Goal: Task Accomplishment & Management: Manage account settings

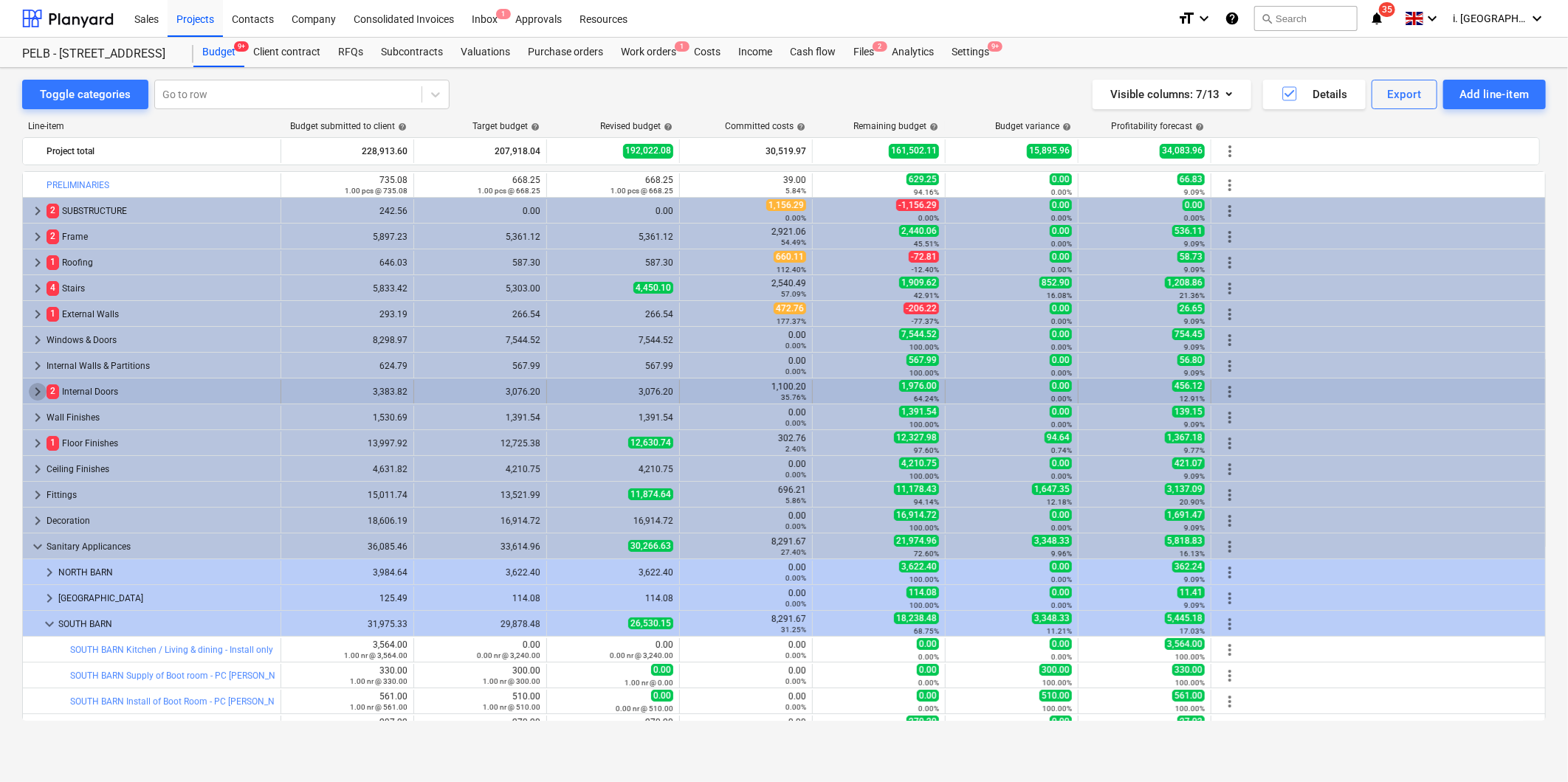
click at [41, 392] on span "keyboard_arrow_right" at bounding box center [38, 391] width 18 height 18
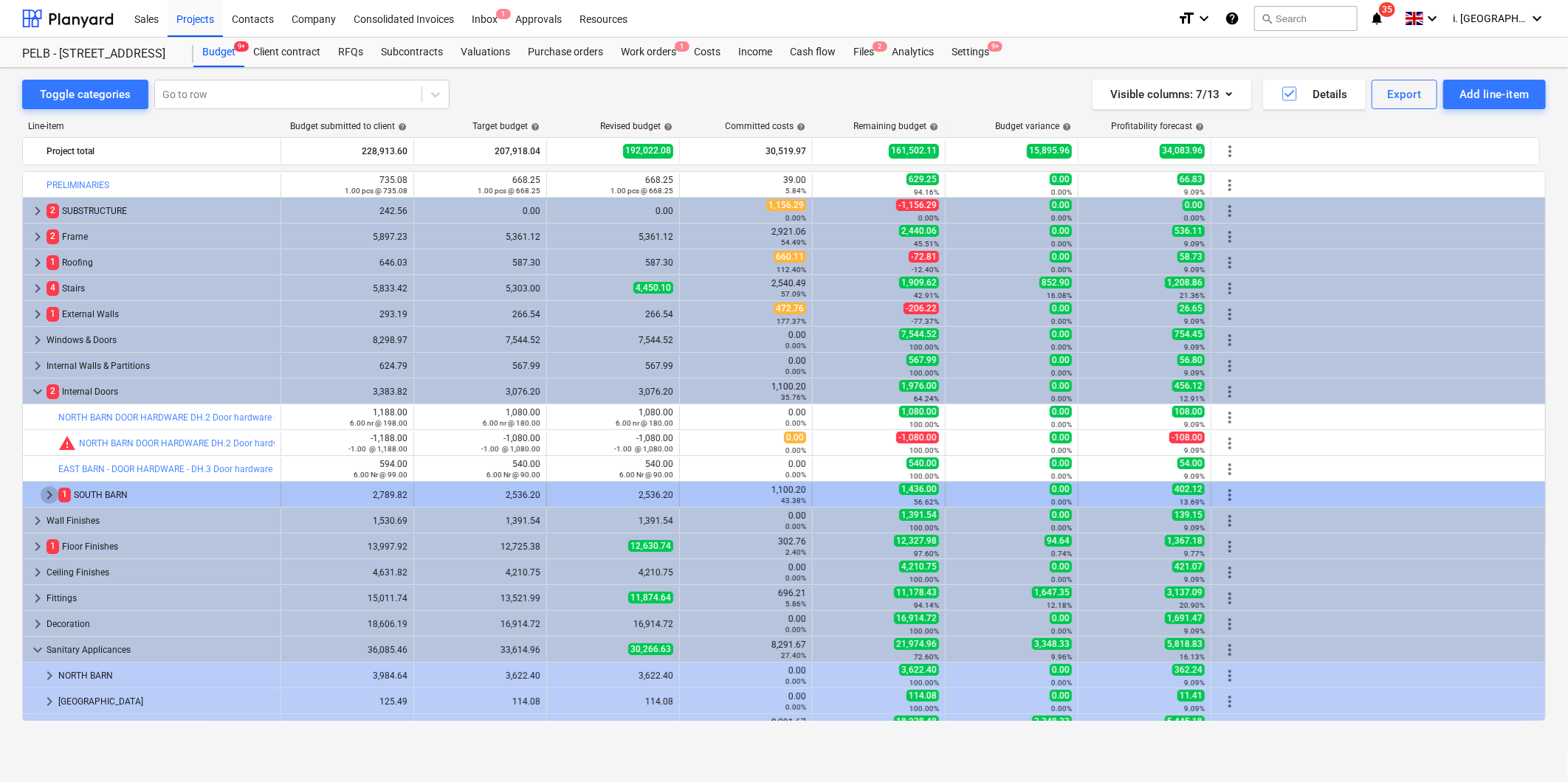
click at [42, 496] on span "keyboard_arrow_right" at bounding box center [49, 495] width 18 height 18
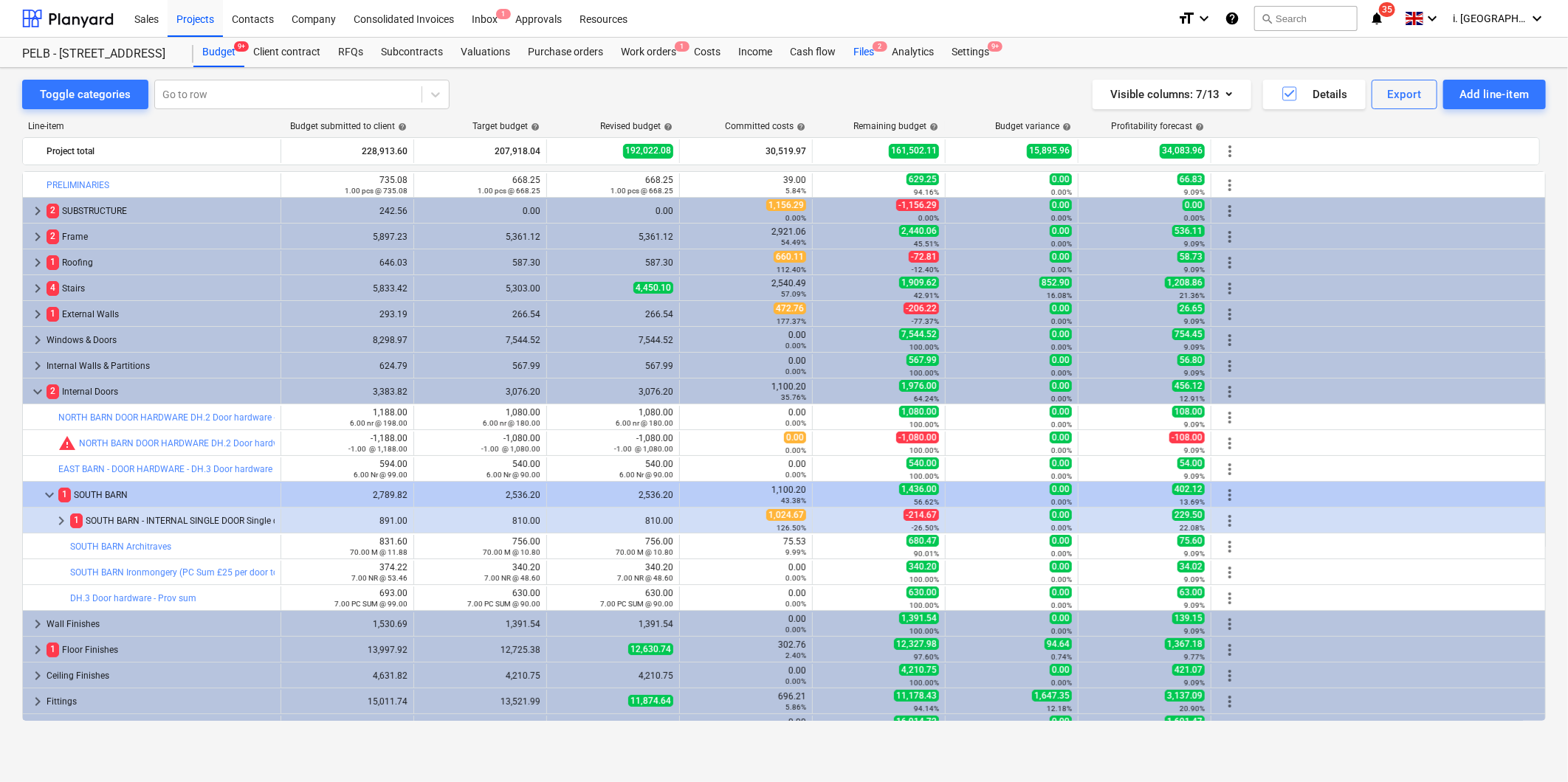
click at [854, 45] on div "Files 2" at bounding box center [863, 52] width 38 height 30
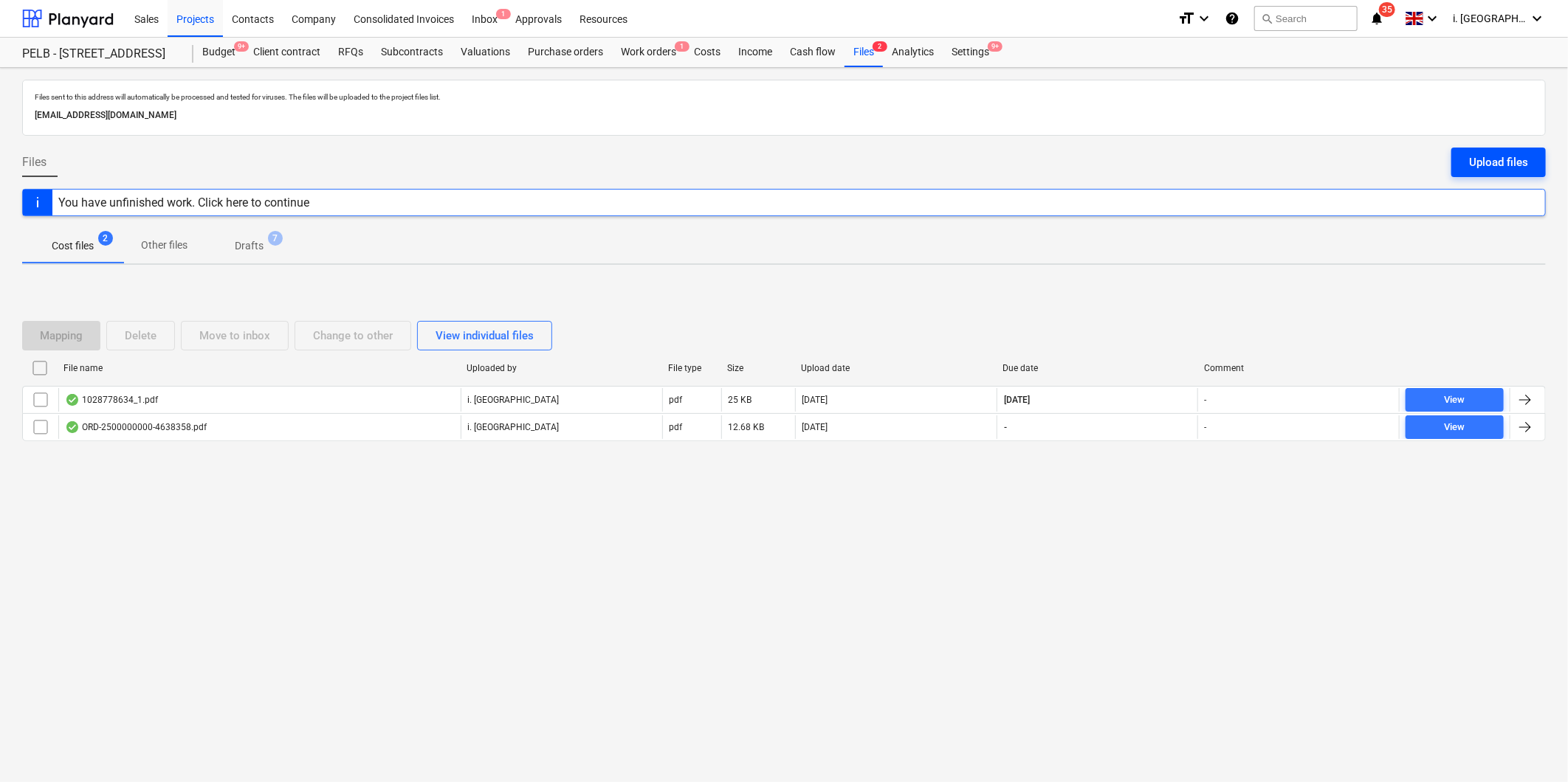
click at [1519, 157] on div "Upload files" at bounding box center [1498, 162] width 59 height 20
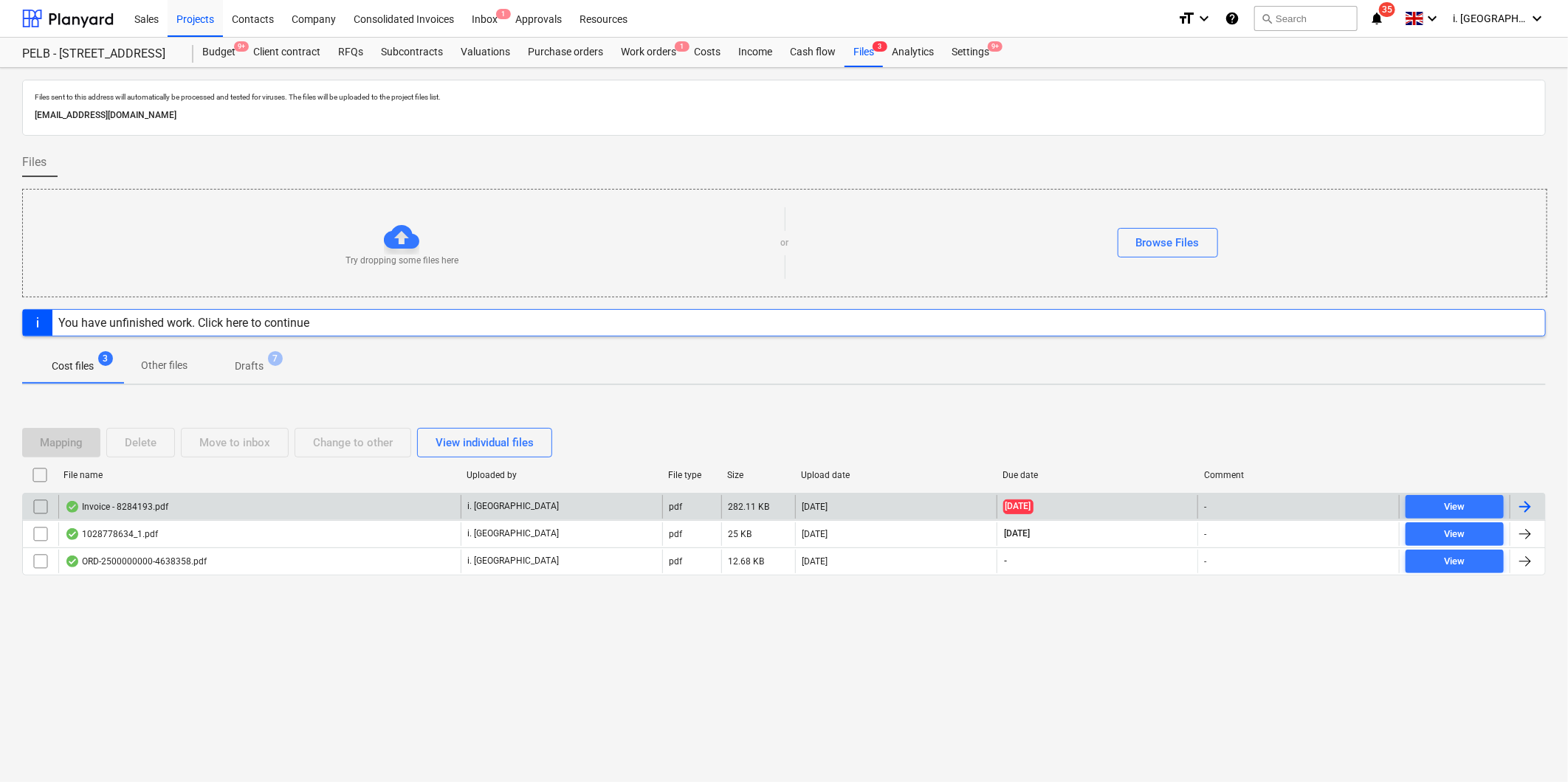
click at [107, 503] on div "Invoice - 8284193.pdf" at bounding box center [117, 506] width 103 height 12
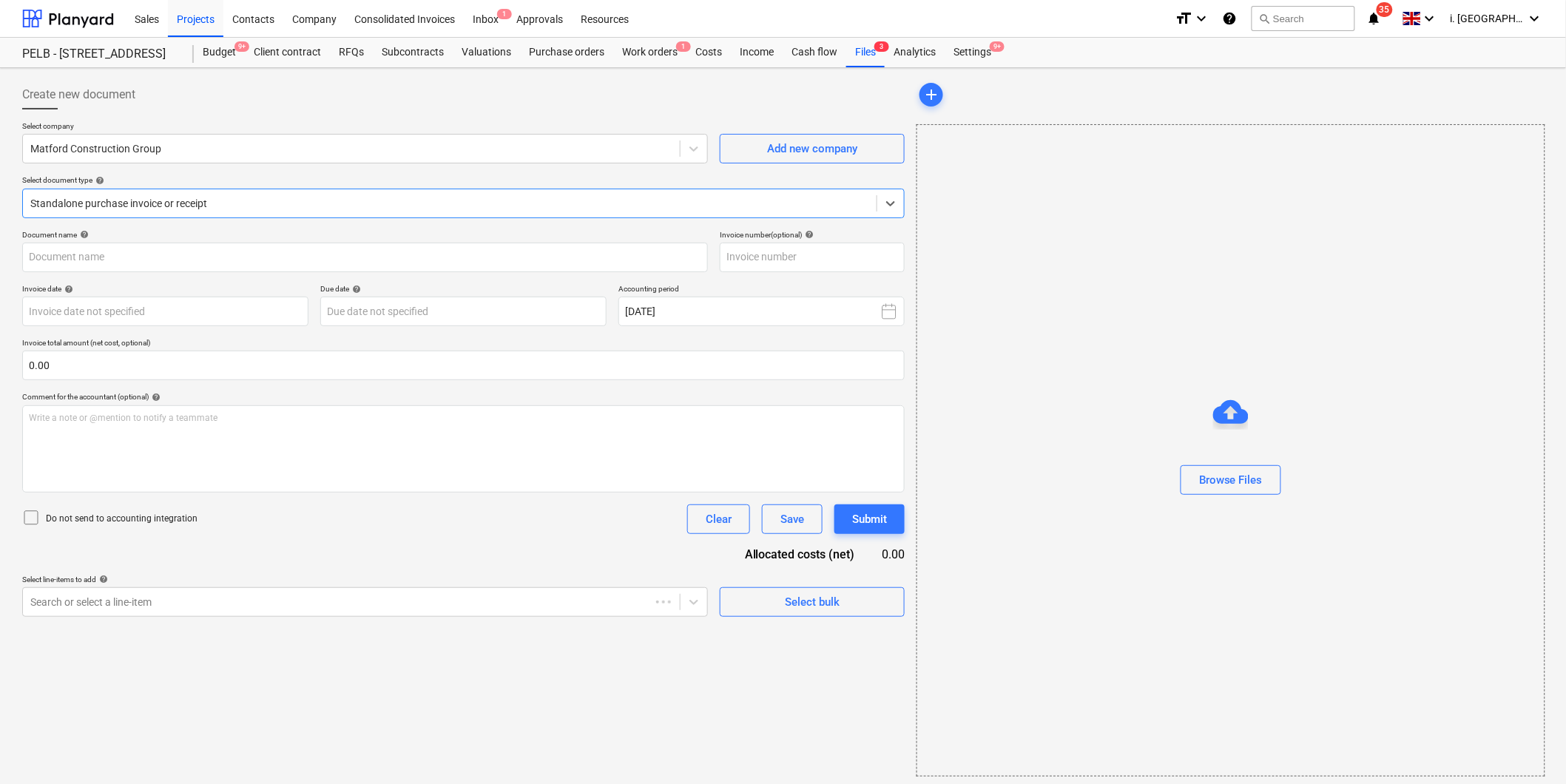
type input "8284193"
type input "10 Sep 2025"
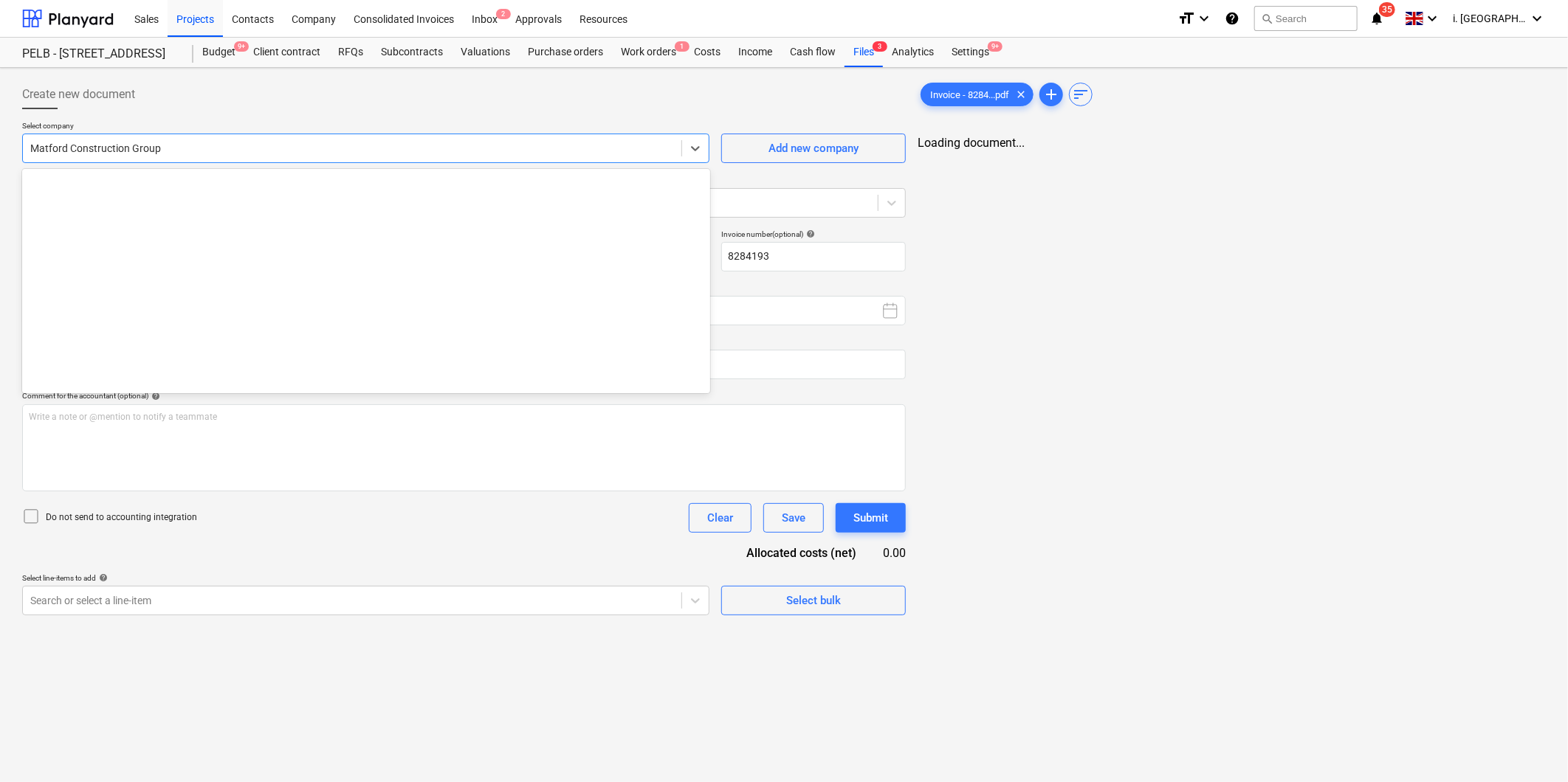
click at [264, 143] on div at bounding box center [352, 148] width 644 height 15
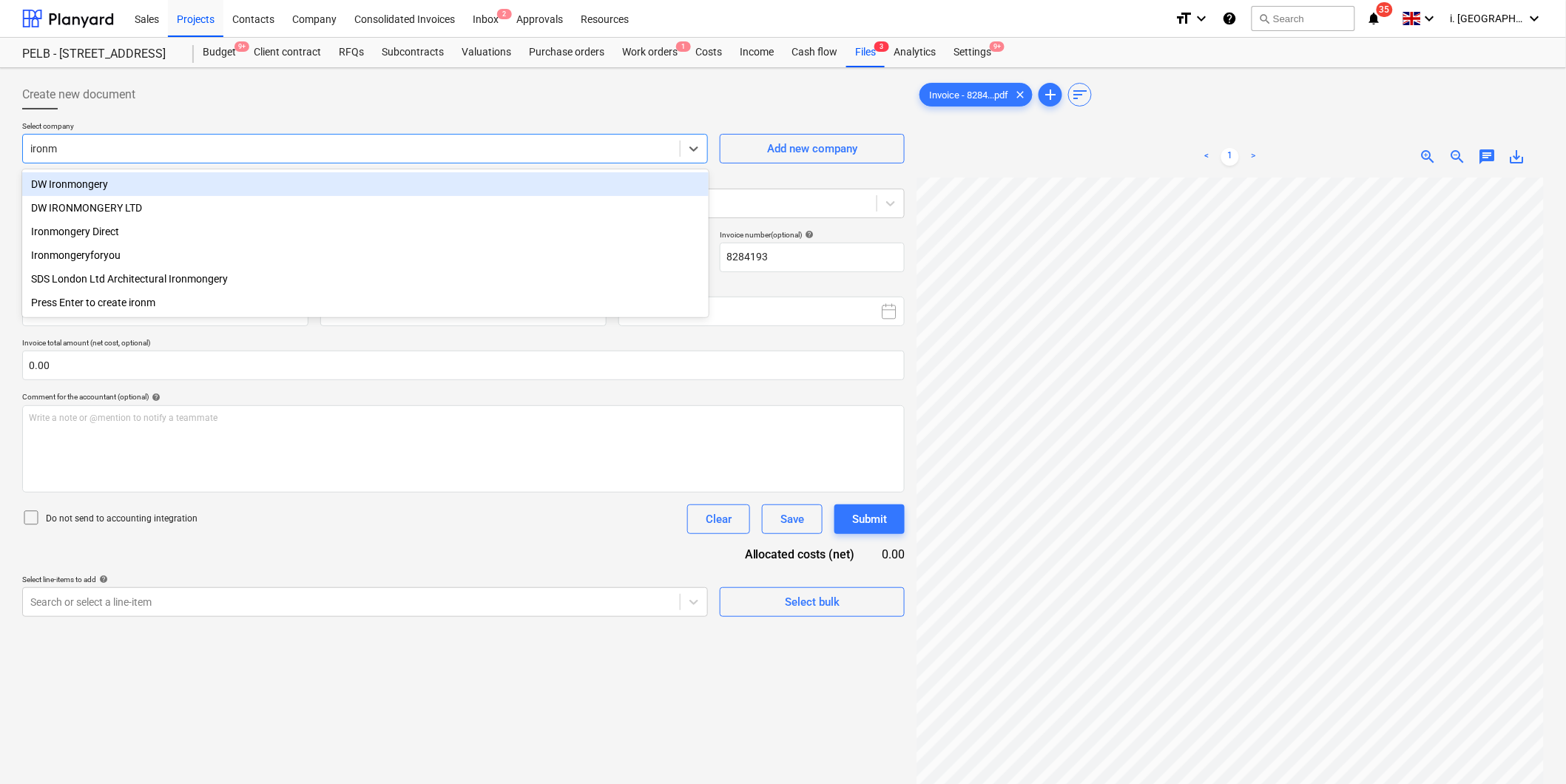
type input "ironmo"
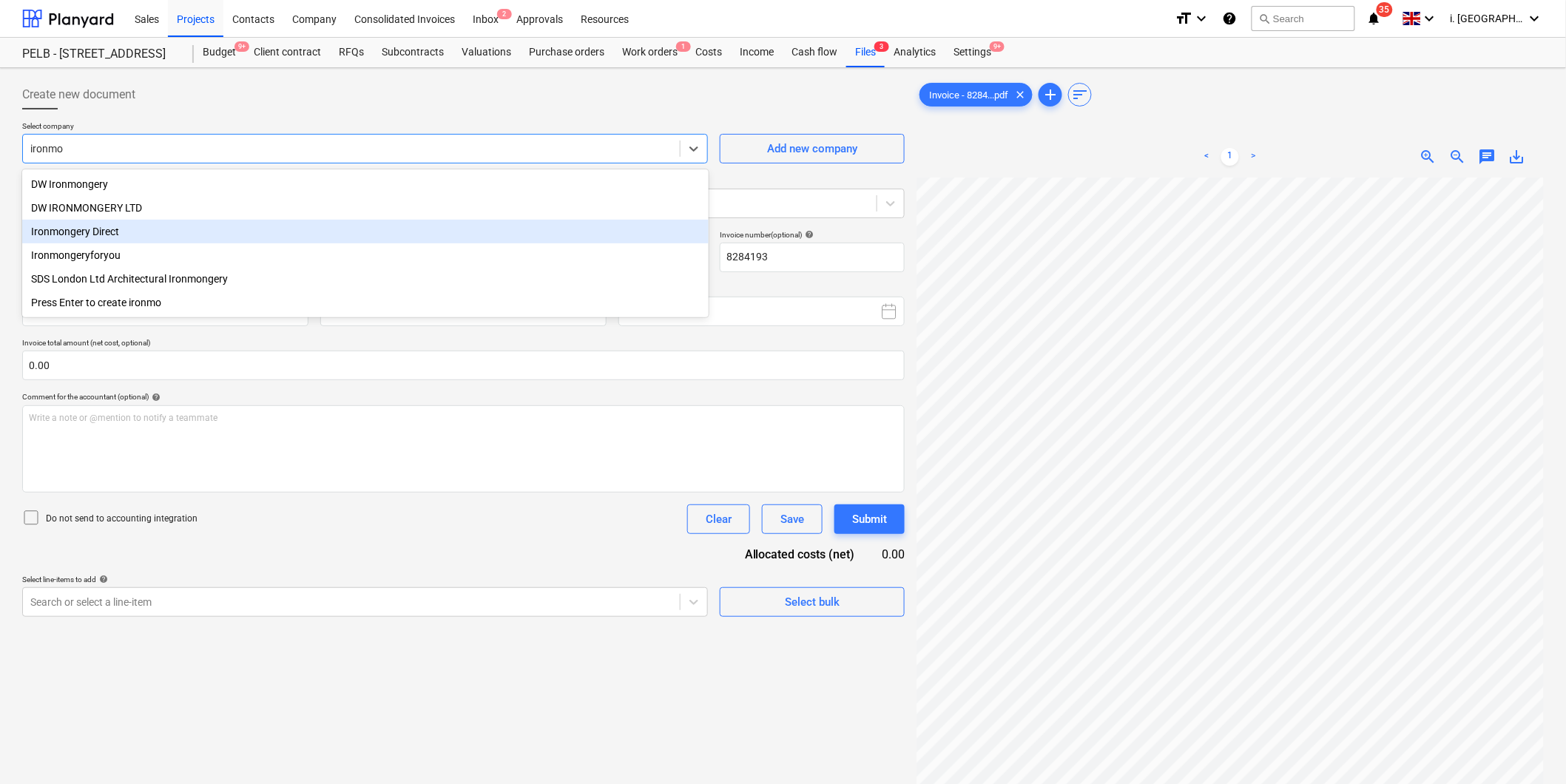
click at [243, 243] on div "Ironmongery Direct" at bounding box center [365, 232] width 687 height 24
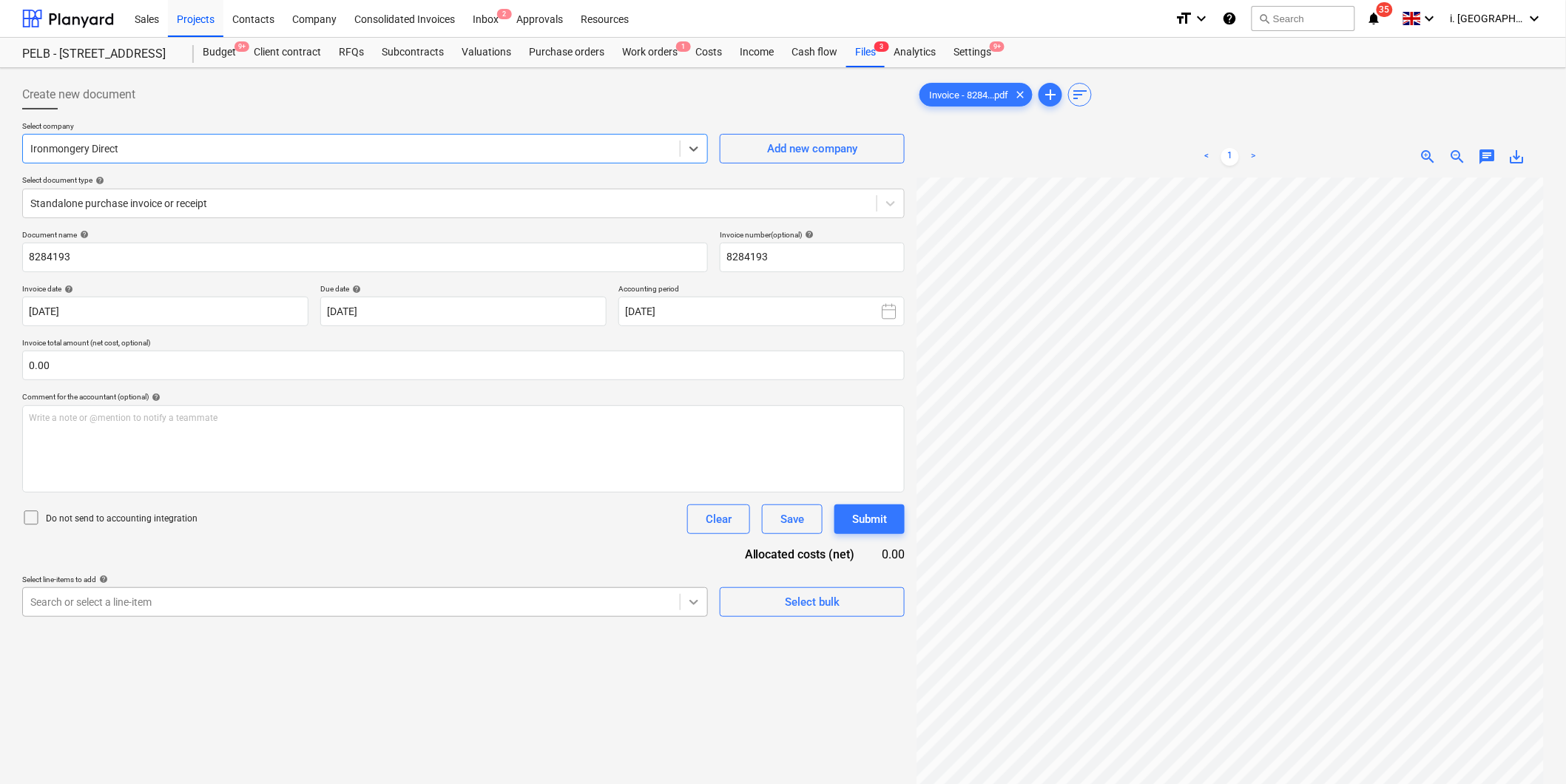
click at [683, 603] on body "Sales Projects Contacts Company Consolidated Invoices Inbox 2 Approvals Resourc…" at bounding box center [783, 392] width 1566 height 784
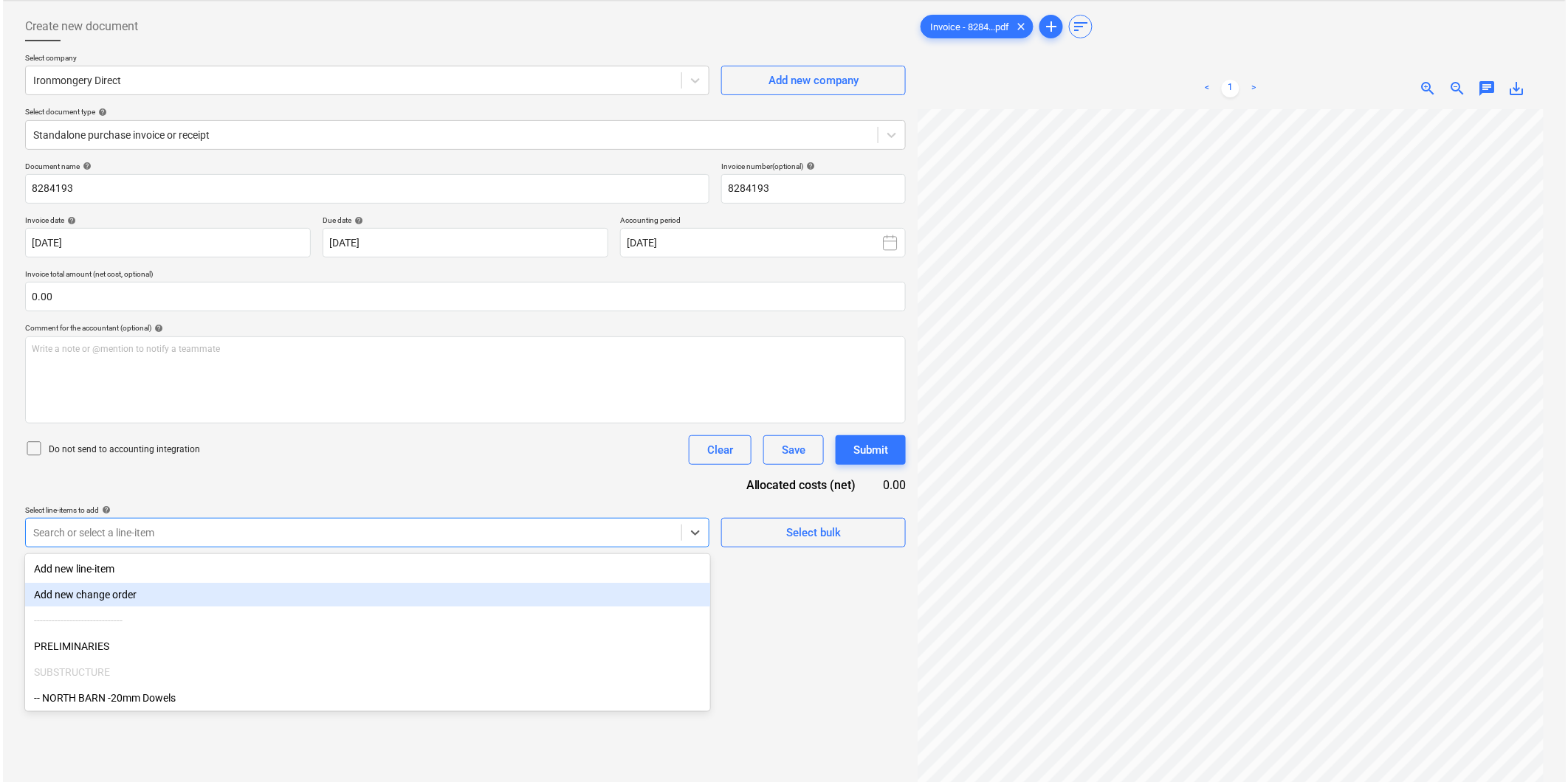
scroll to position [70, 0]
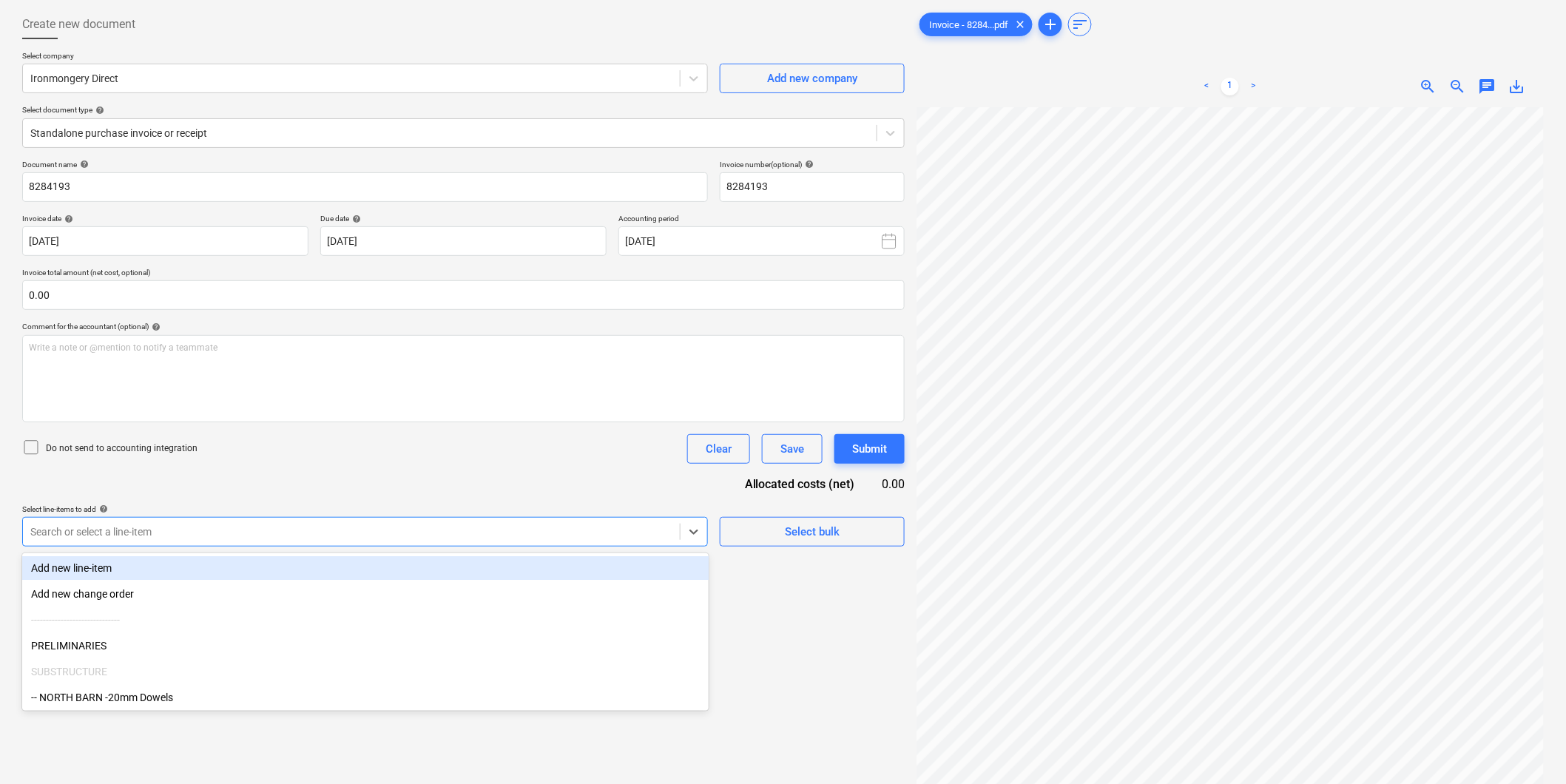
click at [393, 578] on div "Add new line-item" at bounding box center [365, 568] width 687 height 24
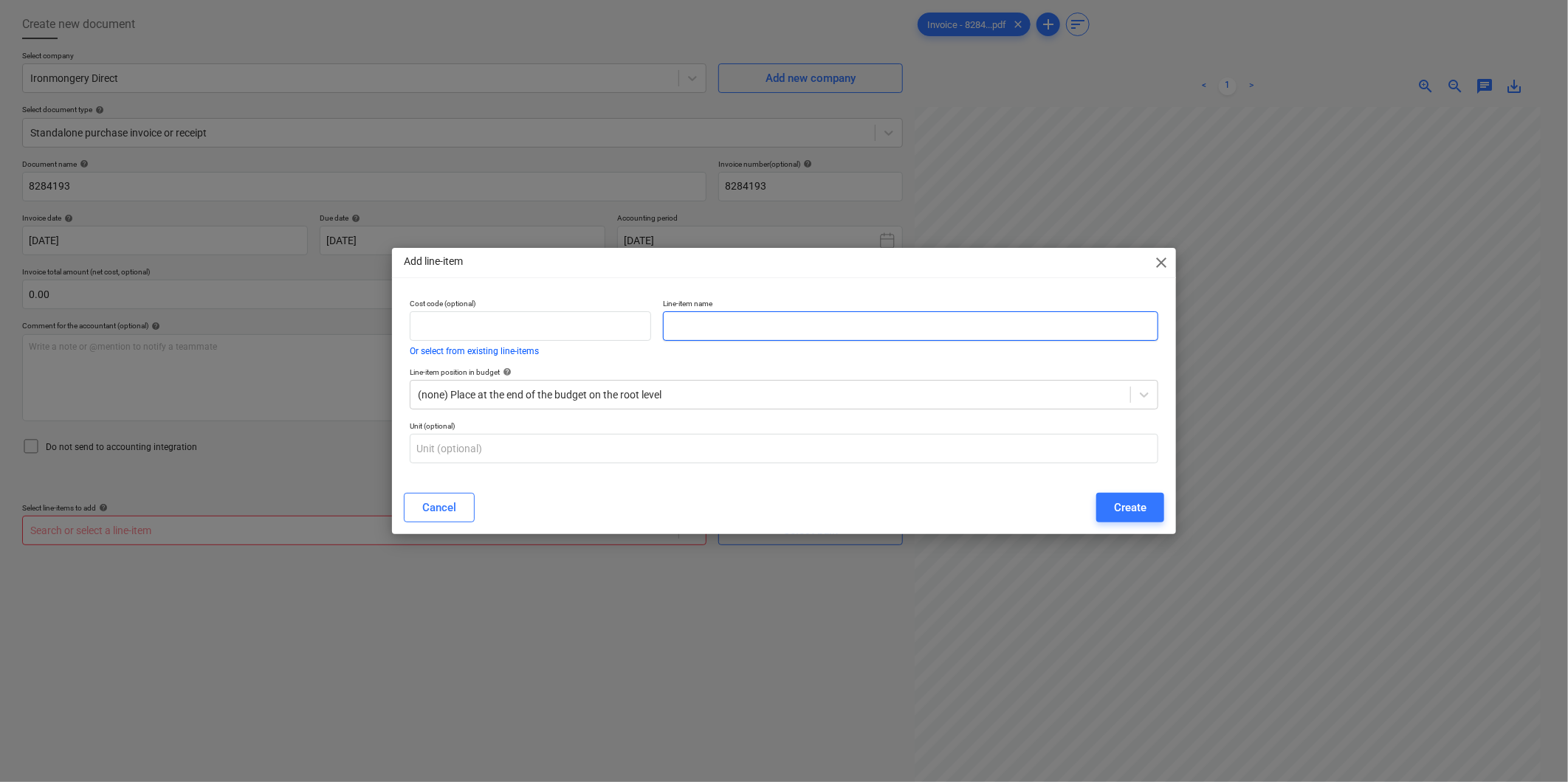
click at [726, 340] on input "text" at bounding box center [910, 326] width 495 height 30
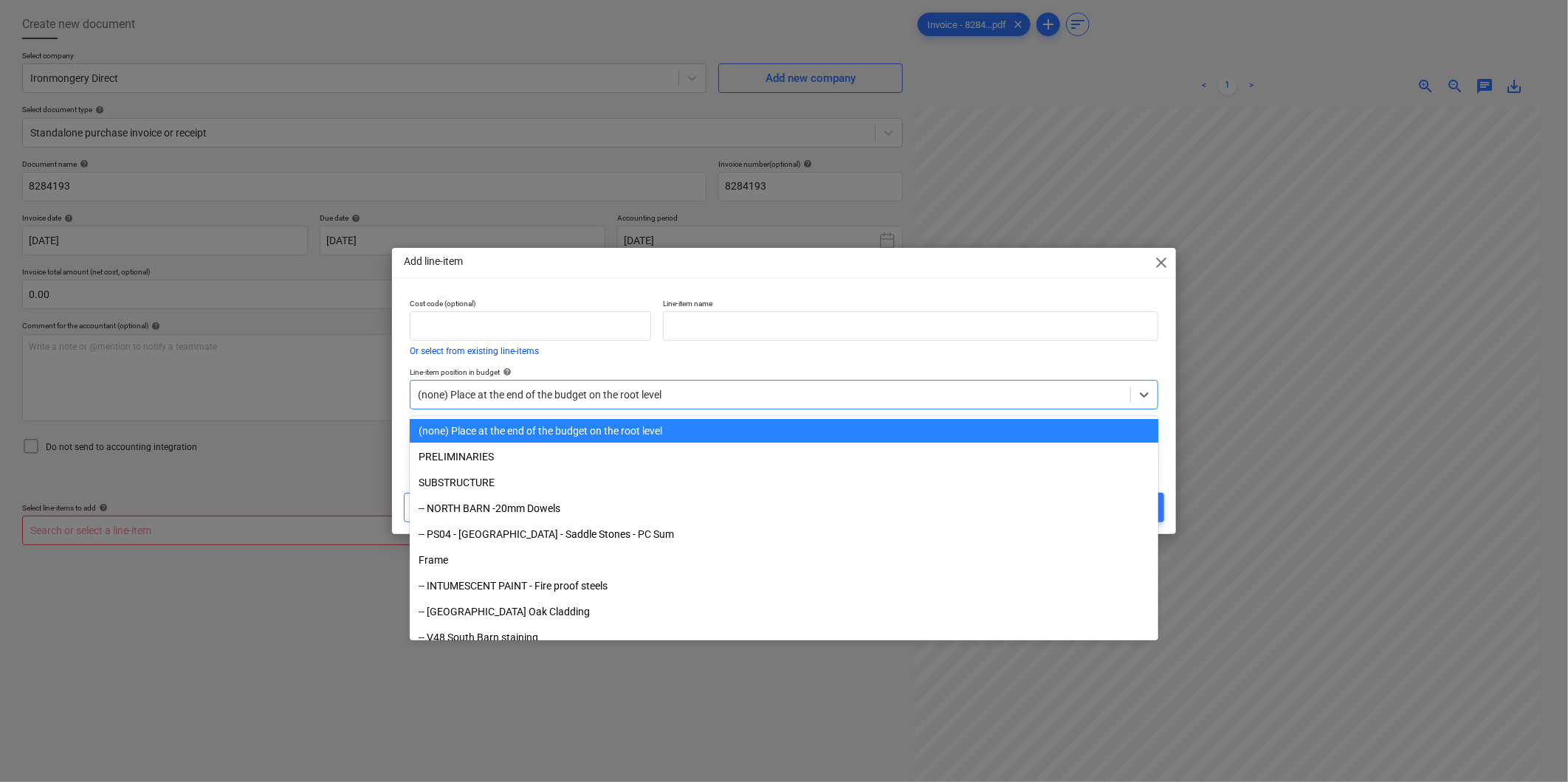
click at [645, 396] on div at bounding box center [770, 395] width 705 height 15
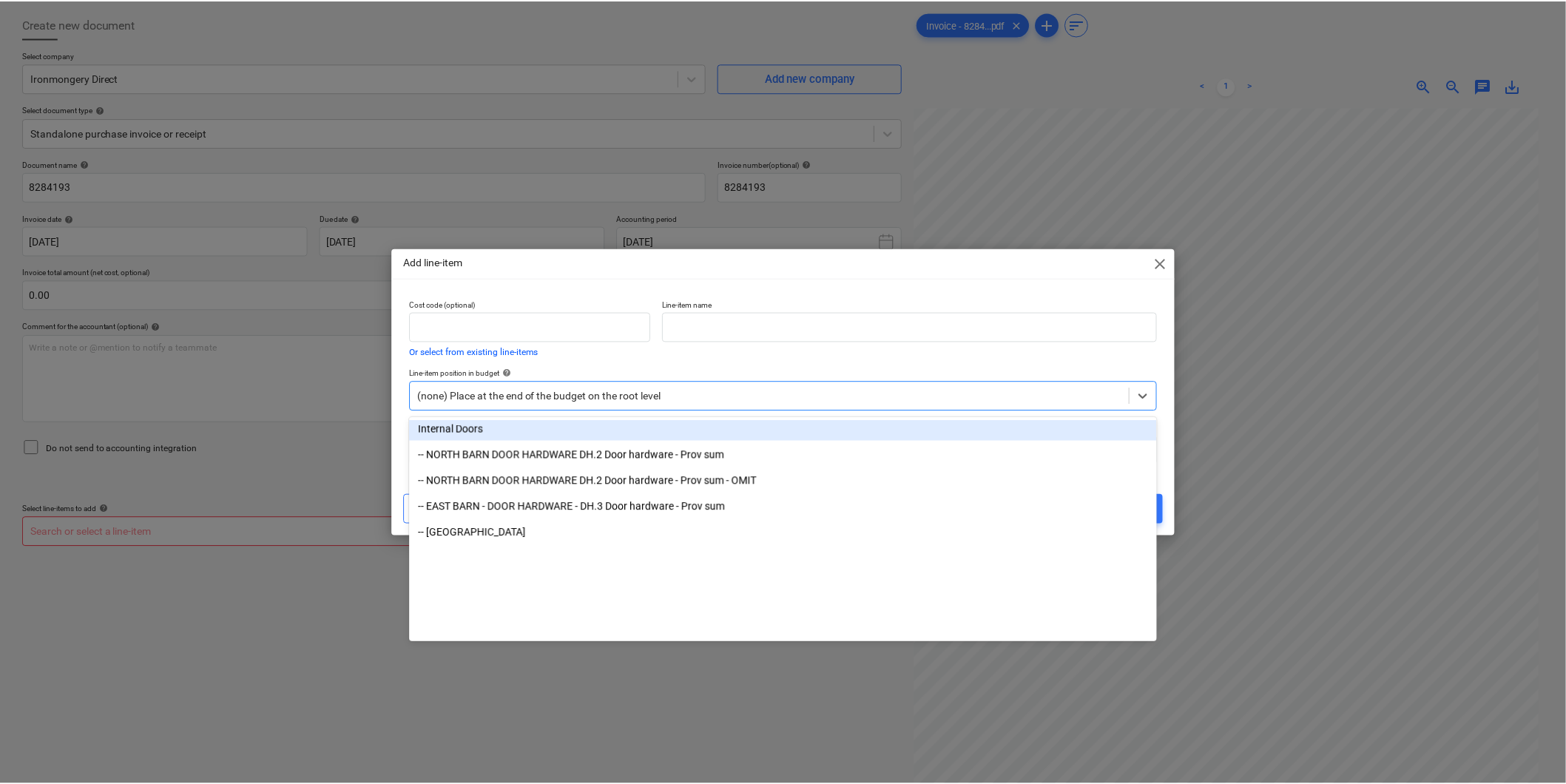
scroll to position [971, 0]
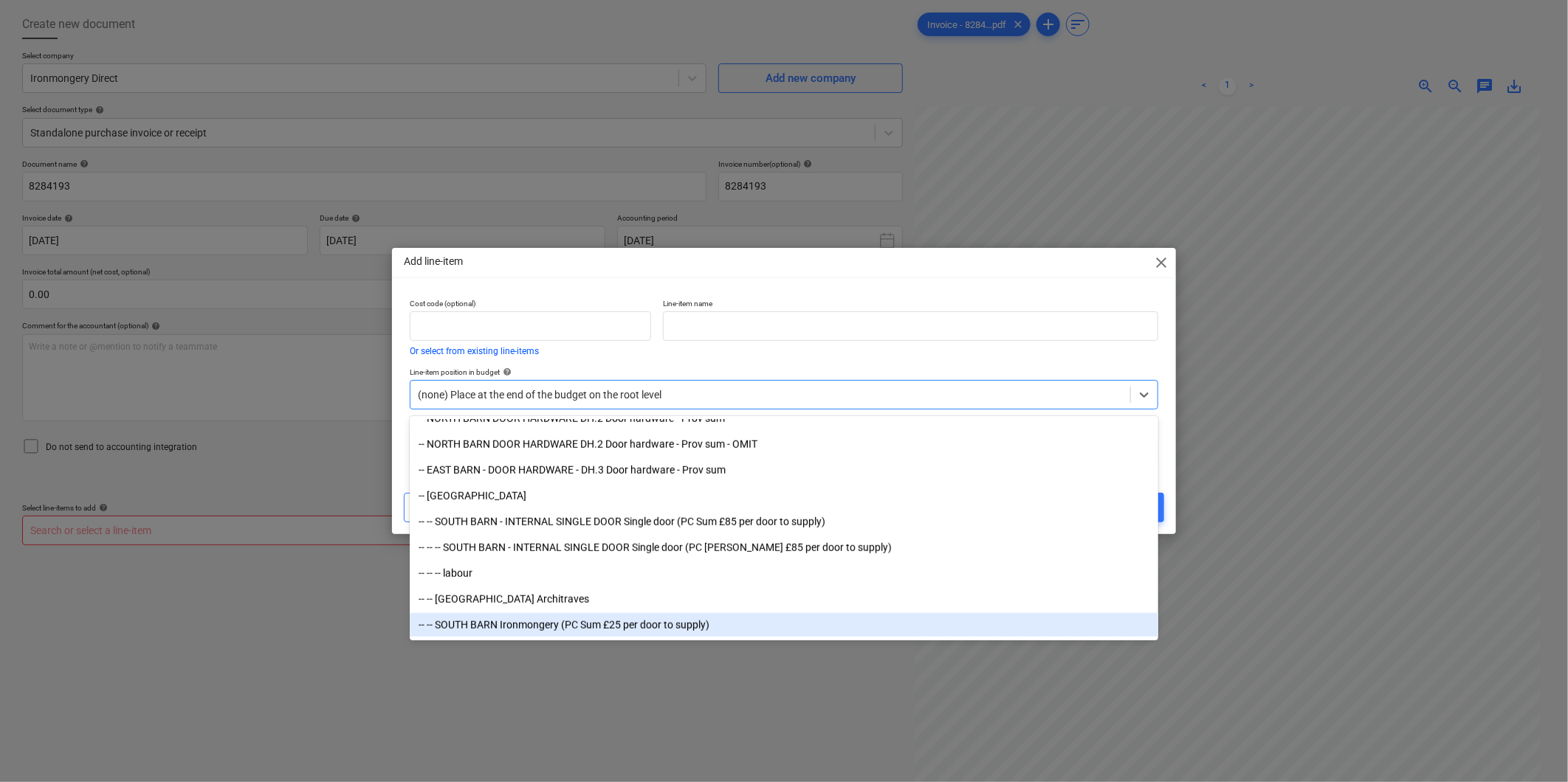
click at [587, 622] on div "-- -- SOUTH BARN Ironmongery (PC Sum £25 per door to supply)" at bounding box center [784, 625] width 749 height 23
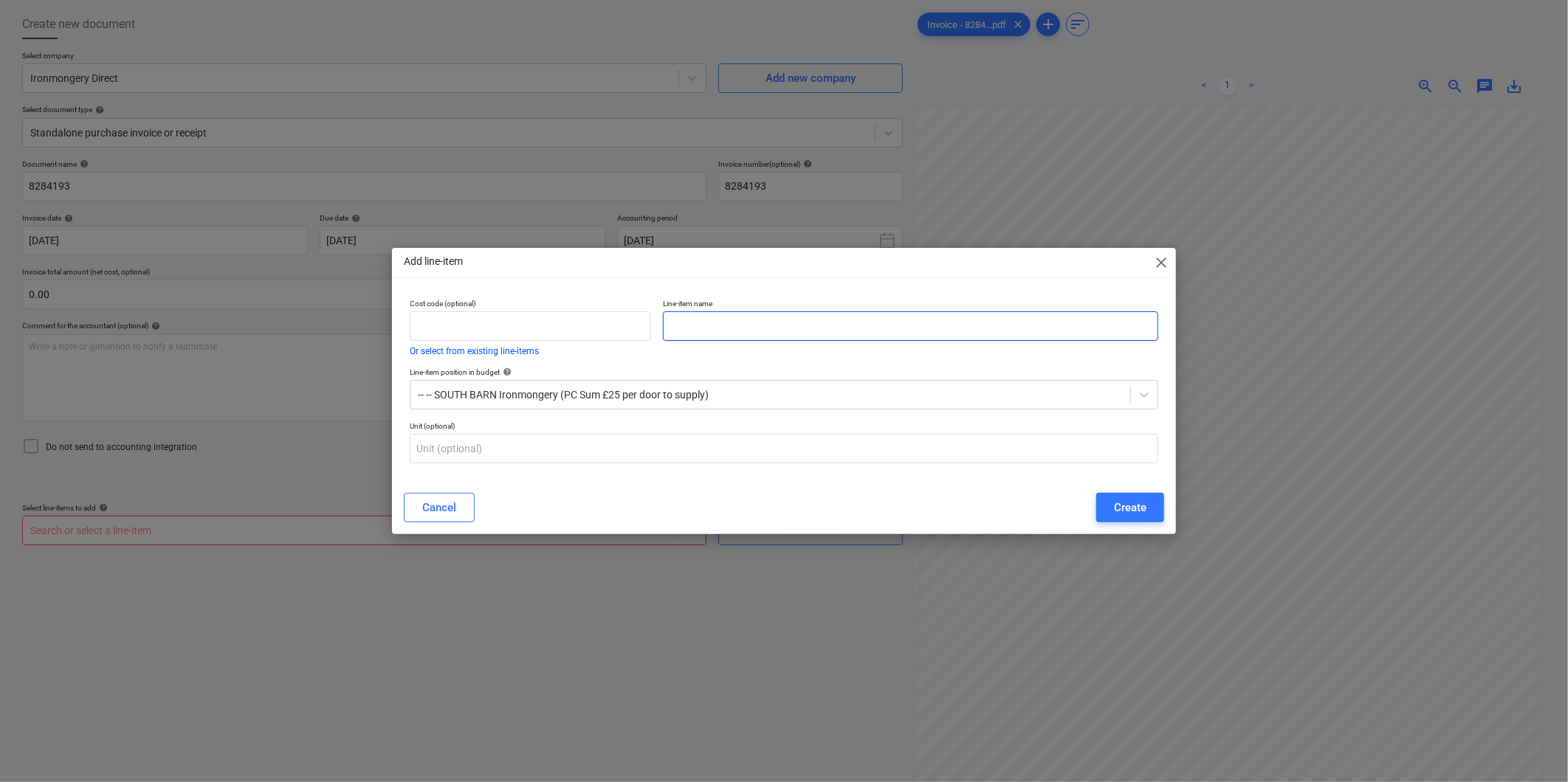
click at [721, 337] on input "text" at bounding box center [910, 326] width 495 height 30
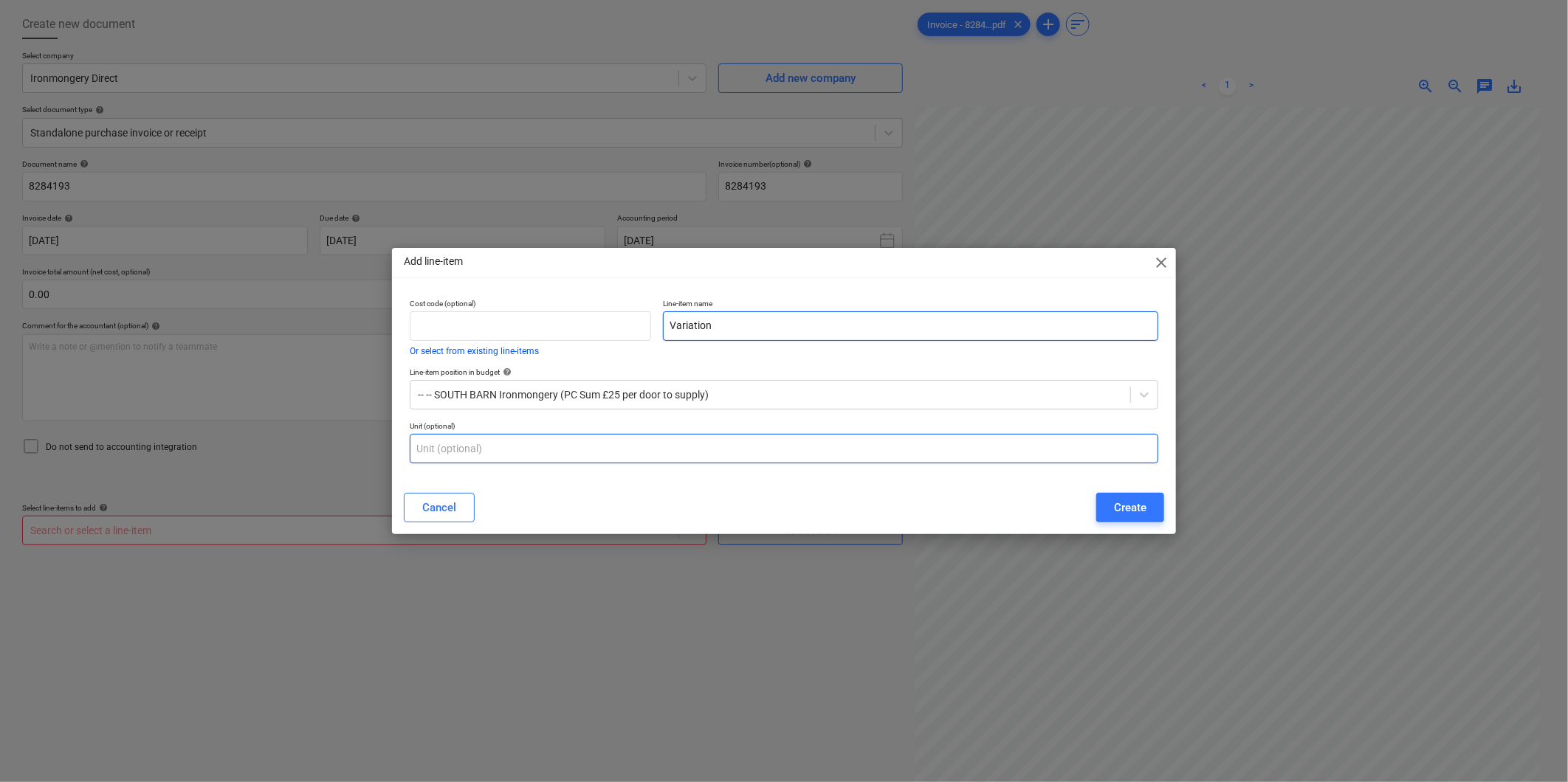
type input "Variation"
click at [694, 456] on input "text" at bounding box center [784, 449] width 749 height 30
type input "item"
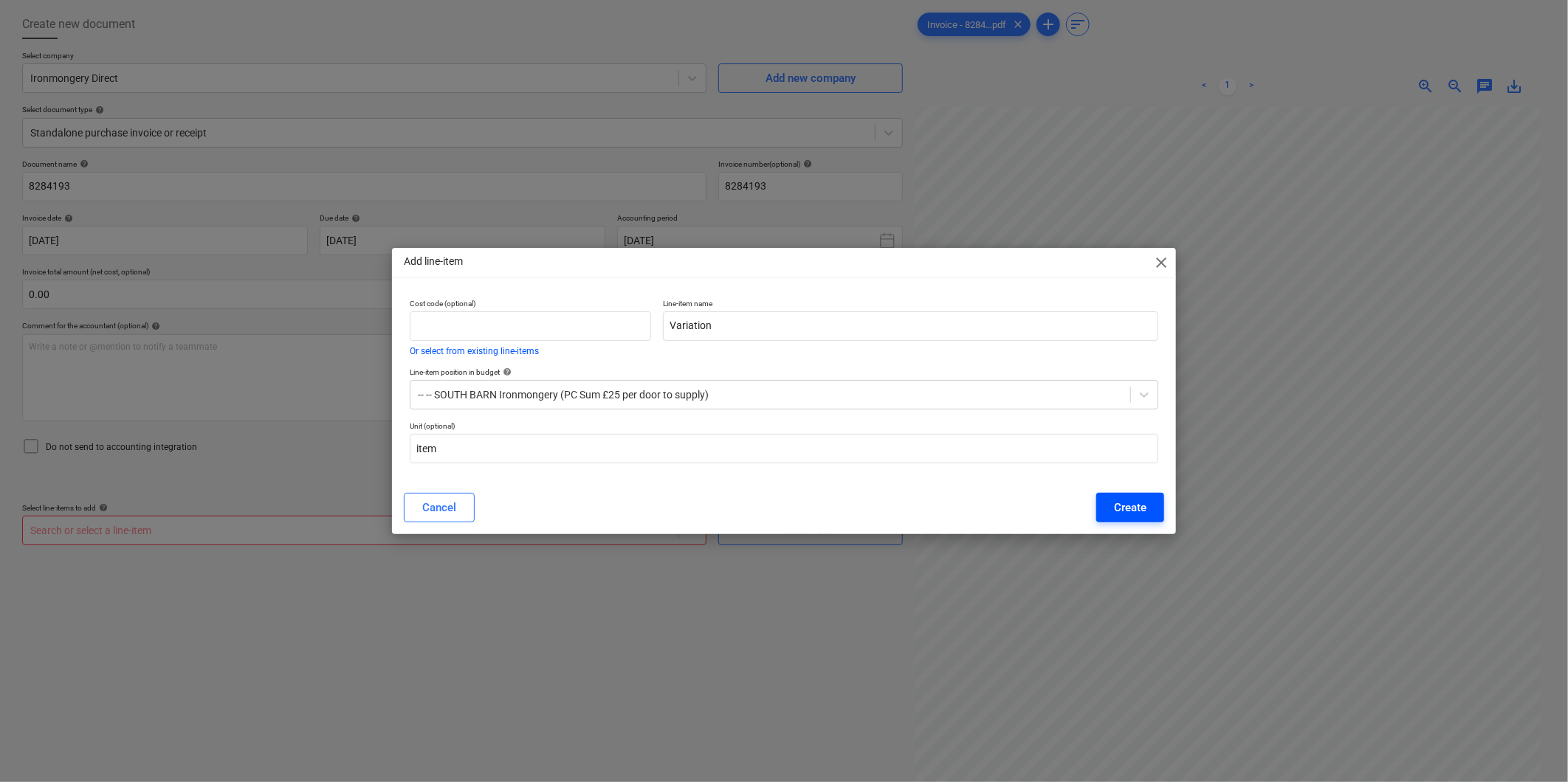
click at [1138, 517] on div "Create" at bounding box center [1129, 507] width 32 height 20
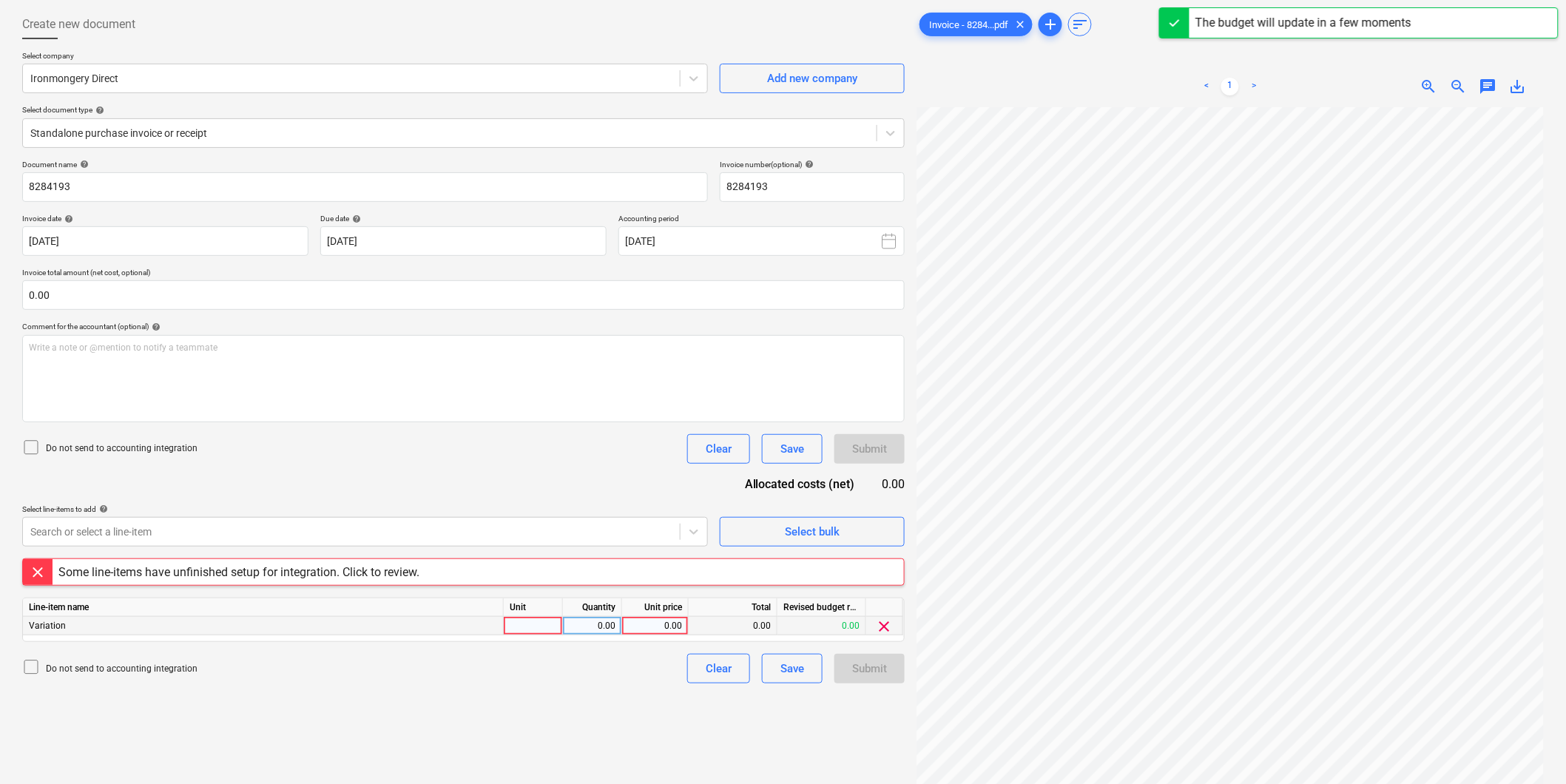
click at [533, 627] on div at bounding box center [533, 626] width 59 height 19
type input "2"
type input "82.50"
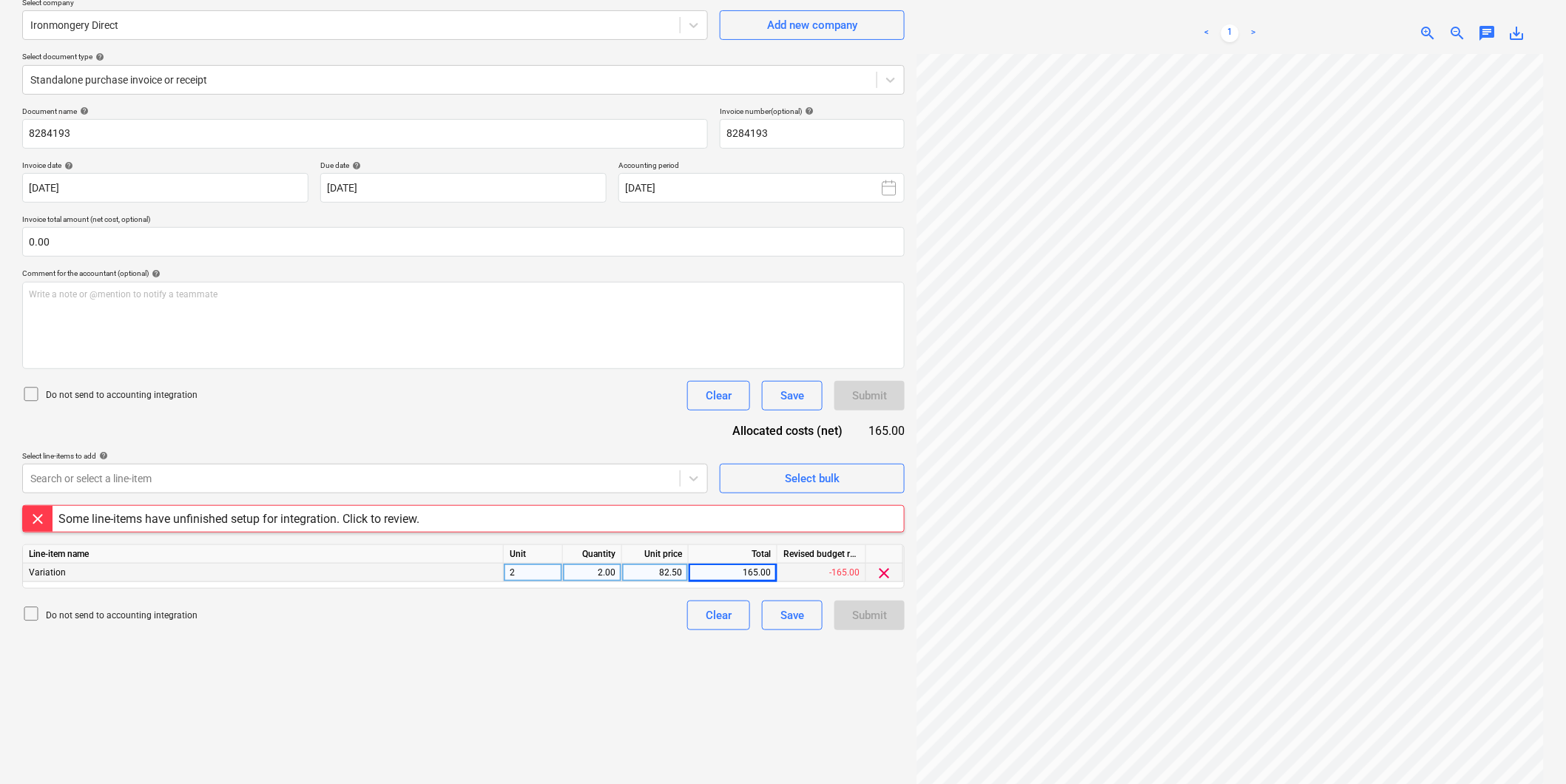
scroll to position [148, 0]
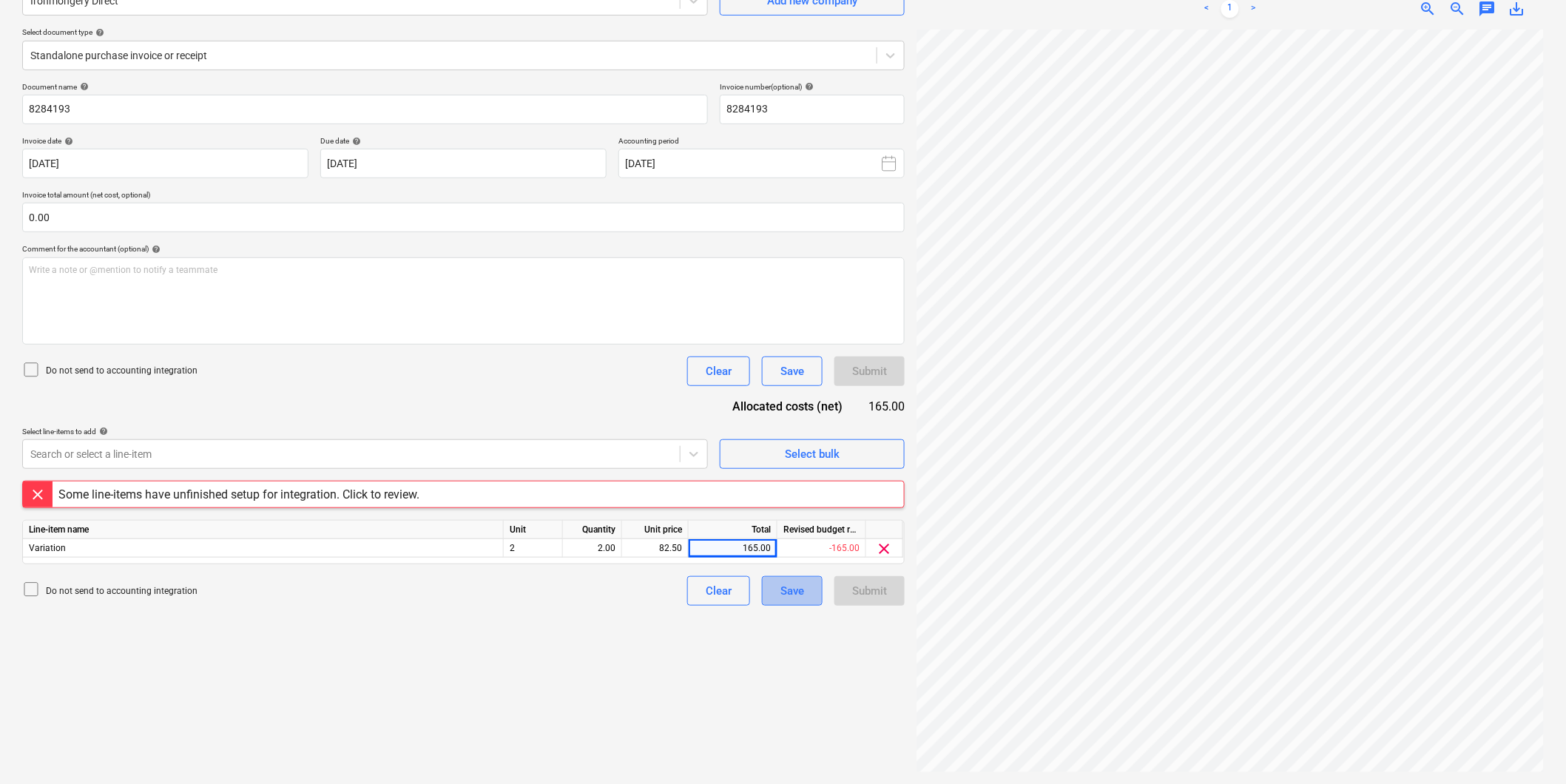
click at [800, 596] on div "Save" at bounding box center [792, 591] width 24 height 20
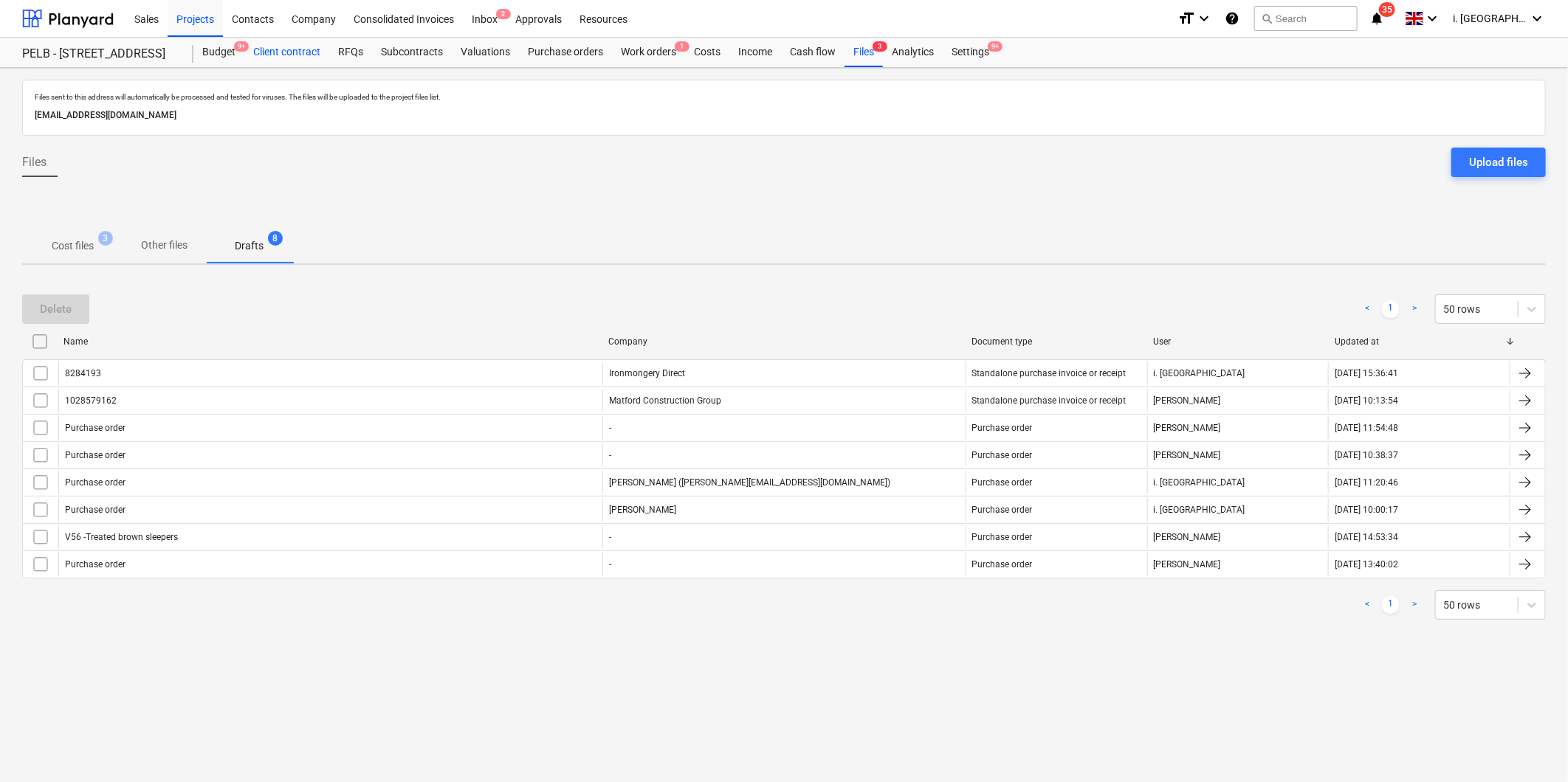
click at [287, 50] on div "Client contract" at bounding box center [287, 52] width 85 height 30
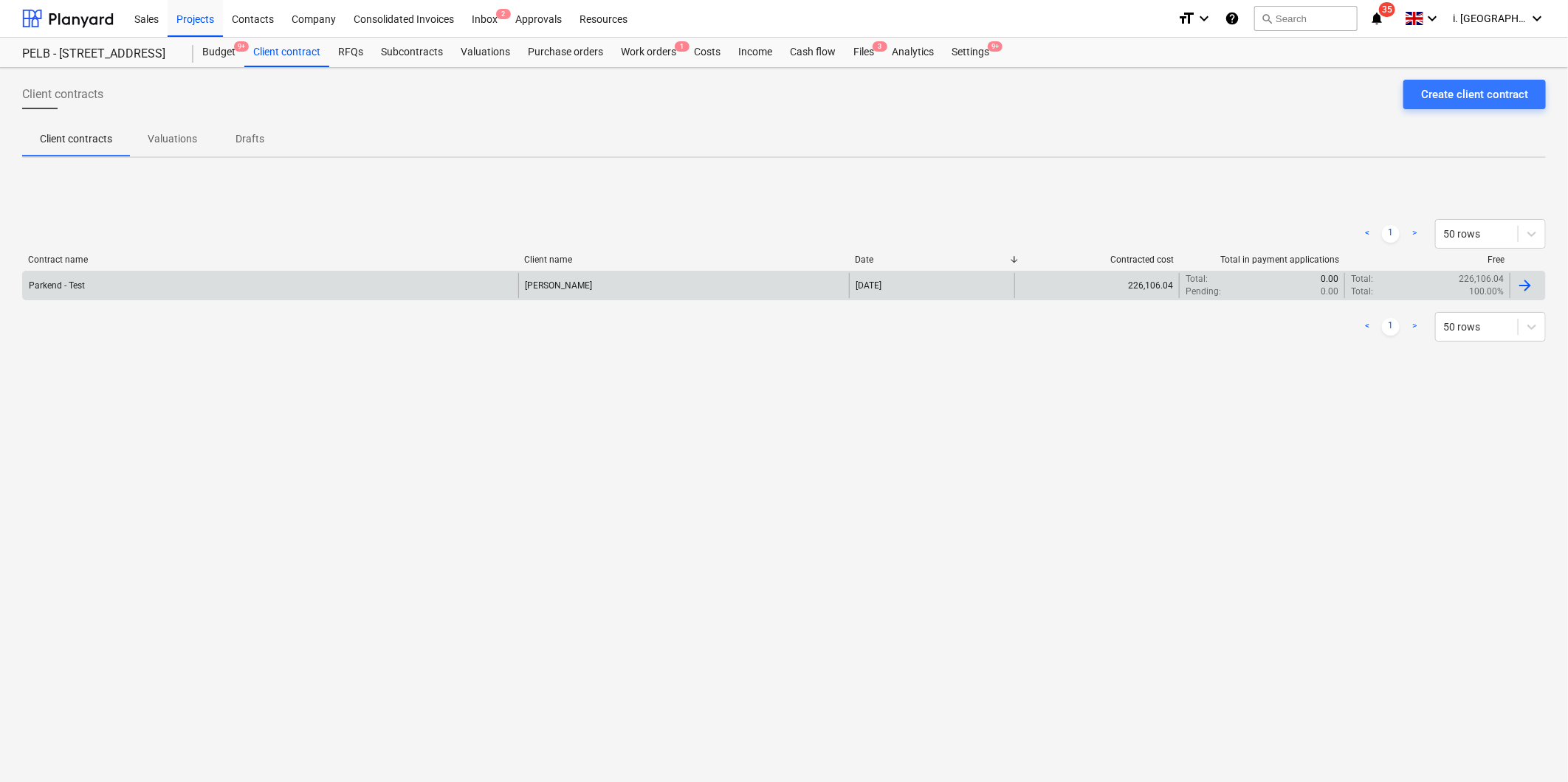
click at [163, 283] on div "Parkend - Test" at bounding box center [270, 286] width 495 height 25
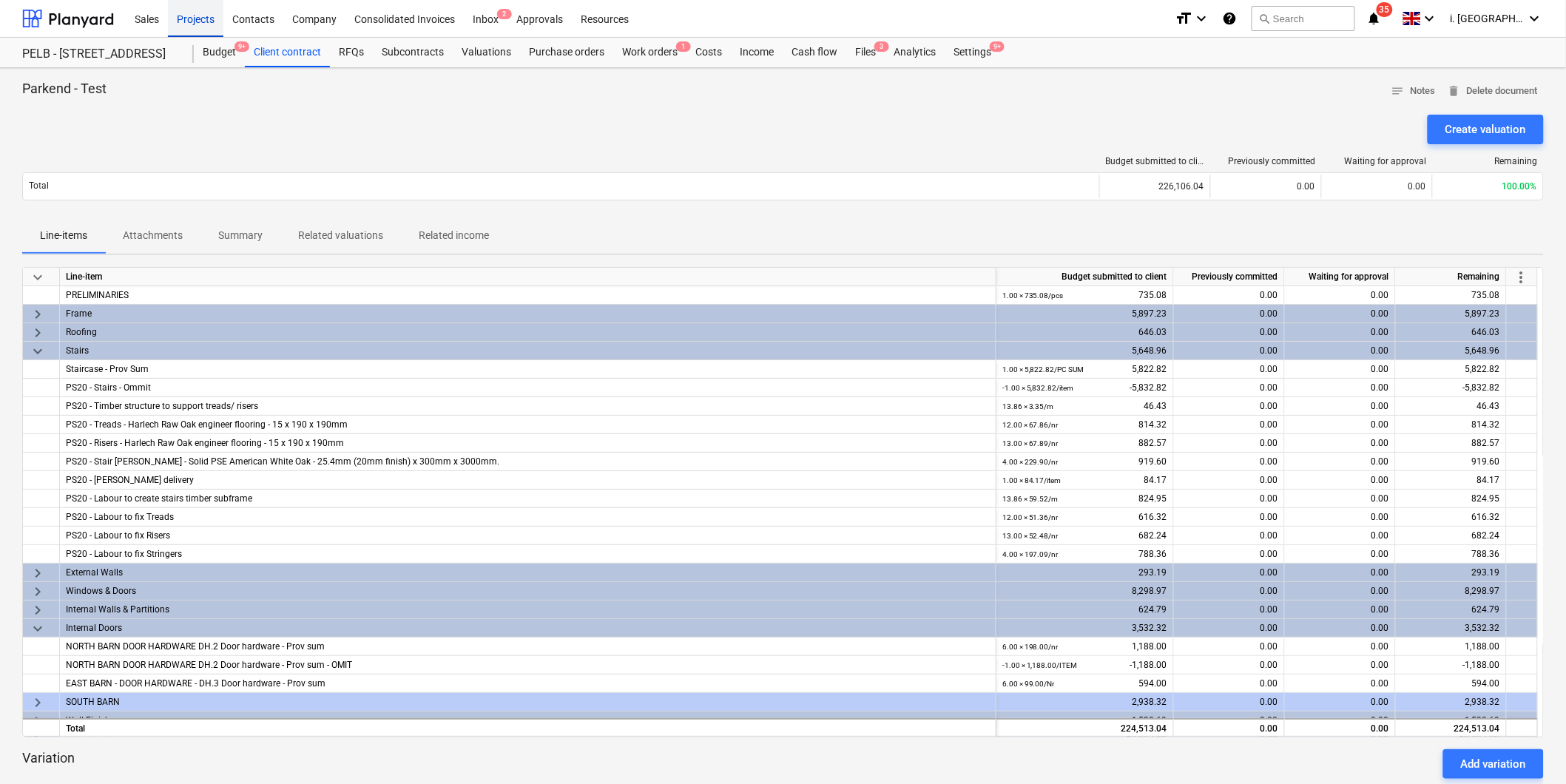
click at [195, 16] on div "Projects" at bounding box center [195, 18] width 56 height 38
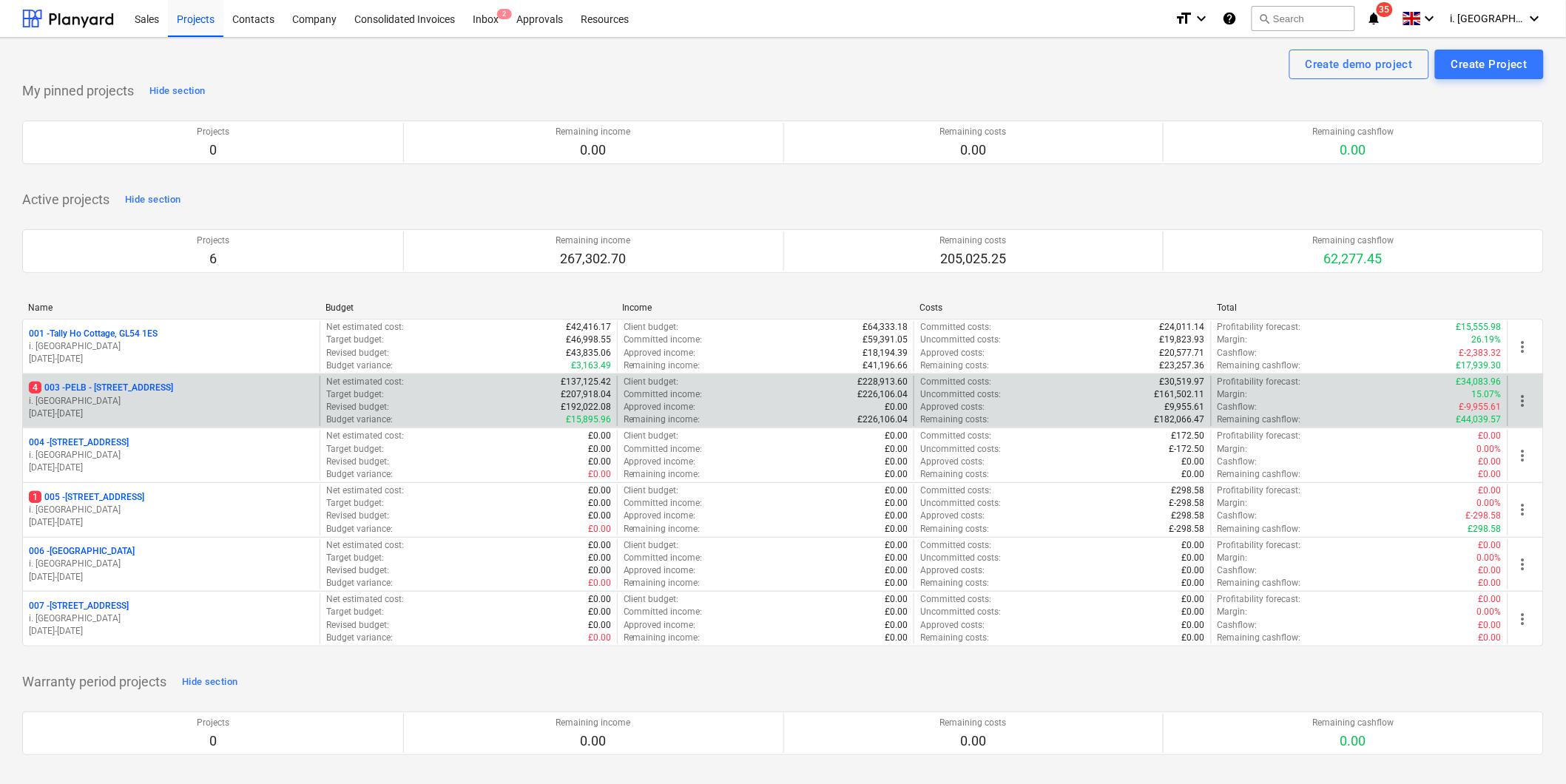
click at [85, 388] on p "4 003 - PELB - Castle lane, Moreton Valence, GL2 7NE" at bounding box center [101, 388] width 144 height 13
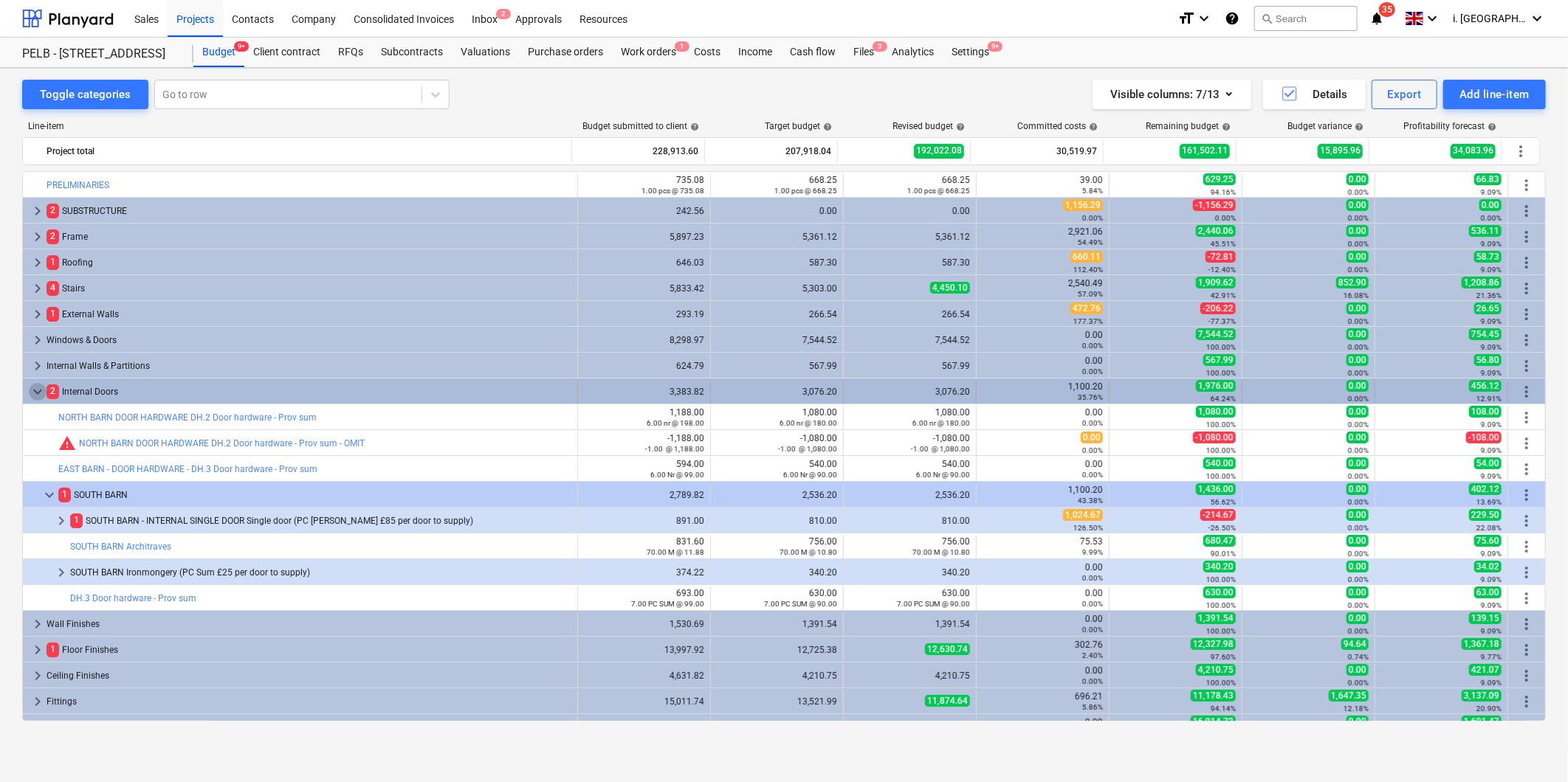
click at [35, 392] on span "keyboard_arrow_down" at bounding box center [38, 391] width 18 height 18
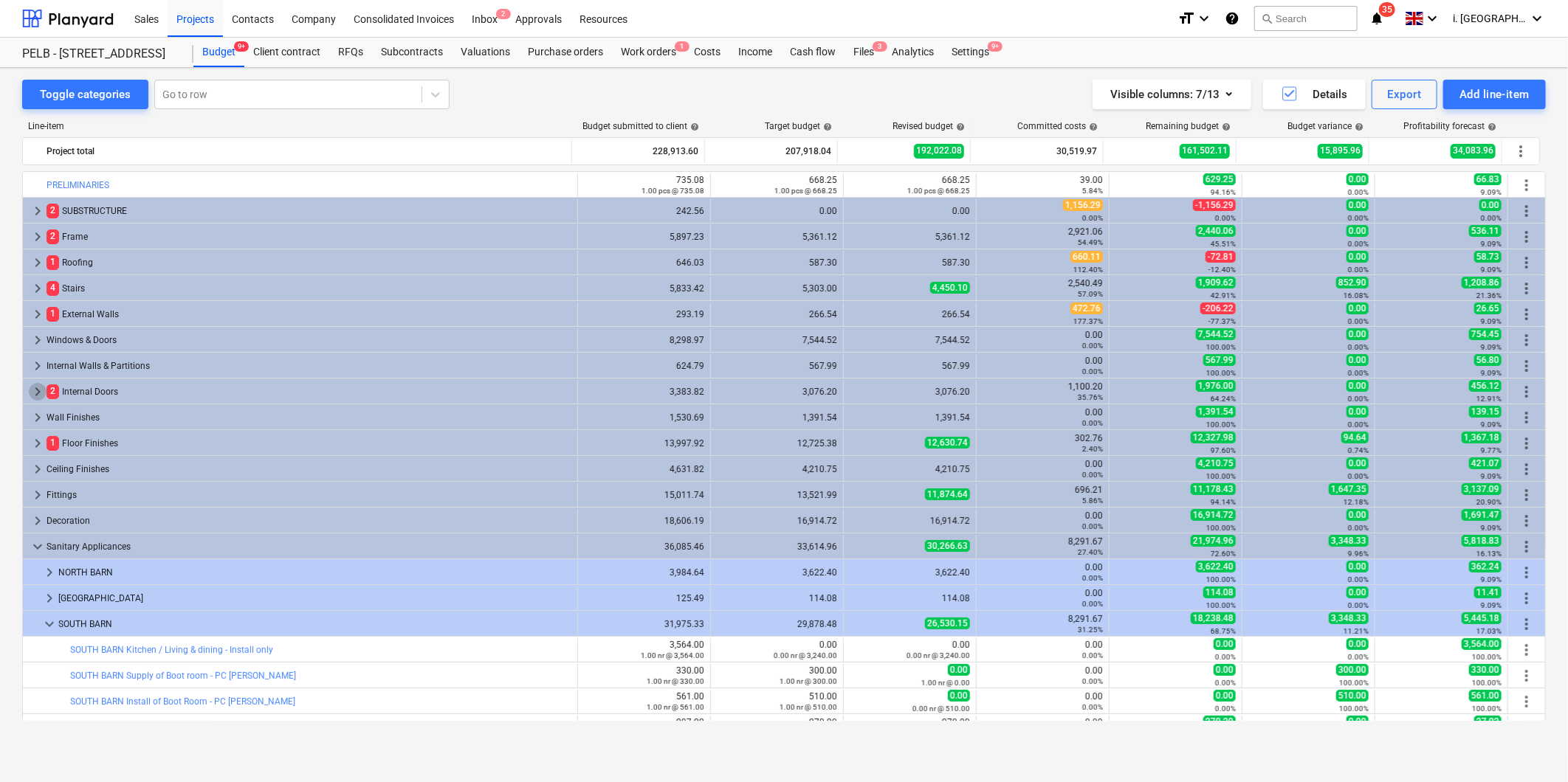
click at [35, 392] on span "keyboard_arrow_right" at bounding box center [38, 391] width 18 height 18
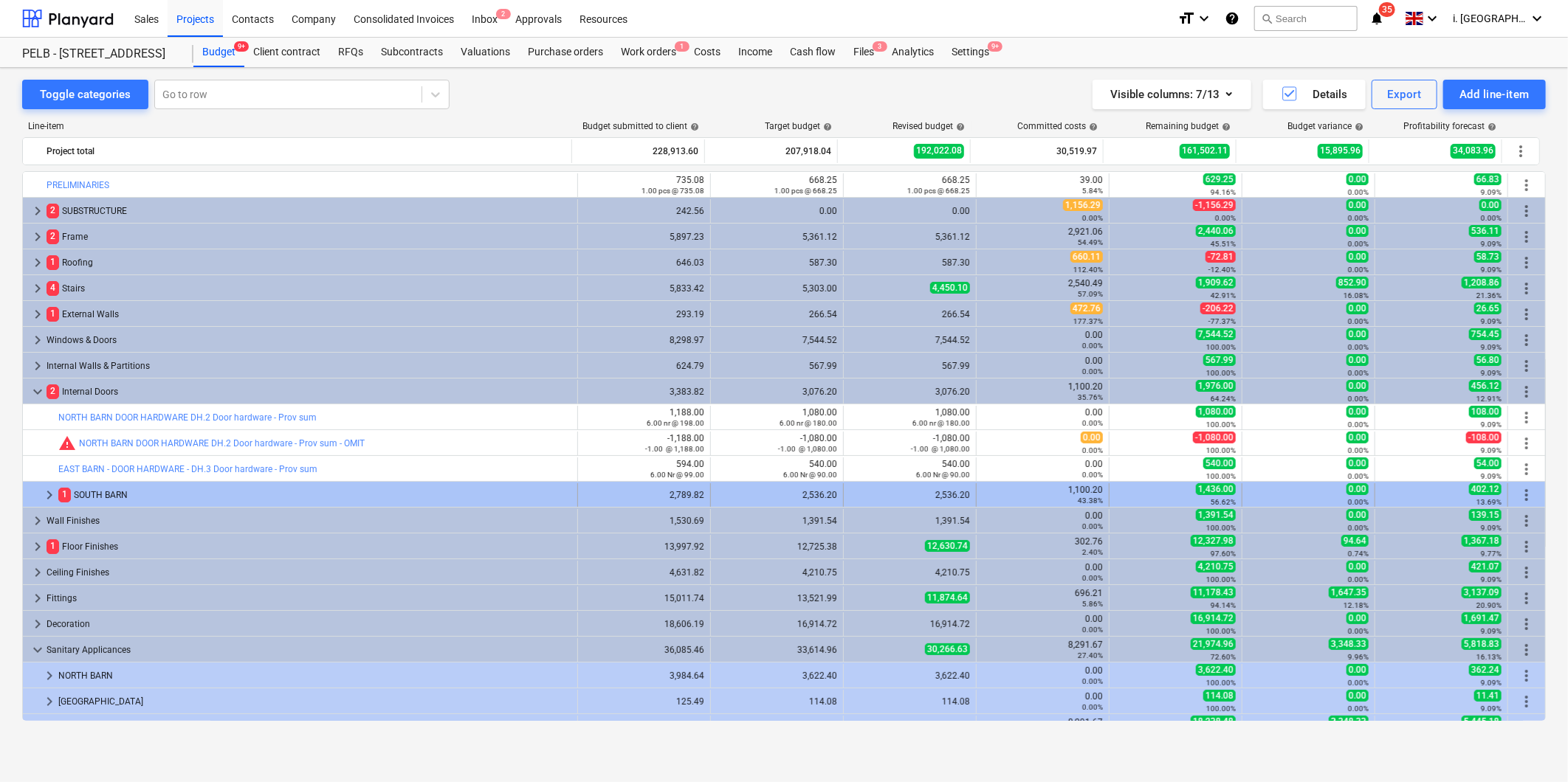
click at [47, 489] on span "keyboard_arrow_right" at bounding box center [49, 495] width 18 height 18
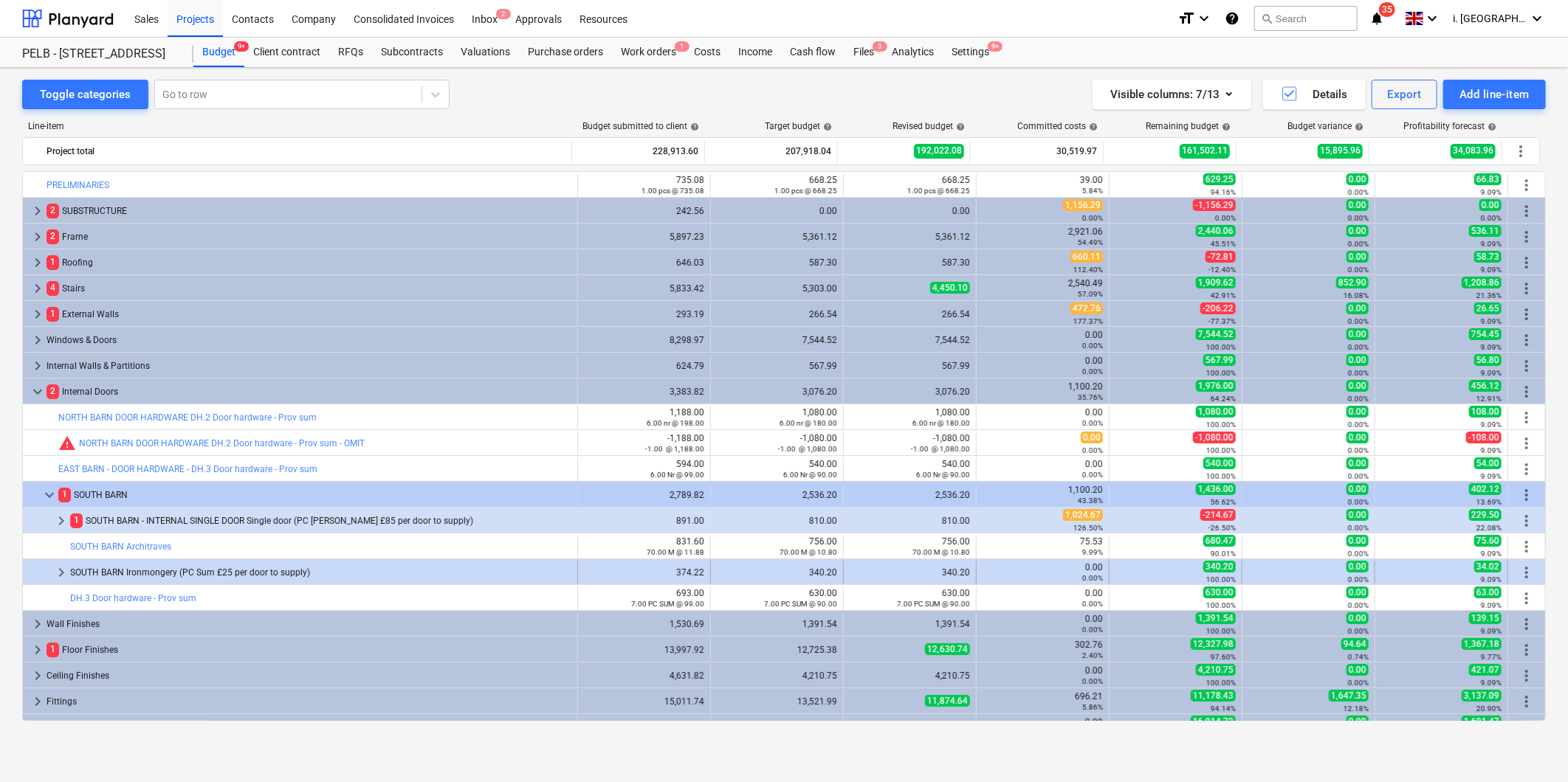
click at [60, 571] on span "keyboard_arrow_right" at bounding box center [61, 572] width 18 height 18
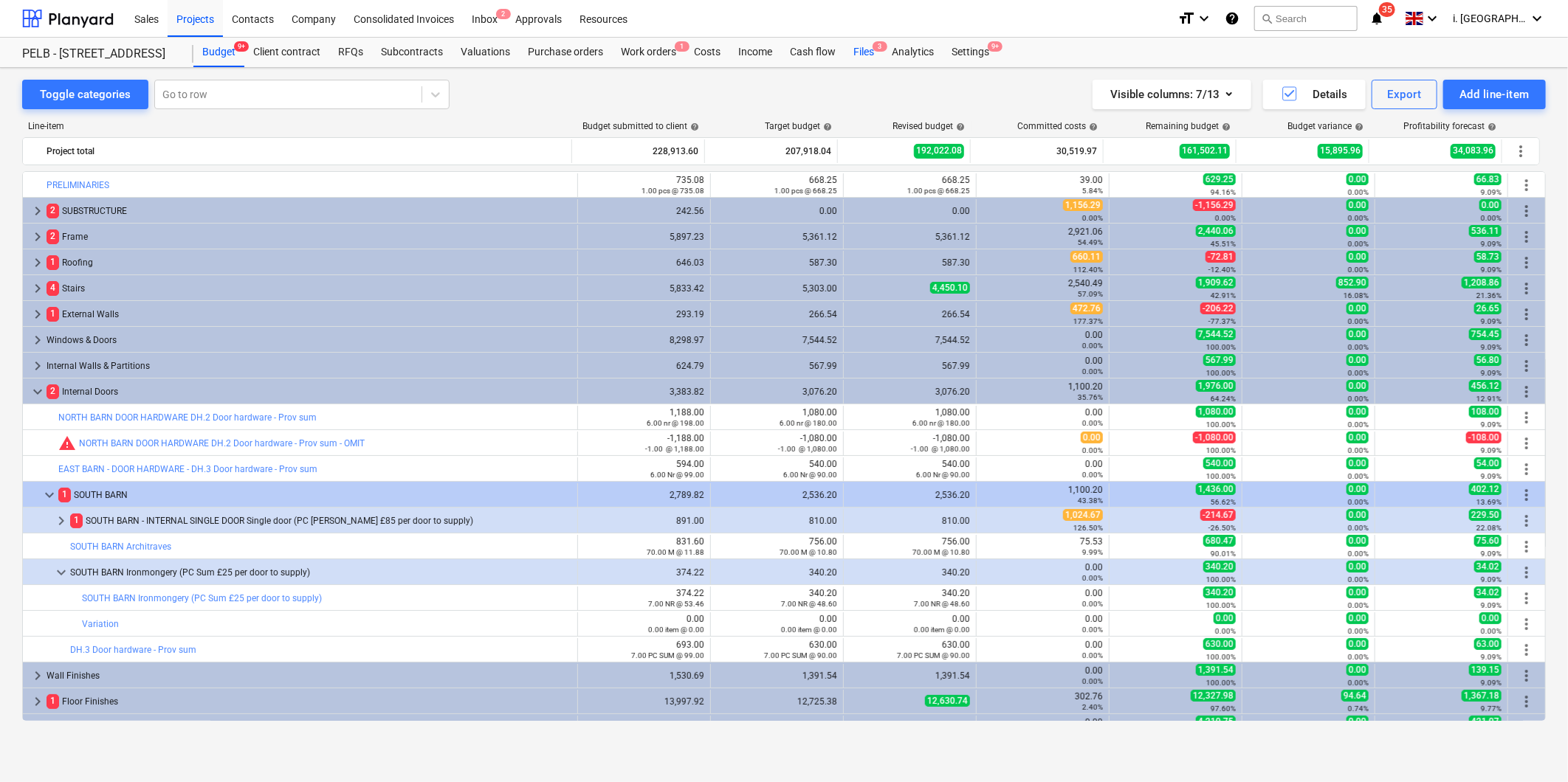
click at [864, 47] on div "Files 3" at bounding box center [863, 52] width 38 height 30
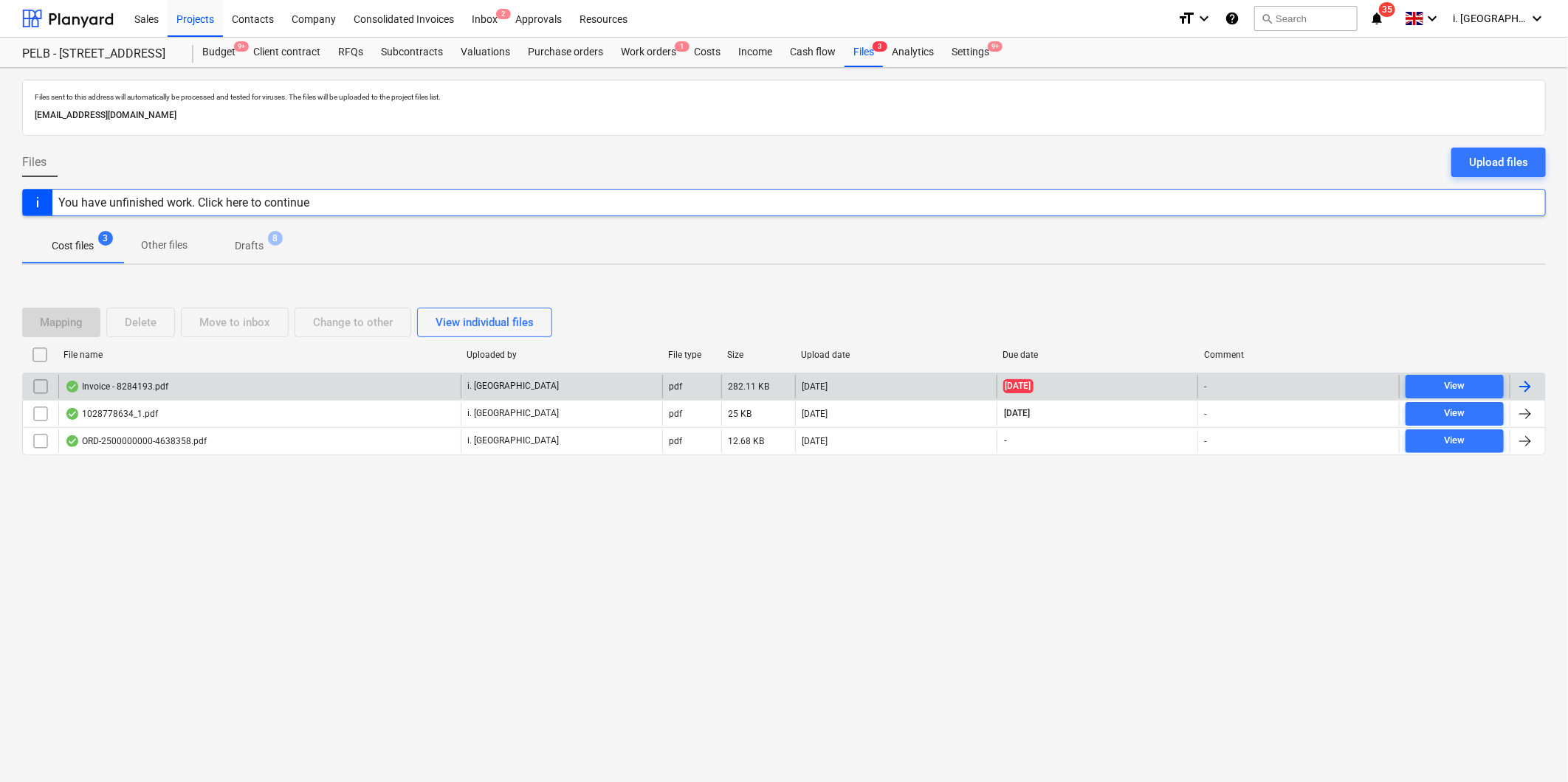
click at [143, 390] on div "Invoice - 8284193.pdf" at bounding box center [117, 386] width 103 height 12
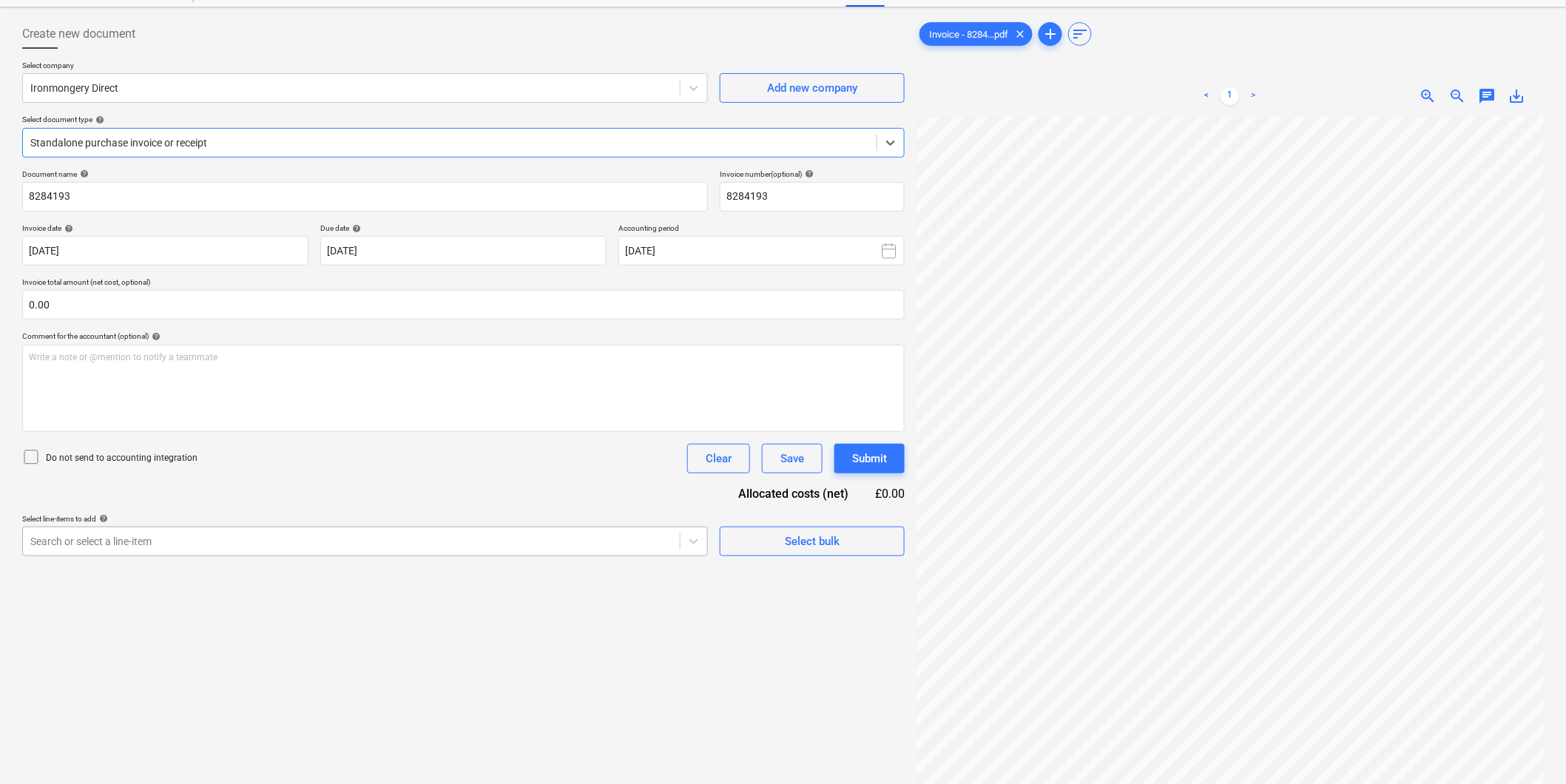
click at [632, 598] on body "Sales Projects Contacts Company Consolidated Invoices Inbox 2 Approvals Resourc…" at bounding box center [783, 331] width 1566 height 784
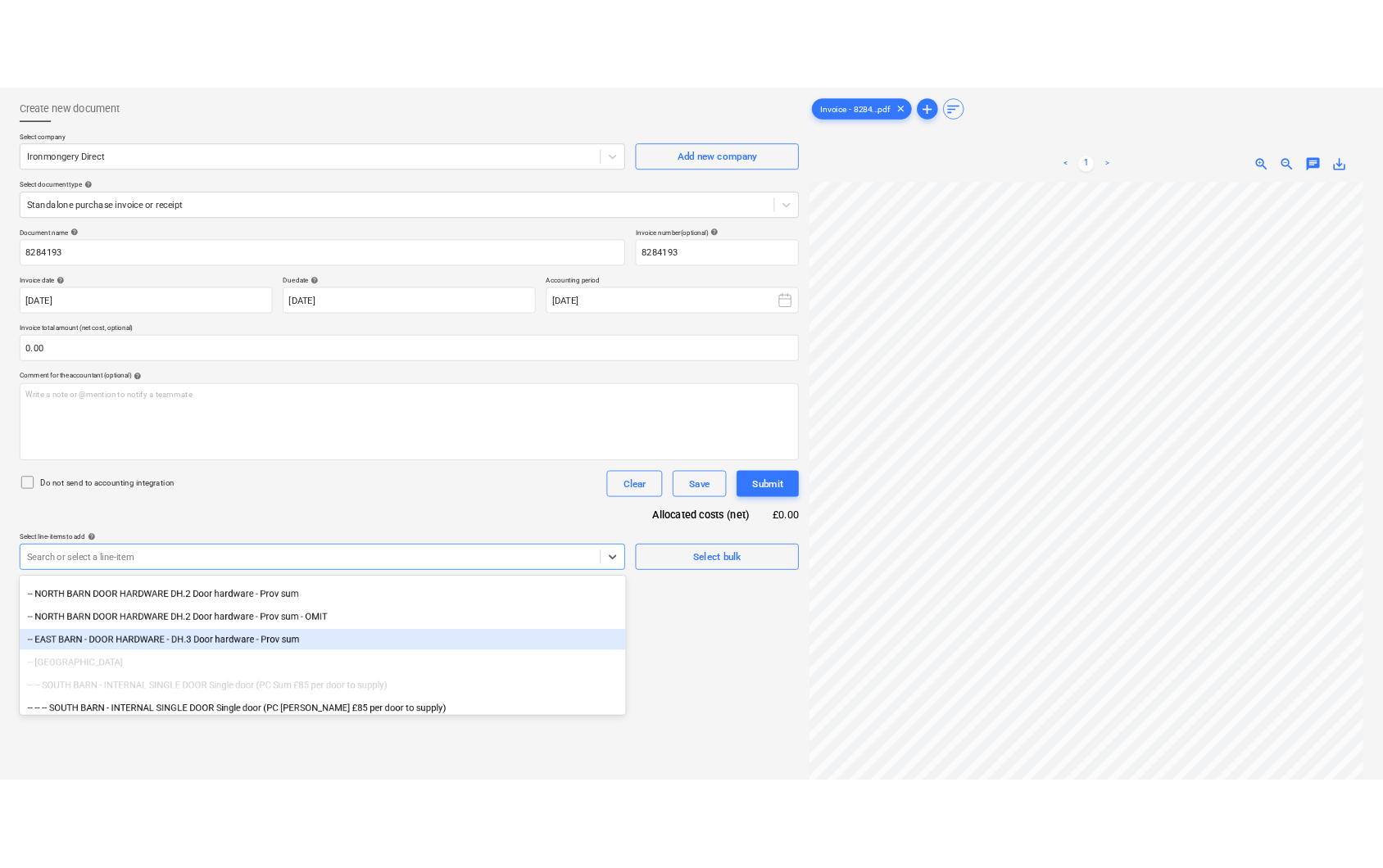
scroll to position [1262, 0]
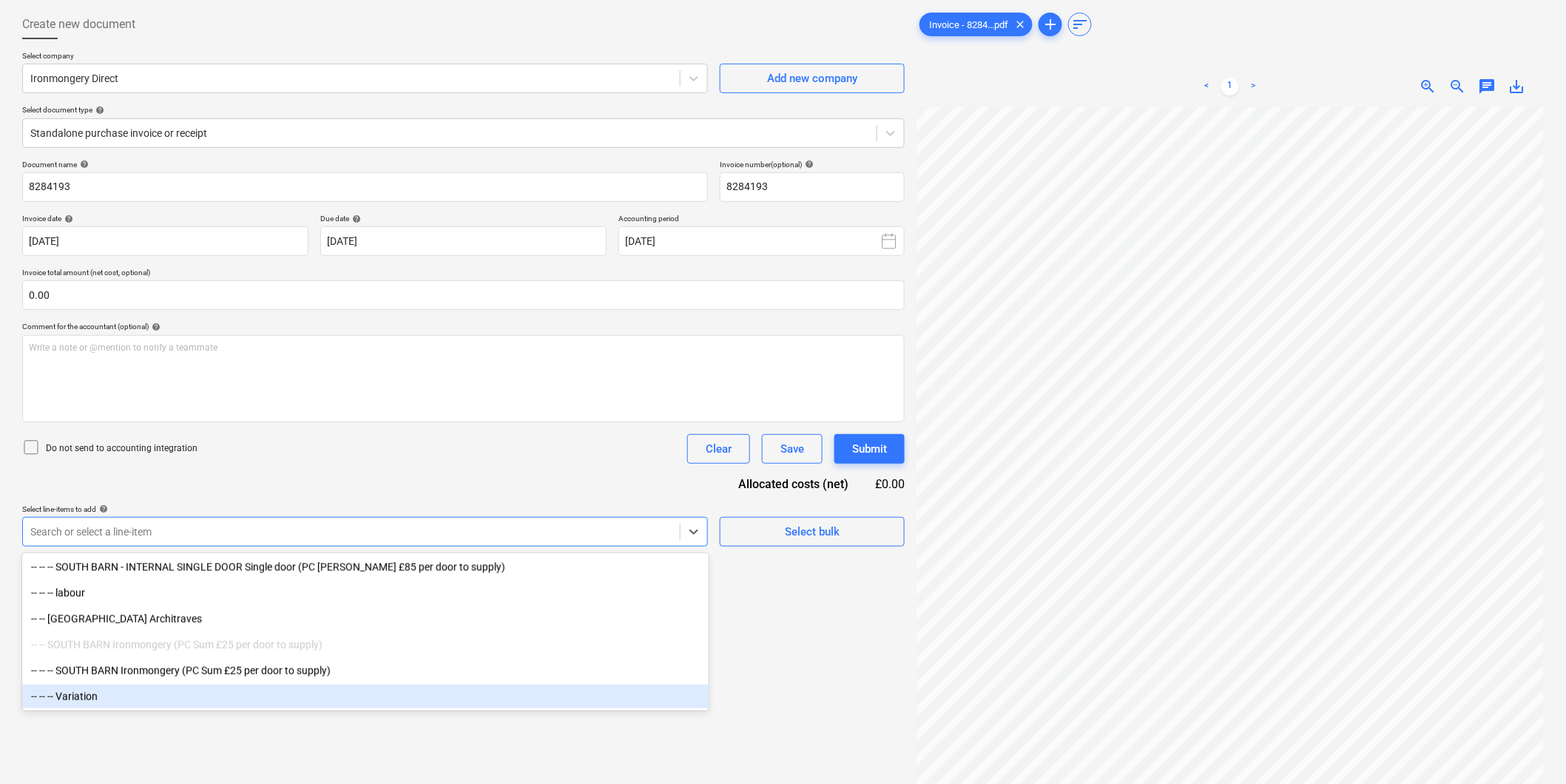
click at [115, 700] on div "-- -- -- Variation" at bounding box center [365, 697] width 687 height 24
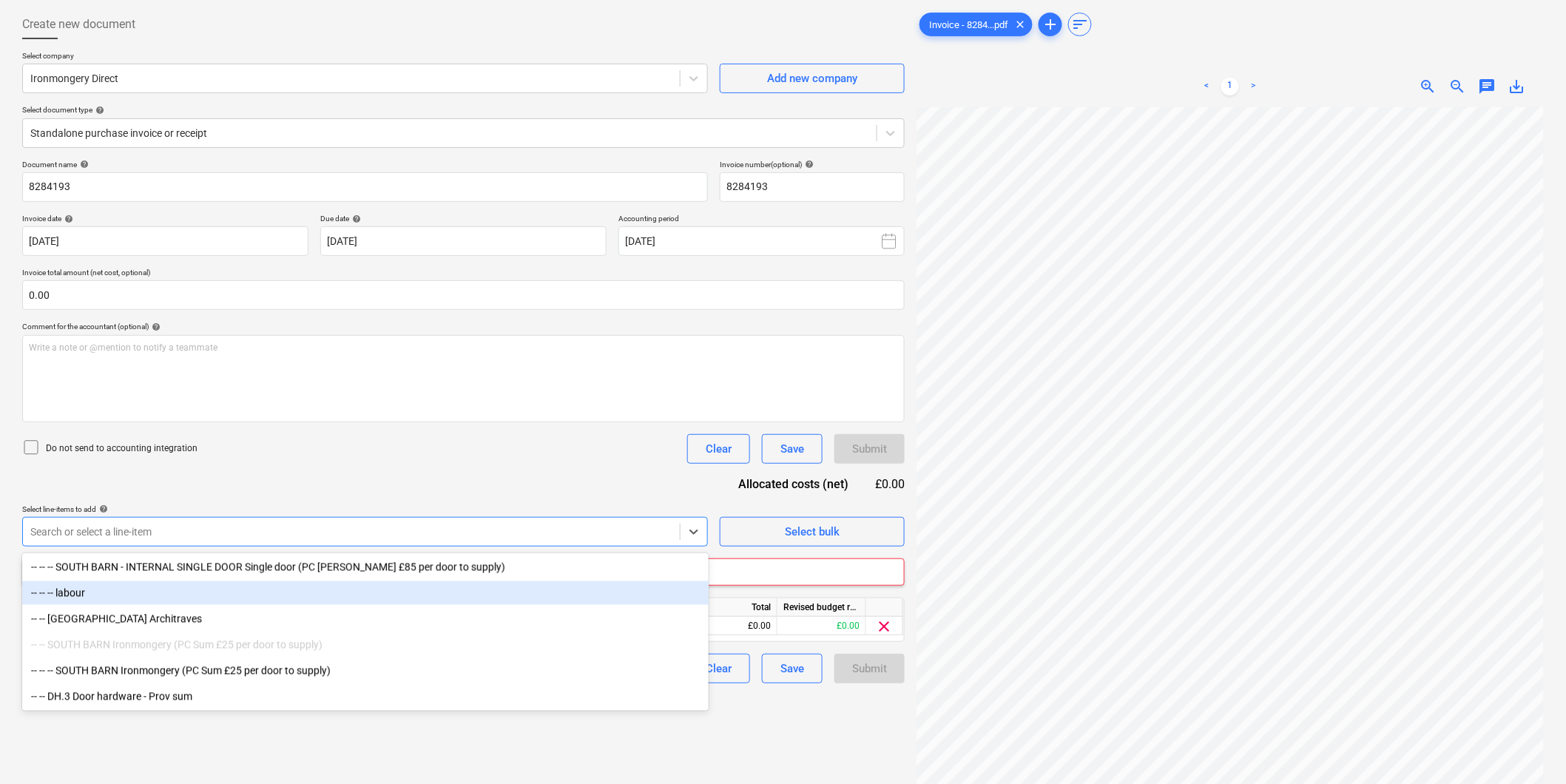
click at [761, 760] on div "Create new document Select company Ironmongery Direct Add new company Select do…" at bounding box center [464, 430] width 895 height 852
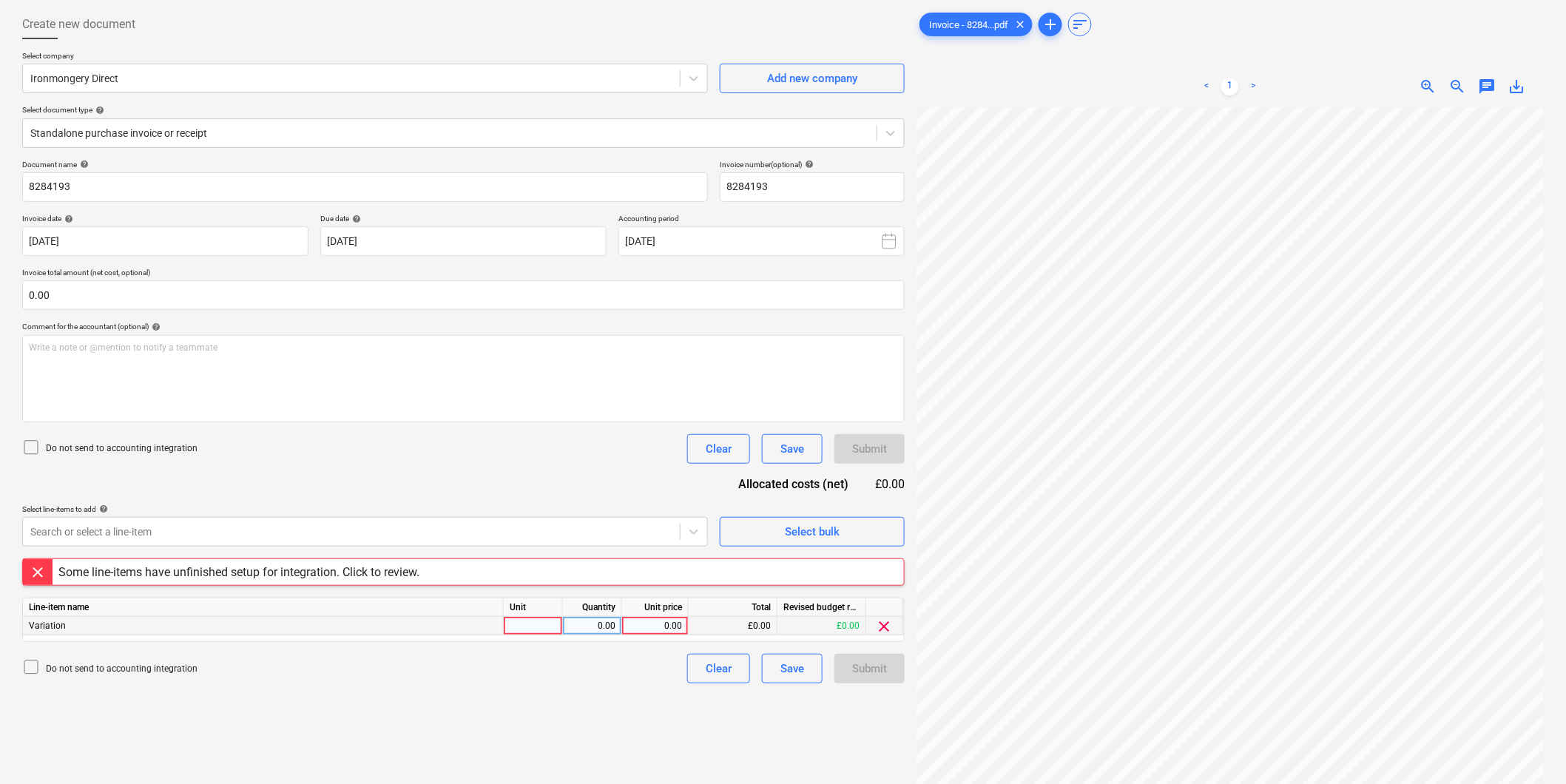
click at [531, 629] on div at bounding box center [533, 626] width 59 height 19
type input "item"
type input "82.50"
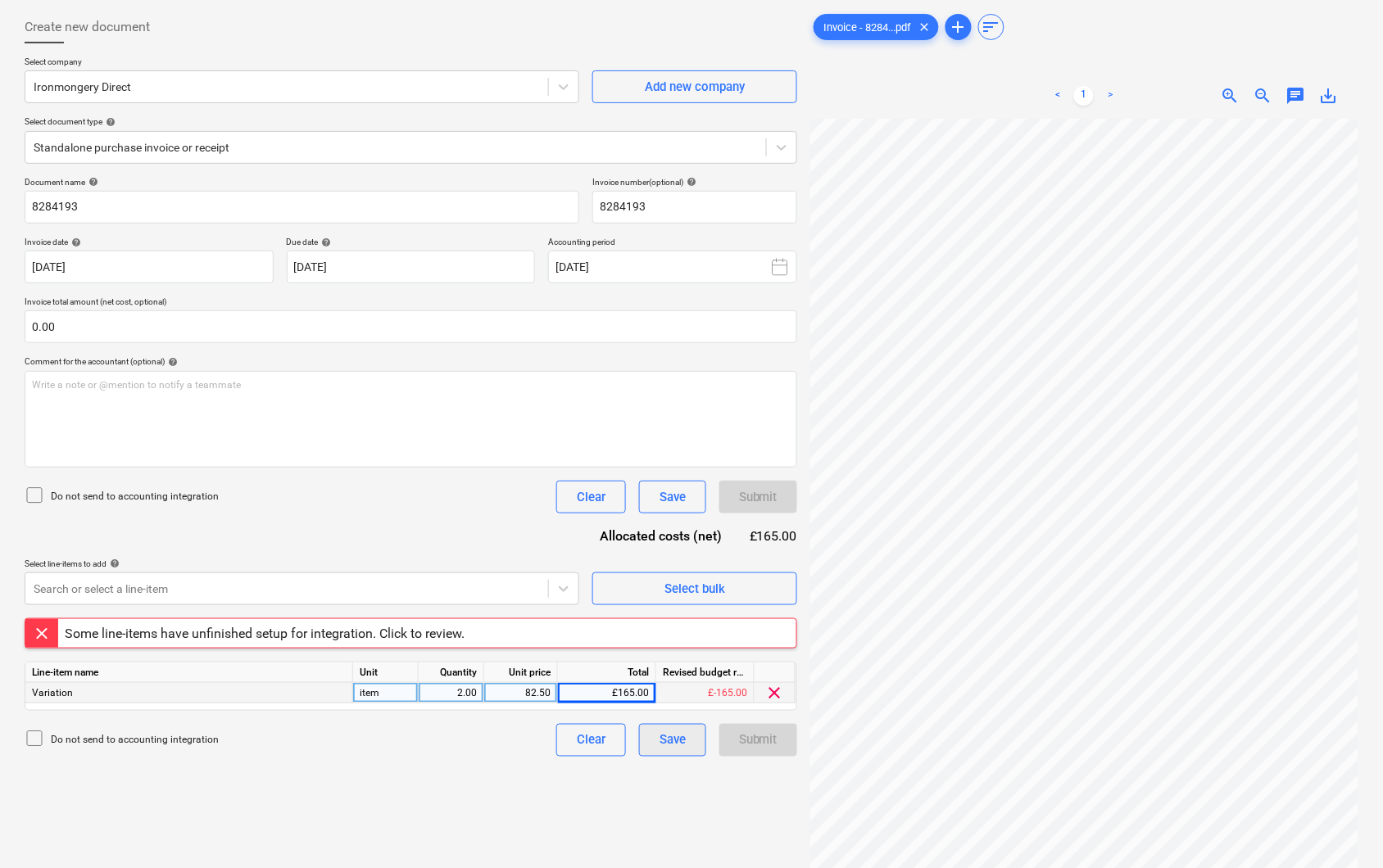
click at [660, 733] on div "Save" at bounding box center [673, 740] width 26 height 22
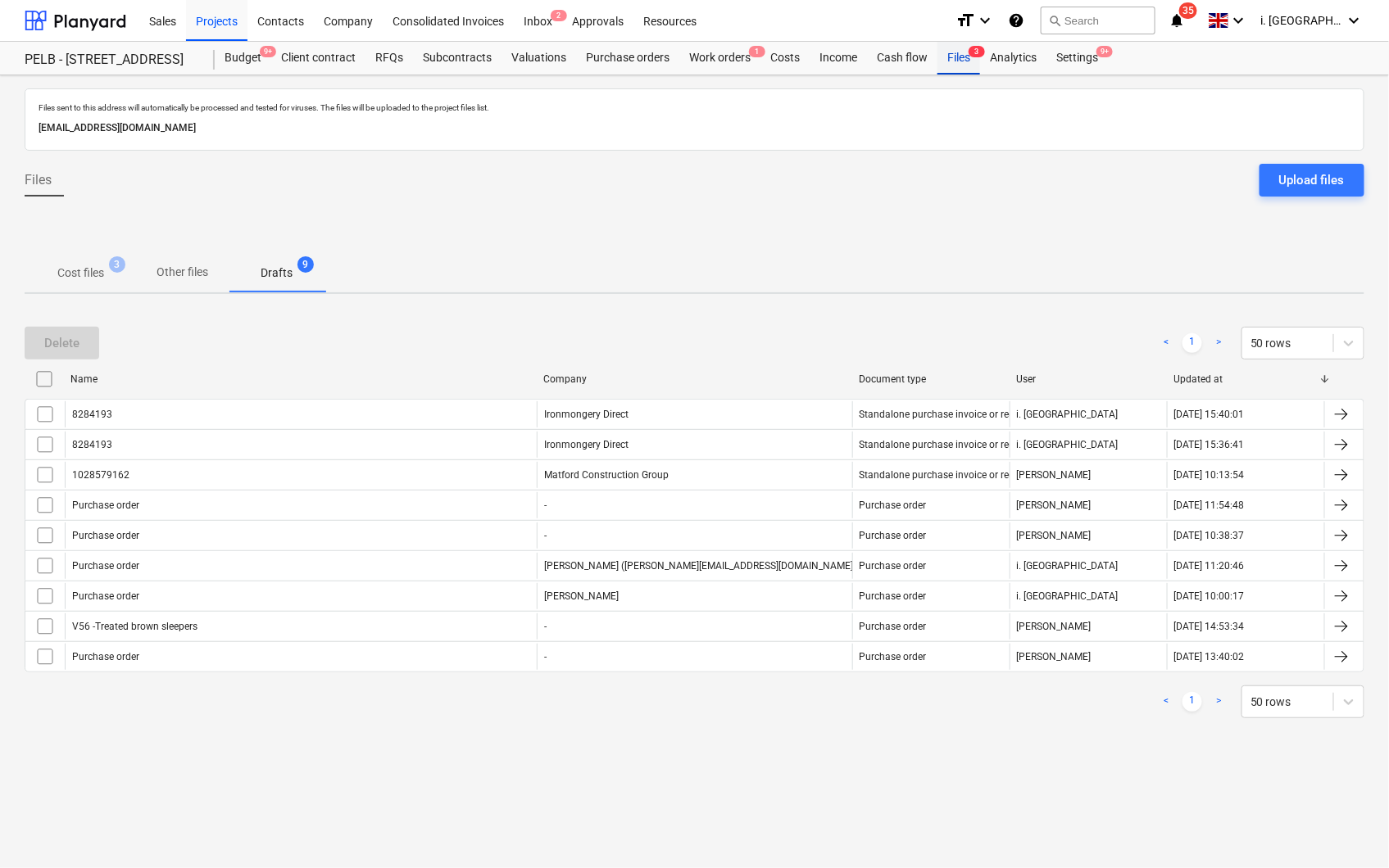
click at [947, 54] on div "Files 3" at bounding box center [958, 58] width 43 height 33
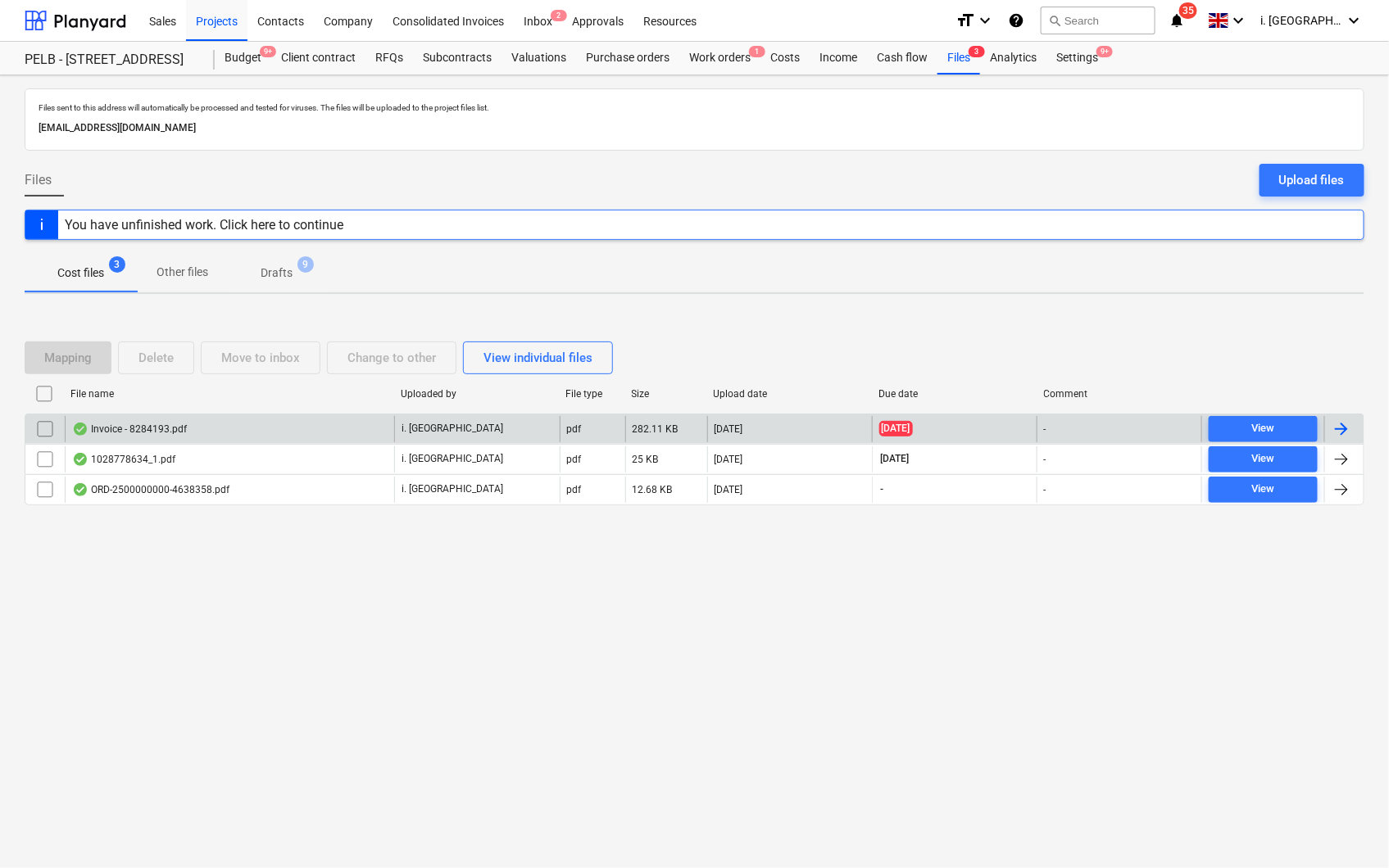
click at [349, 421] on div "Invoice - 8284193.pdf" at bounding box center [229, 429] width 329 height 26
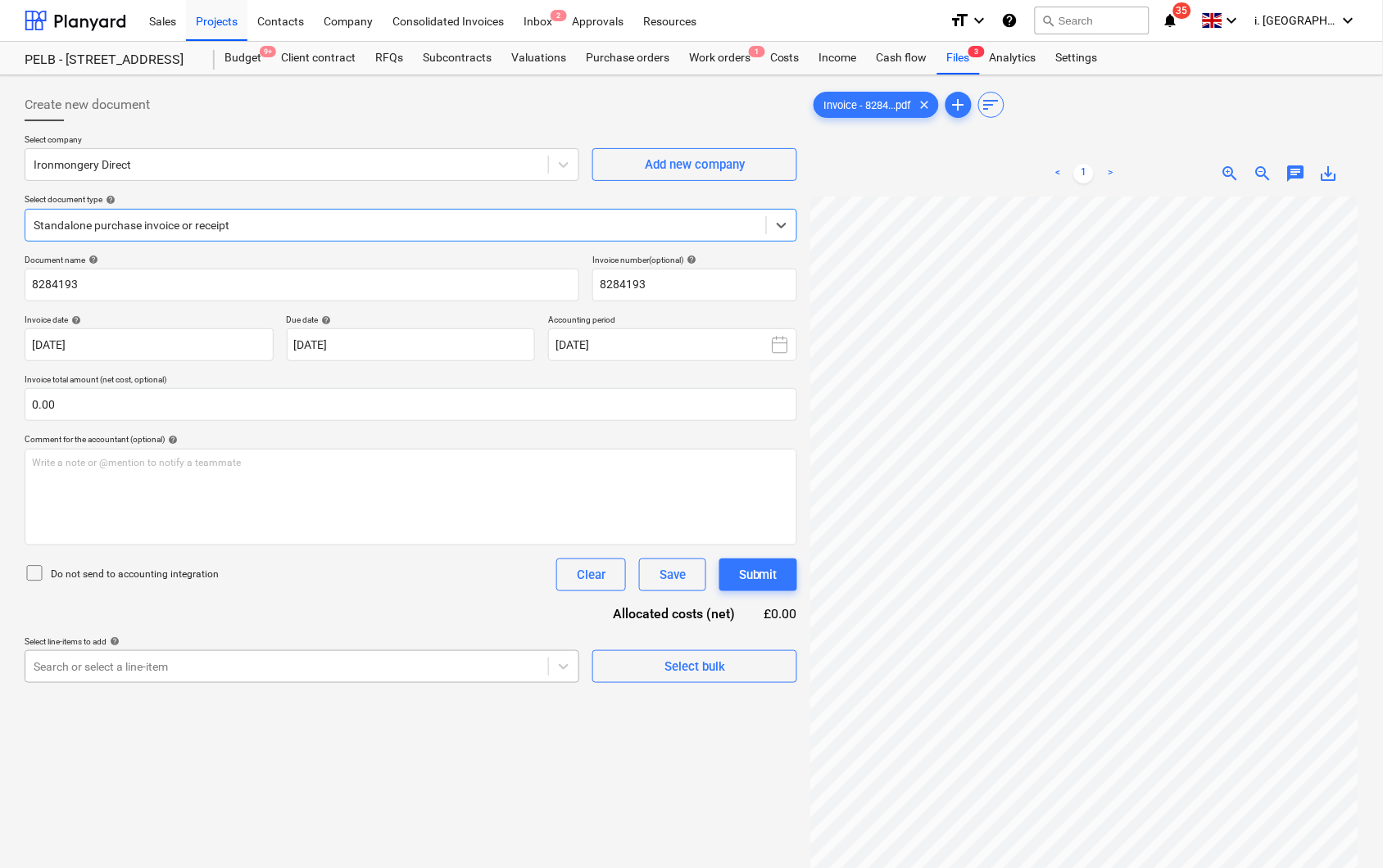
click at [460, 676] on body "Sales Projects Contacts Company Consolidated Invoices Inbox 2 Approvals Resourc…" at bounding box center [691, 434] width 1383 height 868
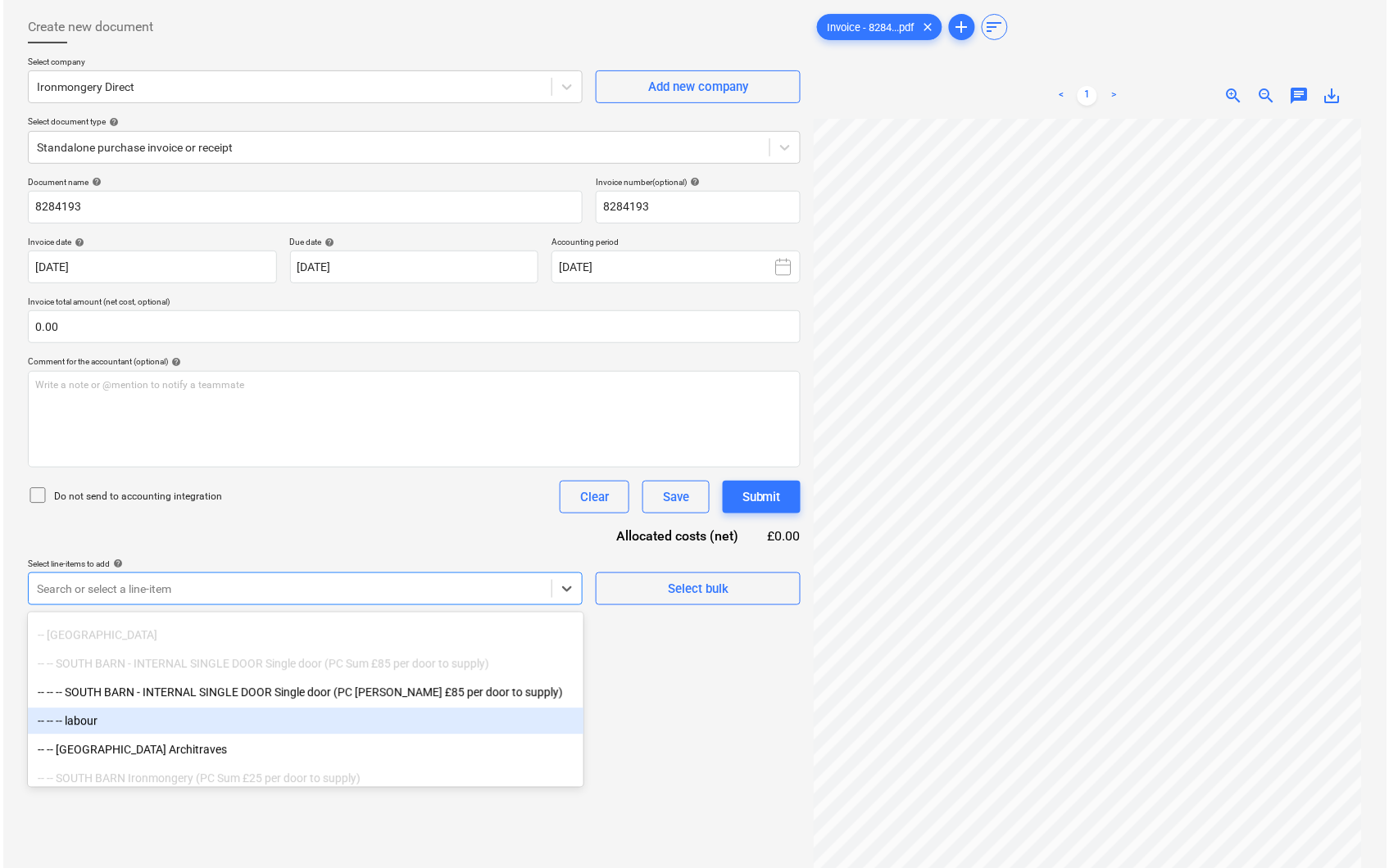
scroll to position [1348, 0]
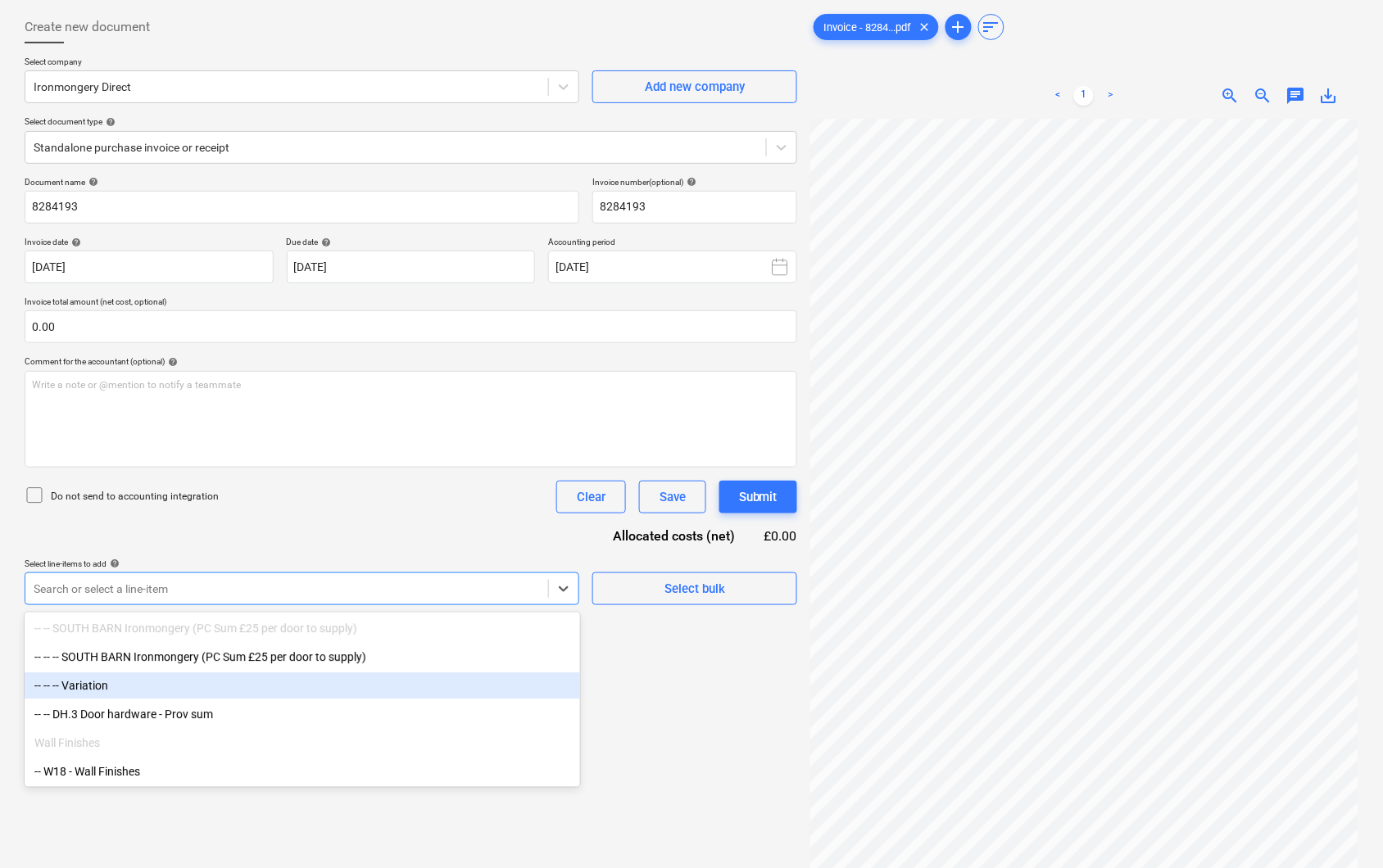
click at [289, 686] on div "-- -- -- Variation" at bounding box center [302, 686] width 555 height 26
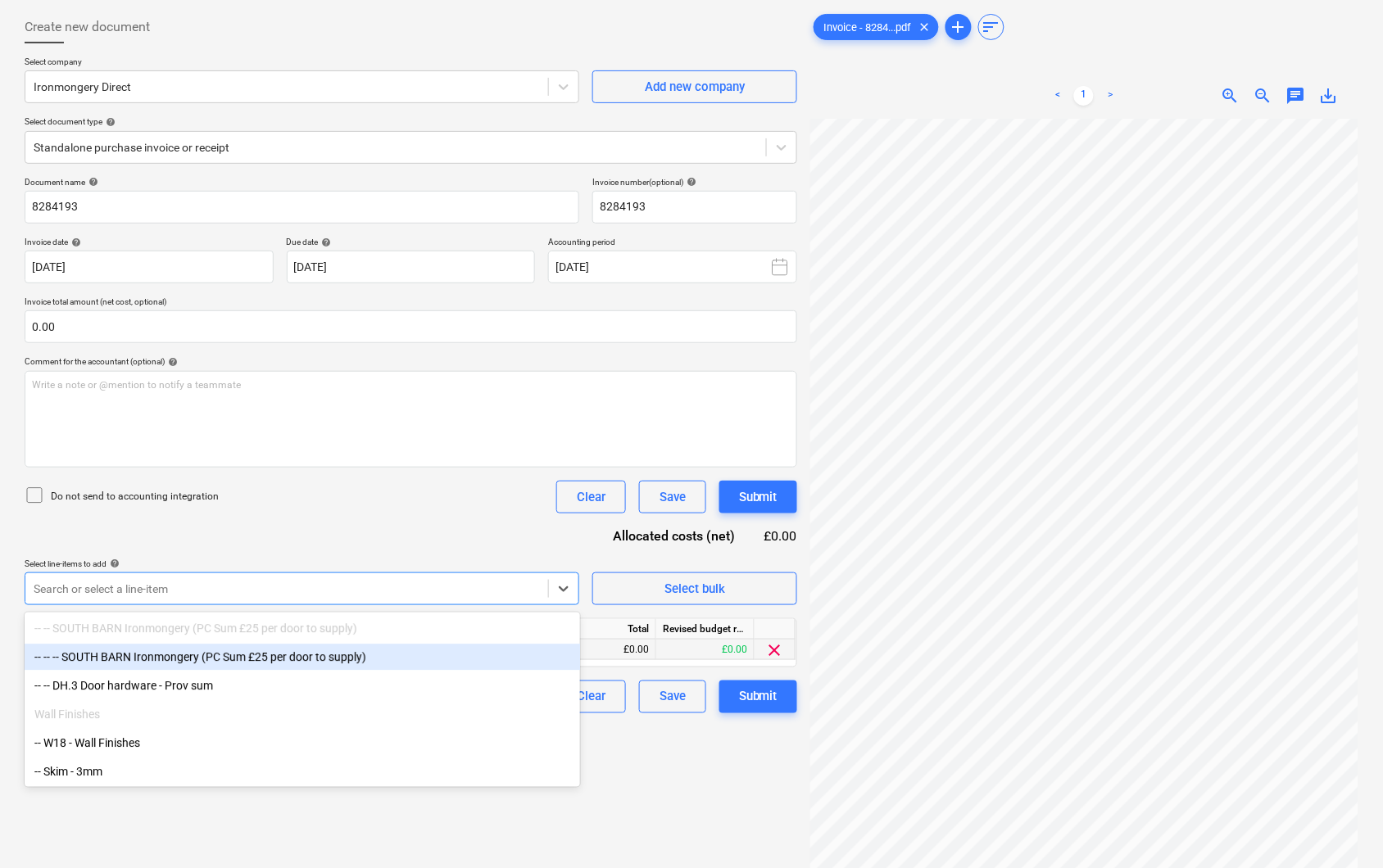
click at [611, 644] on div "£0.00" at bounding box center [607, 650] width 98 height 21
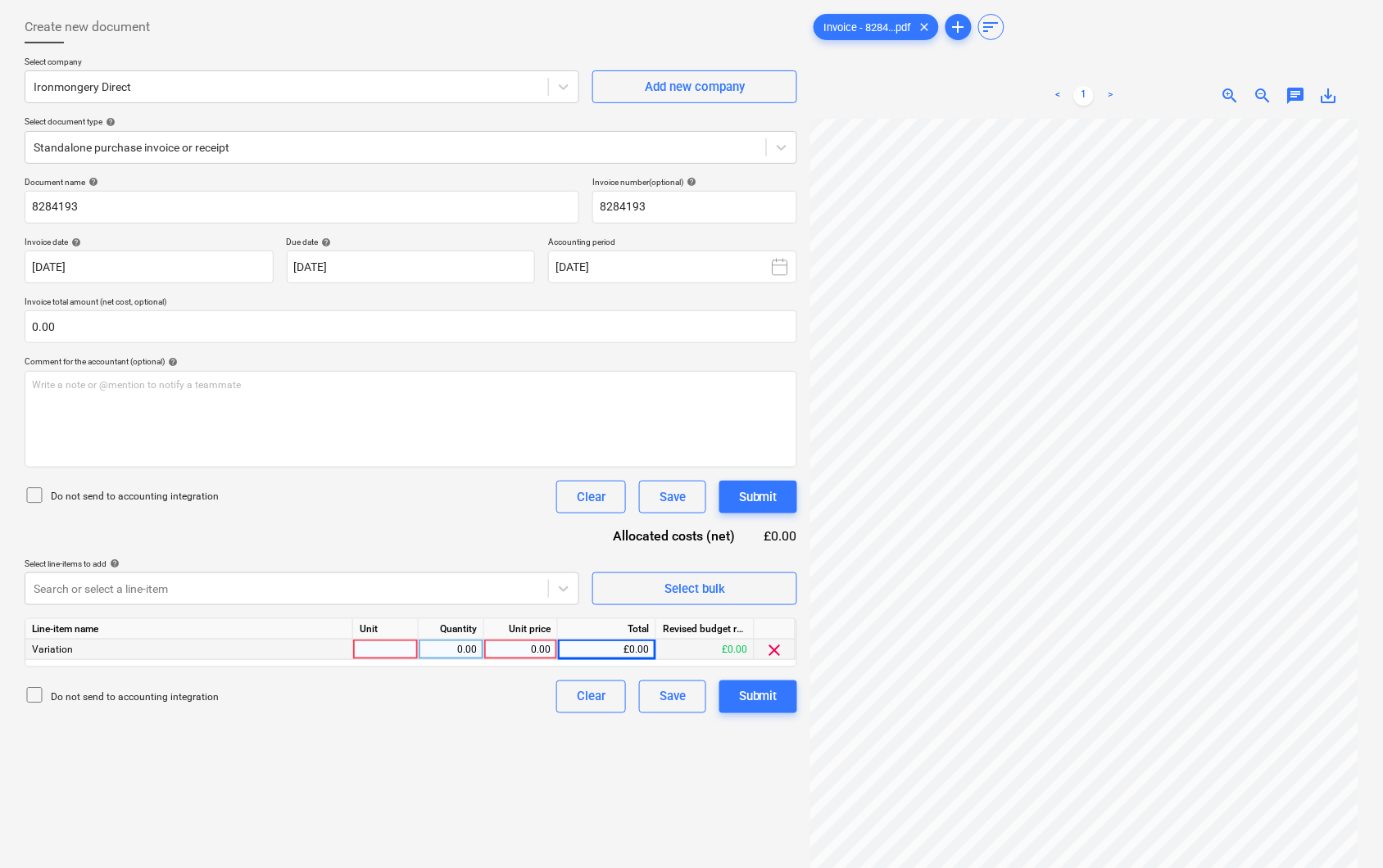
click at [394, 651] on div at bounding box center [385, 650] width 65 height 21
type input "item"
type input "82.50"
click at [773, 691] on div "Submit" at bounding box center [758, 697] width 38 height 22
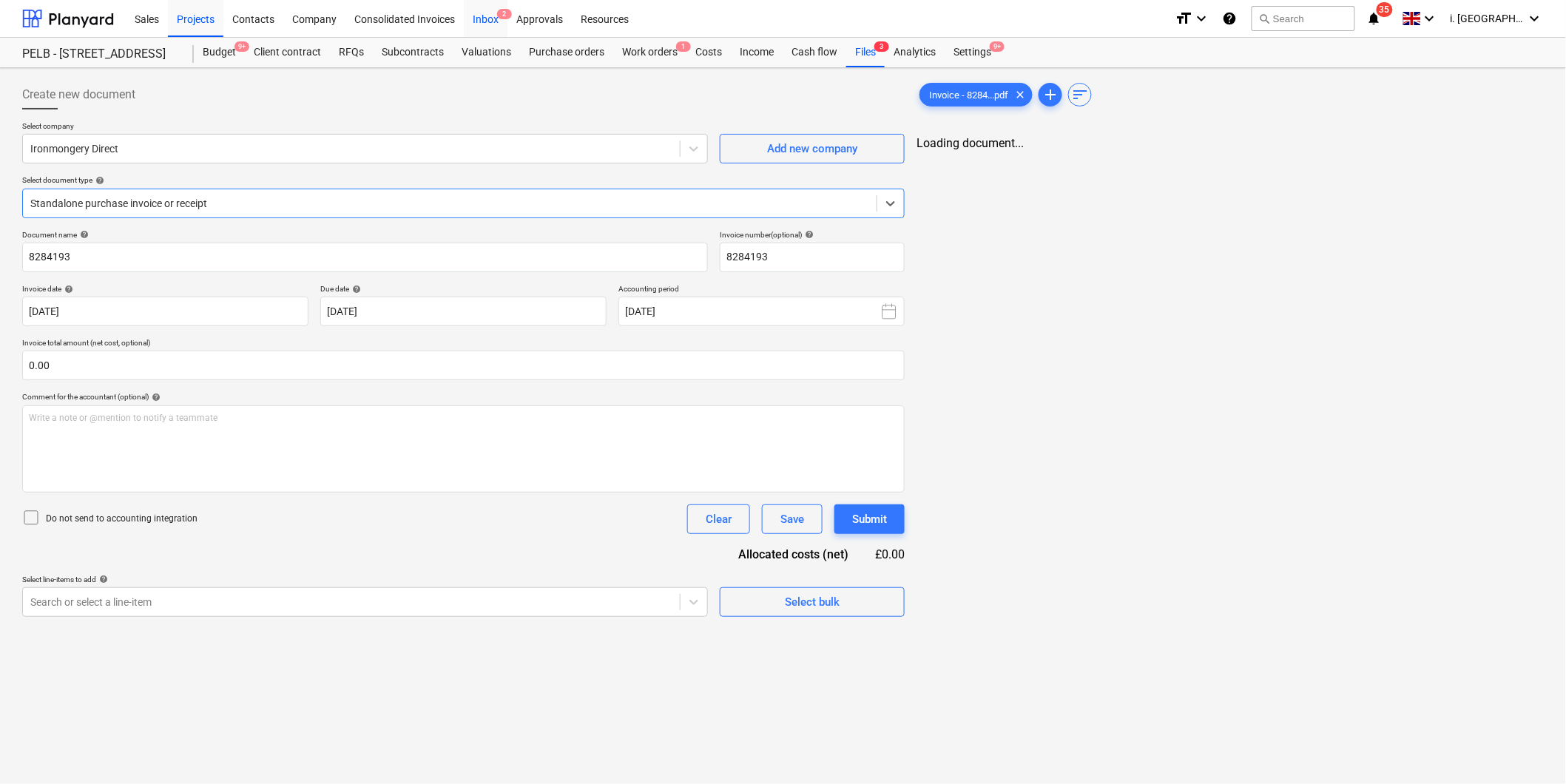
type input "8284193"
type input "[DATE]"
click at [978, 55] on div "Settings 9+" at bounding box center [973, 53] width 56 height 30
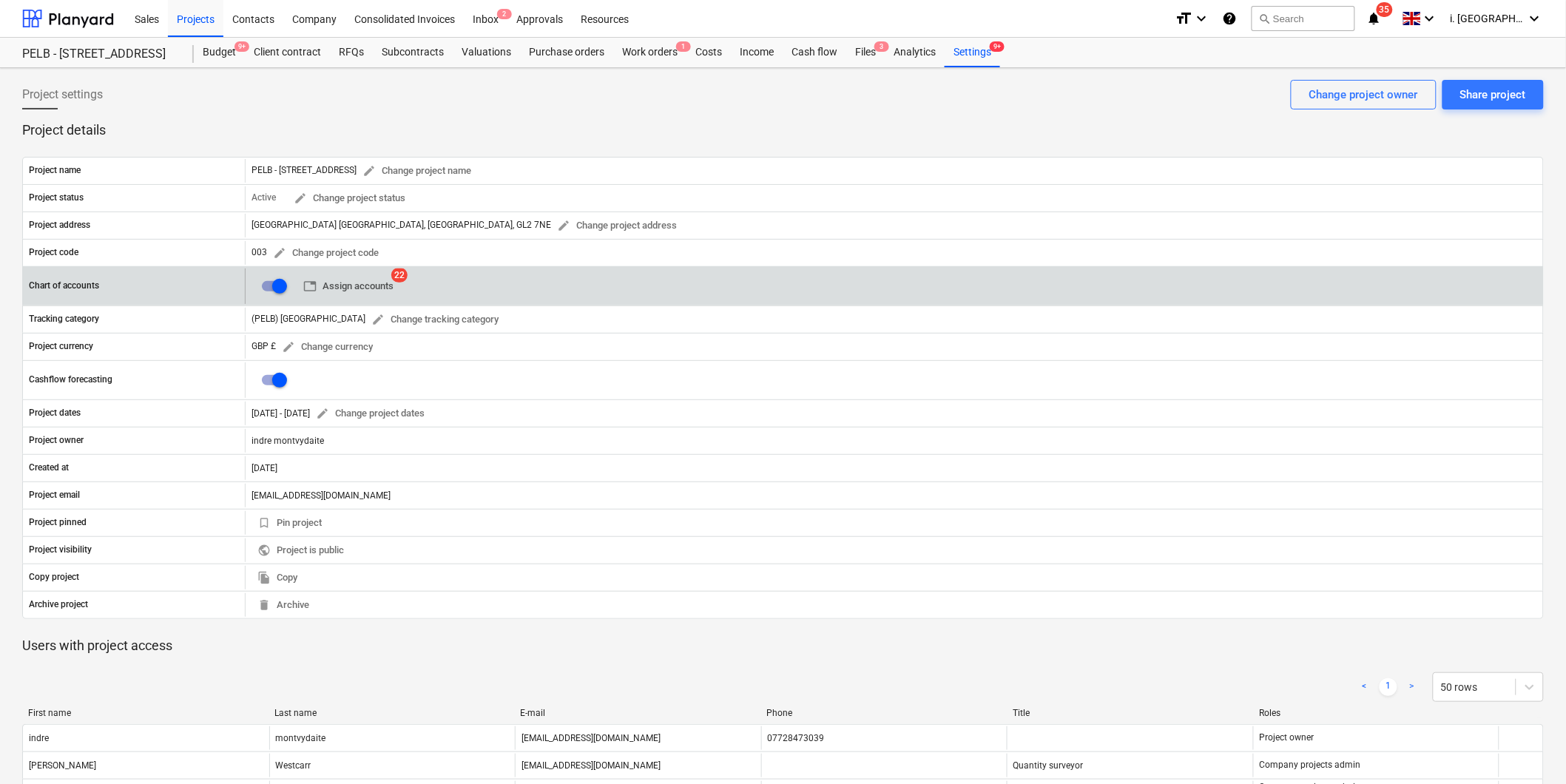
click at [356, 277] on button "table Assign accounts" at bounding box center [349, 286] width 102 height 23
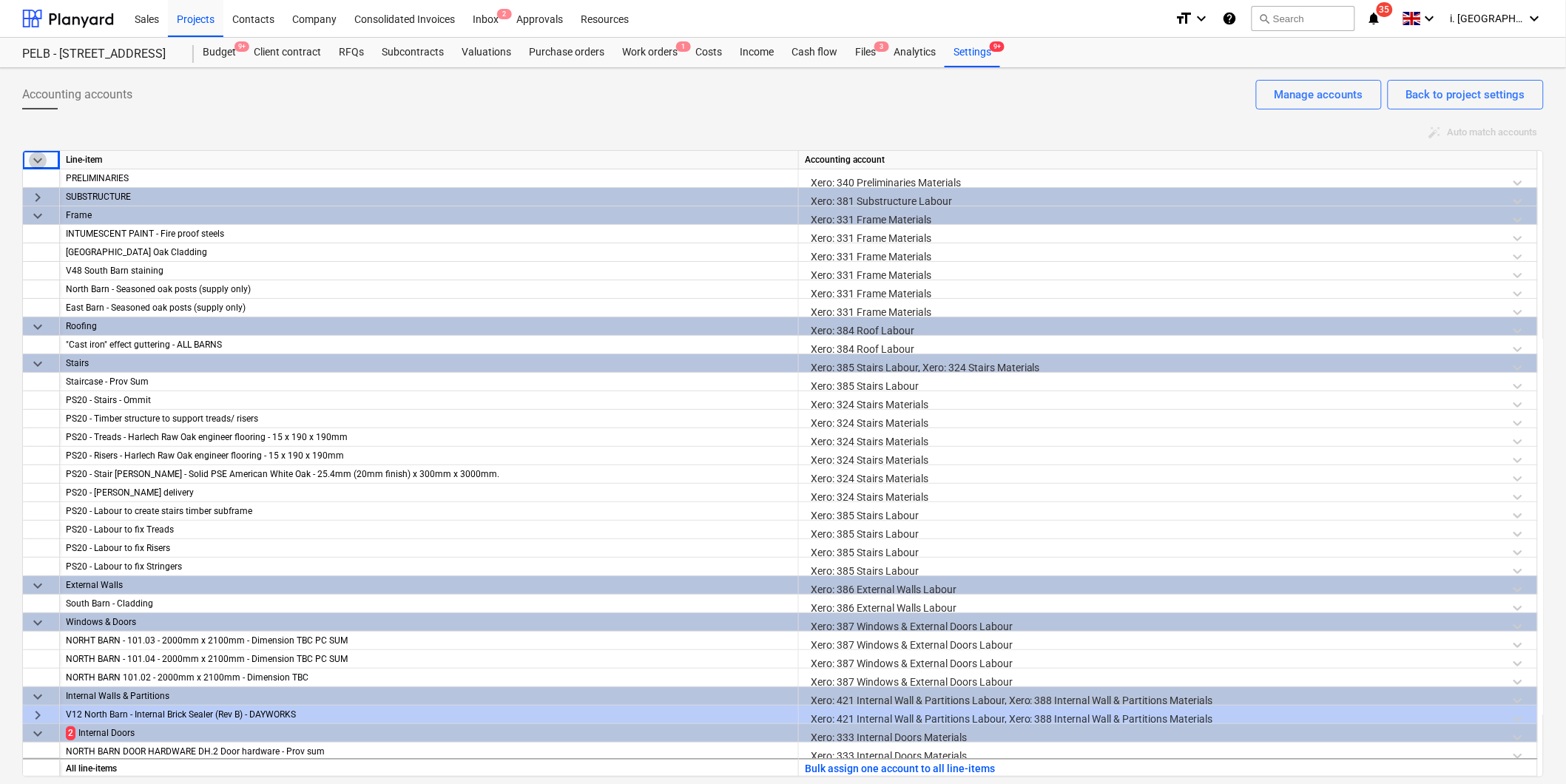
click at [38, 159] on span "keyboard_arrow_down" at bounding box center [38, 160] width 18 height 18
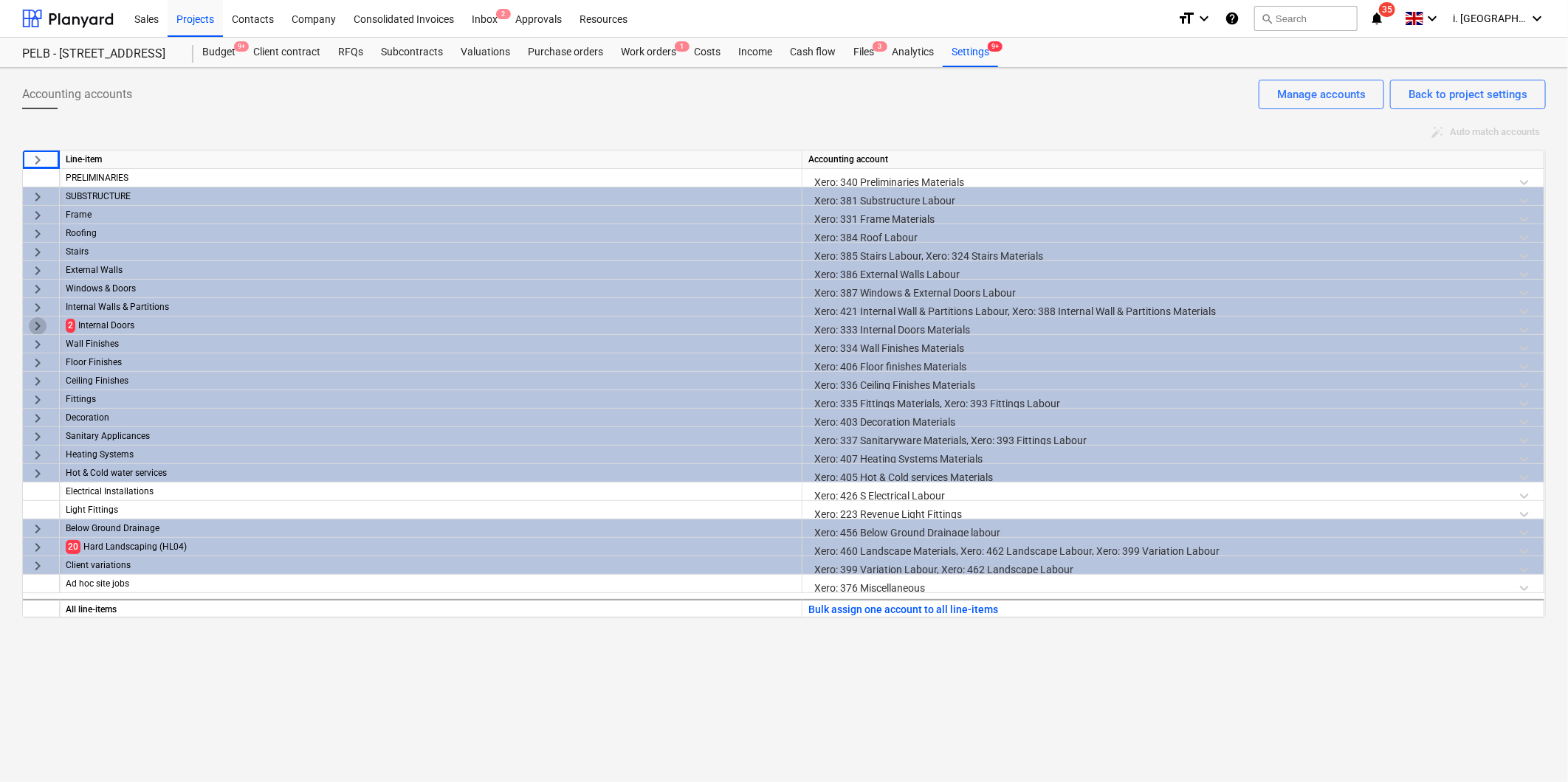
click at [37, 319] on span "keyboard_arrow_right" at bounding box center [38, 326] width 18 height 18
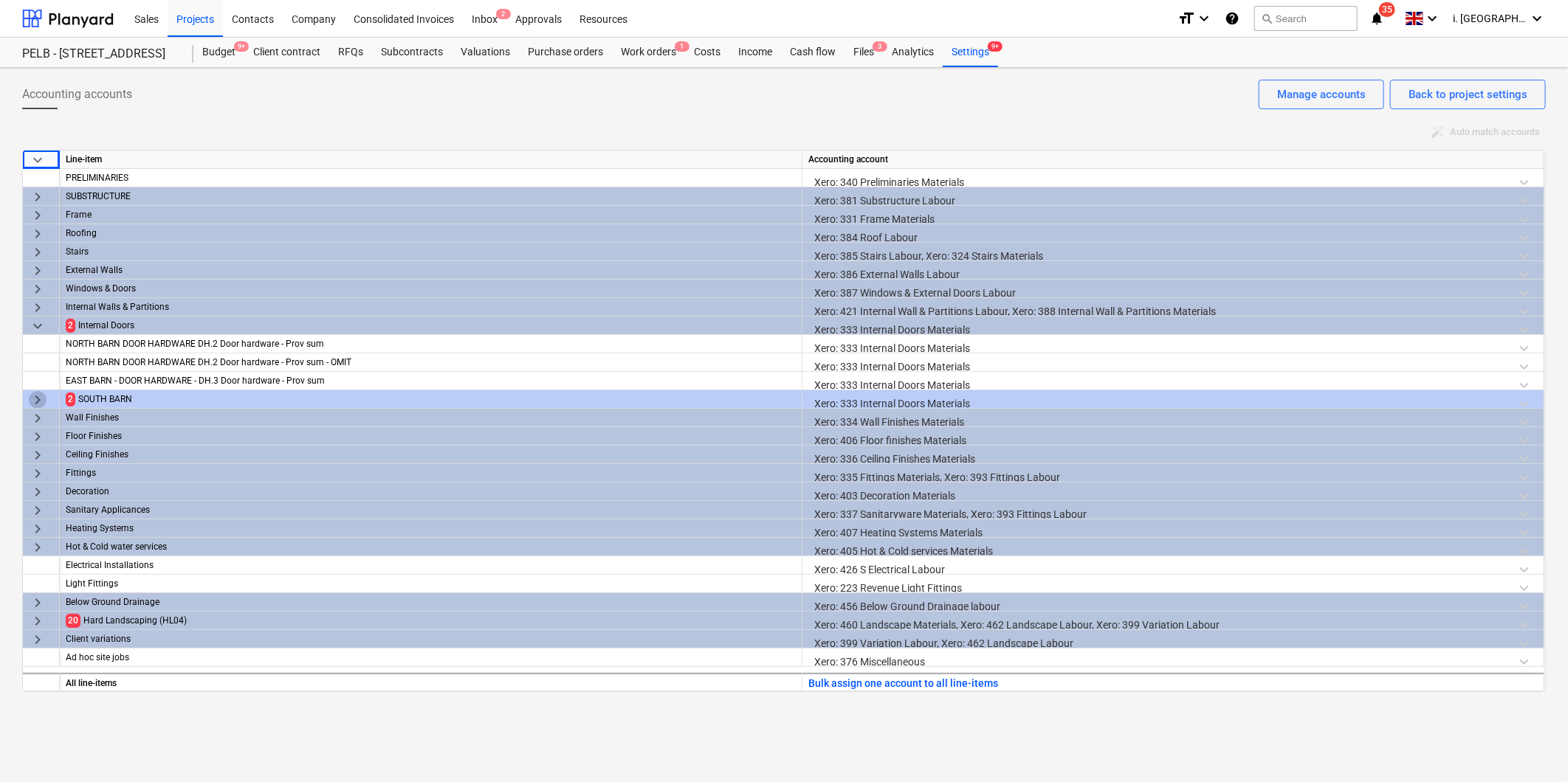
click at [32, 397] on span "keyboard_arrow_right" at bounding box center [38, 400] width 18 height 18
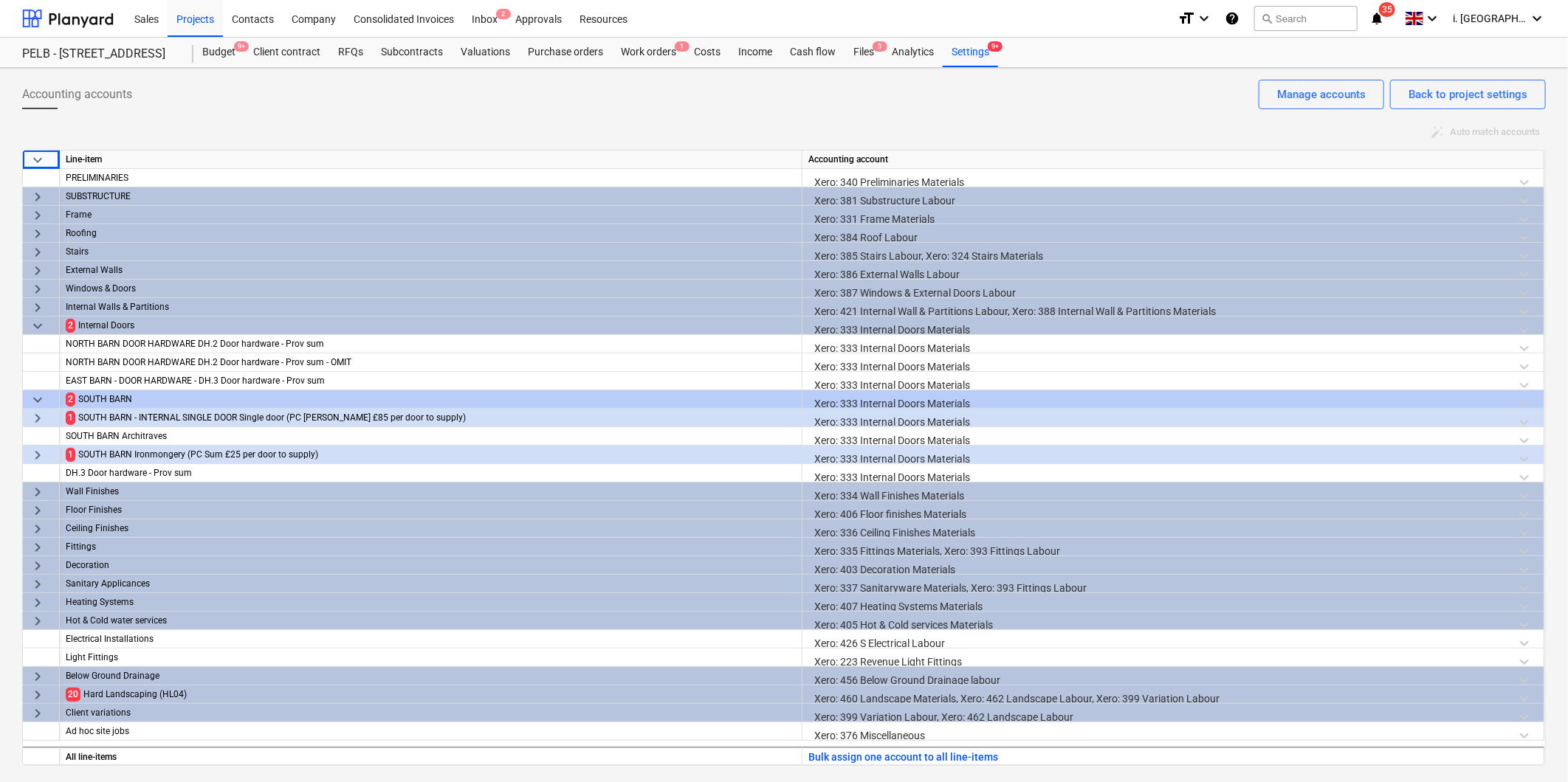
click at [32, 452] on span "keyboard_arrow_right" at bounding box center [38, 455] width 18 height 18
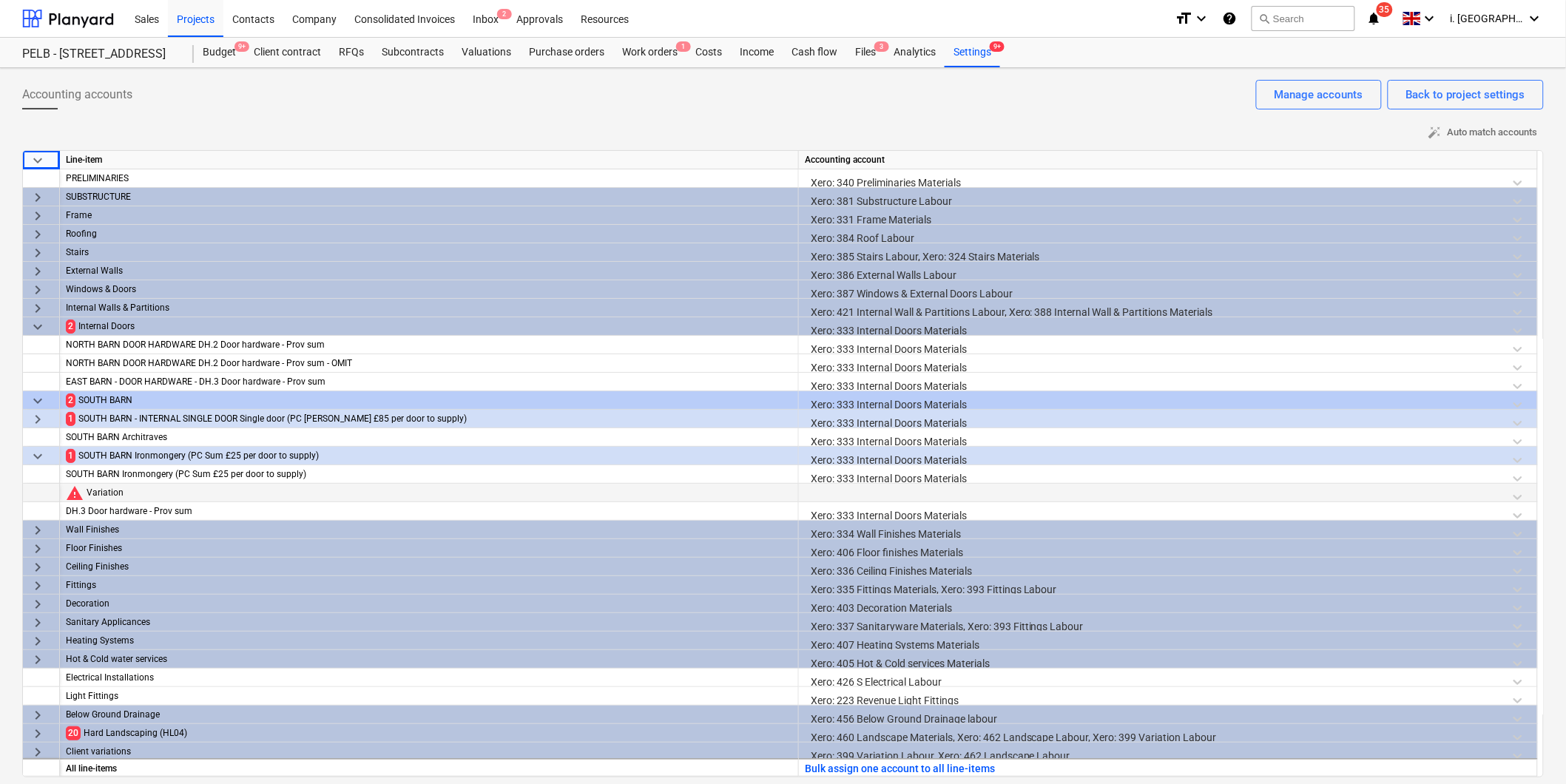
click at [856, 496] on div at bounding box center [1169, 496] width 727 height 26
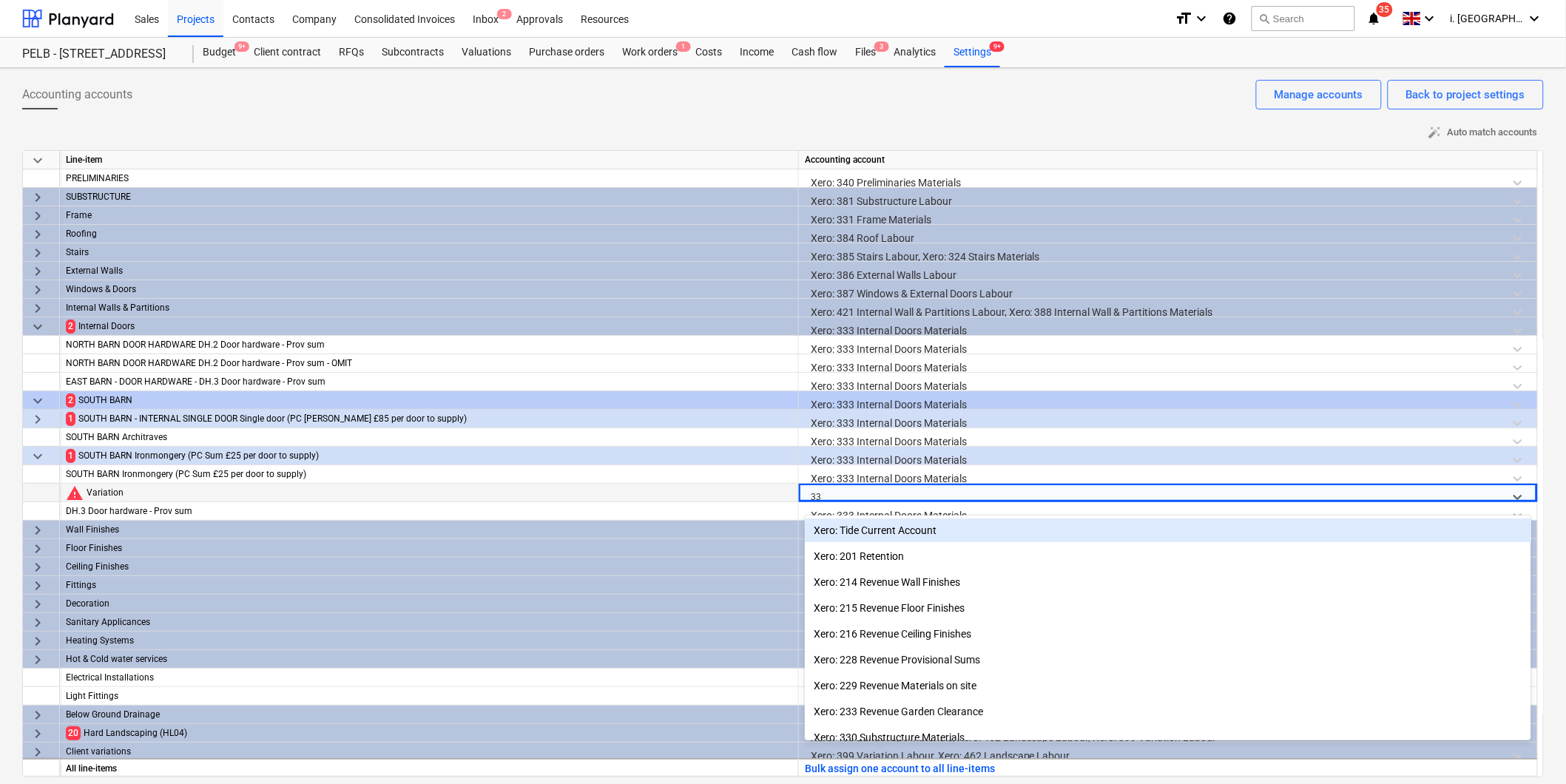
type input "333"
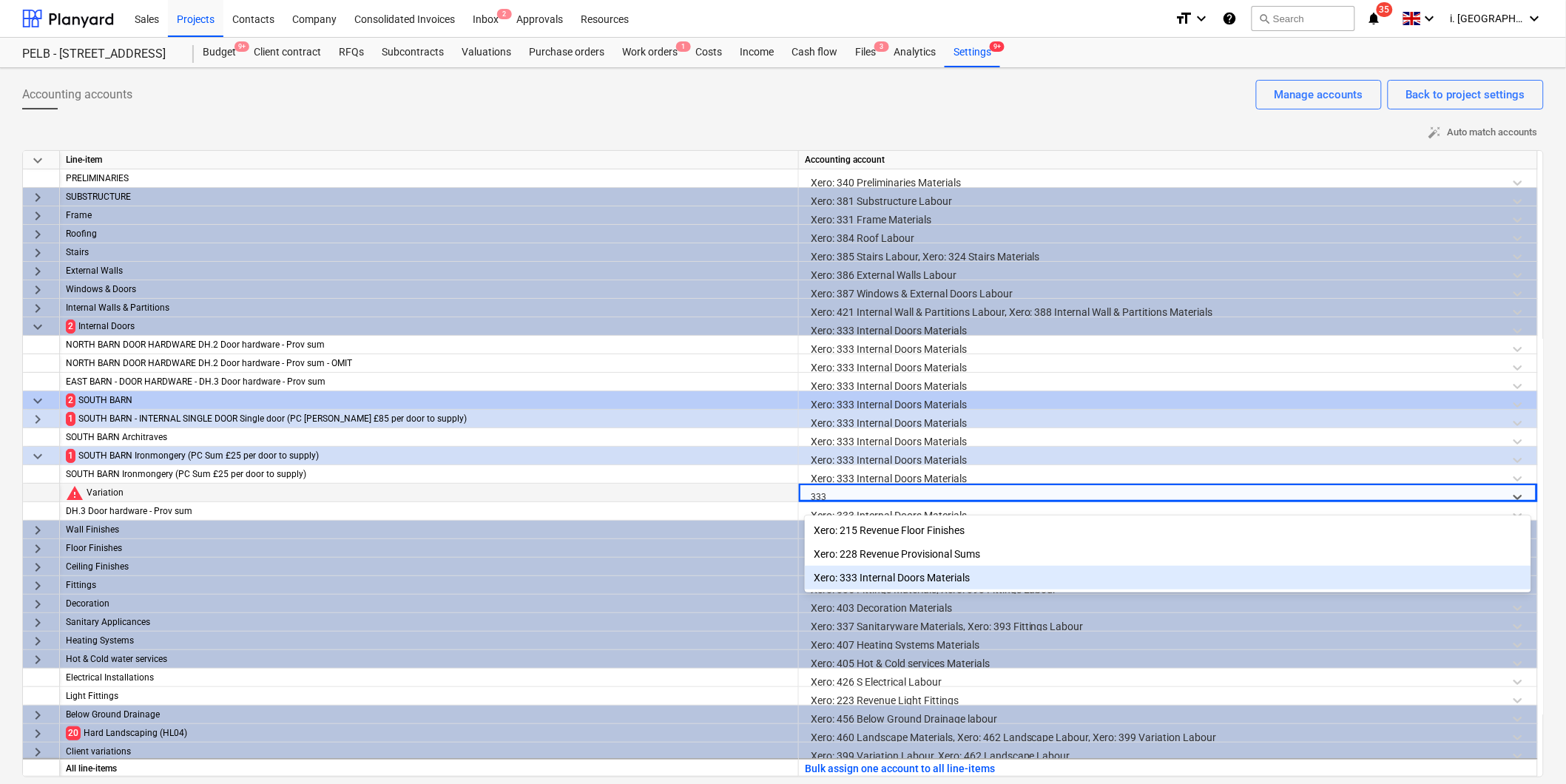
click at [891, 574] on div "Xero: 333 Internal Doors Materials" at bounding box center [1169, 578] width 727 height 24
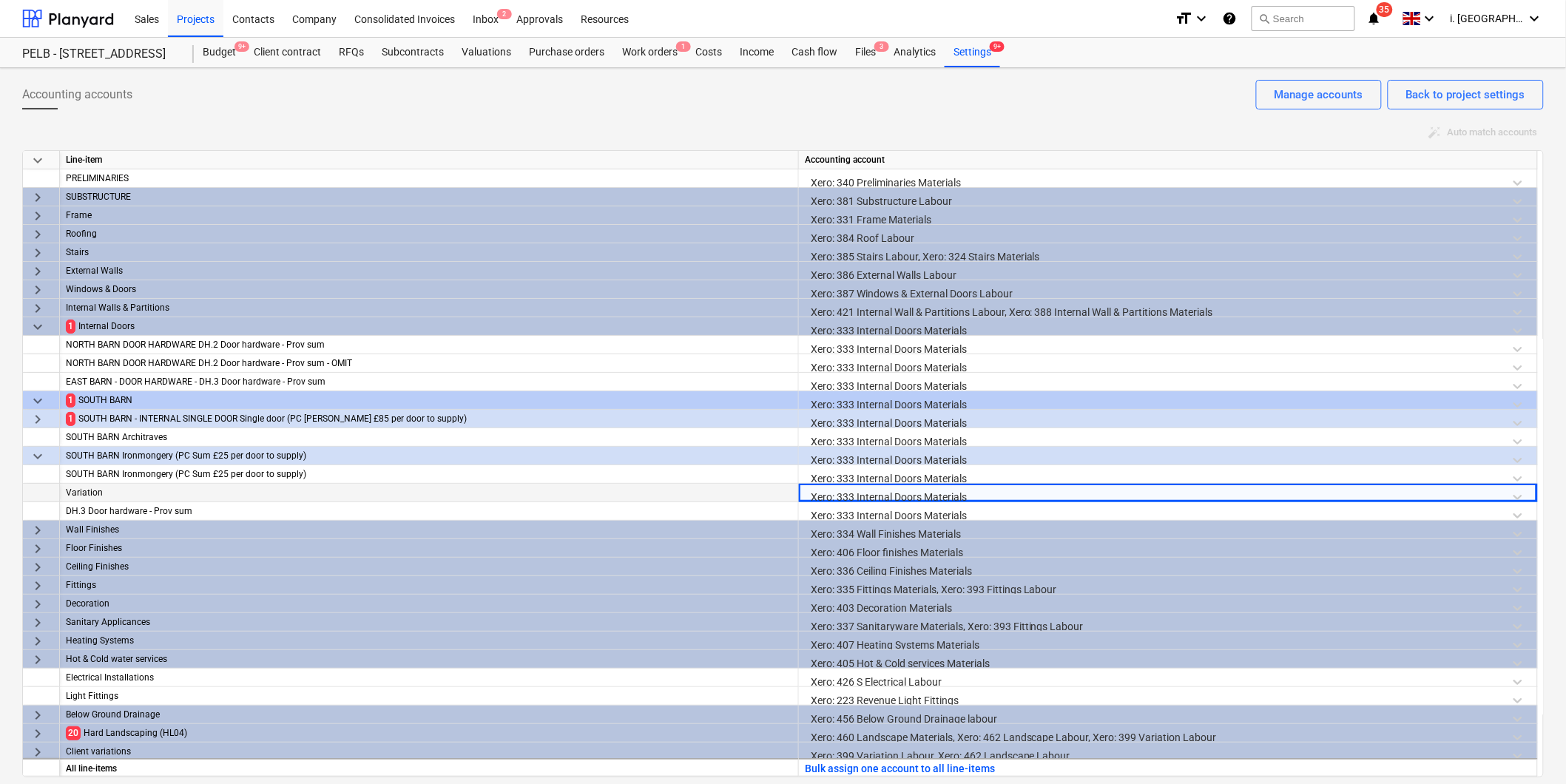
click at [34, 418] on span "keyboard_arrow_right" at bounding box center [38, 419] width 18 height 18
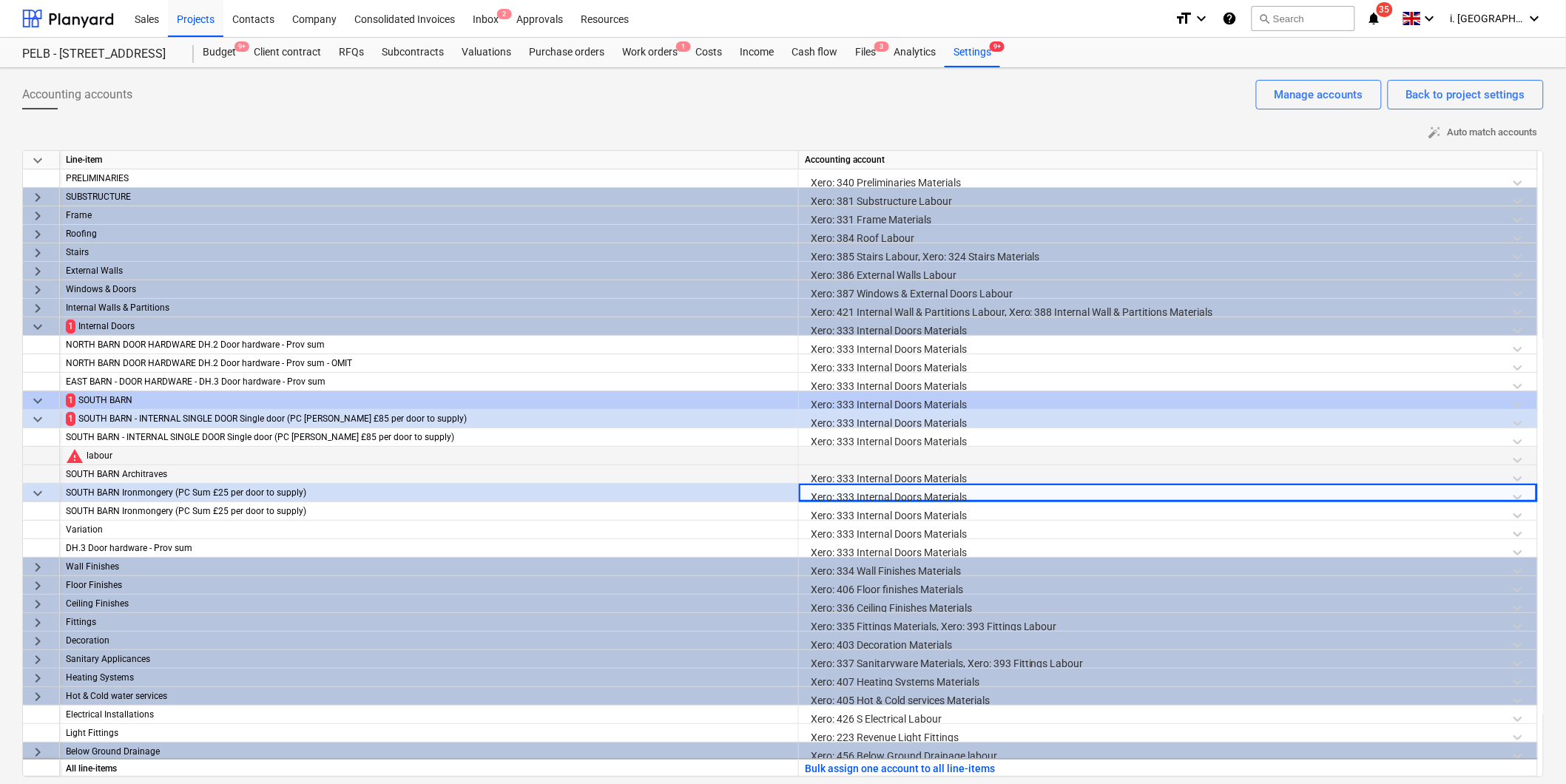
click at [866, 466] on div "Xero: 333 Internal Doors Materials" at bounding box center [1169, 478] width 727 height 26
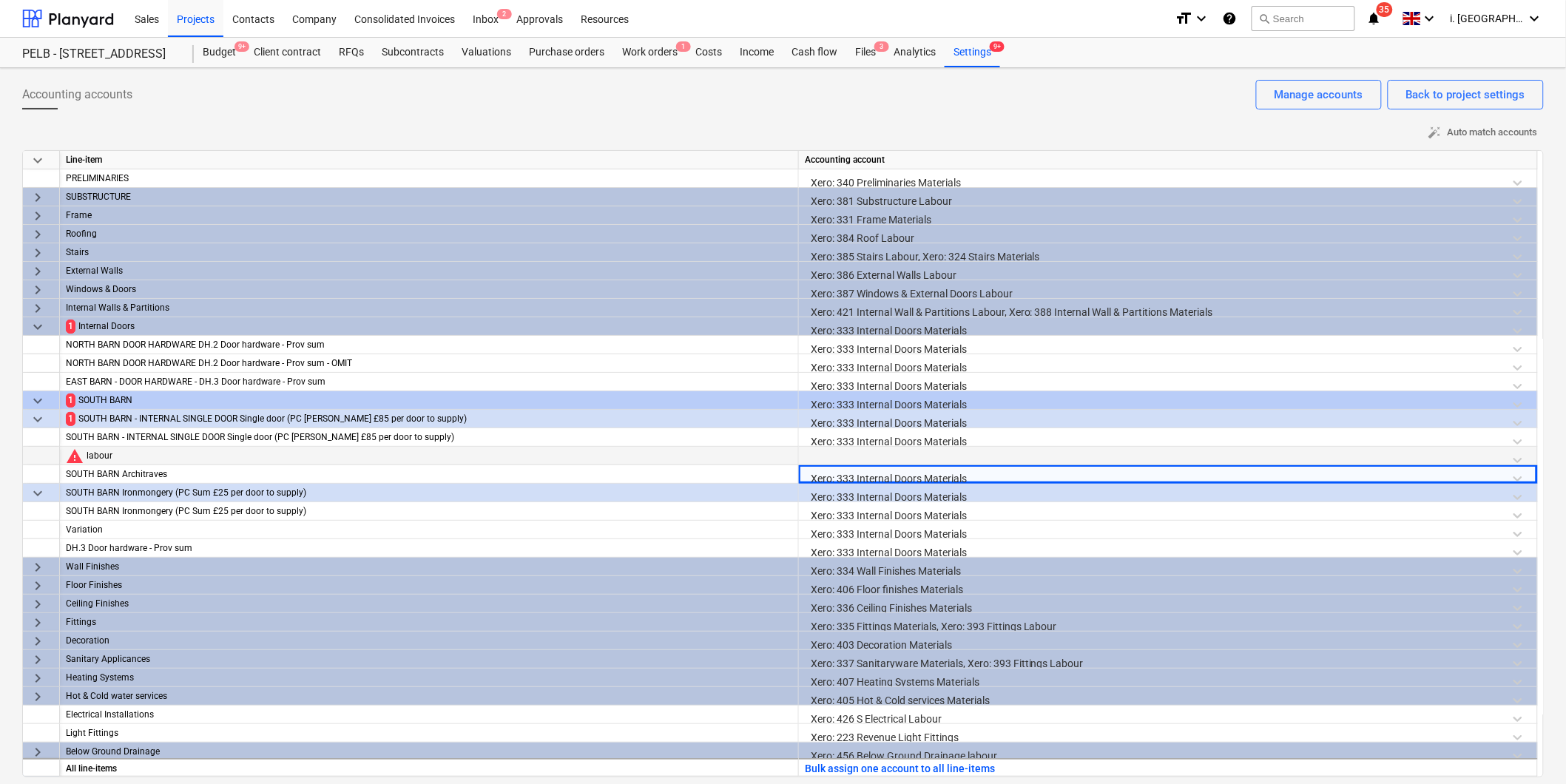
click at [855, 452] on div at bounding box center [1169, 459] width 727 height 26
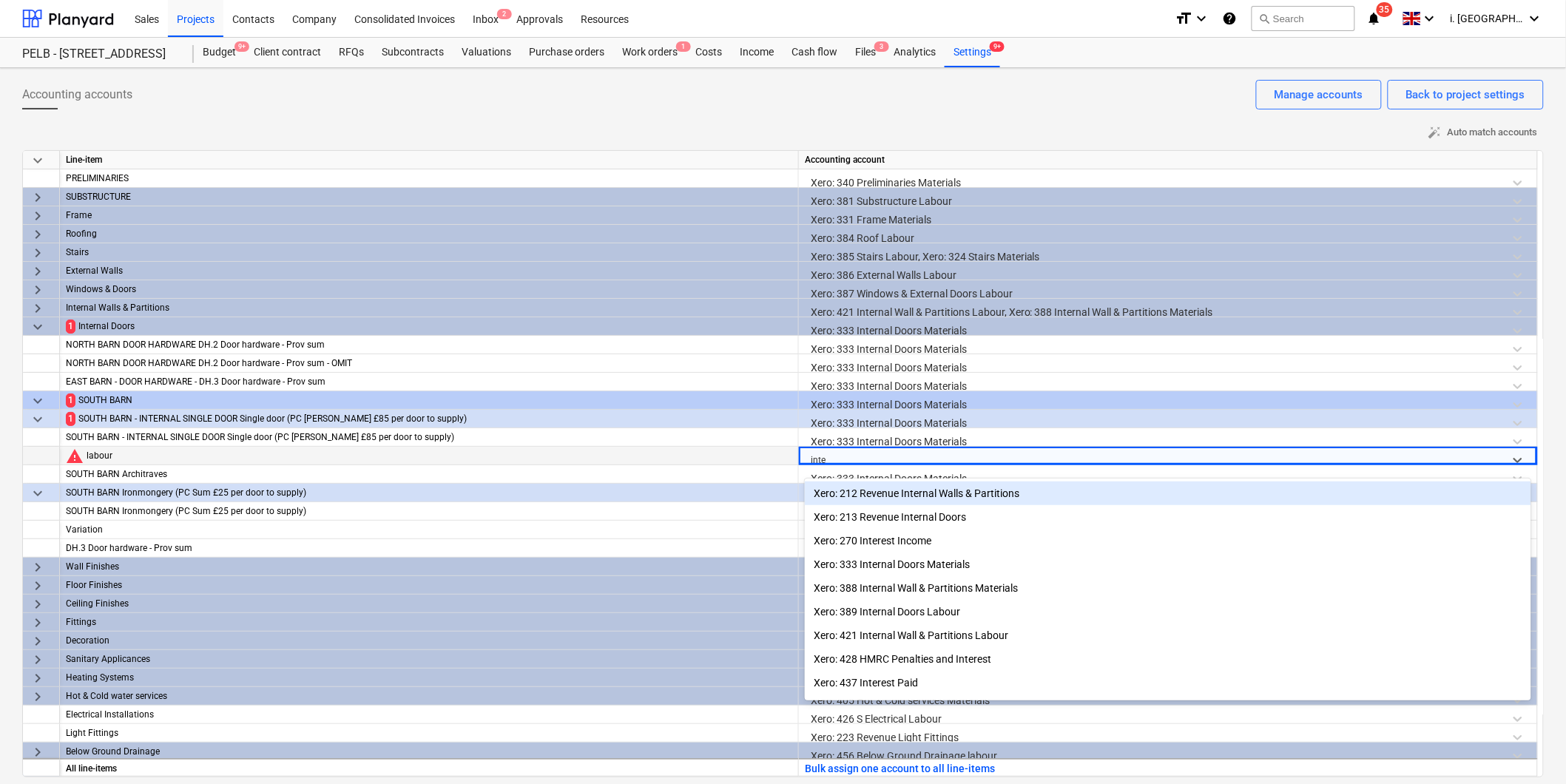
type input "inter"
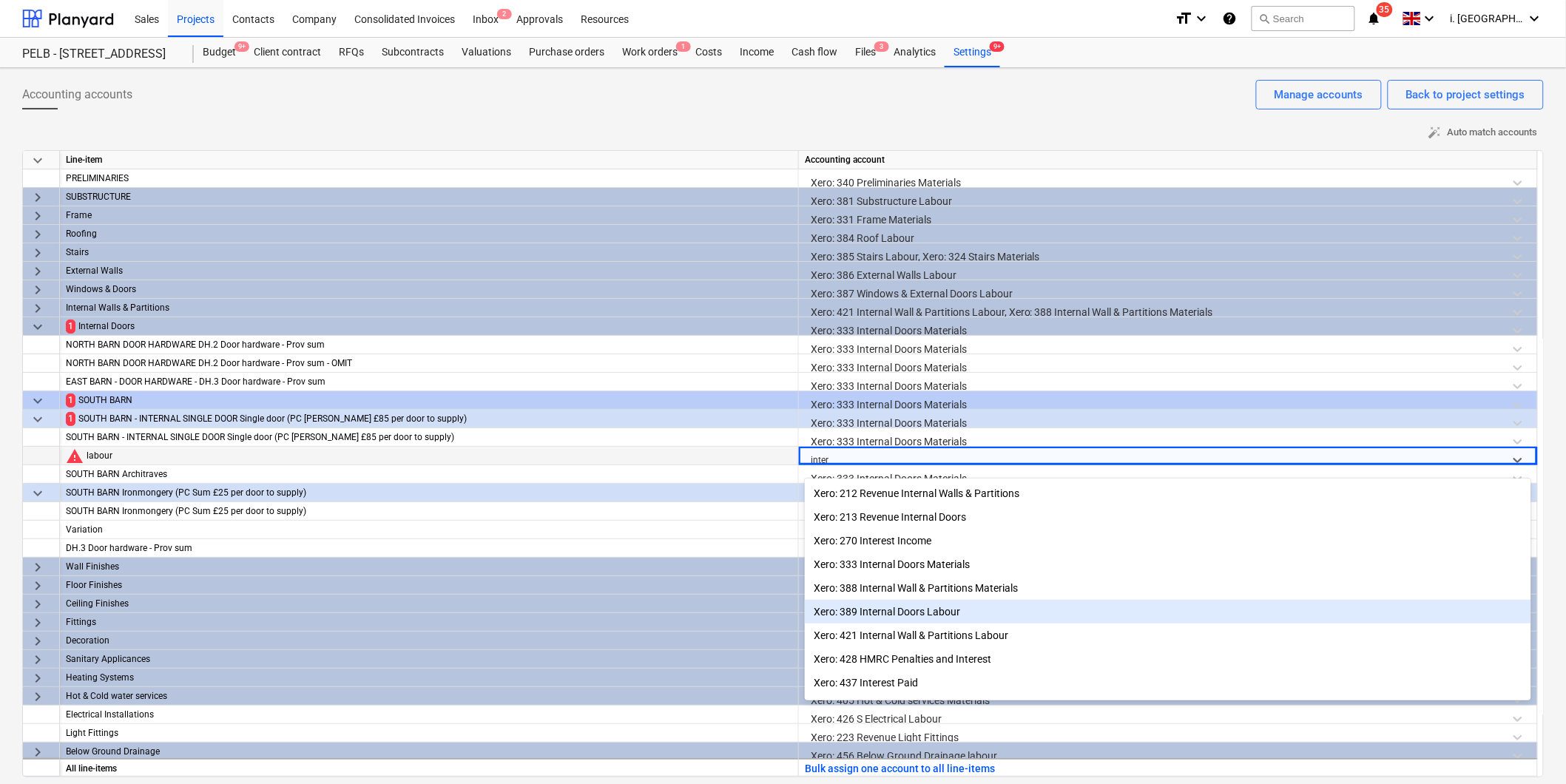
click at [920, 611] on div "Xero: 389 Internal Doors Labour" at bounding box center [1169, 611] width 727 height 24
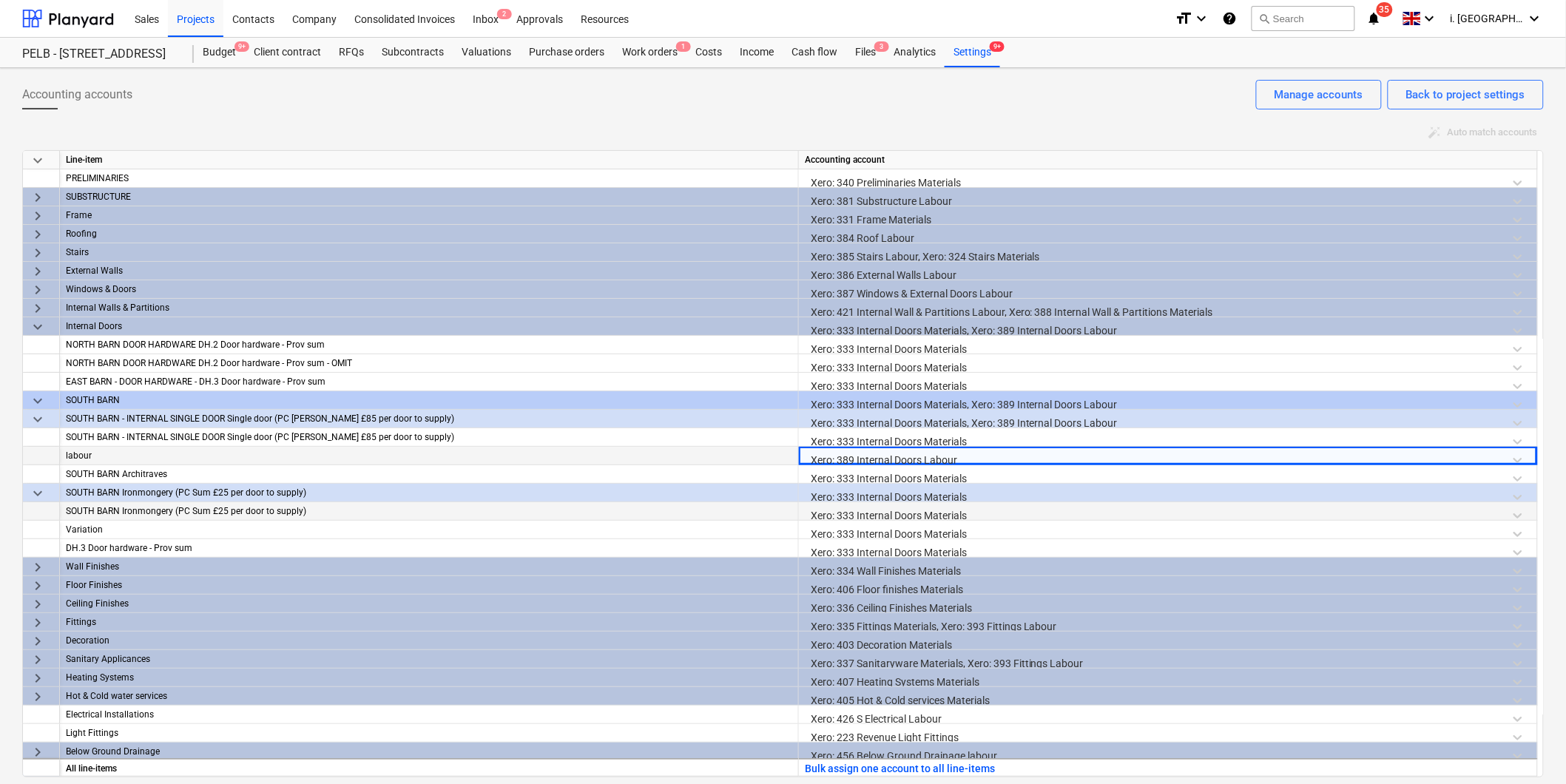
scroll to position [59, 0]
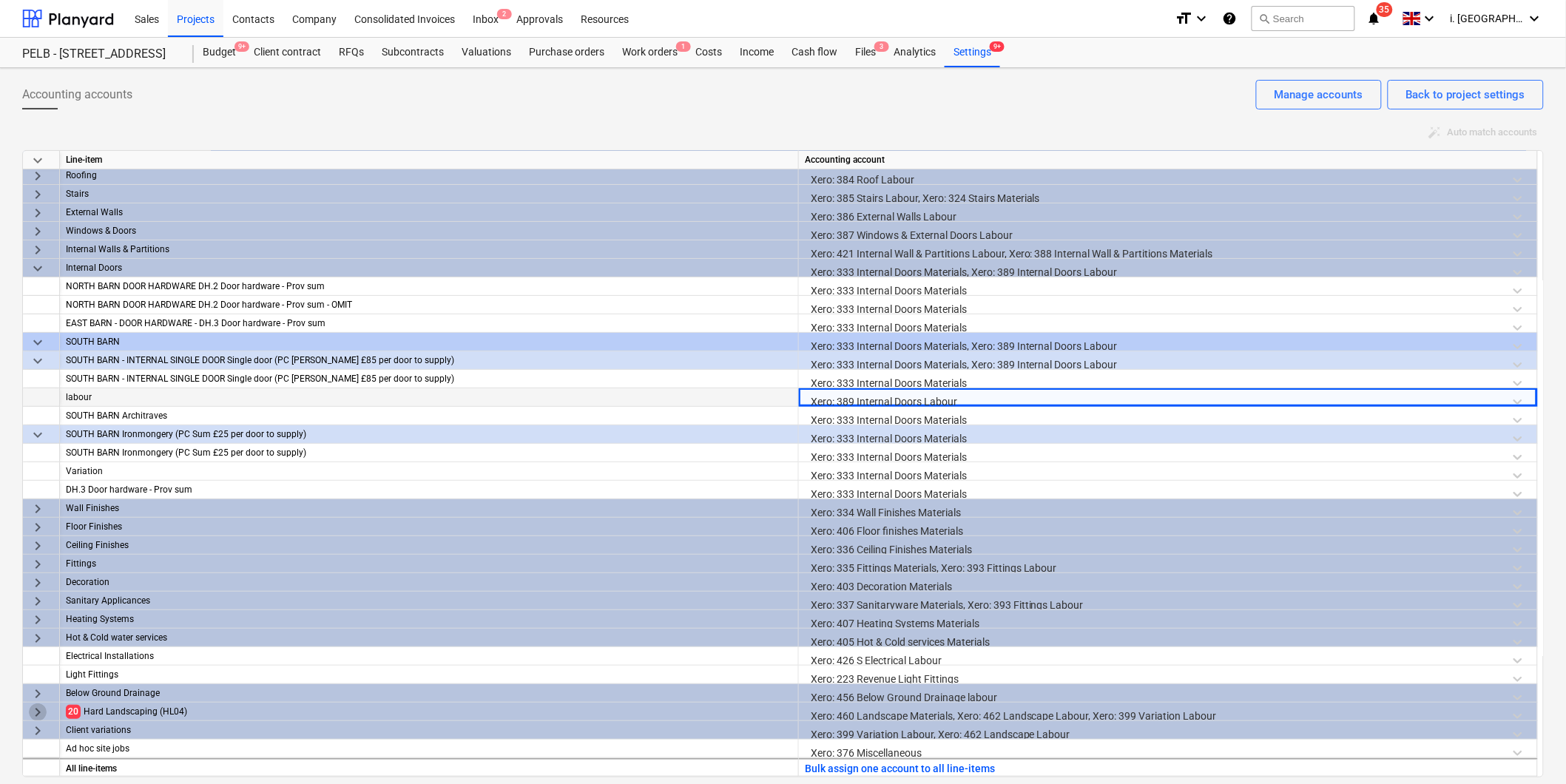
click at [35, 711] on span "keyboard_arrow_right" at bounding box center [38, 712] width 18 height 18
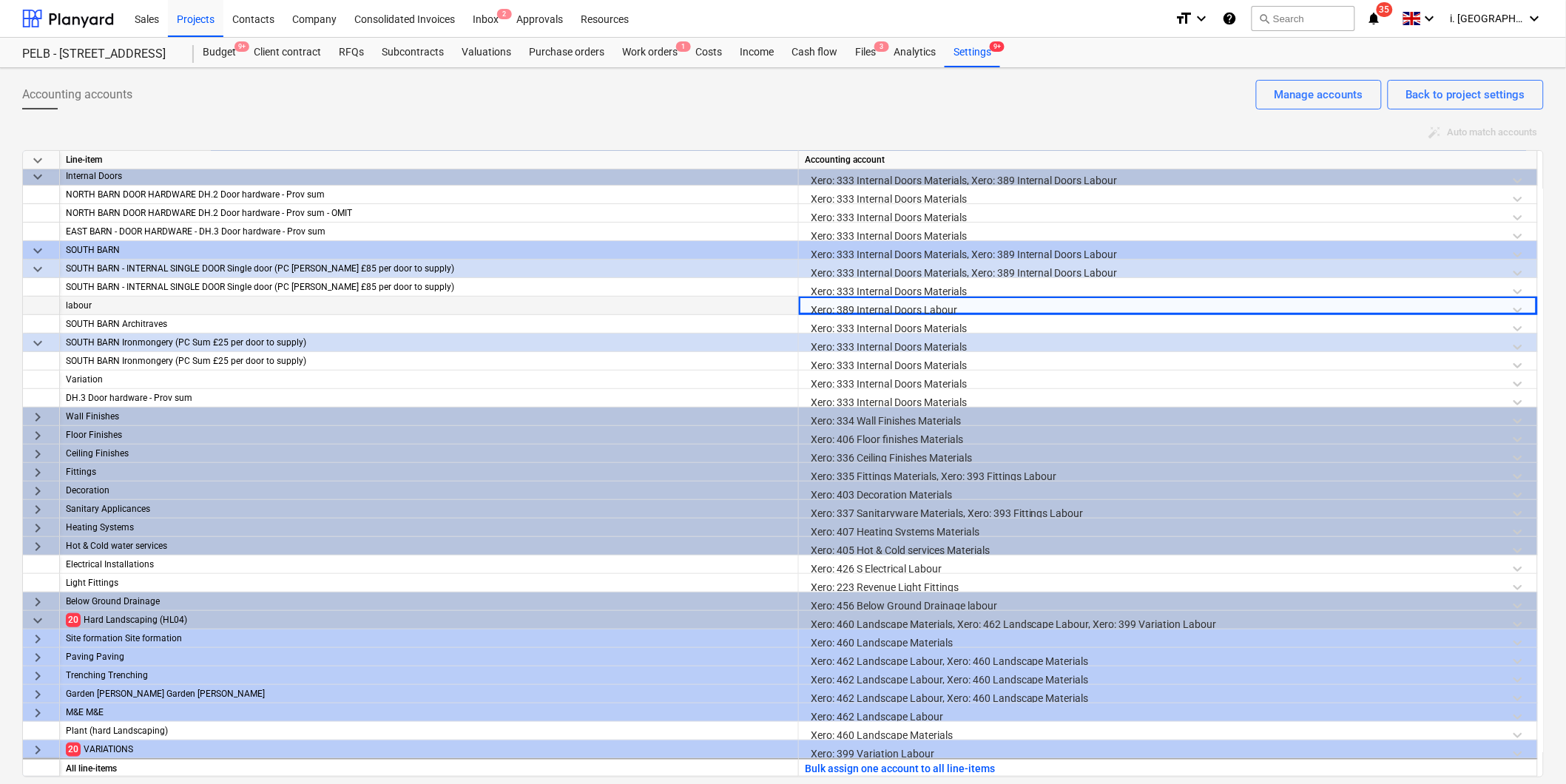
scroll to position [188, 0]
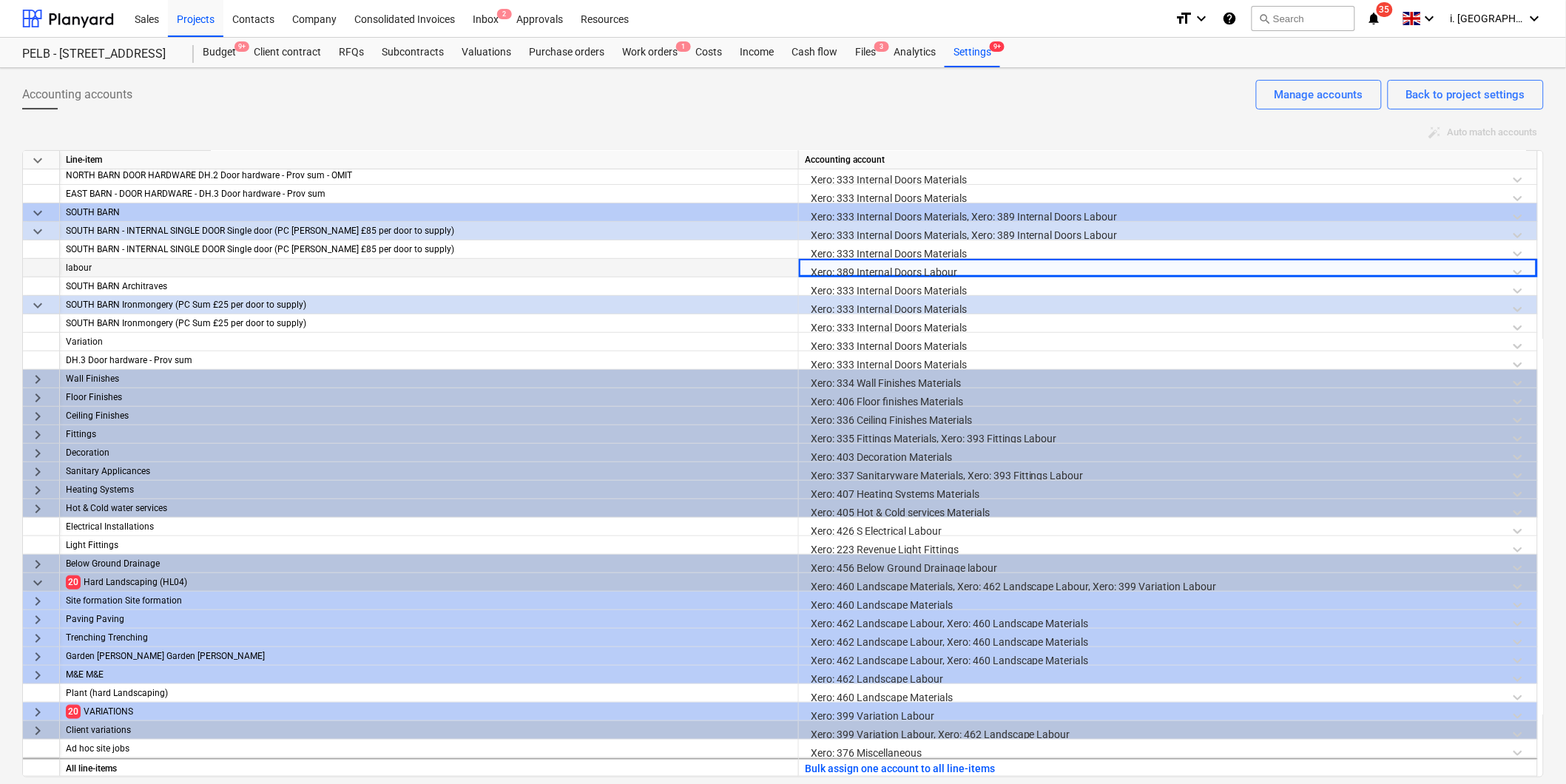
click at [37, 711] on span "keyboard_arrow_right" at bounding box center [38, 712] width 18 height 18
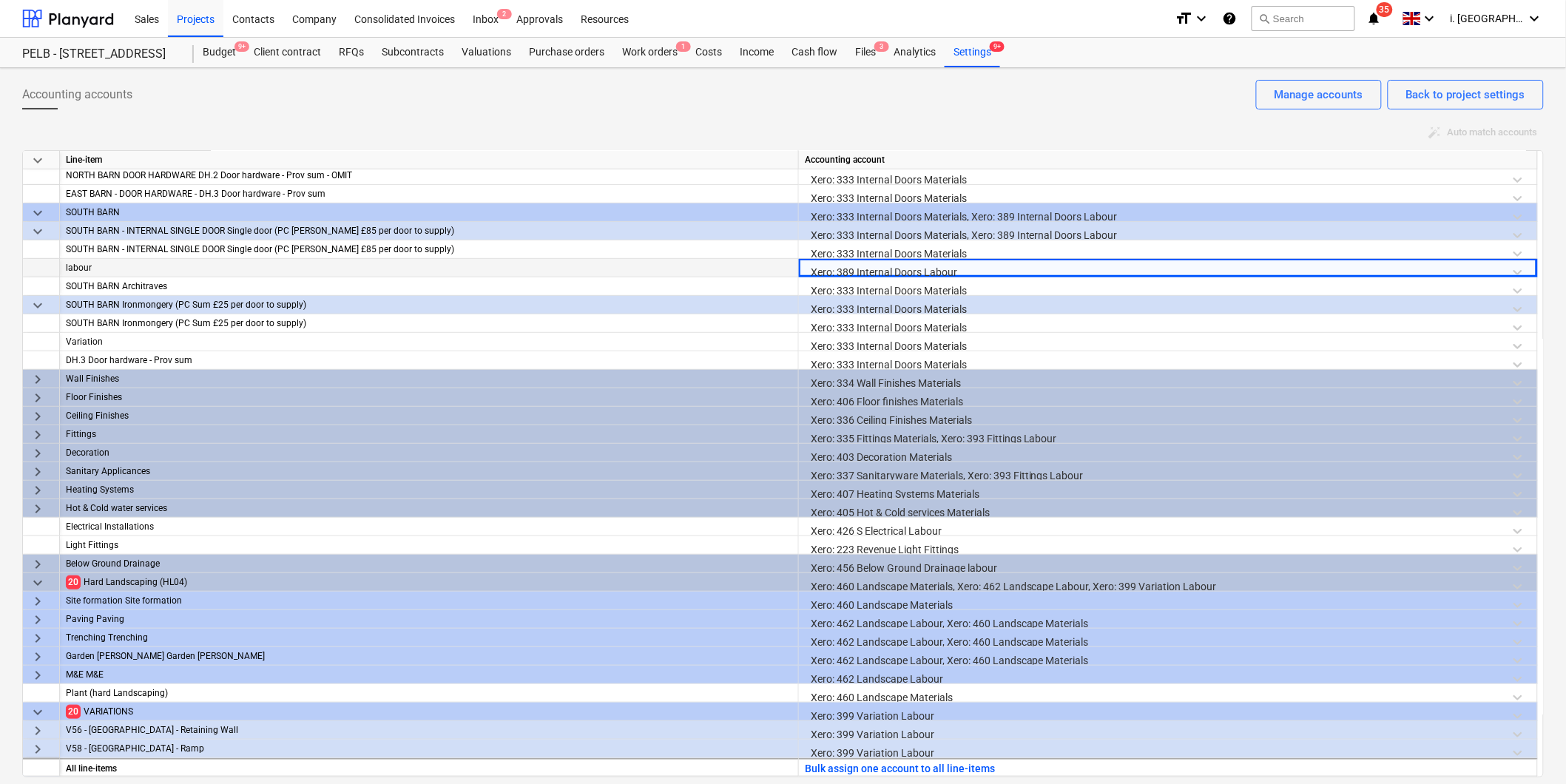
scroll to position [281, 0]
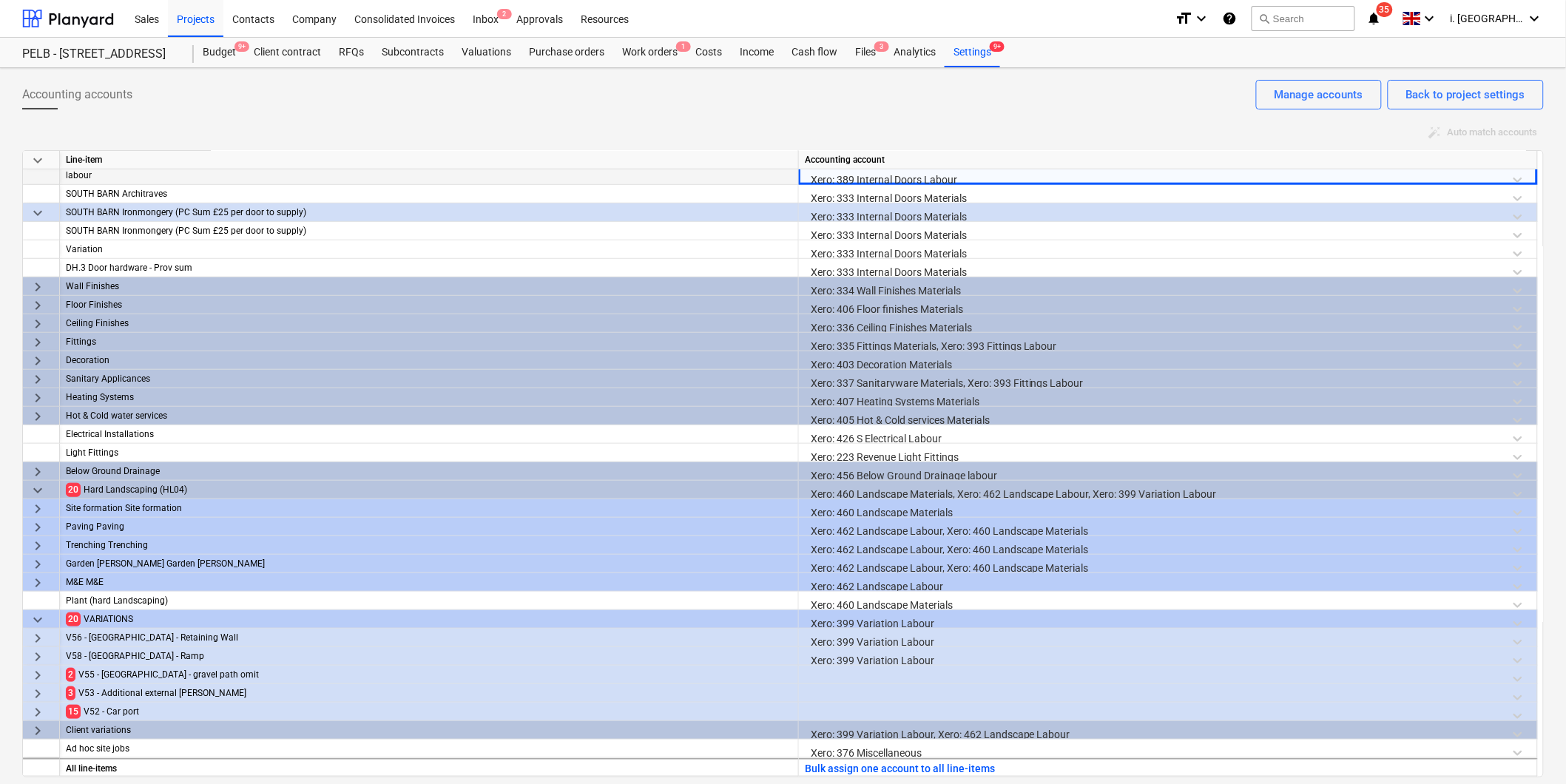
click at [837, 675] on div at bounding box center [1169, 678] width 727 height 26
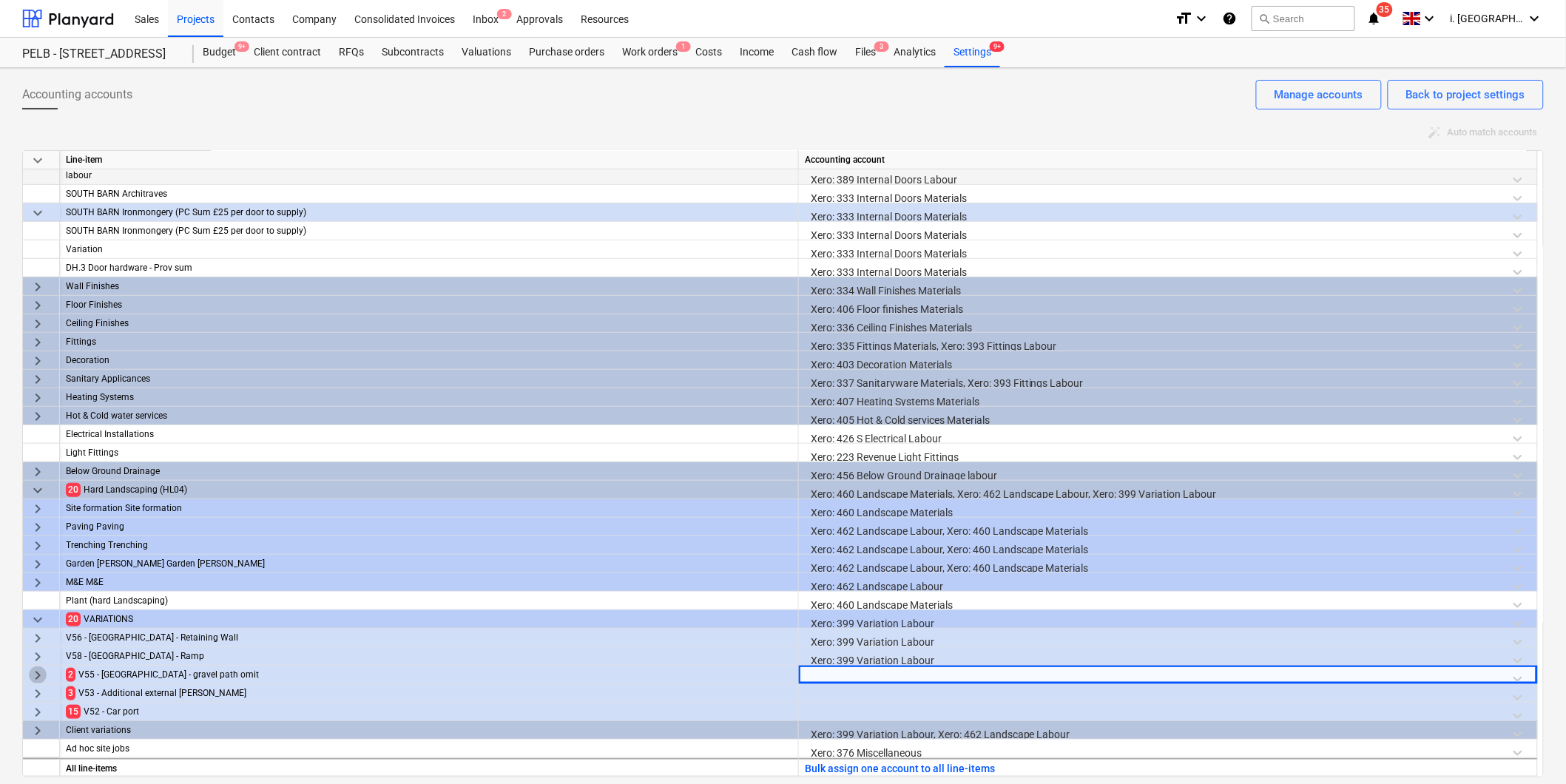
click at [35, 675] on span "keyboard_arrow_right" at bounding box center [38, 675] width 18 height 18
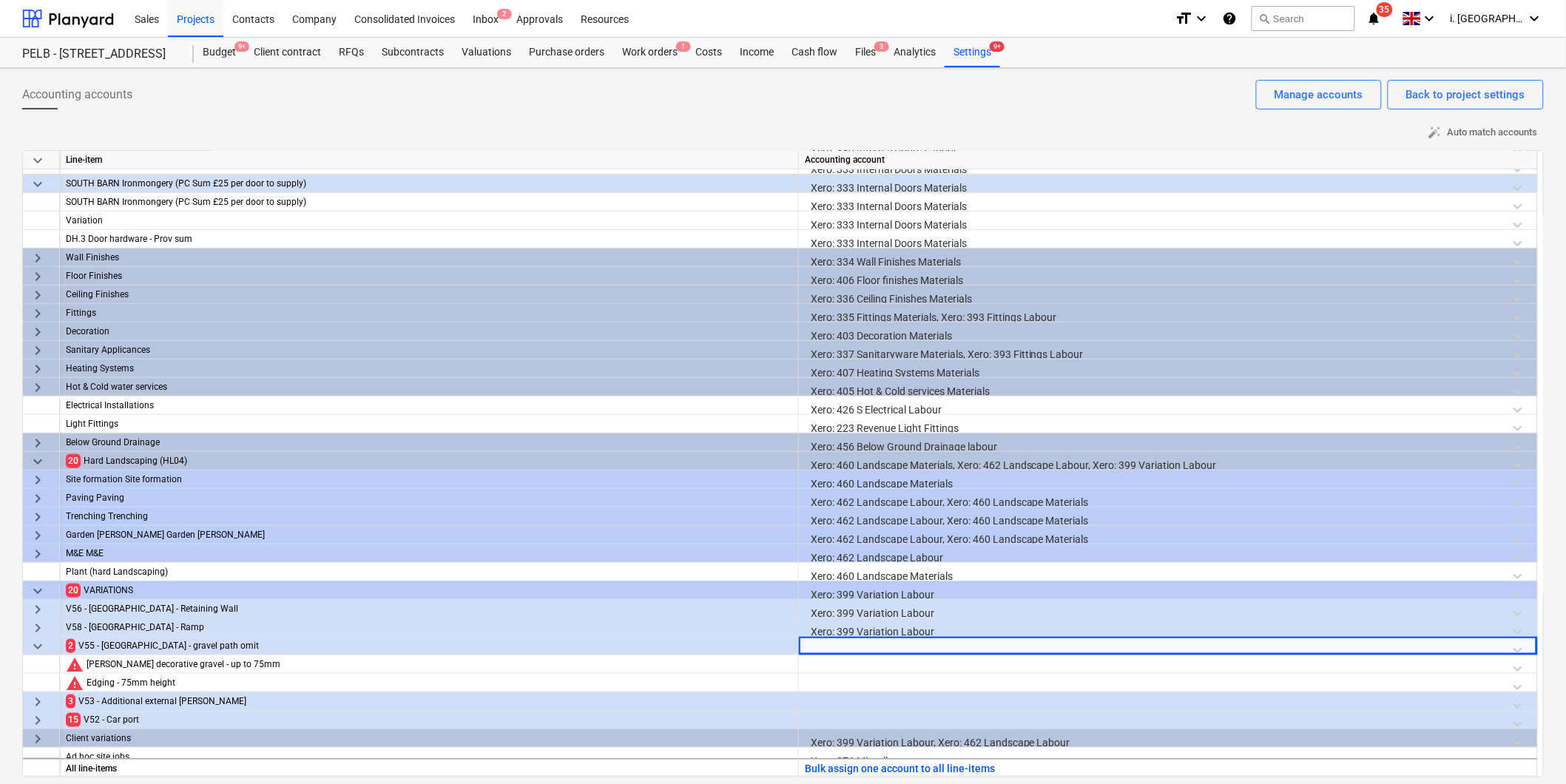
scroll to position [318, 0]
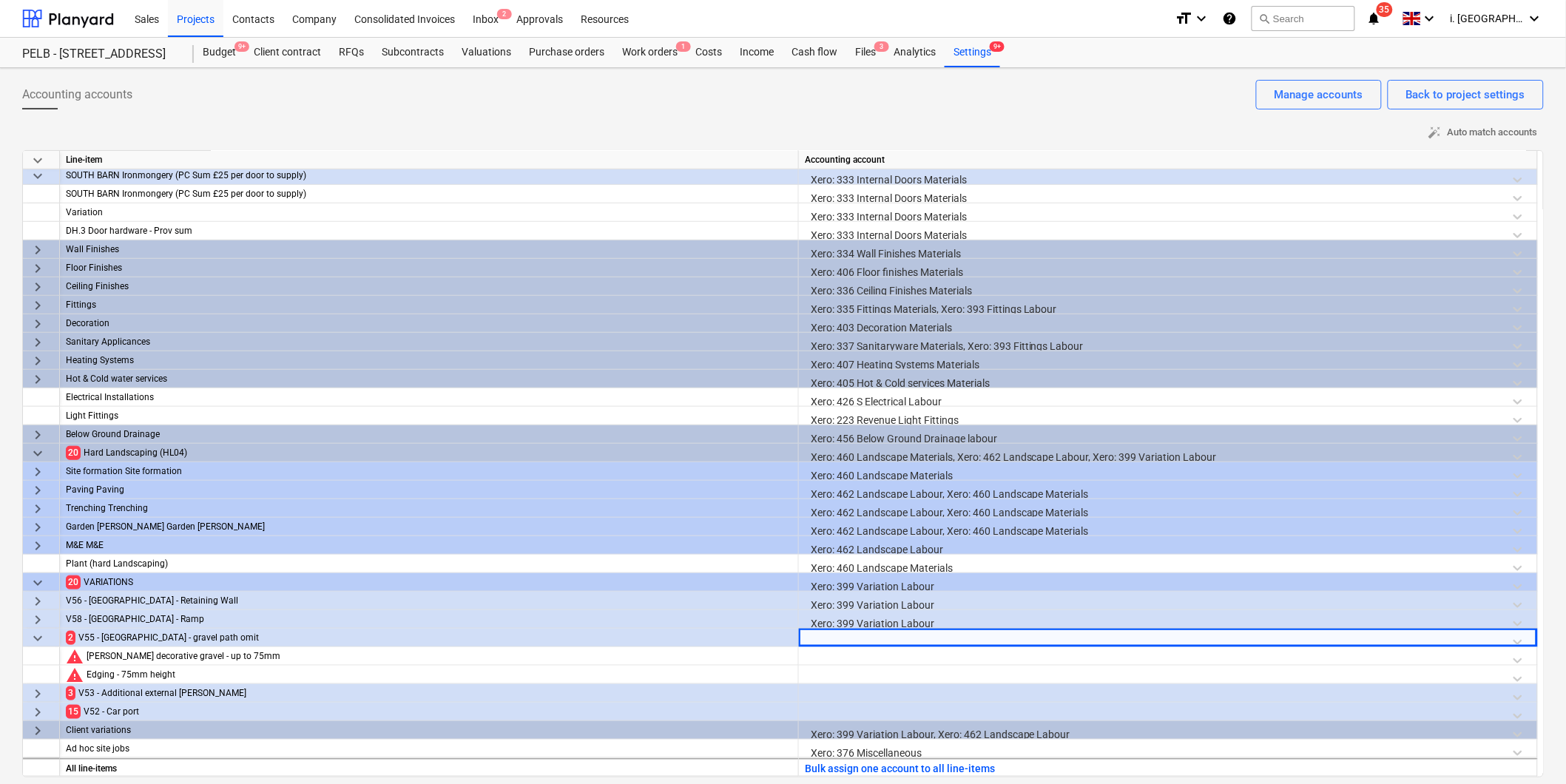
click at [841, 639] on div at bounding box center [1169, 641] width 727 height 26
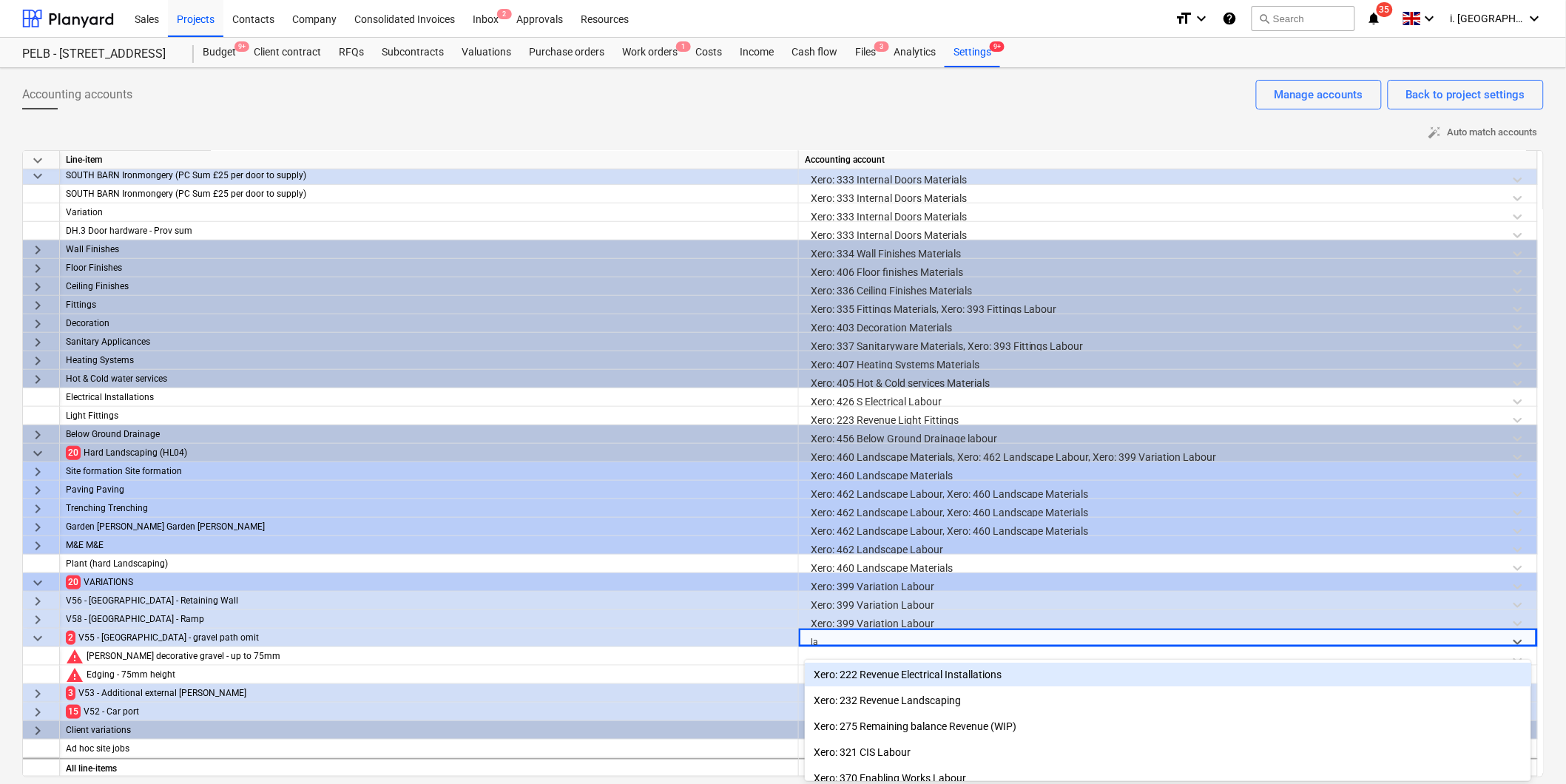
scroll to position [5, 0]
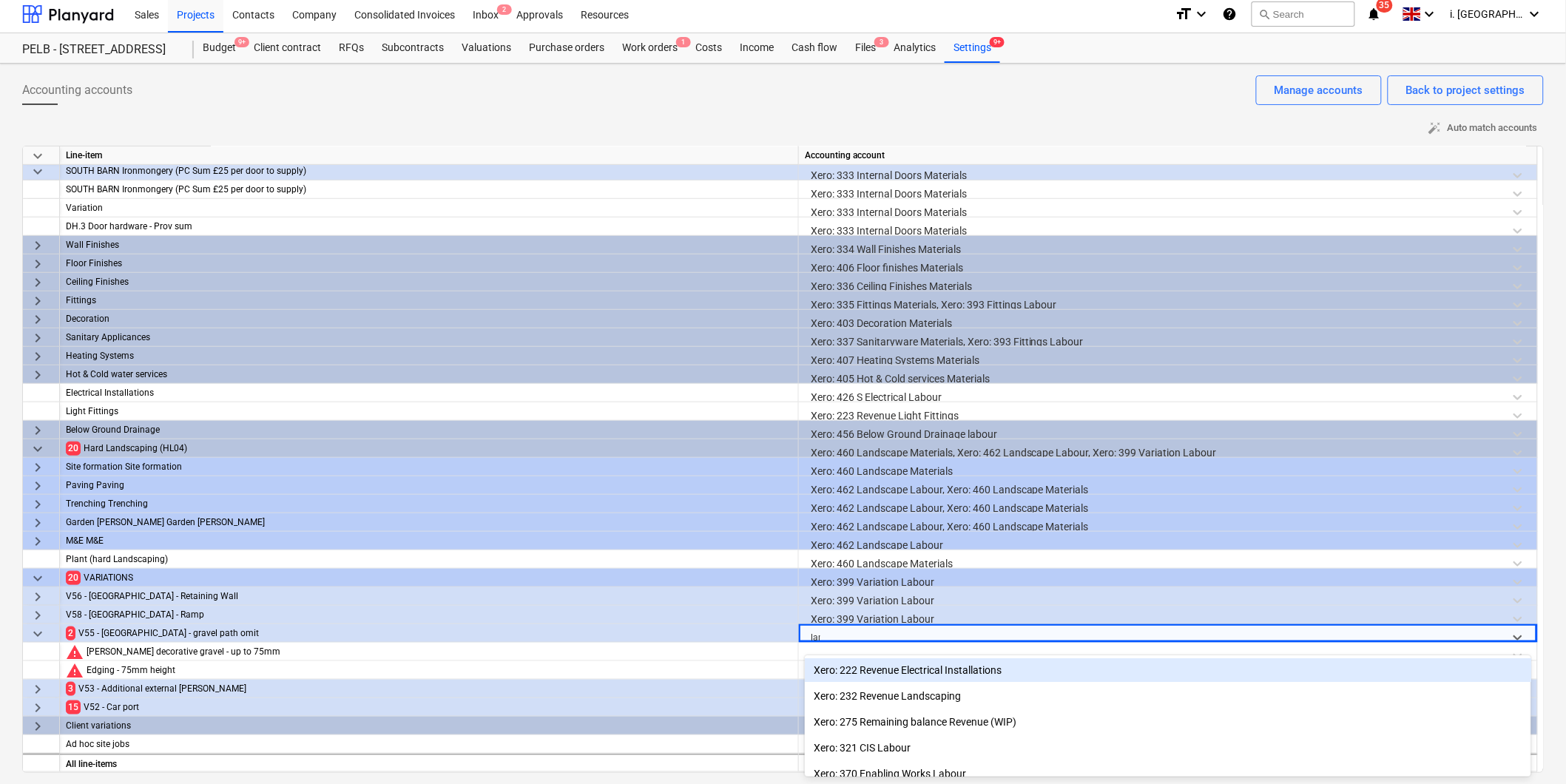
type input "land"
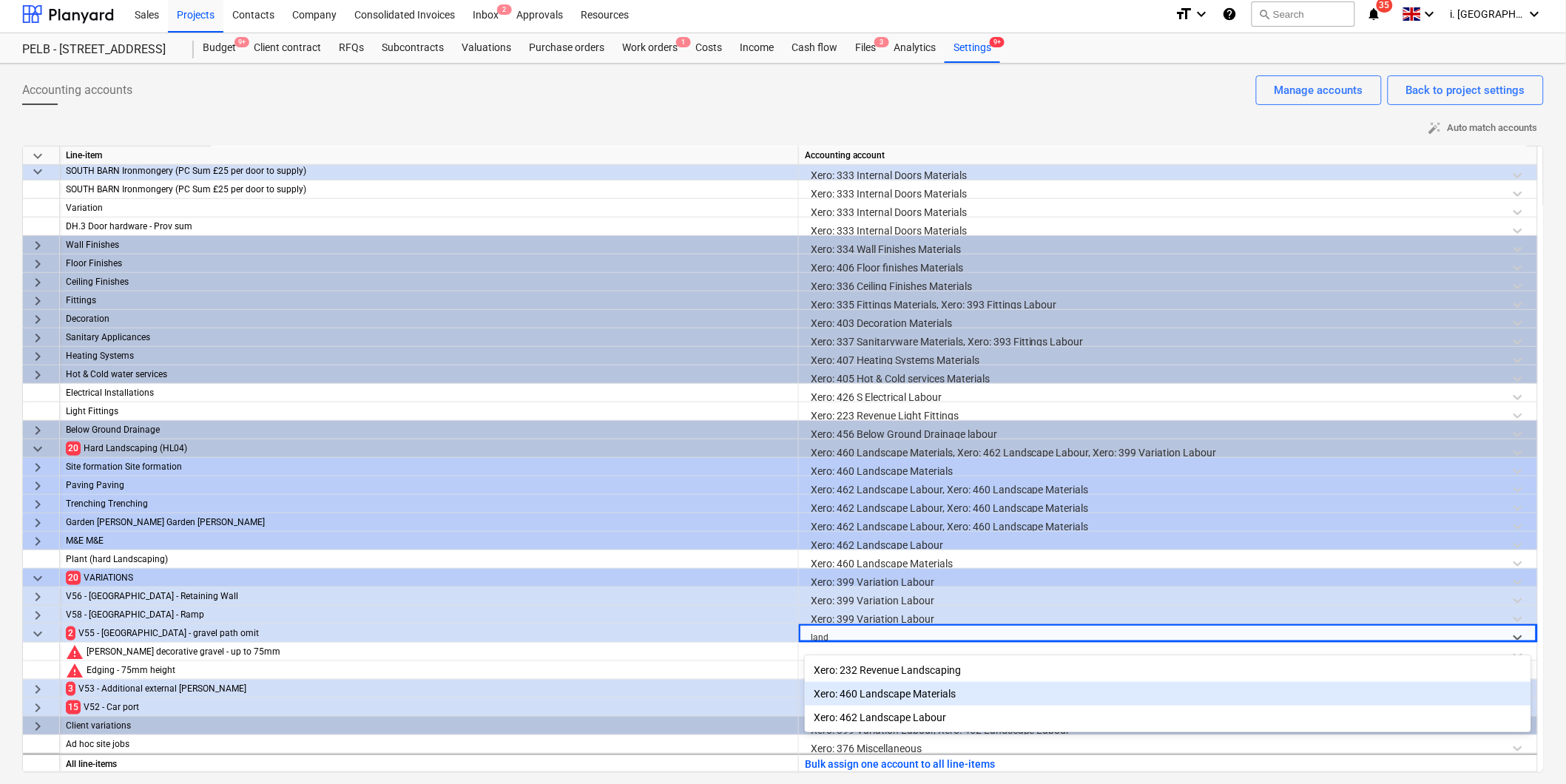
click at [896, 686] on div "Xero: 460 Landscape Materials" at bounding box center [1169, 694] width 727 height 24
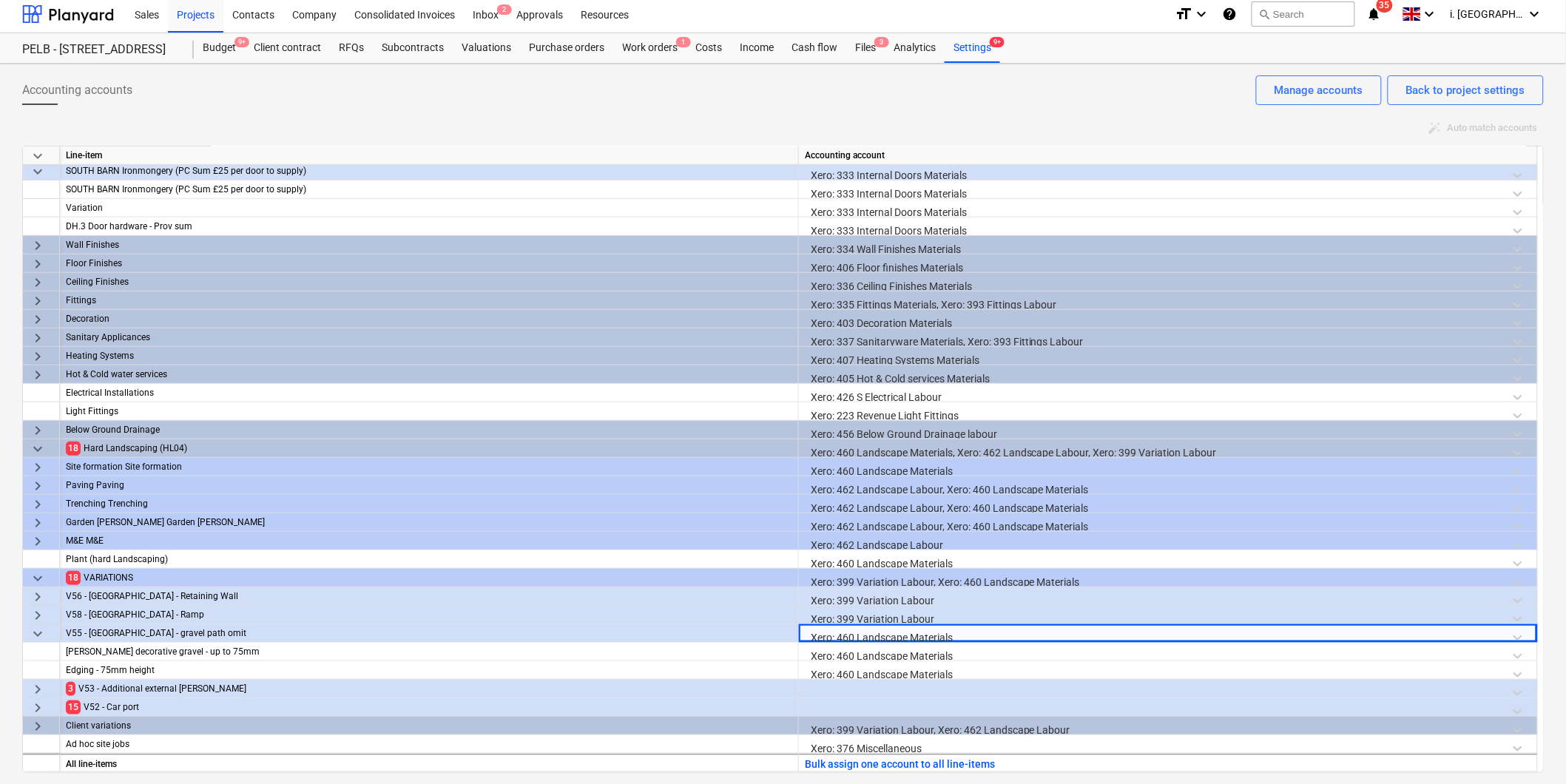
click at [859, 689] on div at bounding box center [1169, 692] width 727 height 26
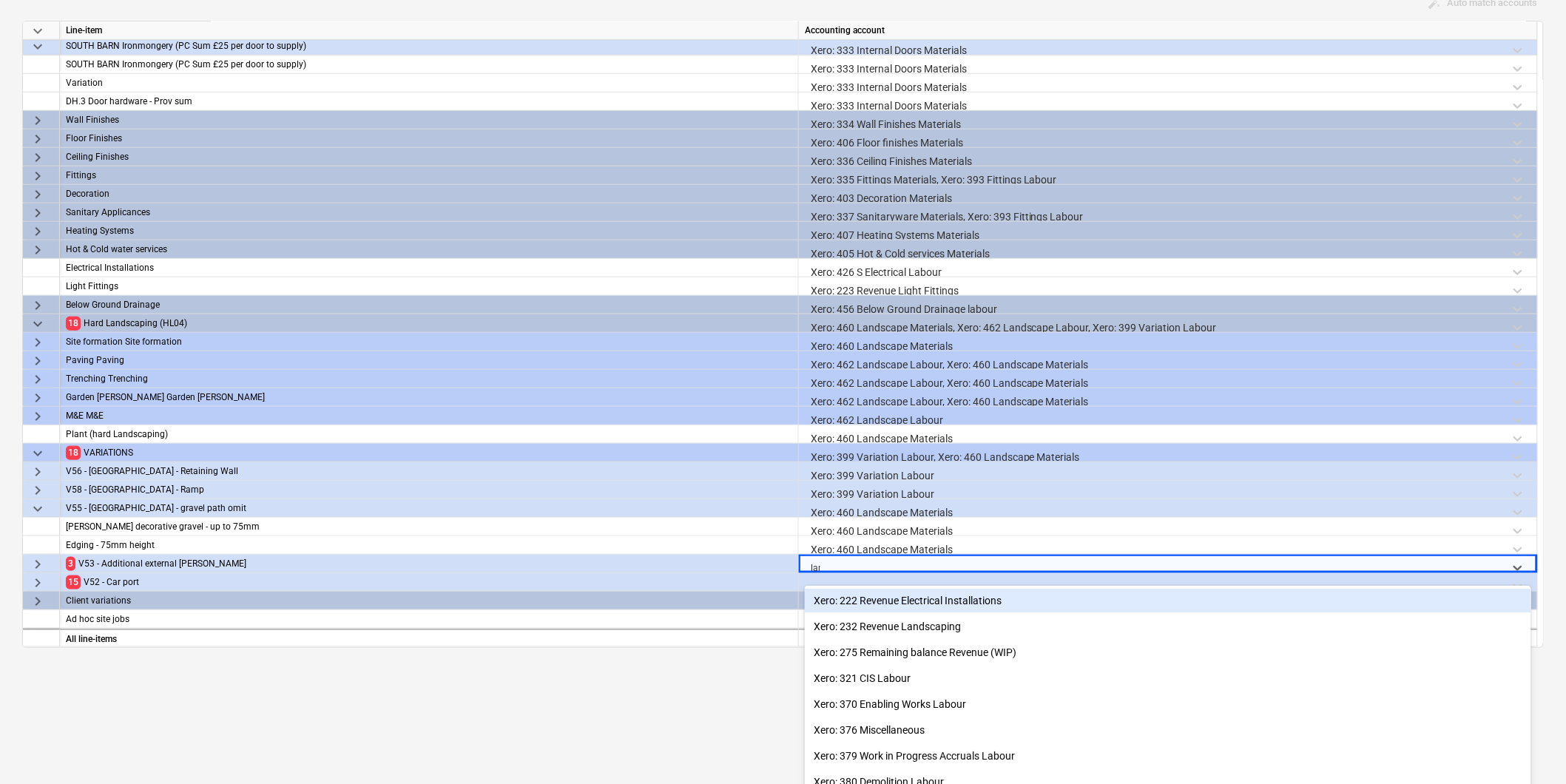
type input "land"
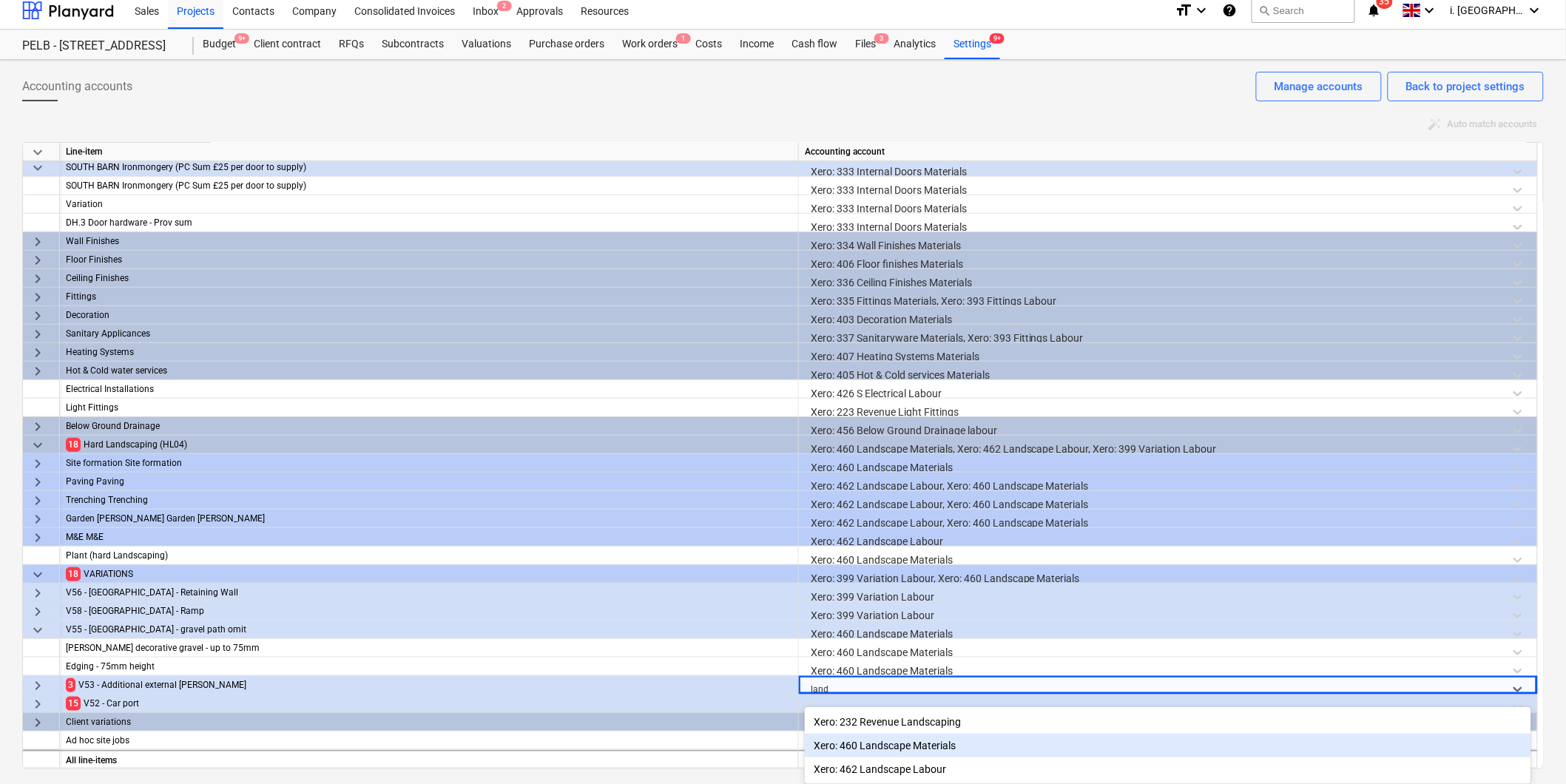
click at [920, 750] on div "Xero: 460 Landscape Materials" at bounding box center [1169, 746] width 727 height 24
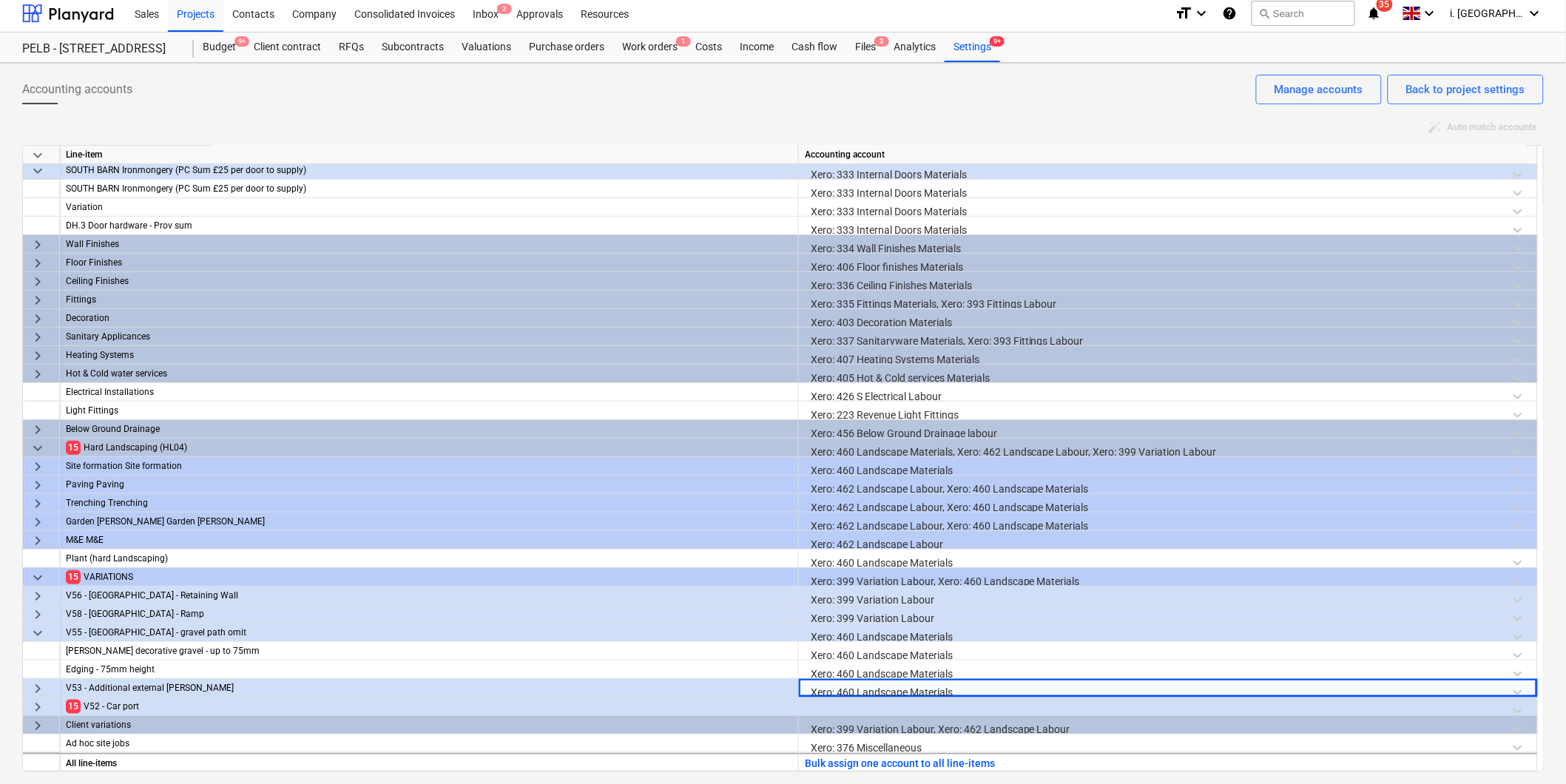
scroll to position [5, 0]
click at [35, 706] on span "keyboard_arrow_right" at bounding box center [38, 708] width 18 height 18
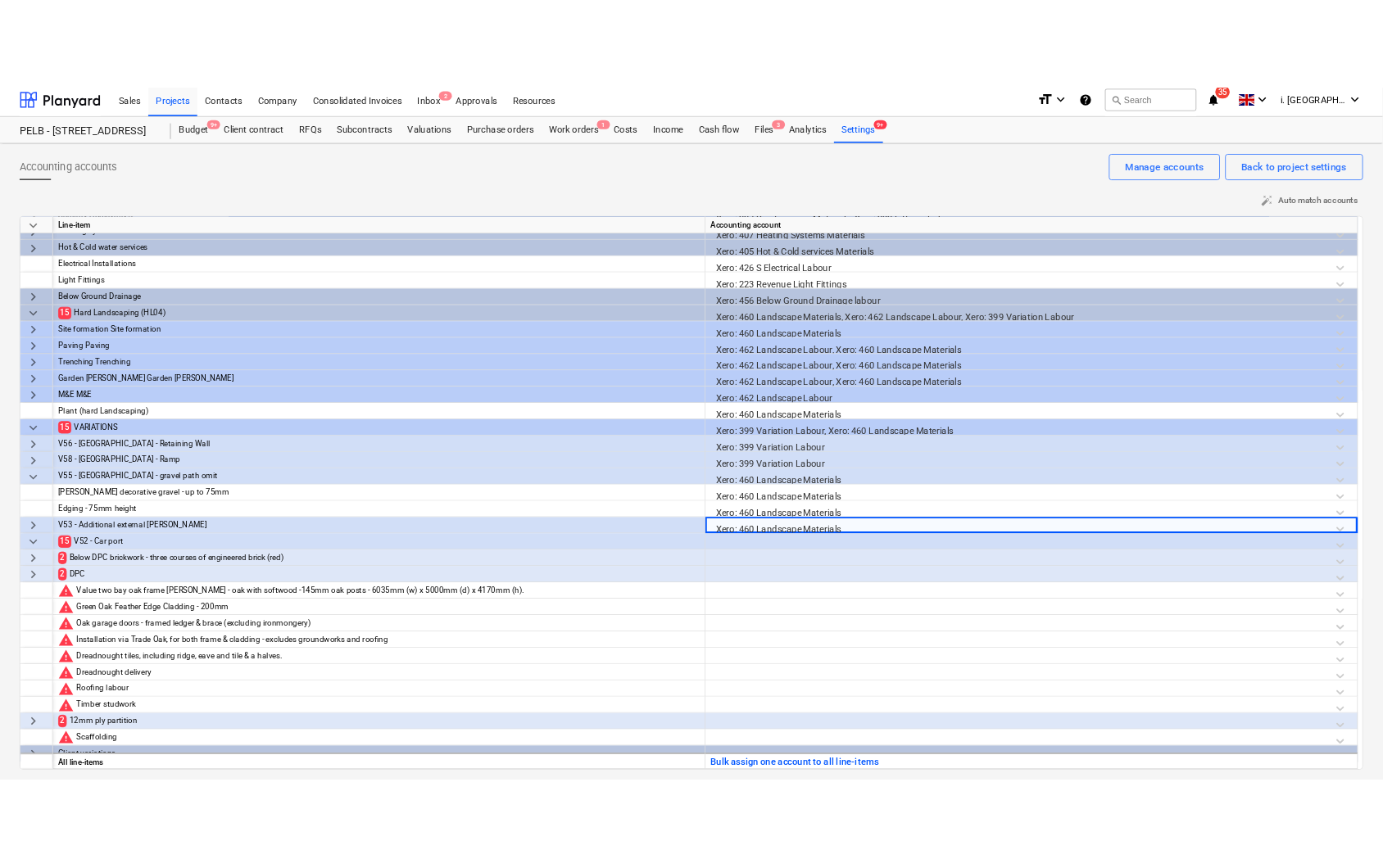
scroll to position [598, 0]
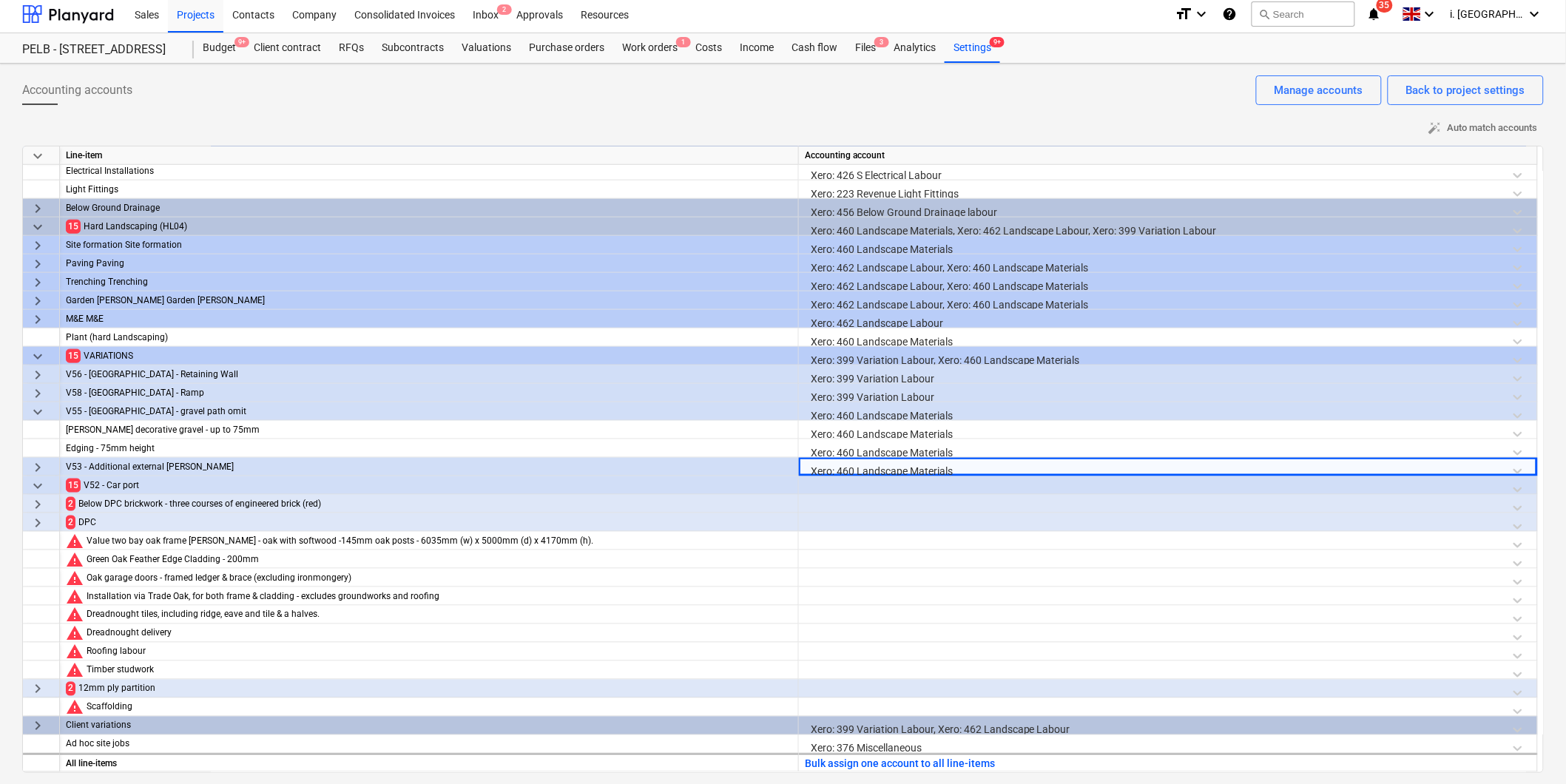
click at [849, 483] on div at bounding box center [1169, 489] width 727 height 26
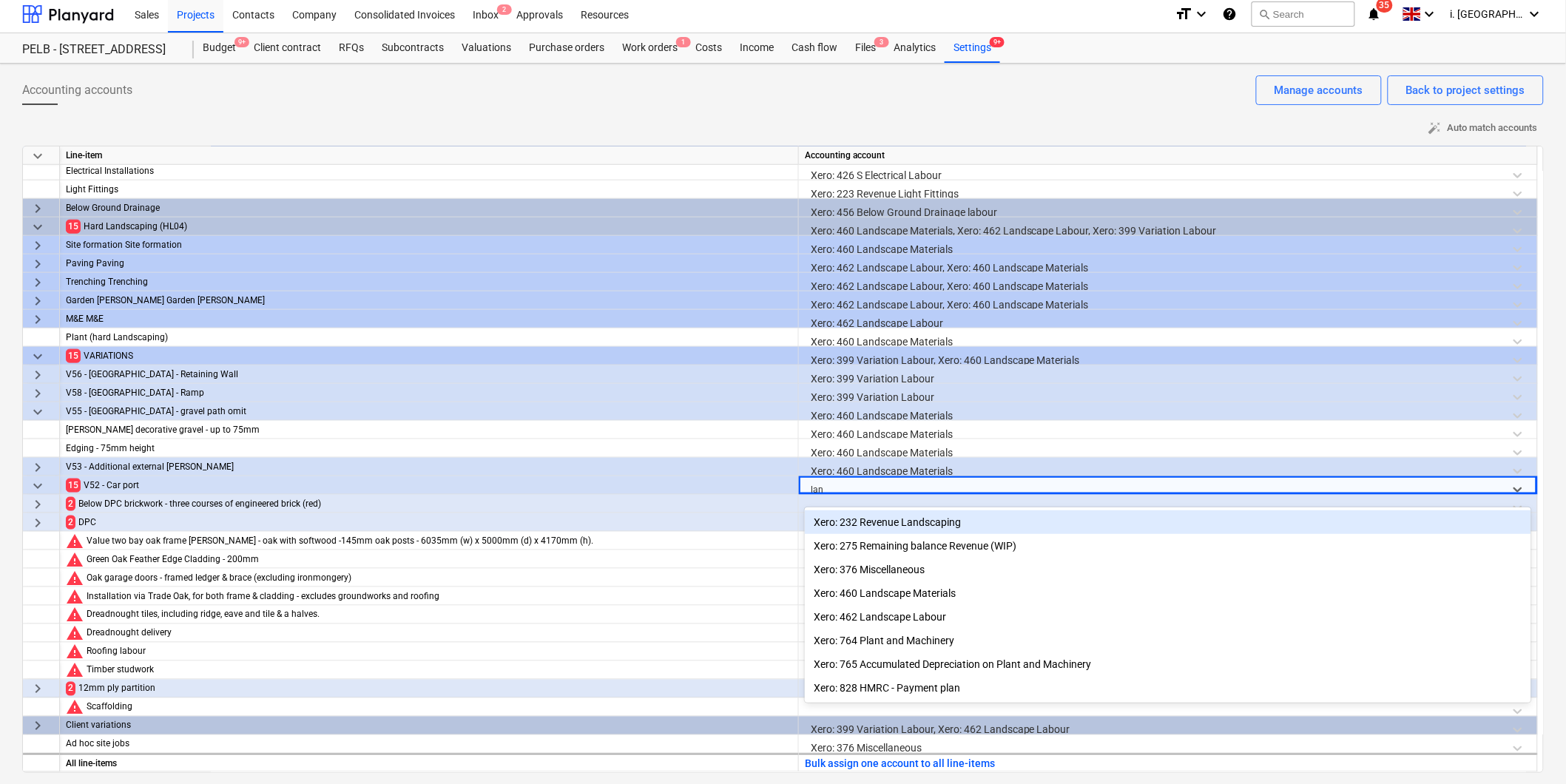
type input "land"
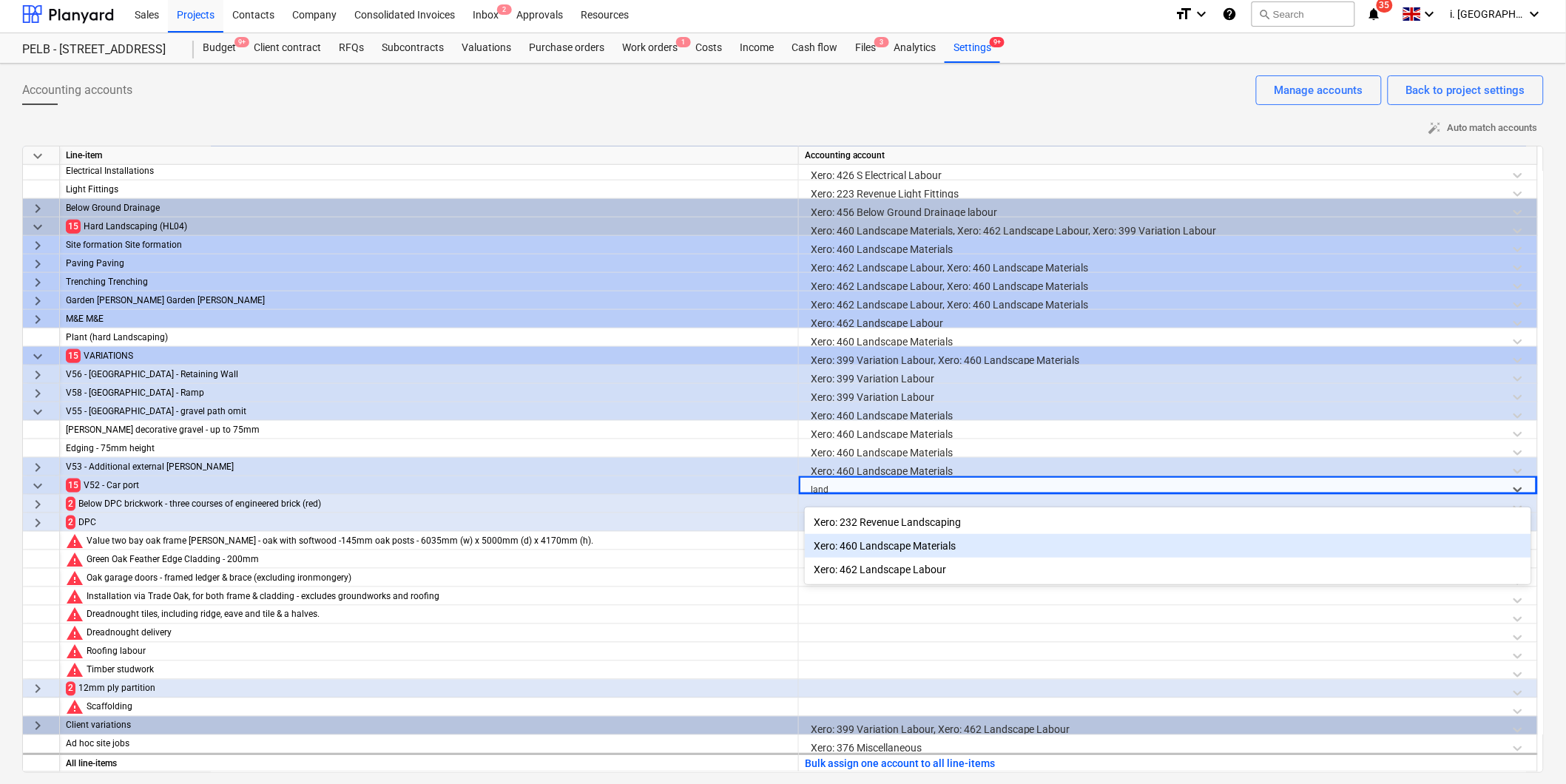
click at [896, 552] on div "Xero: 460 Landscape Materials" at bounding box center [1169, 546] width 727 height 24
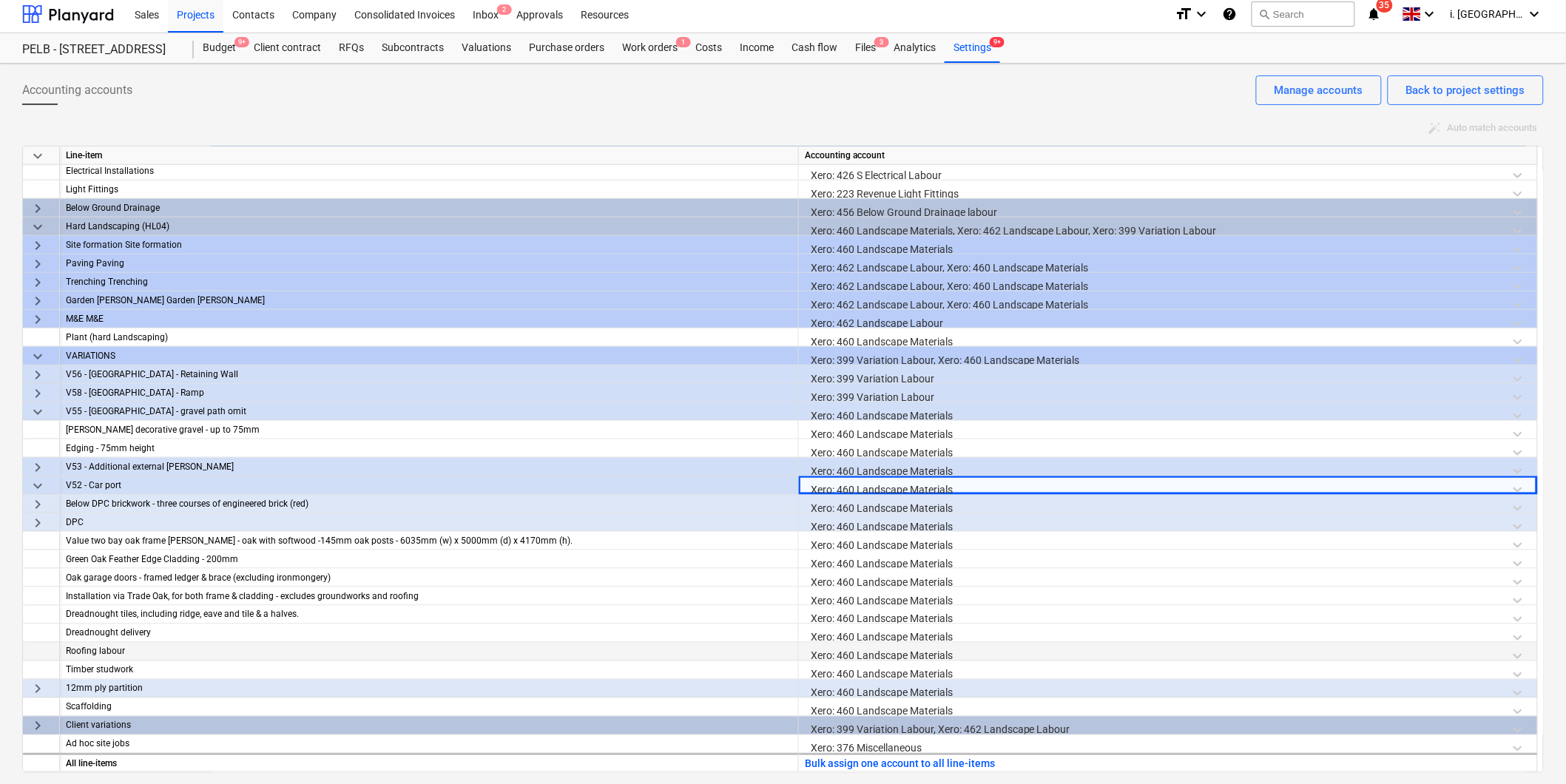
click at [852, 648] on div "Xero: 460 Landscape Materials" at bounding box center [1169, 655] width 727 height 26
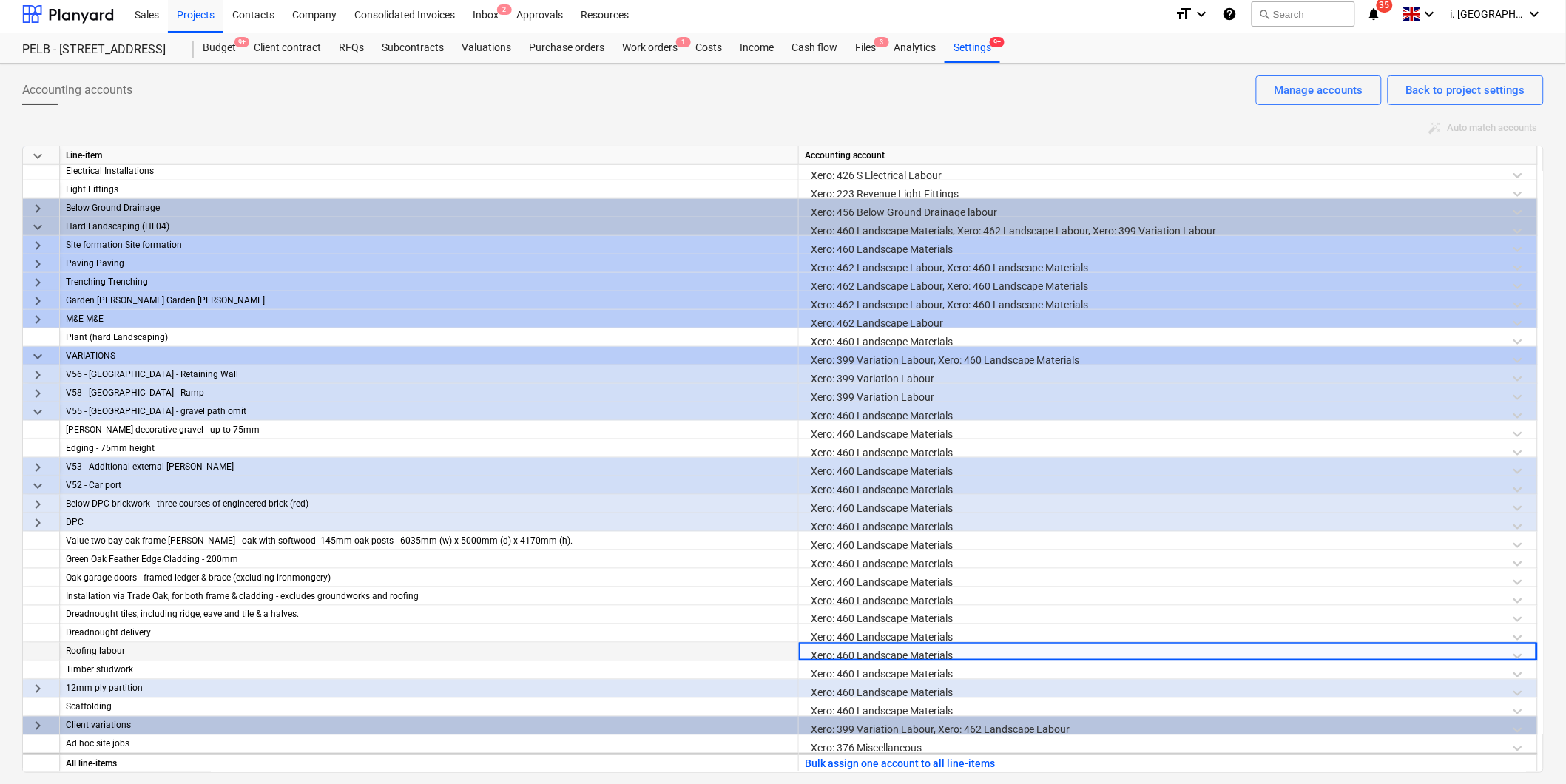
drag, startPoint x: 1122, startPoint y: 661, endPoint x: 755, endPoint y: 657, distance: 367.0
click at [755, 657] on div "keyboard_arrow_down Line-item Accounting account keyboard_arrow_right Decoratio…" at bounding box center [783, 459] width 1522 height 627
drag, startPoint x: 755, startPoint y: 657, endPoint x: 947, endPoint y: 649, distance: 192.2
click at [927, 649] on div "Xero: 460 Landscape Materials" at bounding box center [1169, 655] width 727 height 26
drag, startPoint x: 976, startPoint y: 649, endPoint x: 774, endPoint y: 649, distance: 202.0
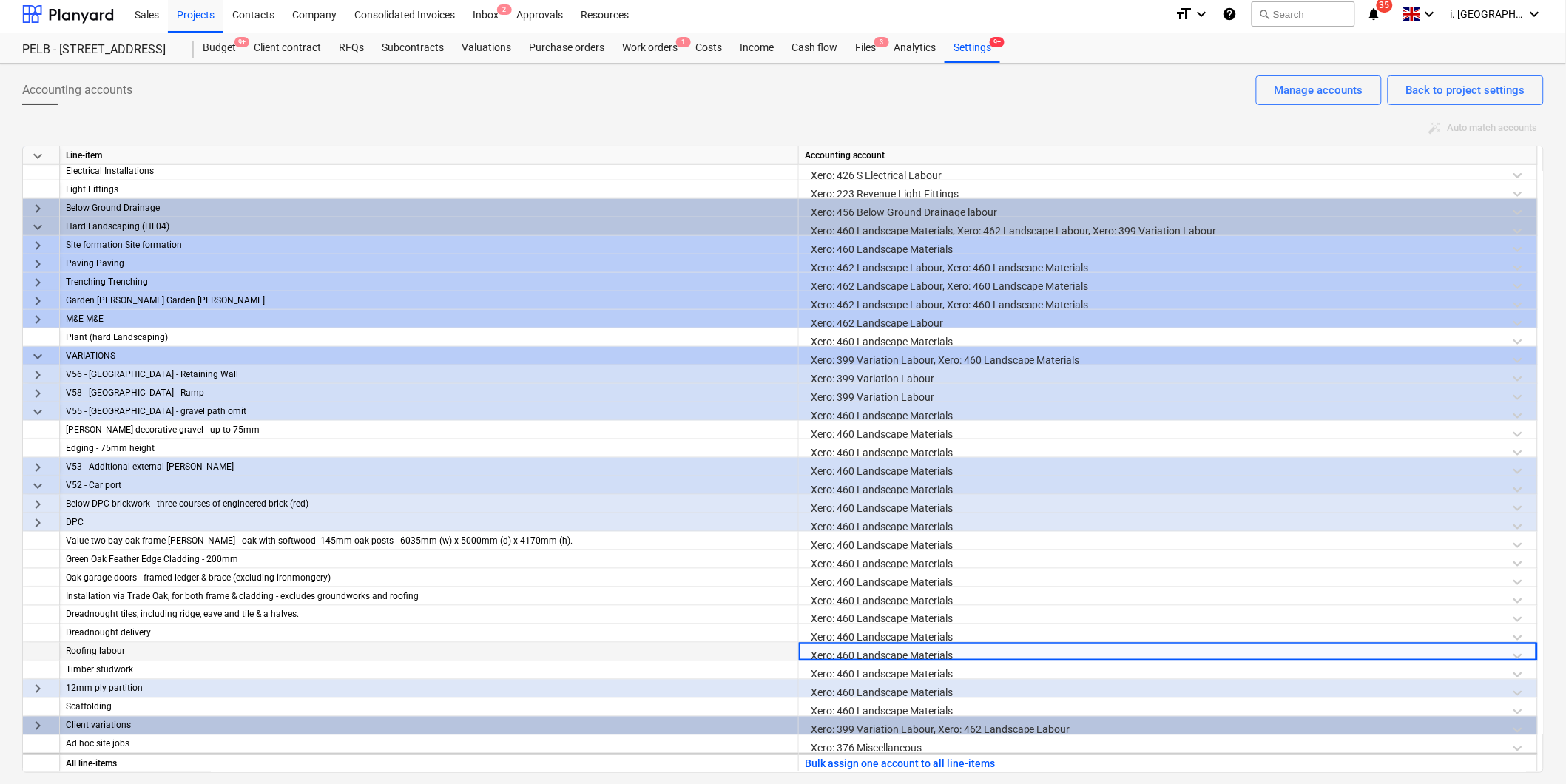
click at [0, 0] on div "Roofing labour Xero: 460 Landscape Materials" at bounding box center [0, 0] width 0 height 0
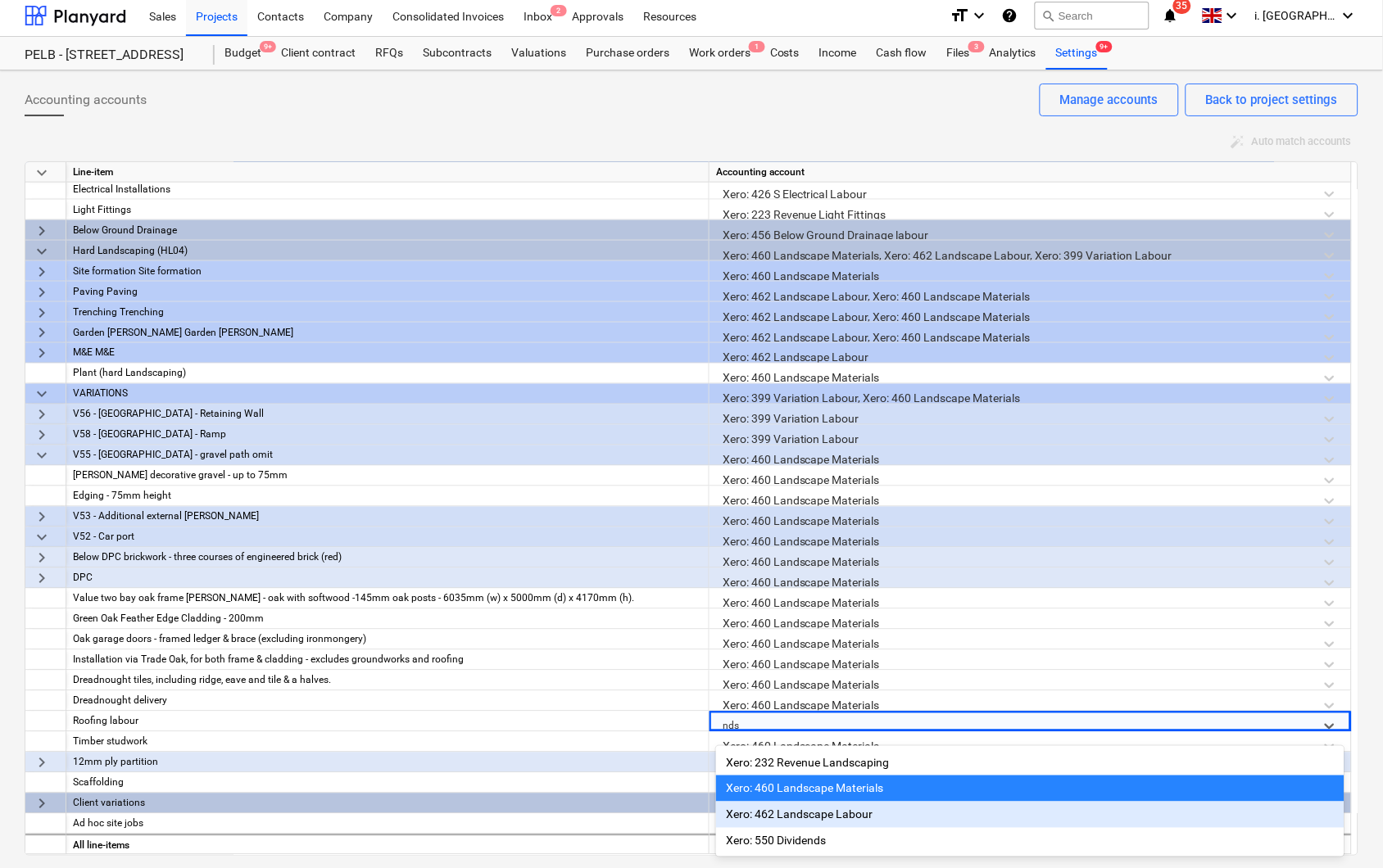
click at [869, 813] on div "Xero: 462 Landscape Labour" at bounding box center [1030, 815] width 628 height 26
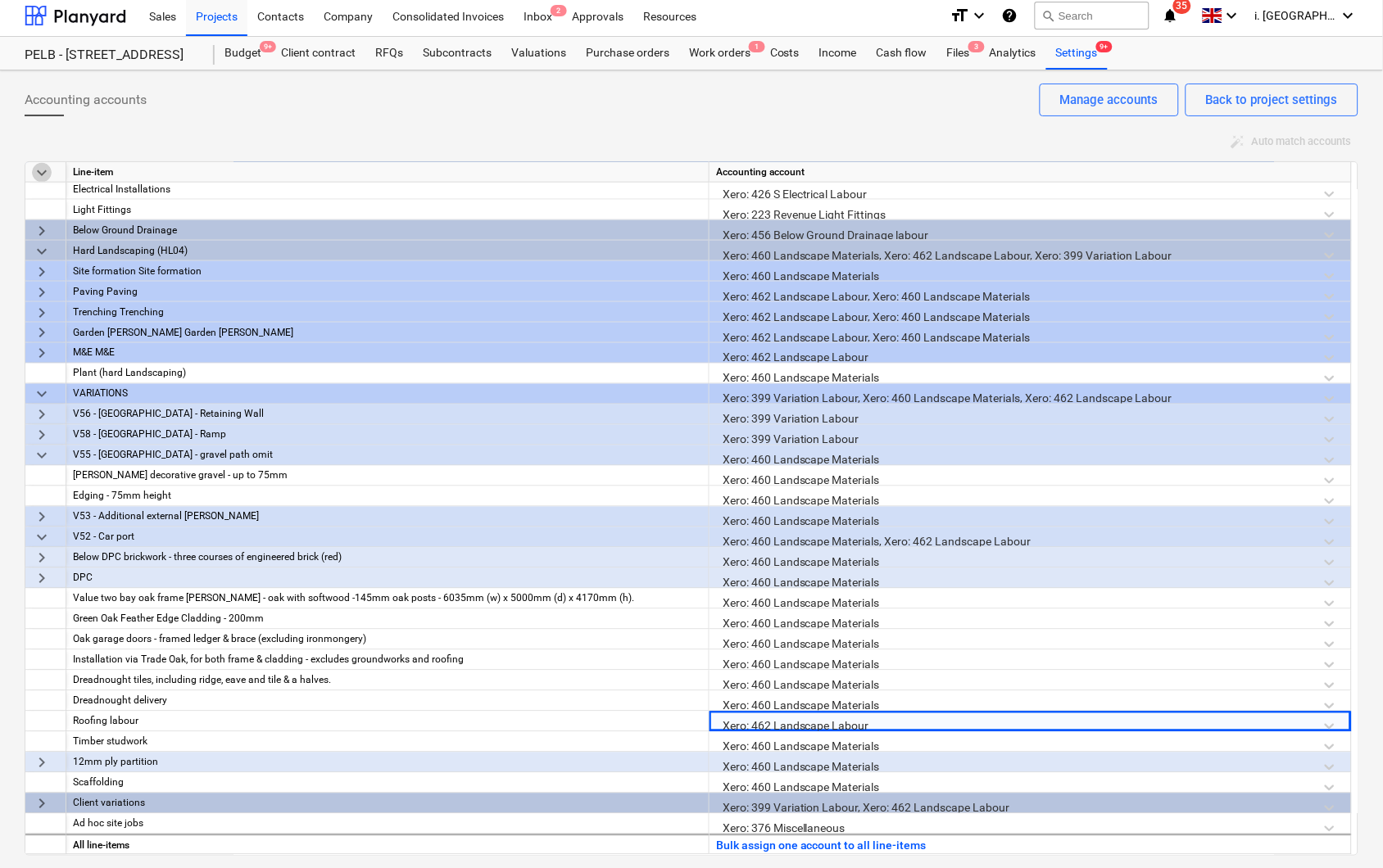
click at [37, 174] on span "keyboard_arrow_down" at bounding box center [42, 173] width 20 height 20
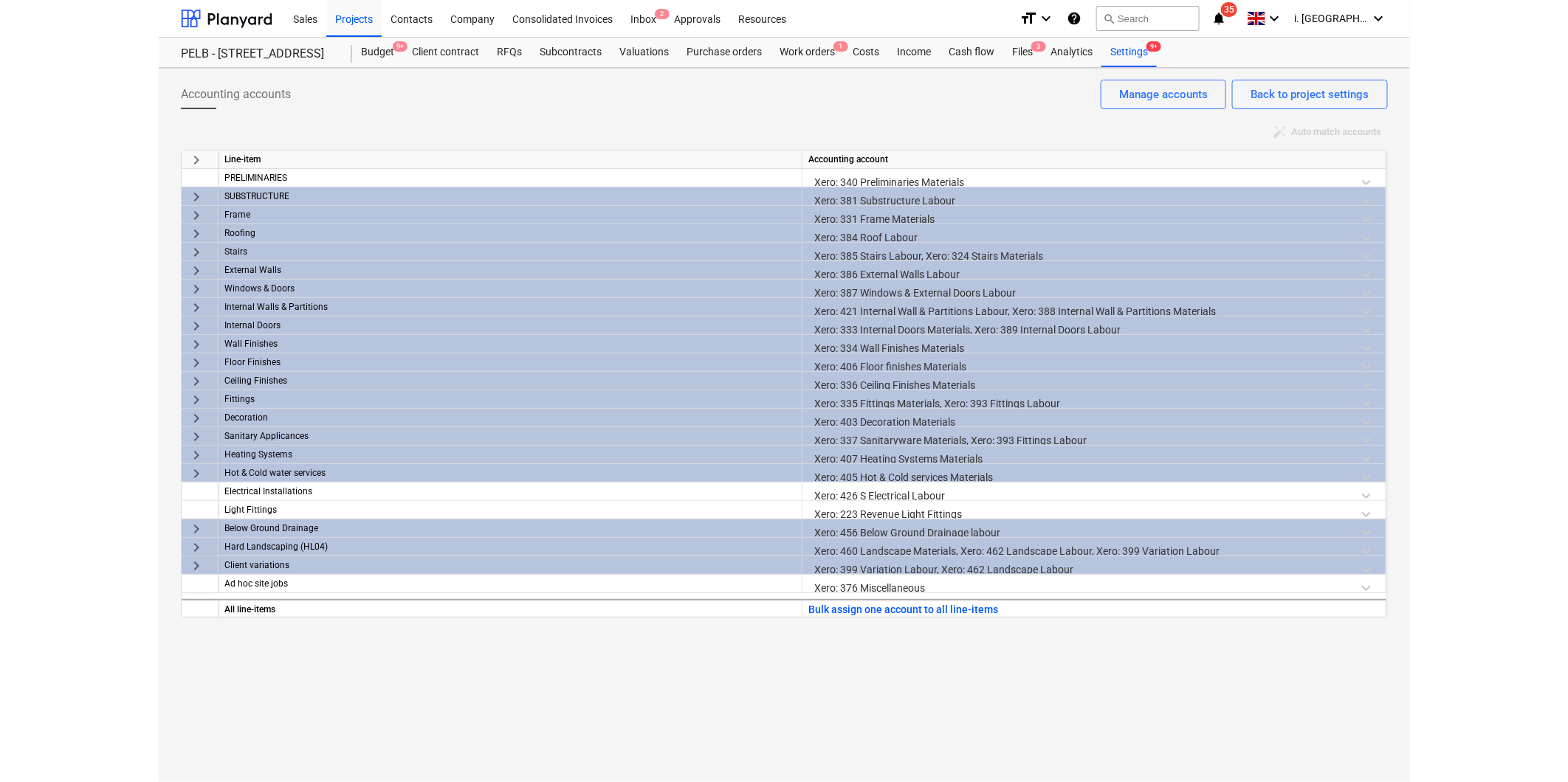
scroll to position [0, 0]
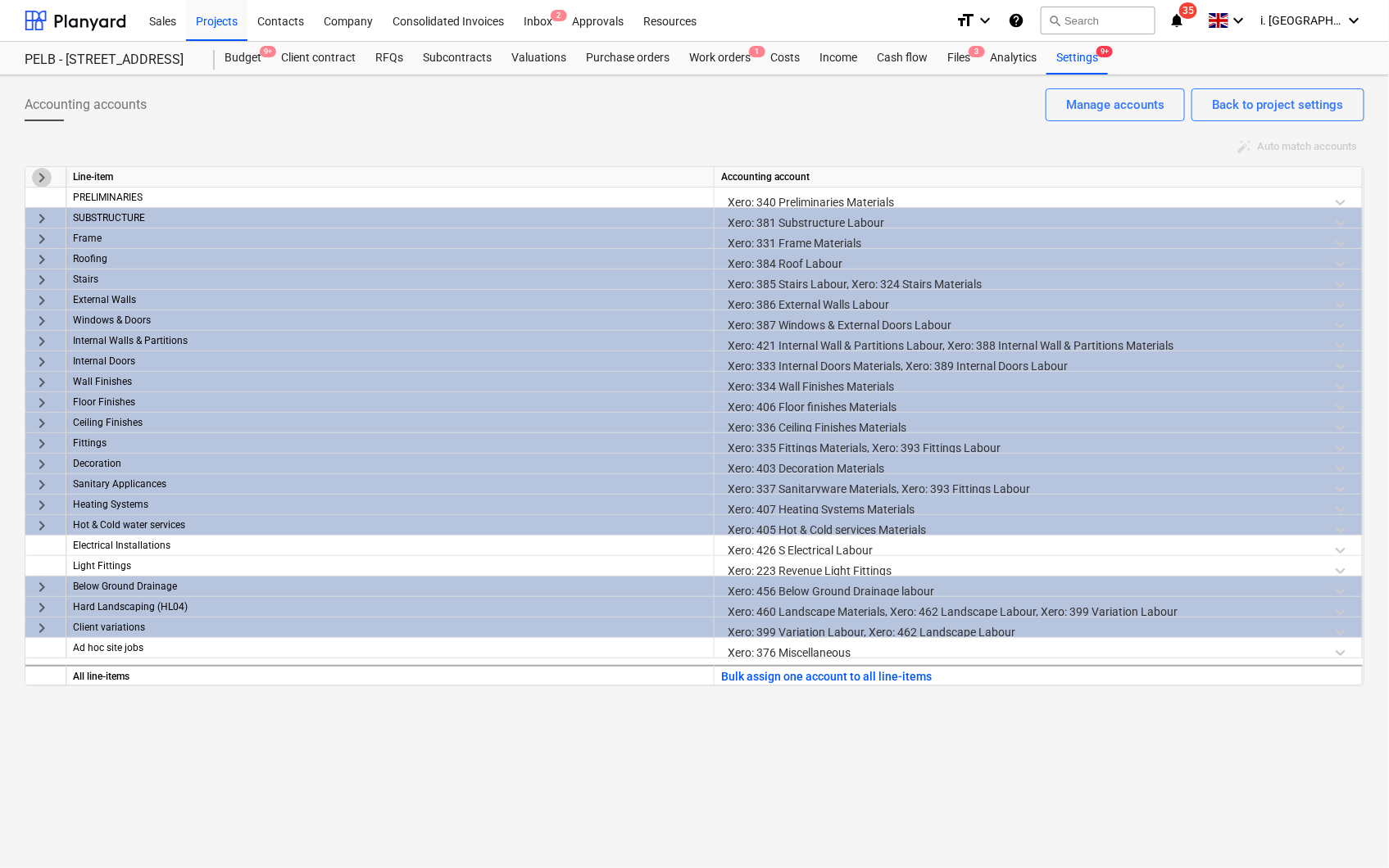
click at [46, 180] on span "keyboard_arrow_right" at bounding box center [42, 177] width 20 height 20
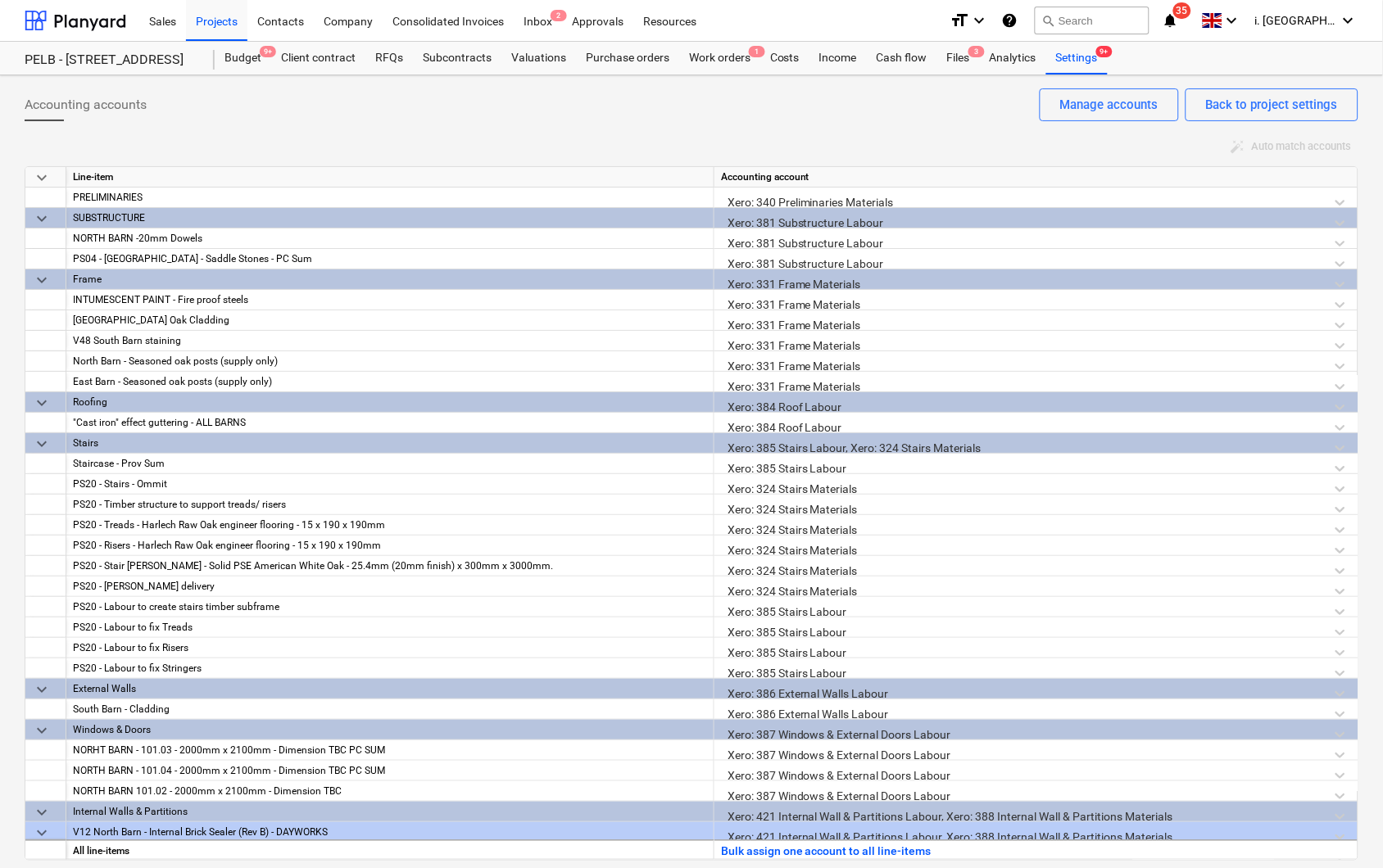
click at [44, 180] on span "keyboard_arrow_down" at bounding box center [42, 177] width 20 height 20
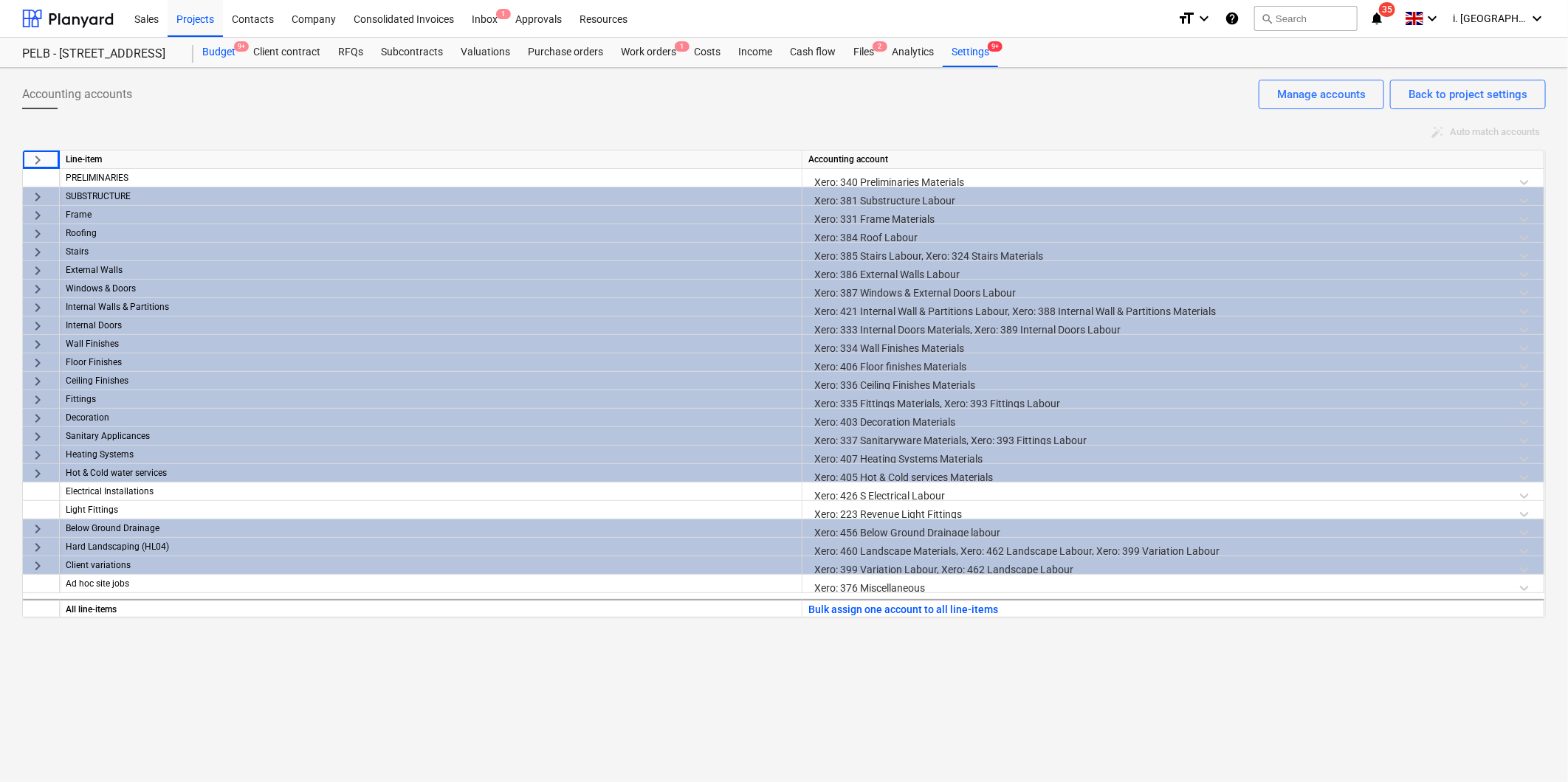
click at [229, 56] on div "Budget 9+" at bounding box center [219, 52] width 51 height 30
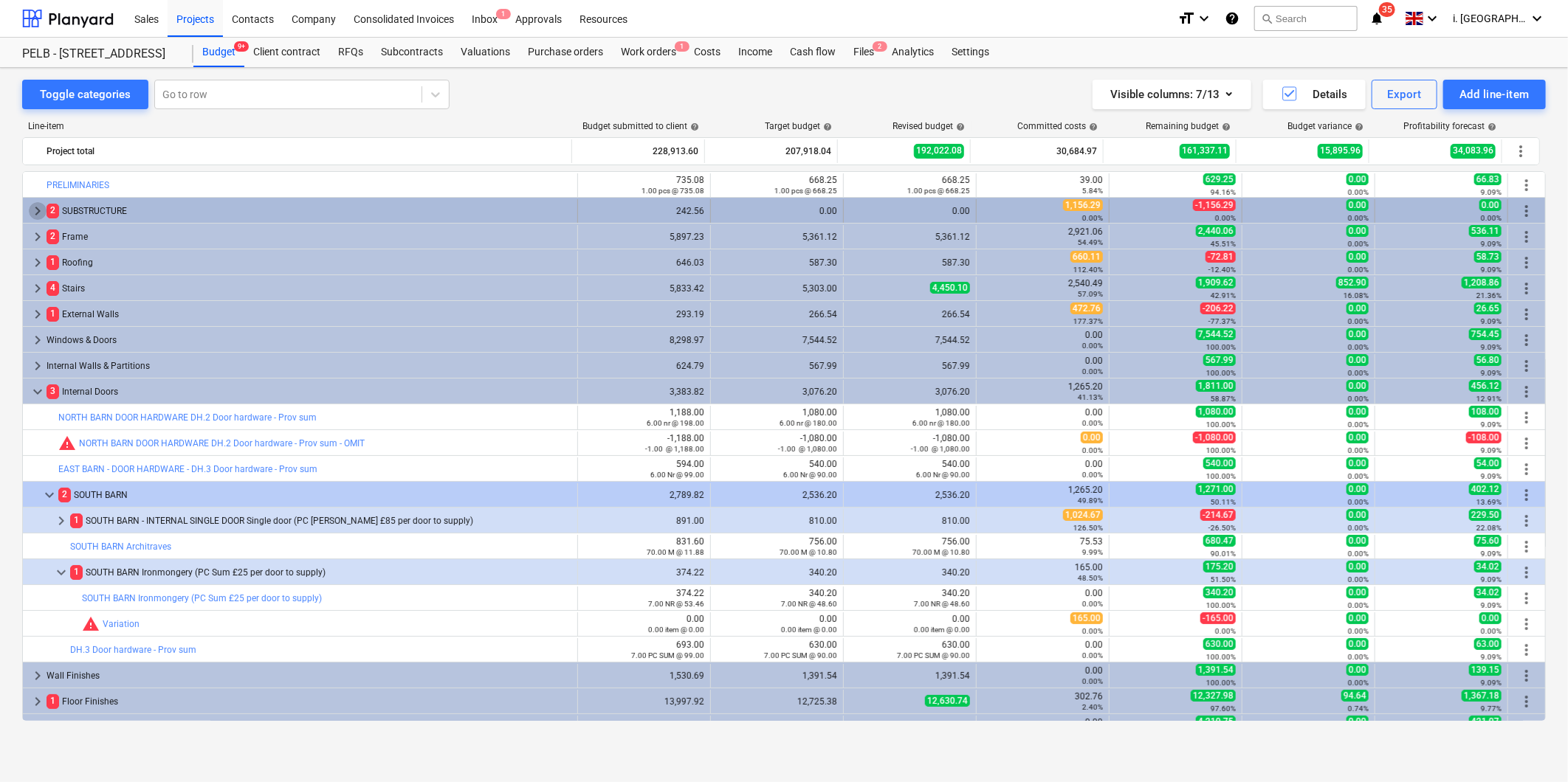
click at [29, 207] on span "keyboard_arrow_right" at bounding box center [38, 211] width 18 height 18
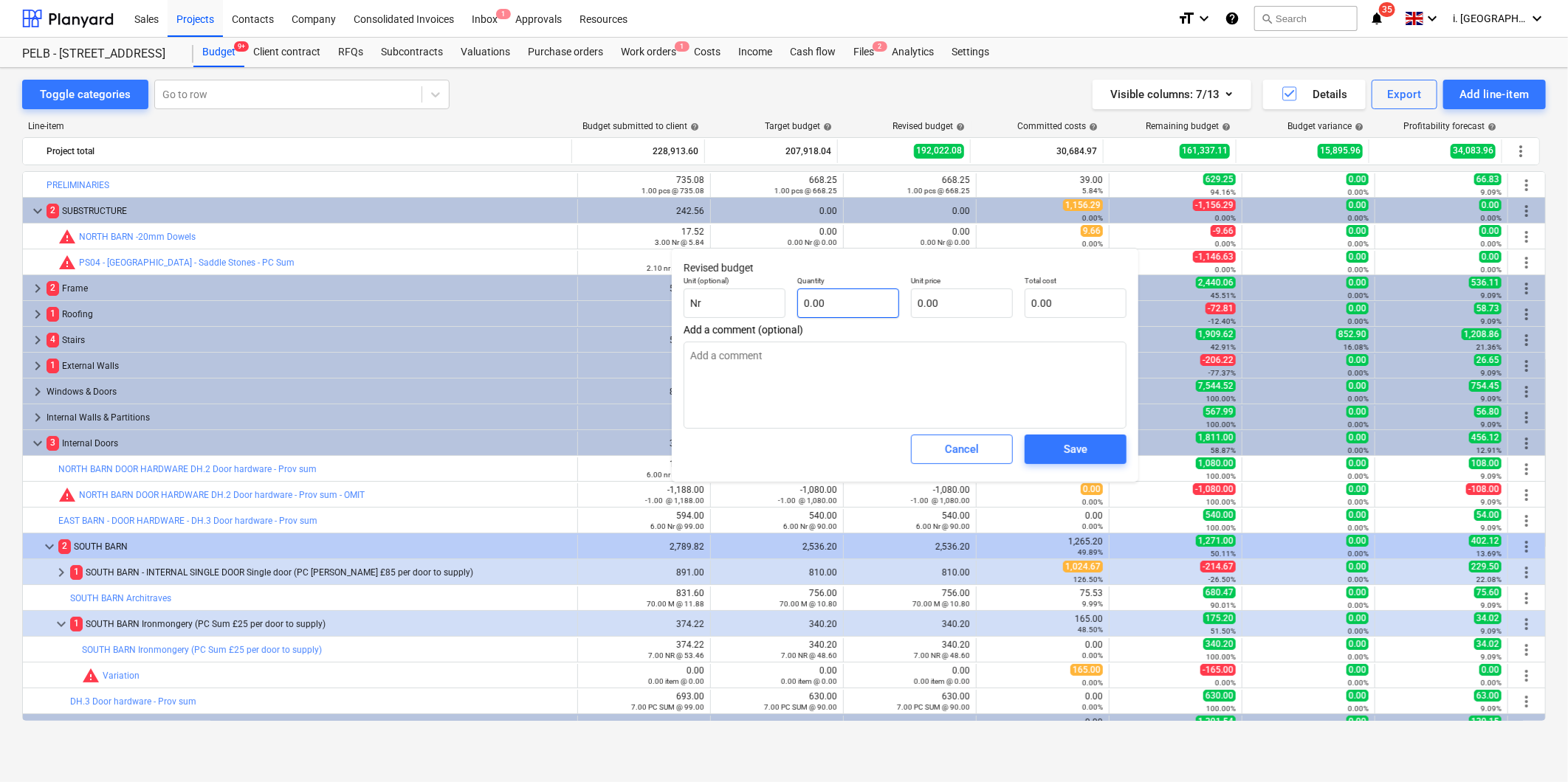
type textarea "x"
click at [1039, 312] on input "text" at bounding box center [1075, 304] width 102 height 30
type textarea "x"
type input "9"
type textarea "x"
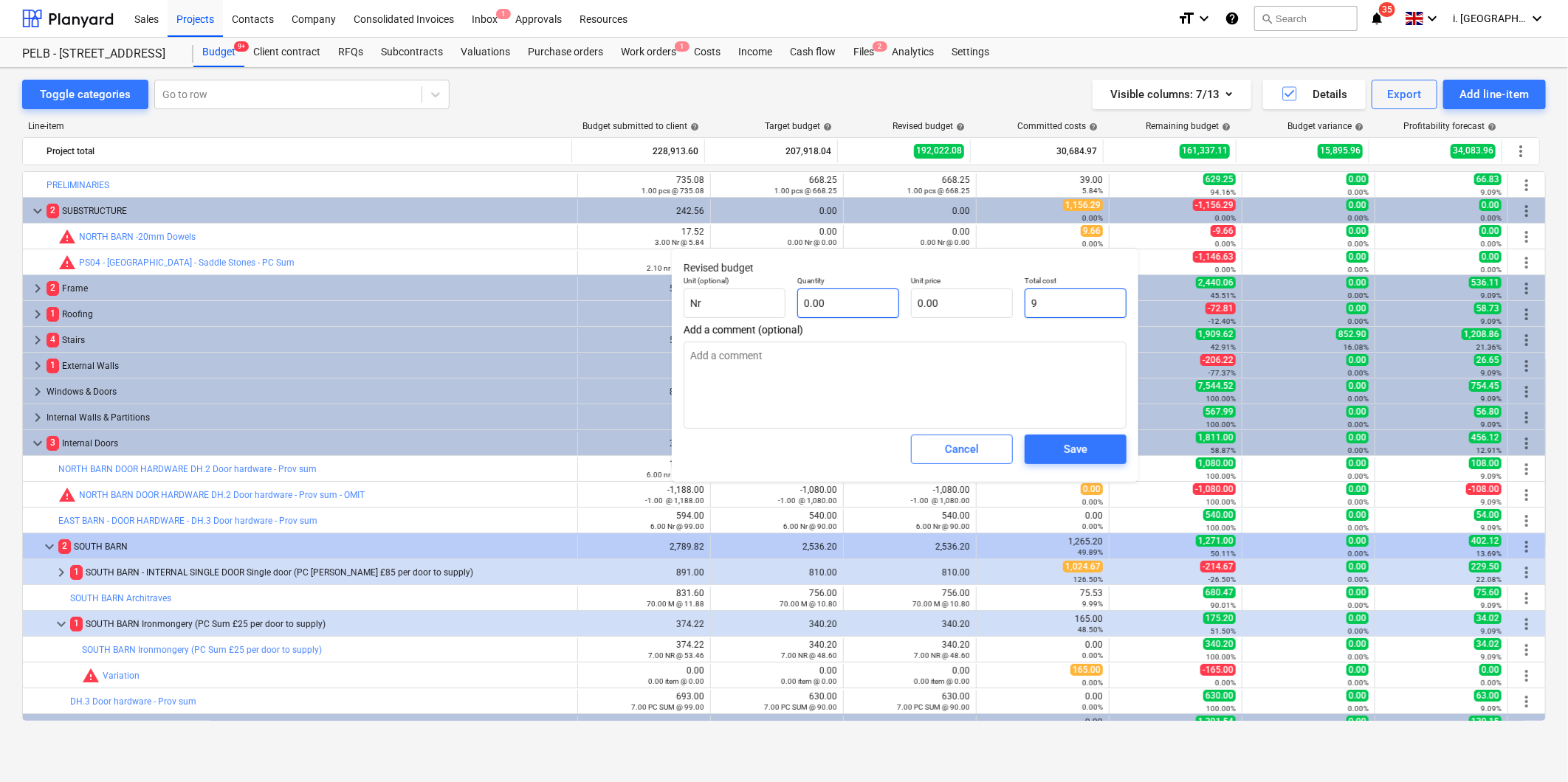
type input "9."
type textarea "x"
type input "9.6"
type textarea "x"
type input "9.66"
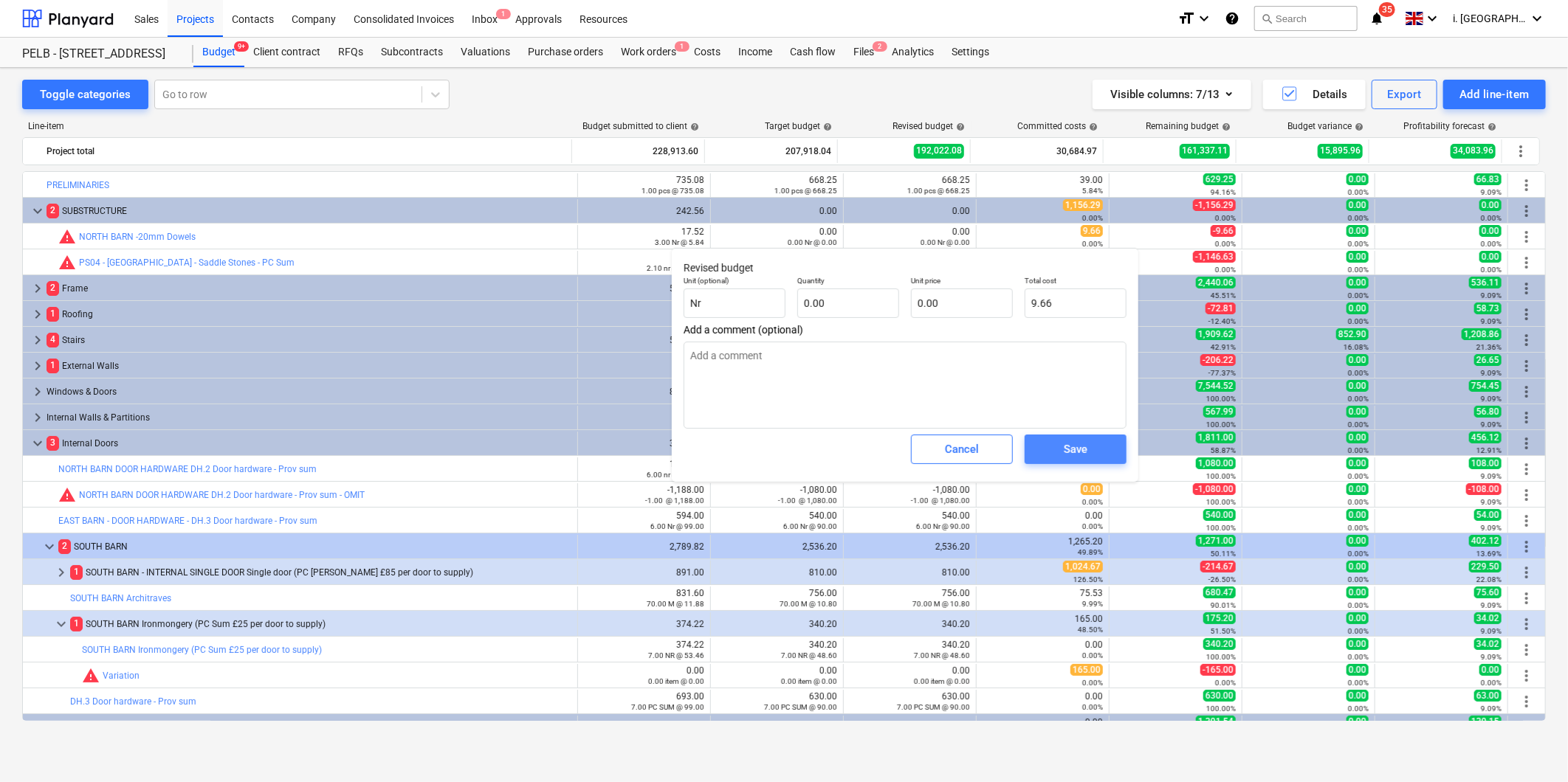
click at [1054, 448] on span "Save" at bounding box center [1075, 449] width 67 height 20
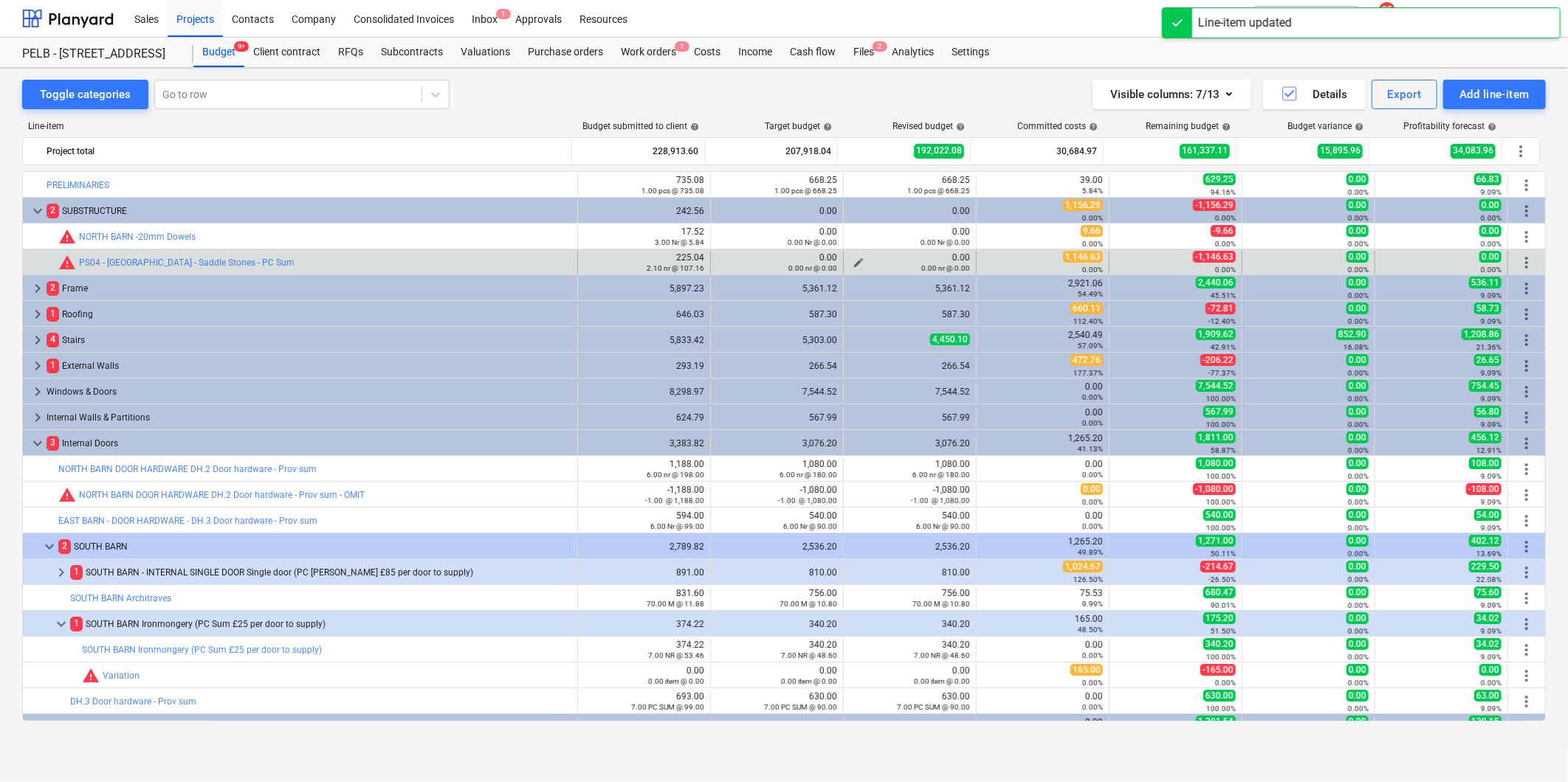
click at [861, 260] on button "edit" at bounding box center [858, 262] width 18 height 18
type textarea "x"
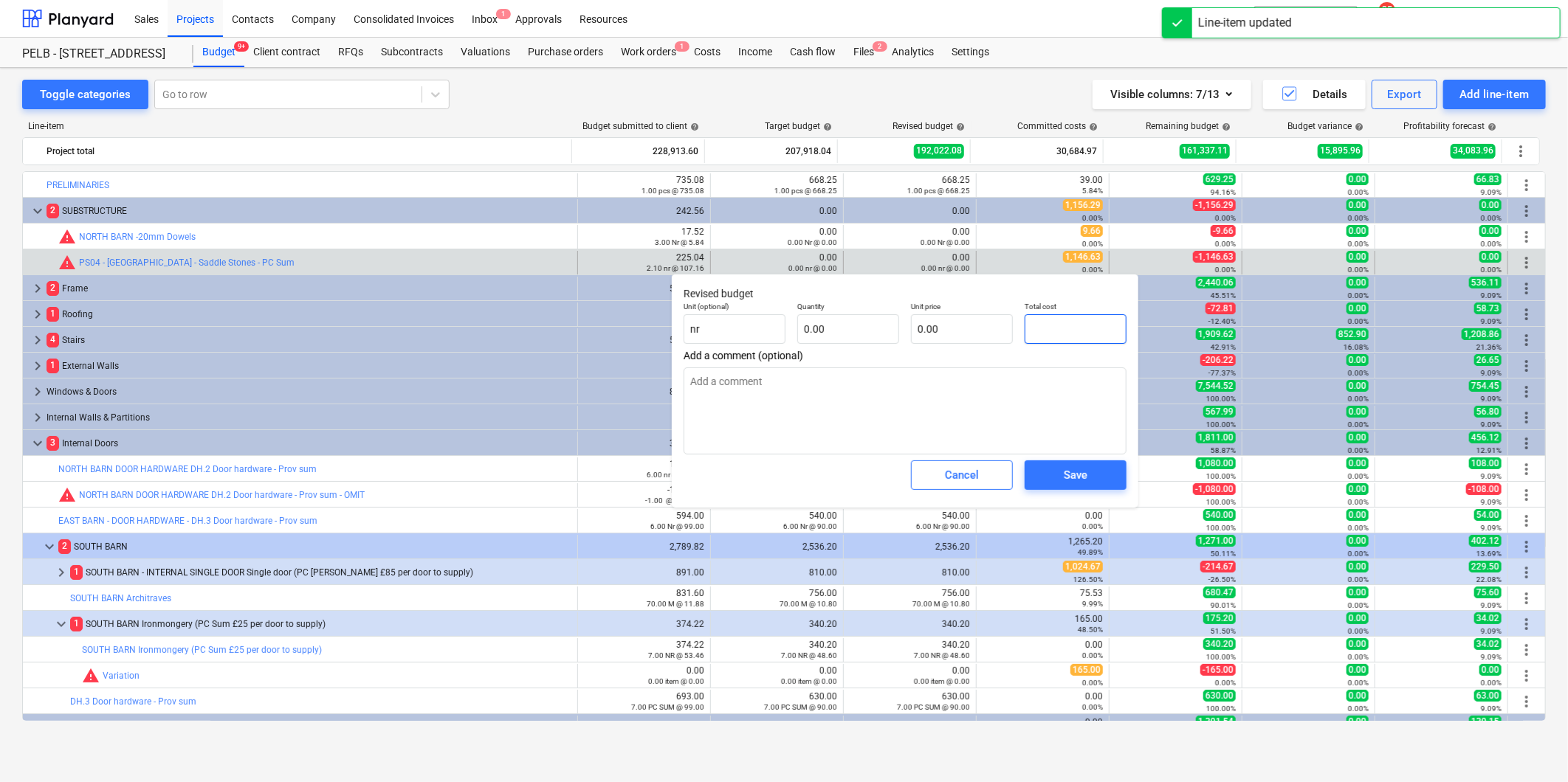
click at [1051, 337] on input "text" at bounding box center [1075, 330] width 102 height 30
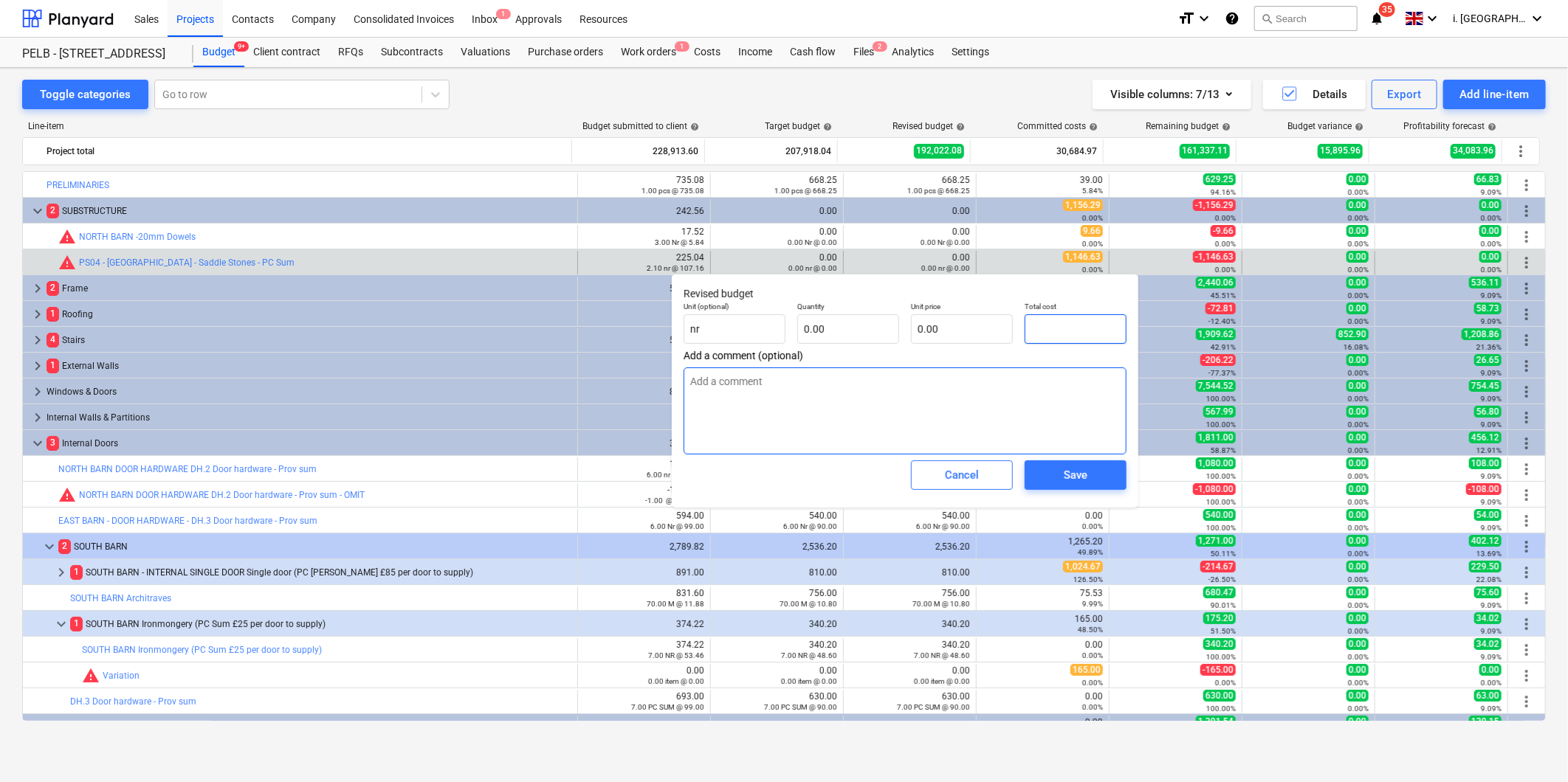
type textarea "x"
type input "1"
type textarea "x"
type input "11"
type textarea "x"
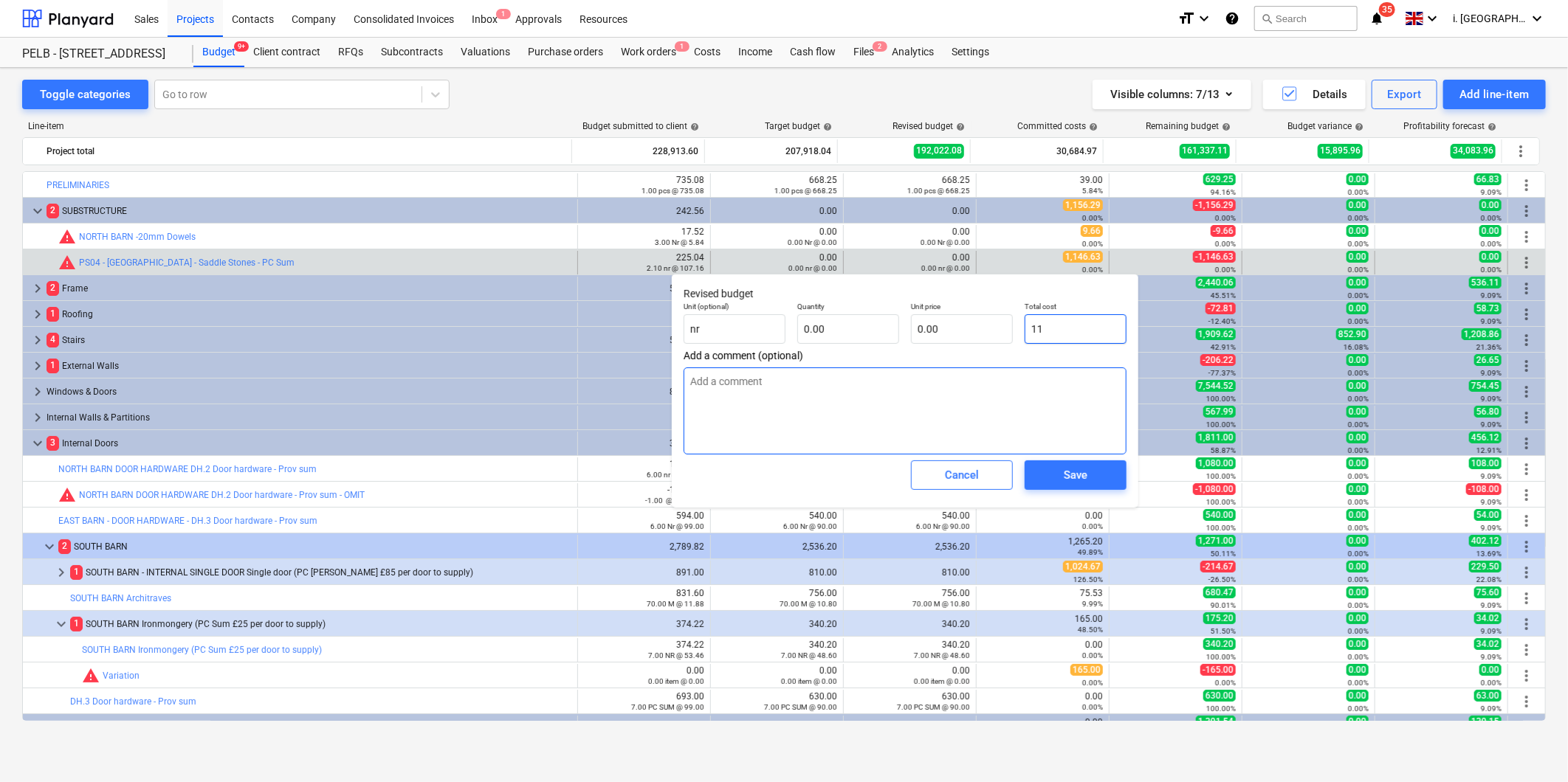
type input "114"
type textarea "x"
type input "1146"
type textarea "x"
type input "1146."
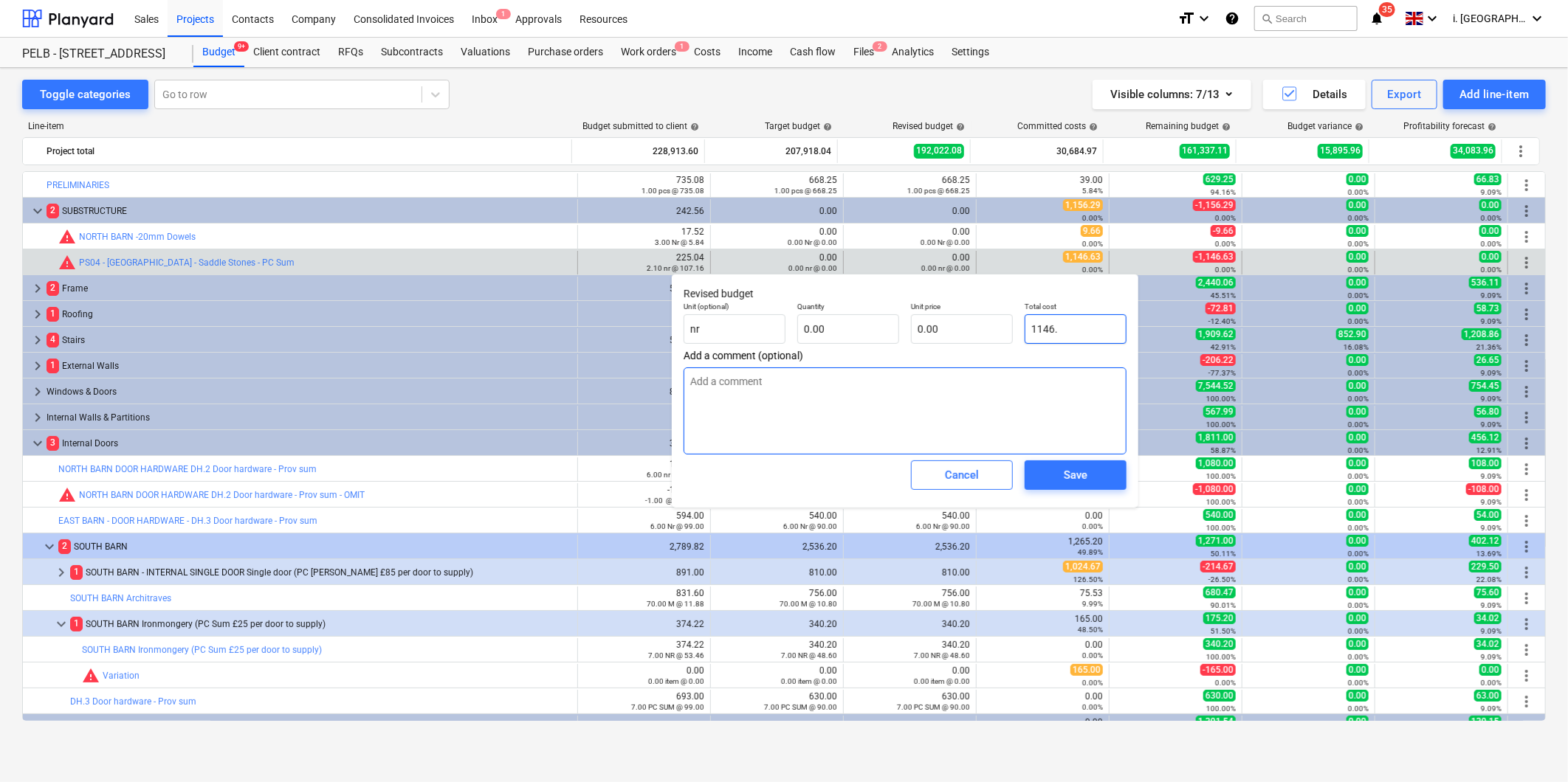
type textarea "x"
type input "1146.6"
type textarea "x"
type input "1146.63"
type textarea "x"
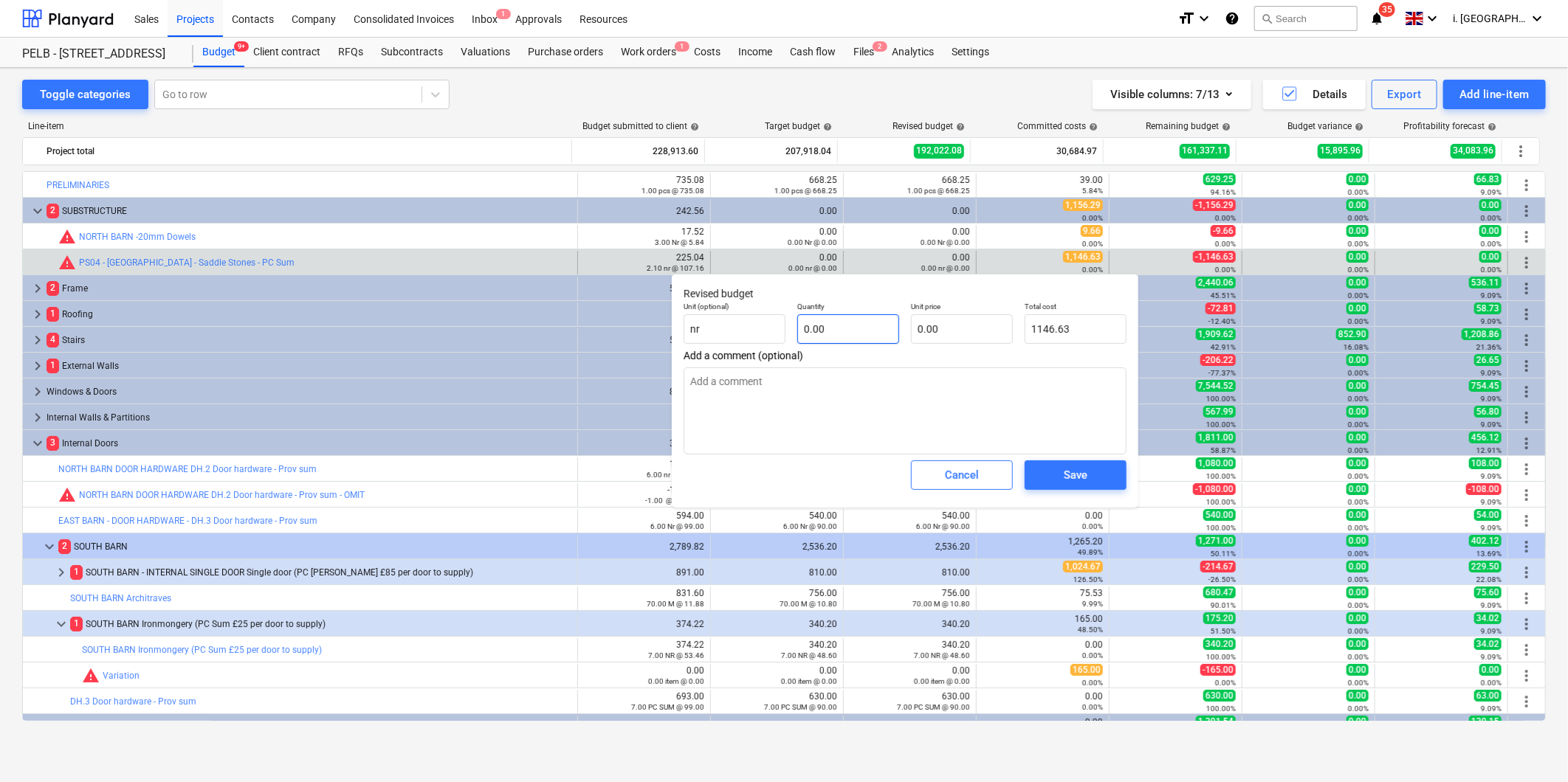
type input "1,146.63"
click at [877, 315] on input "text" at bounding box center [848, 330] width 102 height 30
type textarea "x"
type input "1"
type input "0.00"
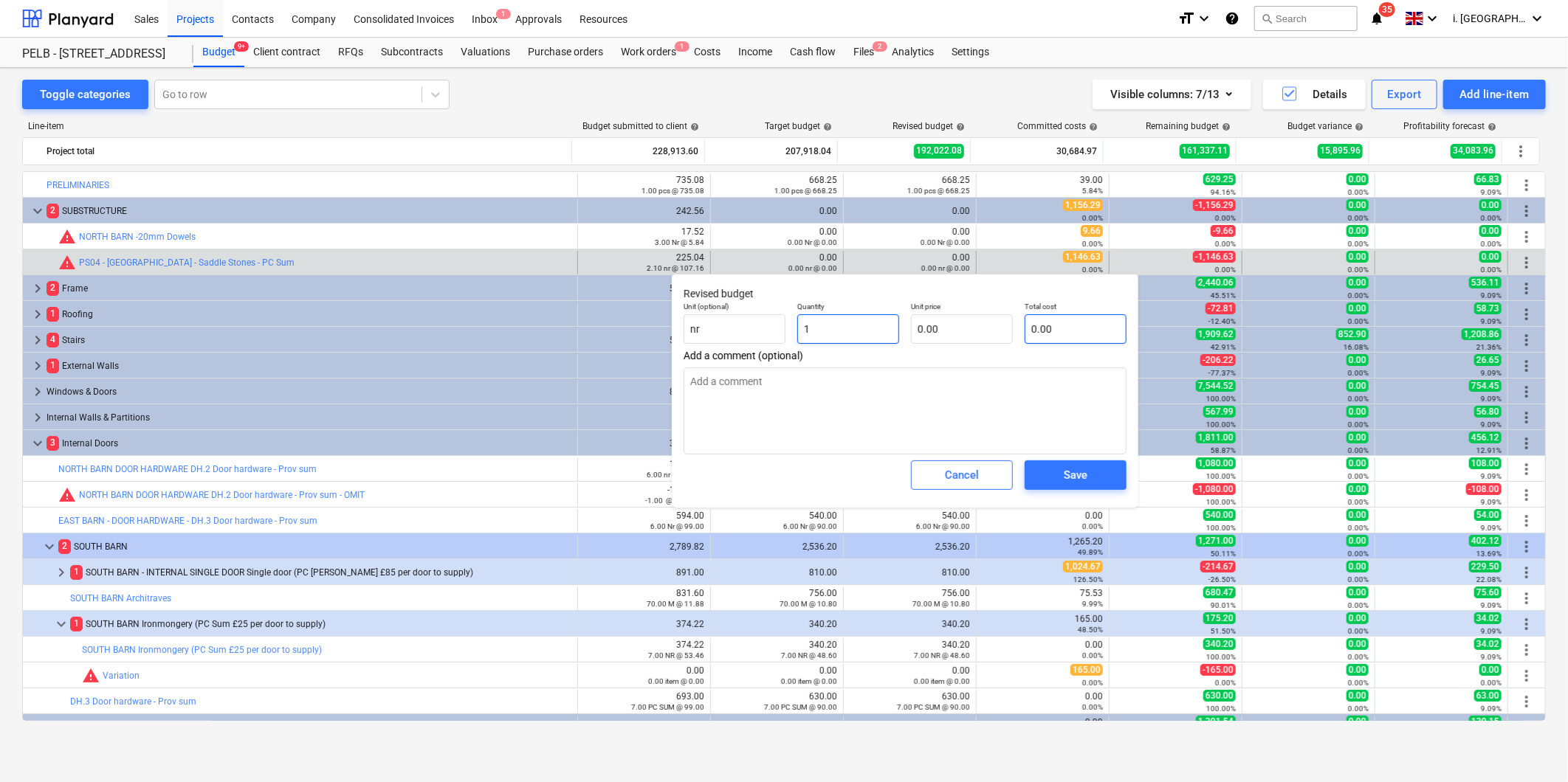
type input "1"
type textarea "x"
type input "1.00"
click at [1046, 328] on input "text" at bounding box center [1075, 330] width 102 height 30
type textarea "x"
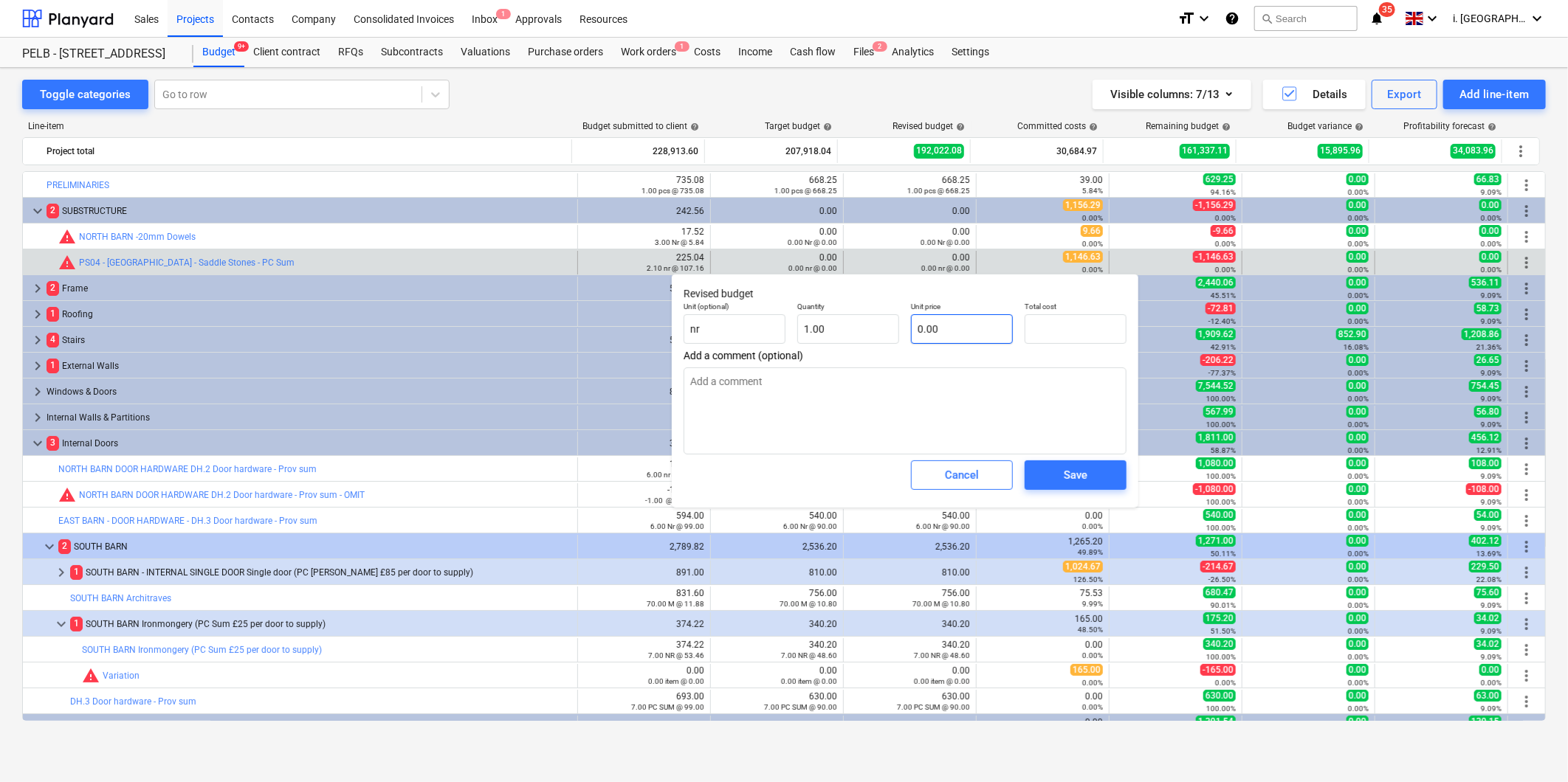
type input "0.00"
click at [946, 330] on input "text" at bounding box center [962, 330] width 102 height 30
type textarea "x"
type input "1"
type input "1.00"
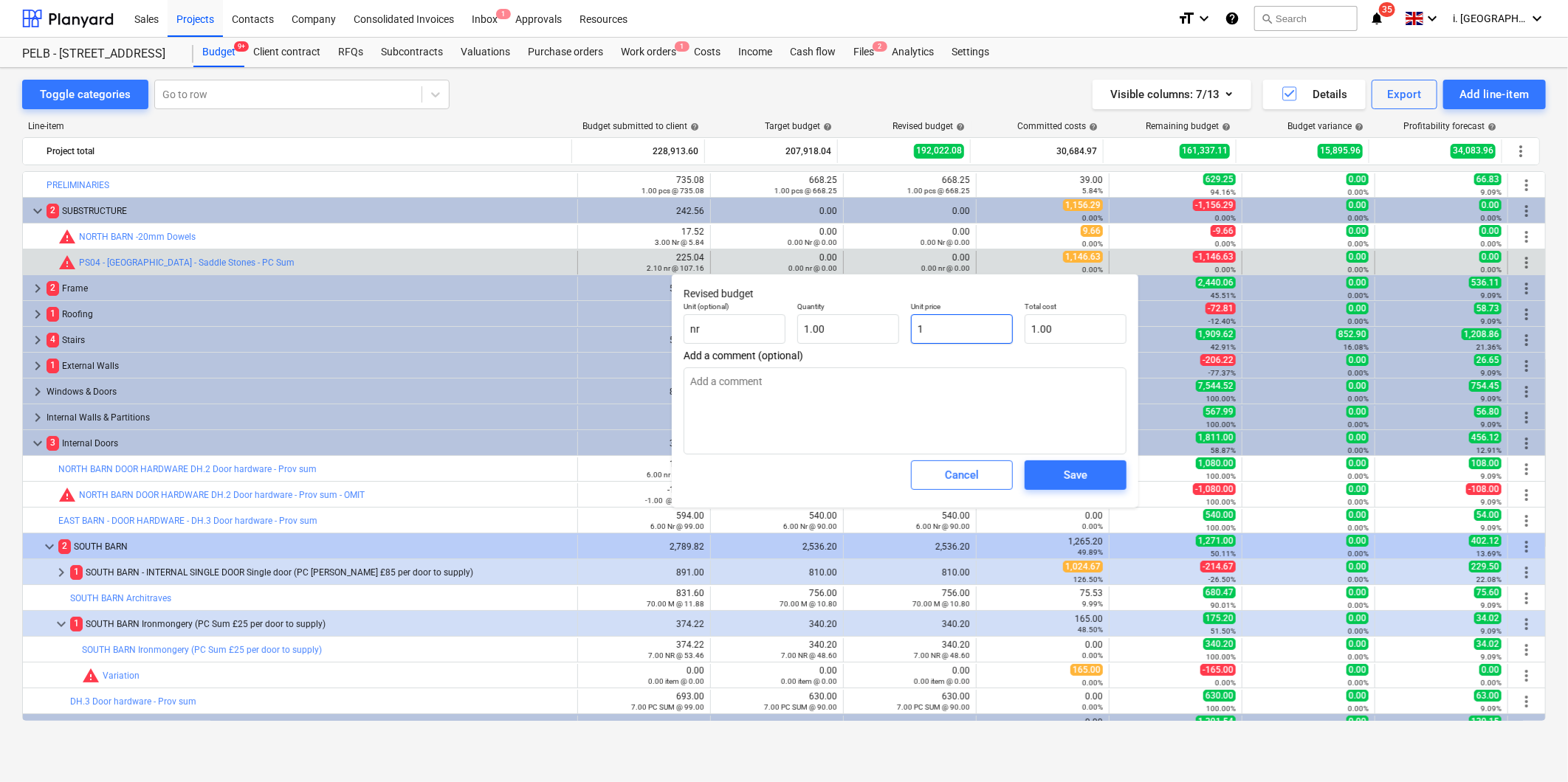
type textarea "x"
type input "11"
type input "11.00"
type textarea "x"
type input "114"
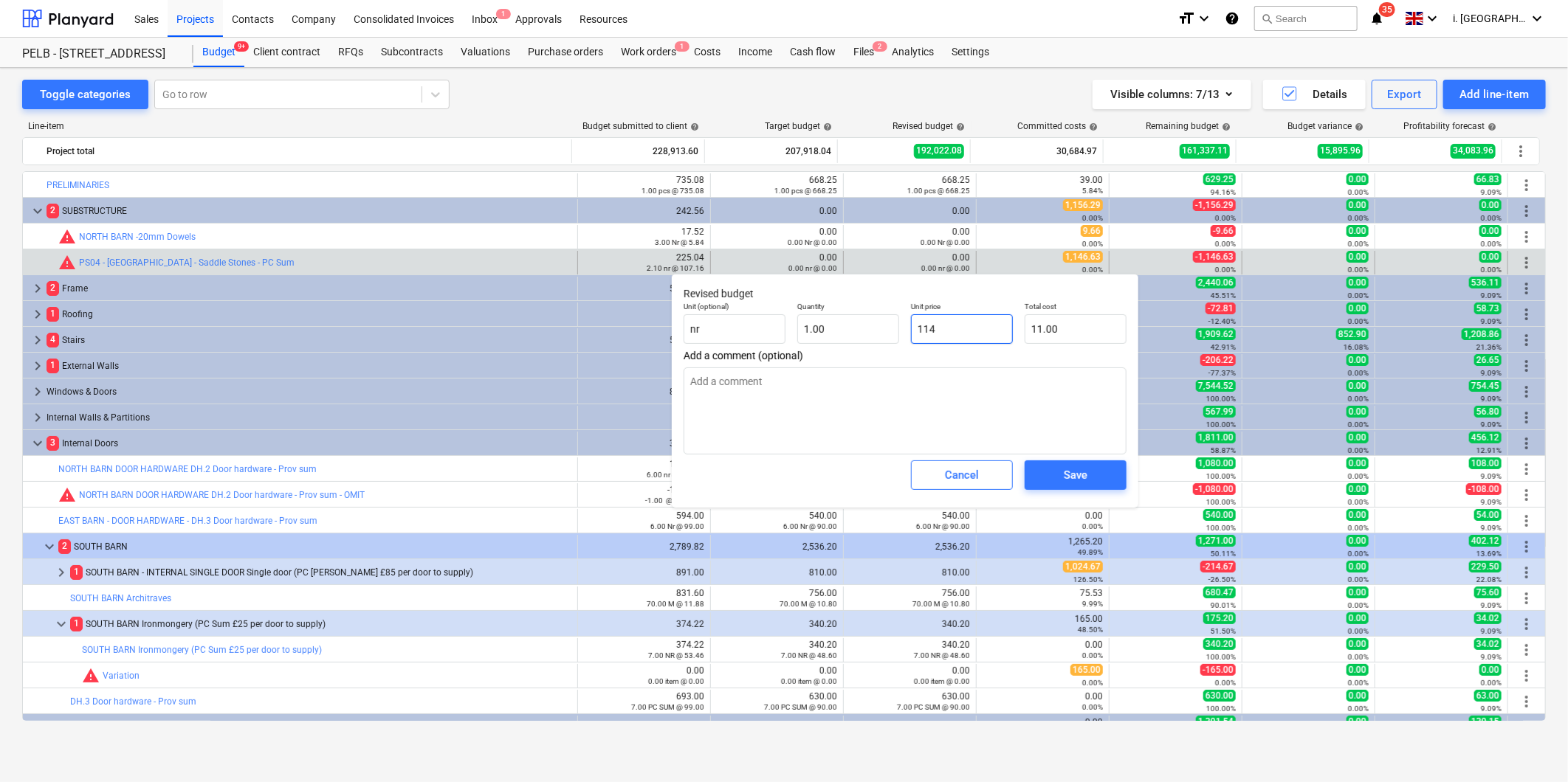
type input "114.00"
type textarea "x"
type input "1146"
type input "1,146.00"
type textarea "x"
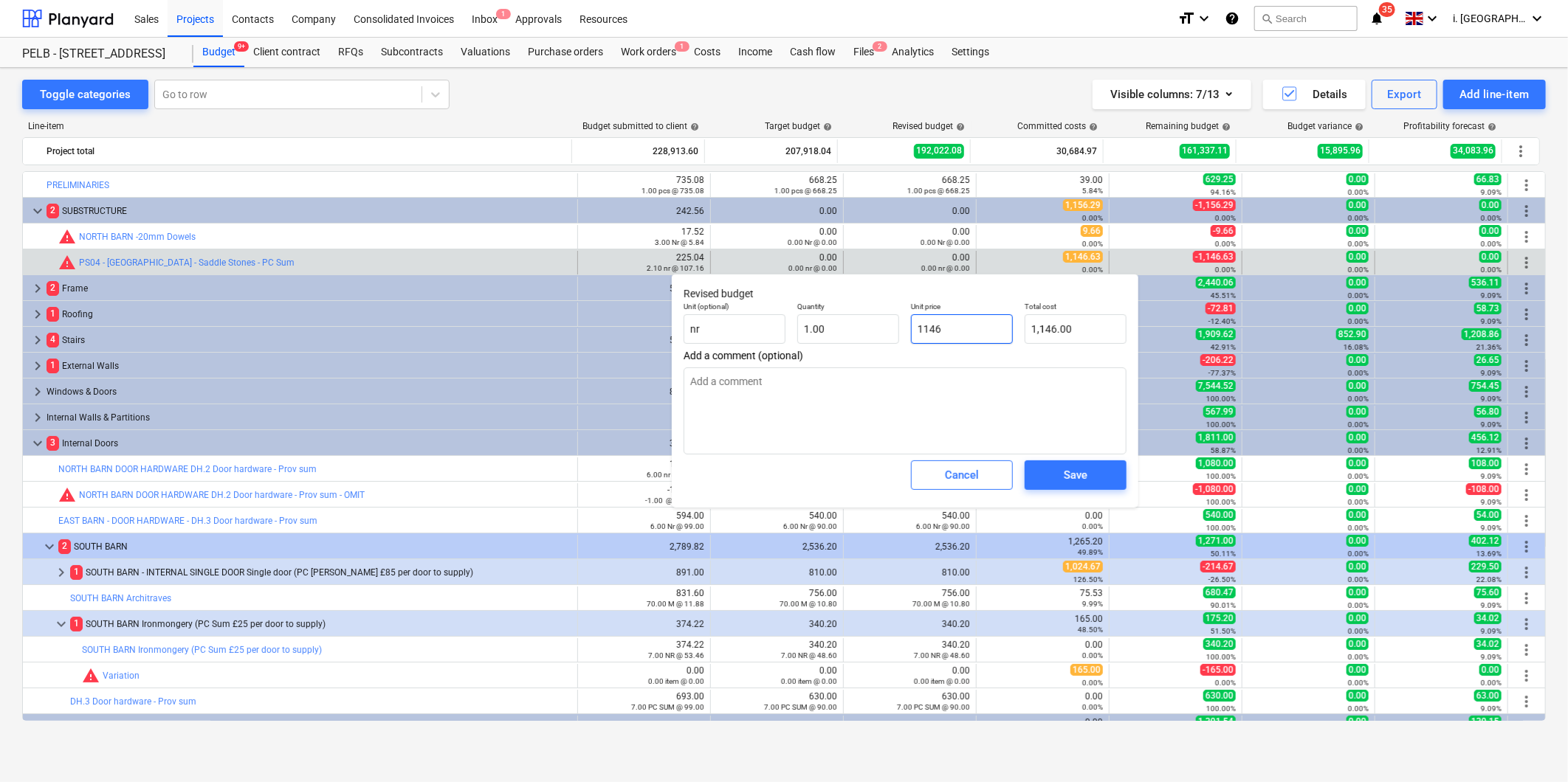
type input "1146."
type textarea "x"
type input "1146.6"
type input "1,146.60"
type textarea "x"
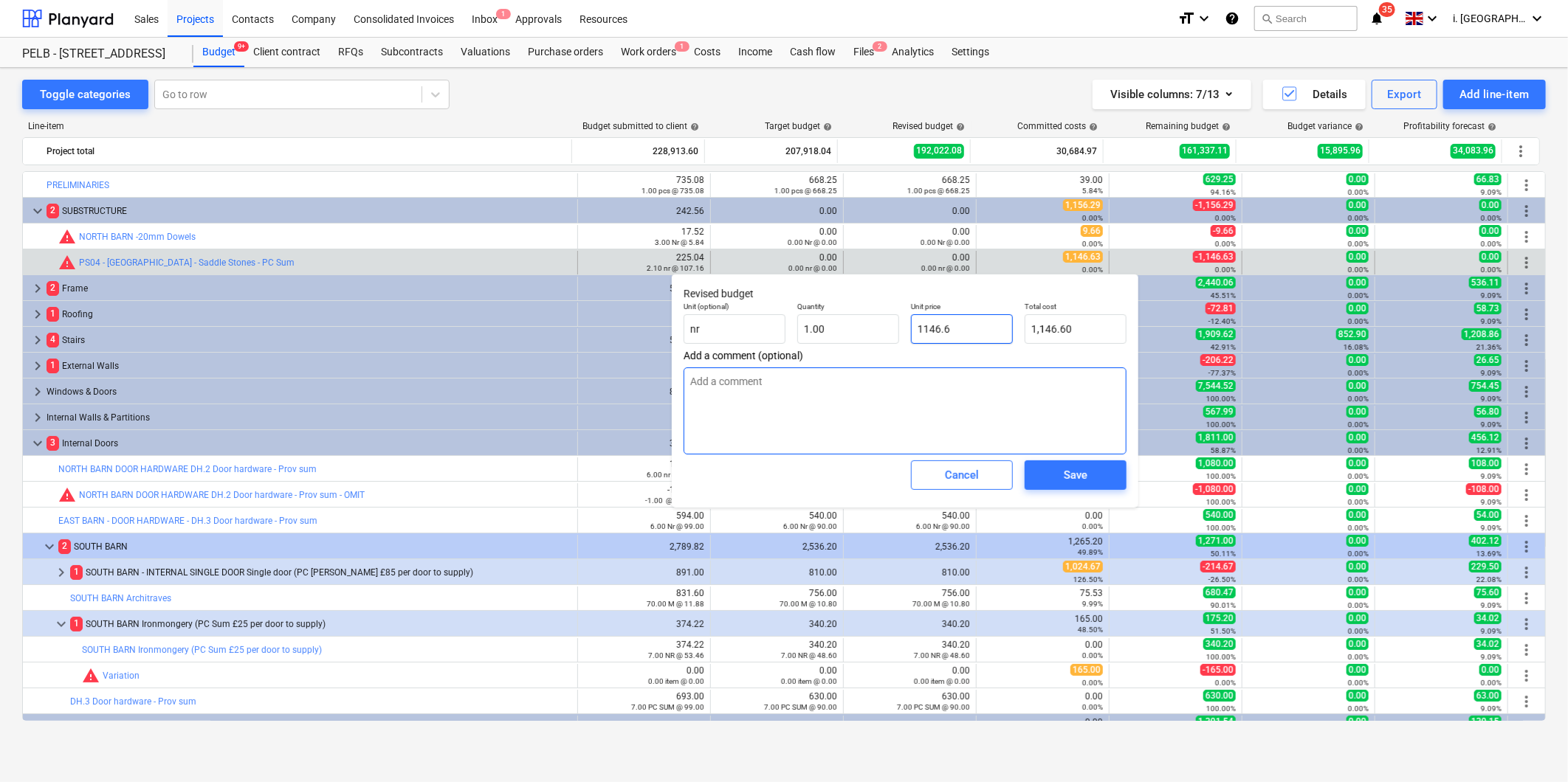
type input "1146.63"
type input "1,146.63"
click at [1073, 482] on div "Save" at bounding box center [1075, 475] width 23 height 20
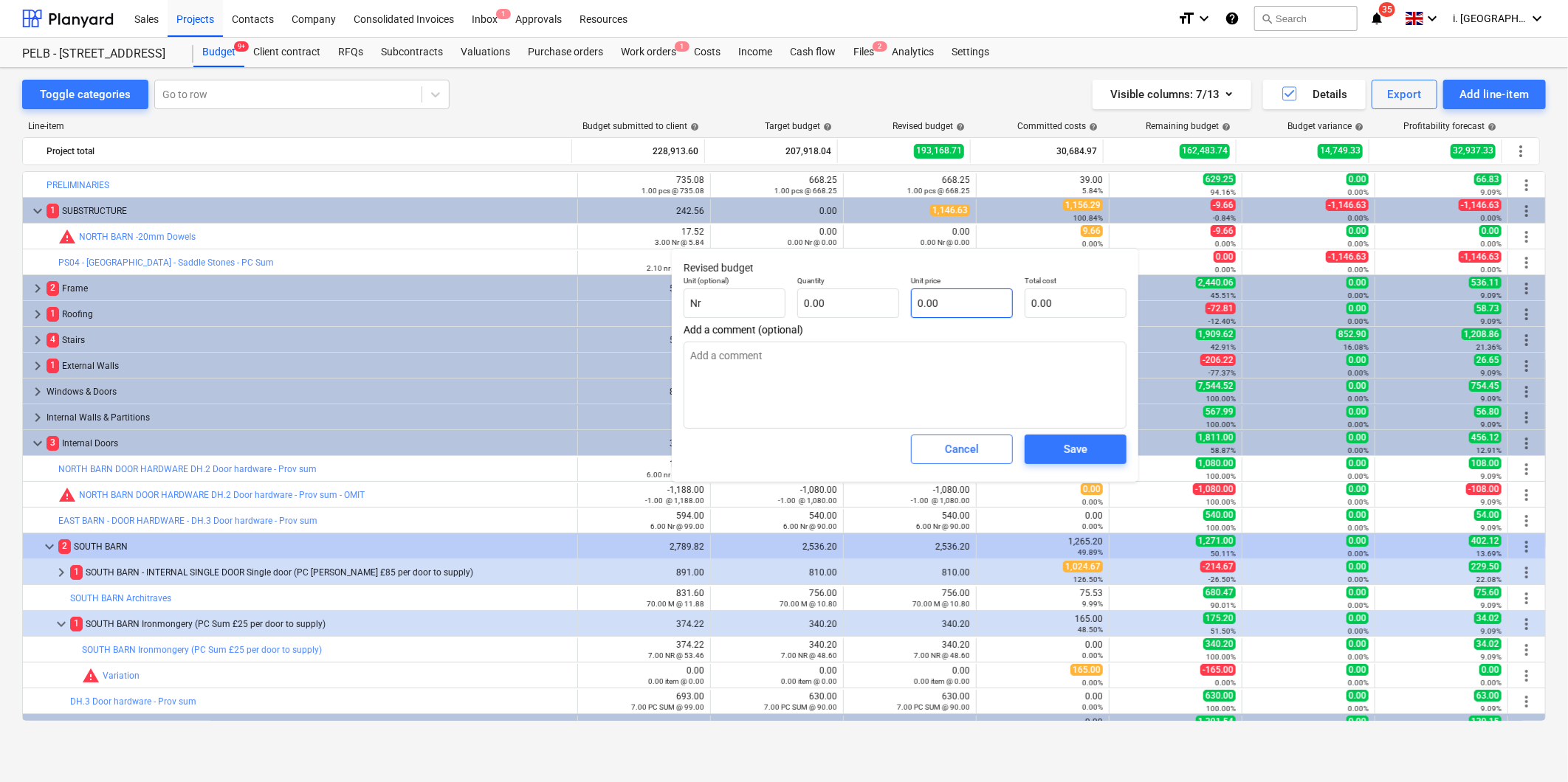
type textarea "x"
click at [884, 292] on input "text" at bounding box center [848, 304] width 102 height 30
type textarea "x"
type input "1"
type textarea "x"
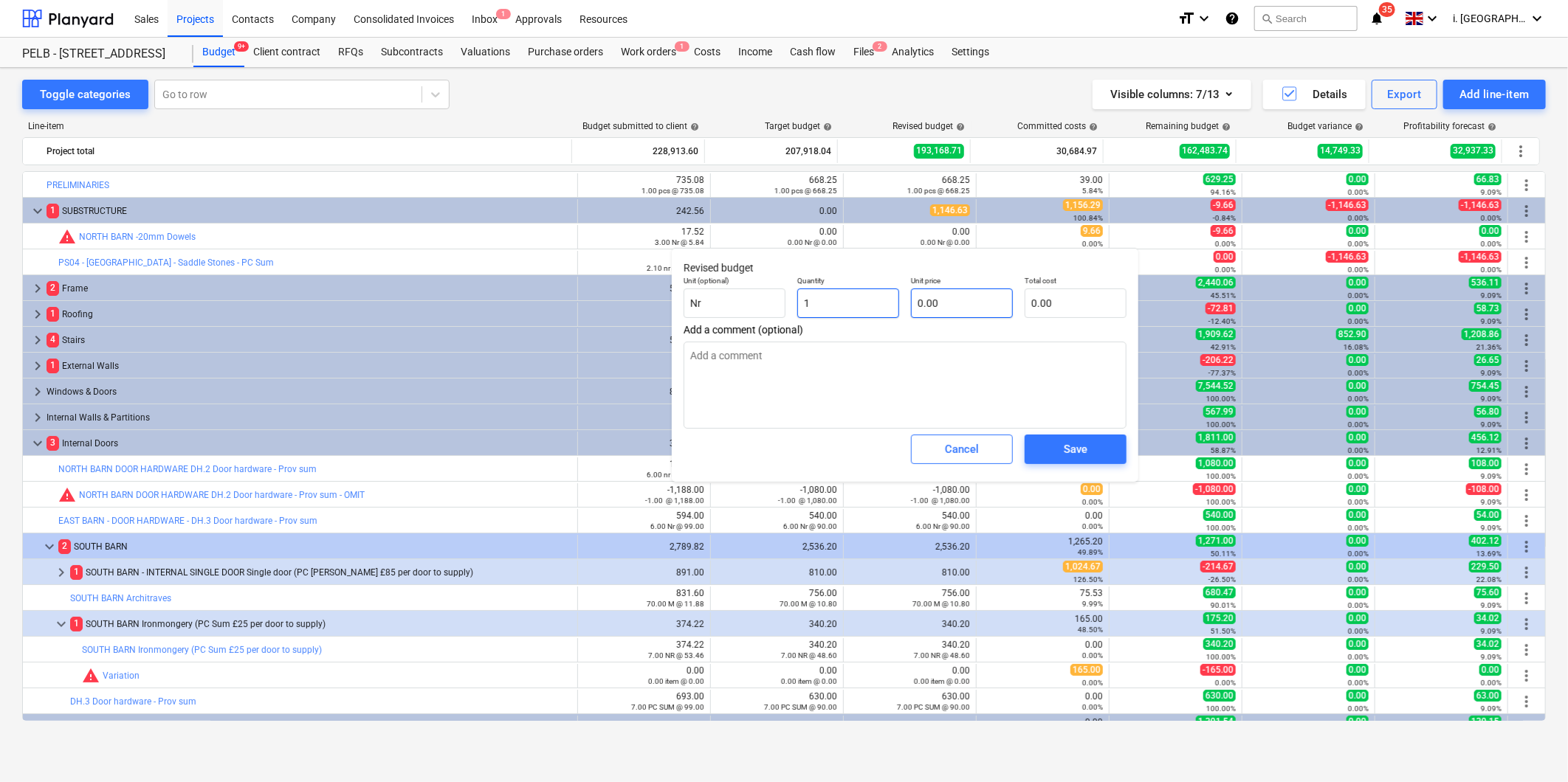
type input "1.00"
type textarea "x"
type input "-"
type textarea "x"
type input "-9"
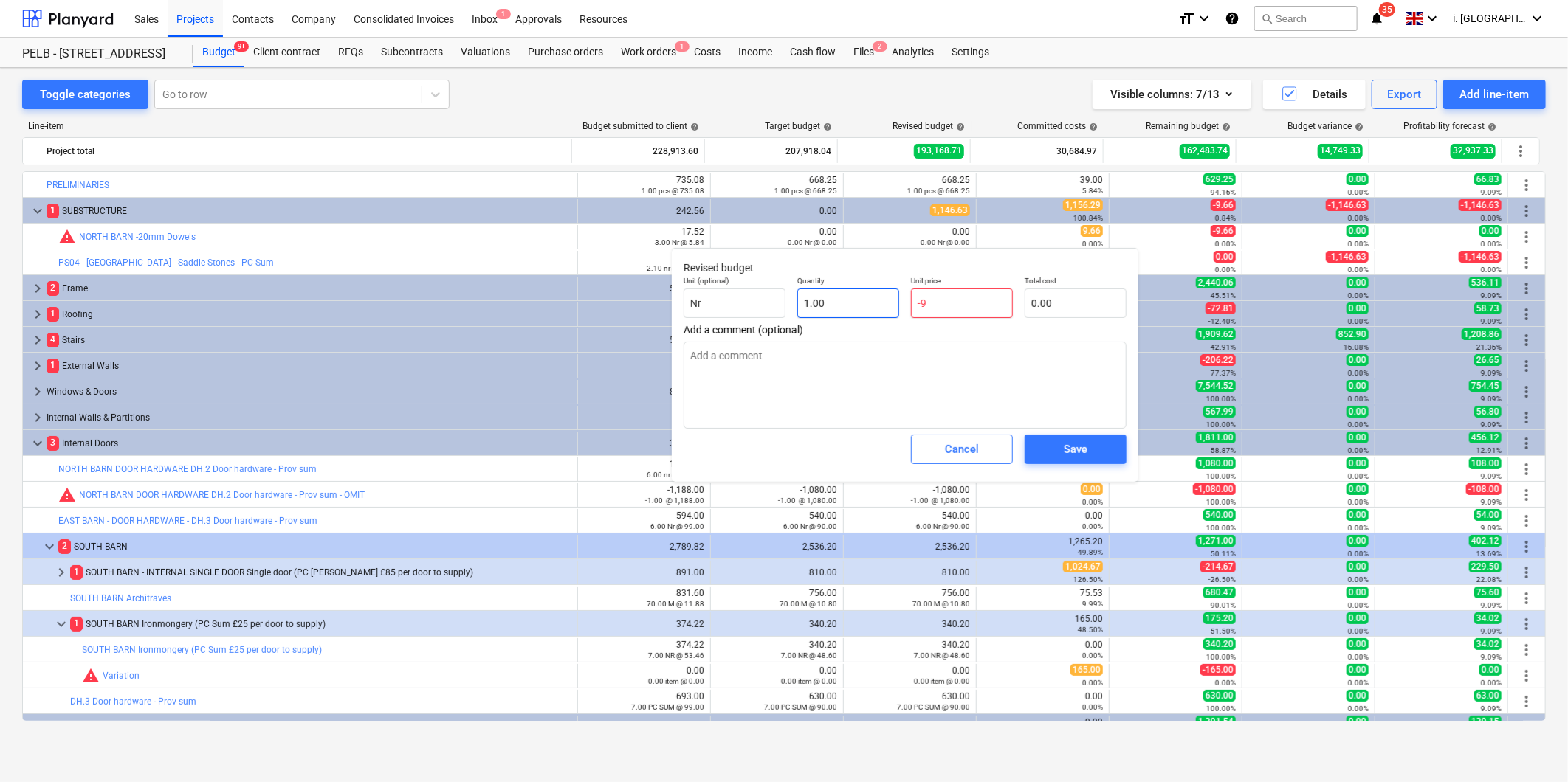
type textarea "x"
type input "-9."
type textarea "x"
type input "-9.6"
type textarea "x"
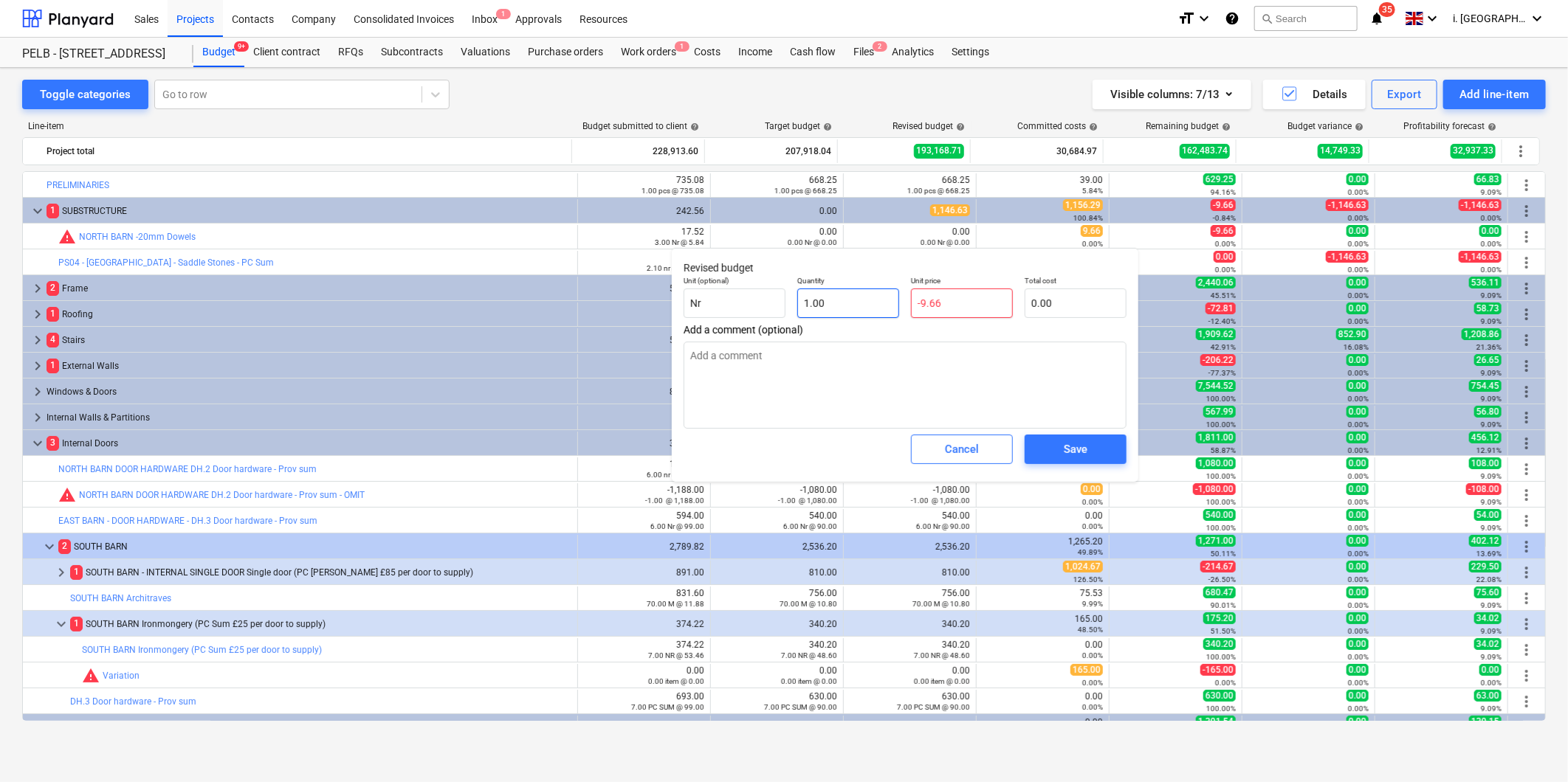
type input "-9.66"
type textarea "x"
type input "0.00"
type textarea "x"
type input "0.00"
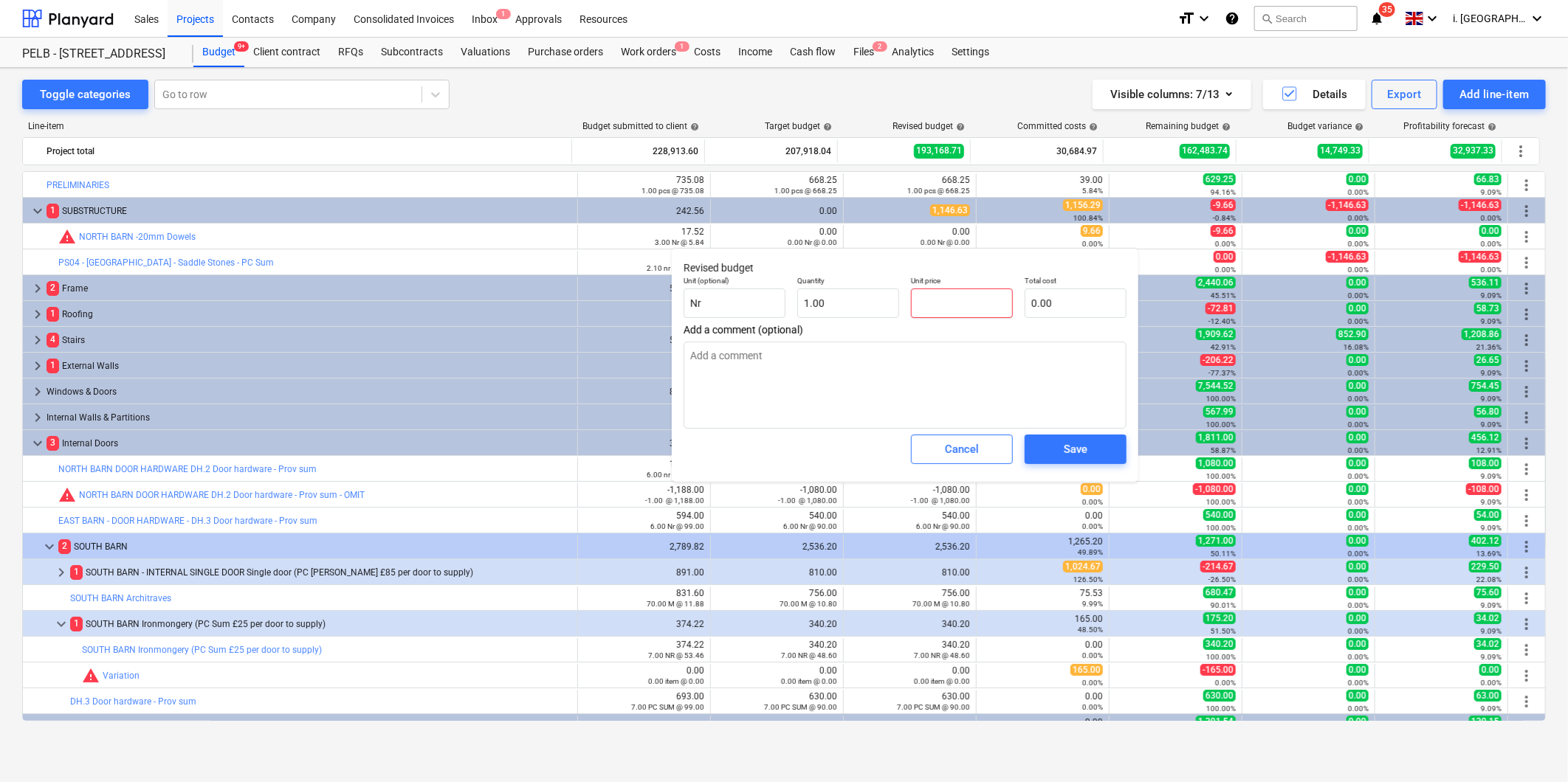
click at [934, 297] on input "text" at bounding box center [962, 304] width 102 height 30
type textarea "x"
type input "9"
type input "9.00"
type textarea "x"
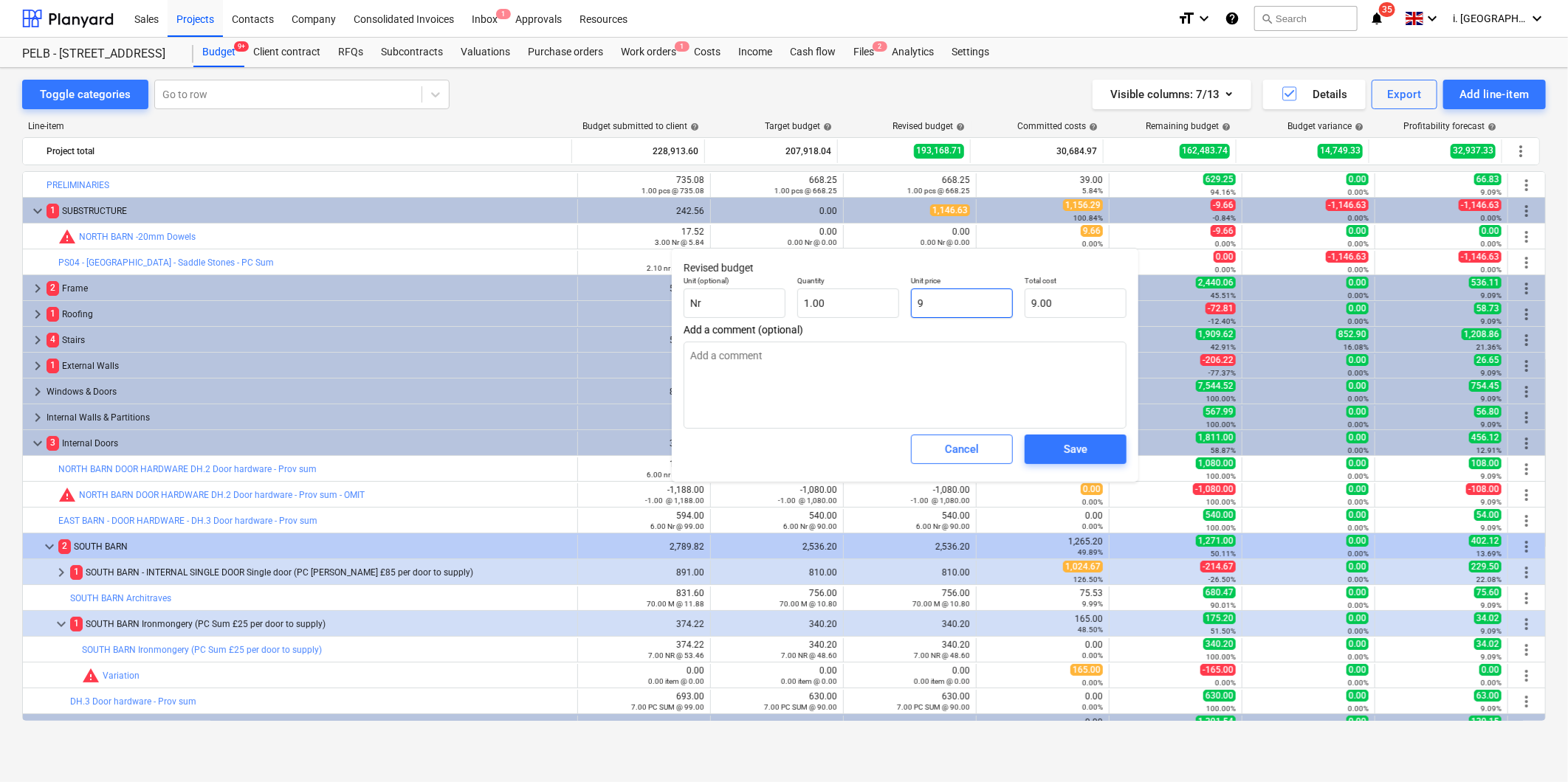
type input "96"
type input "96.00"
type textarea "x"
type input "966"
type input "966.00"
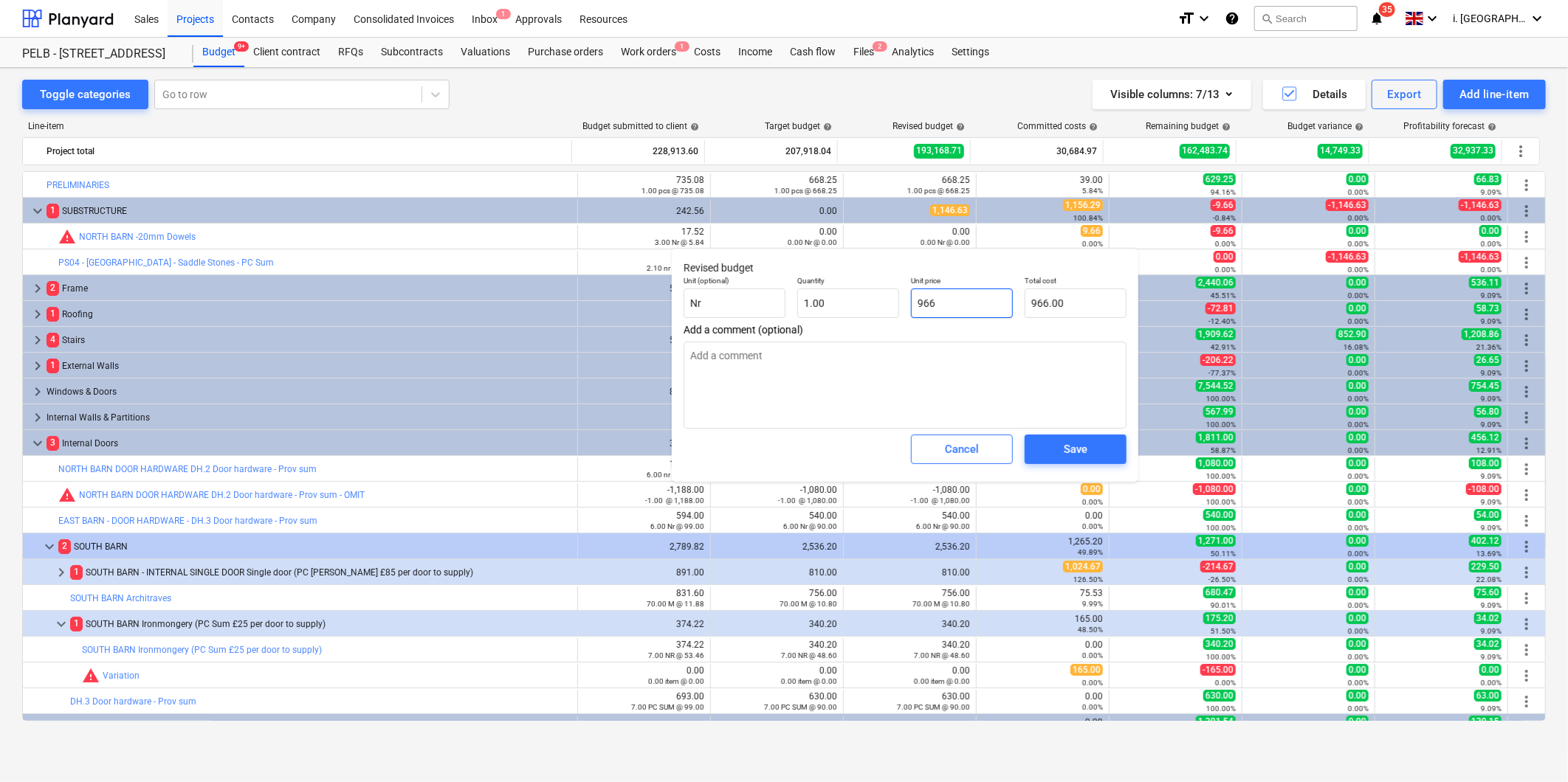
type textarea "x"
type input "96"
type input "96.00"
type textarea "x"
type input "9"
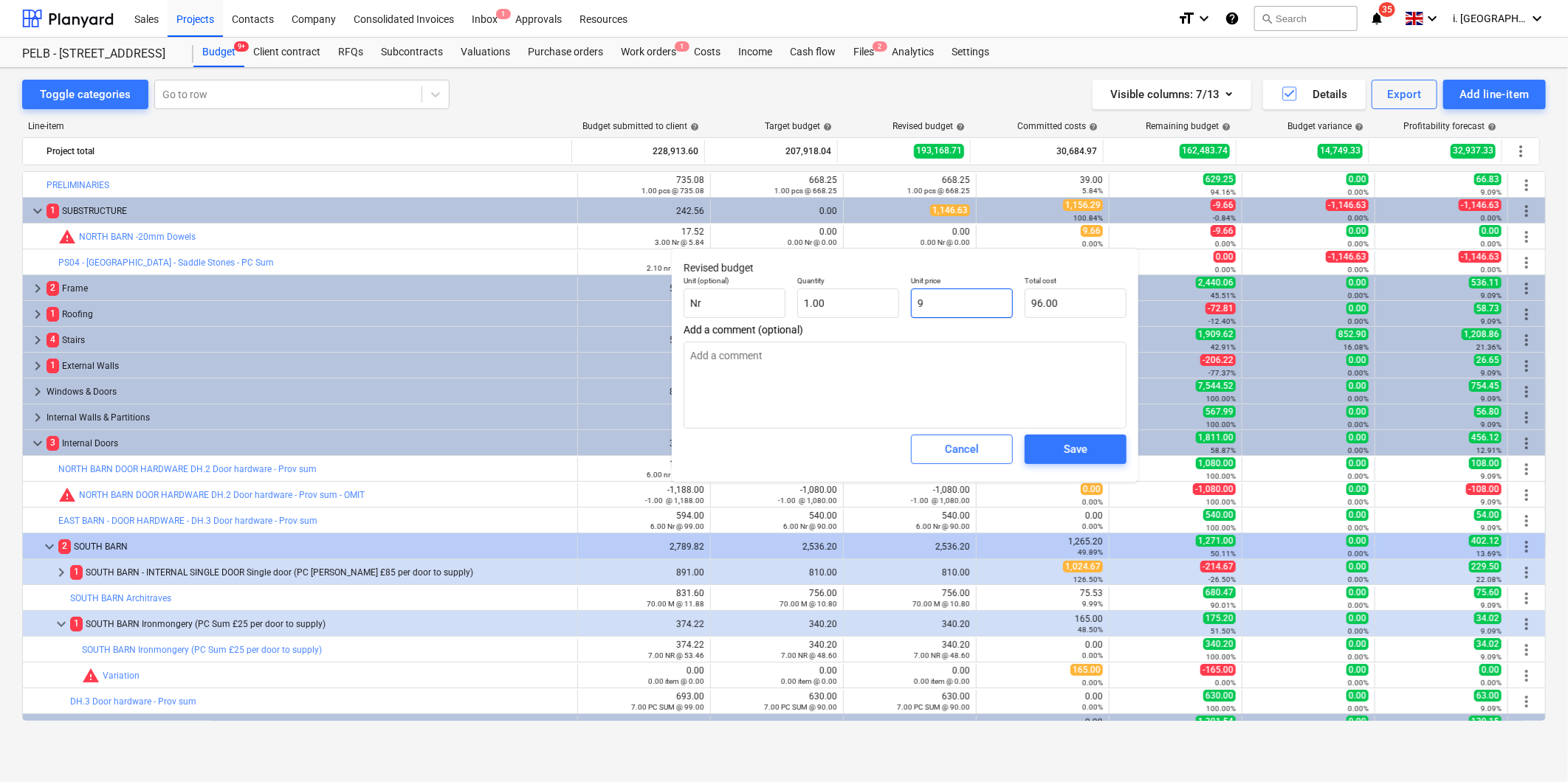
type input "9.00"
type textarea "x"
type input "9."
type textarea "x"
type input "9.6"
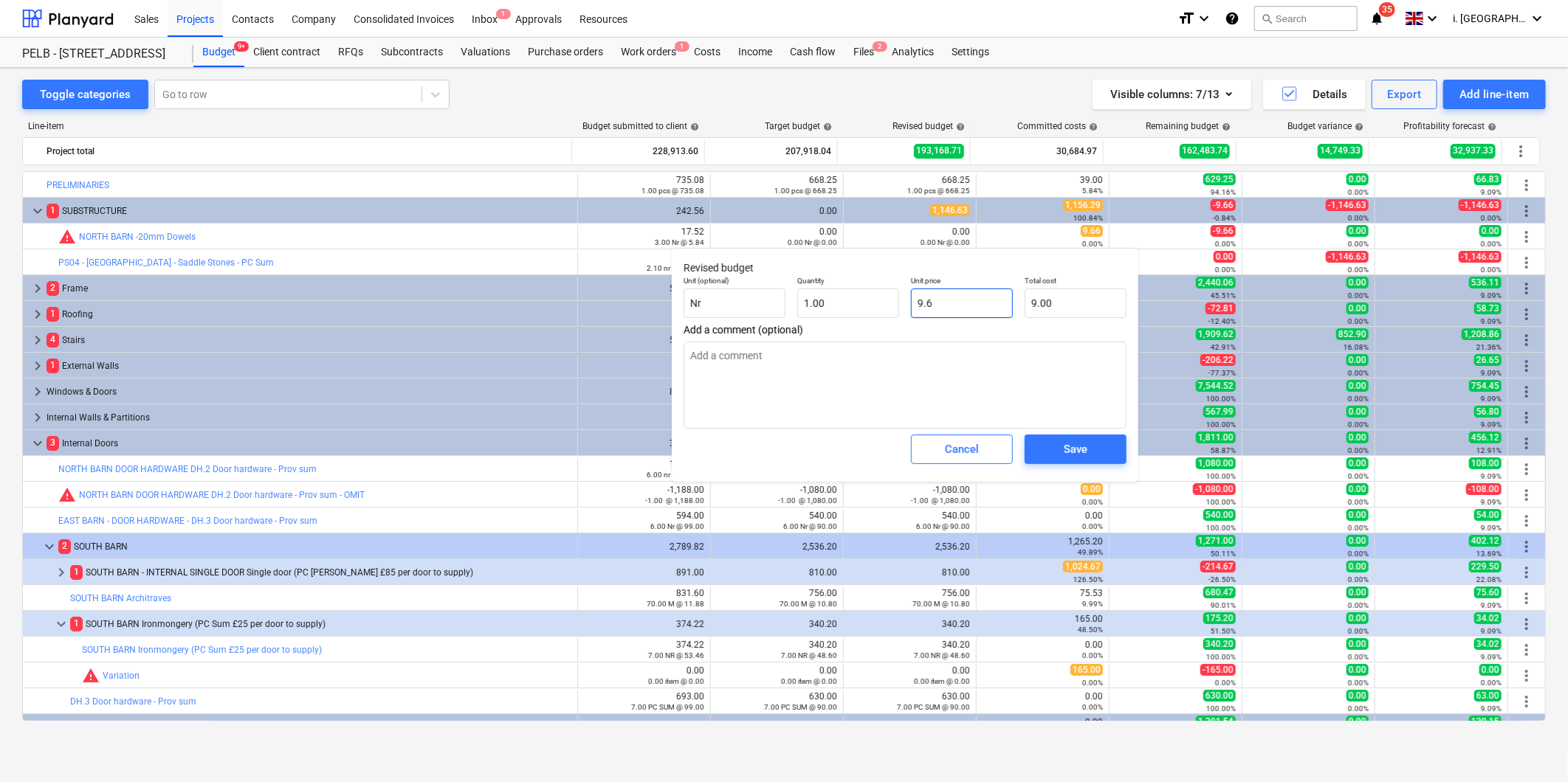
type input "9.60"
type textarea "x"
type input "9.66"
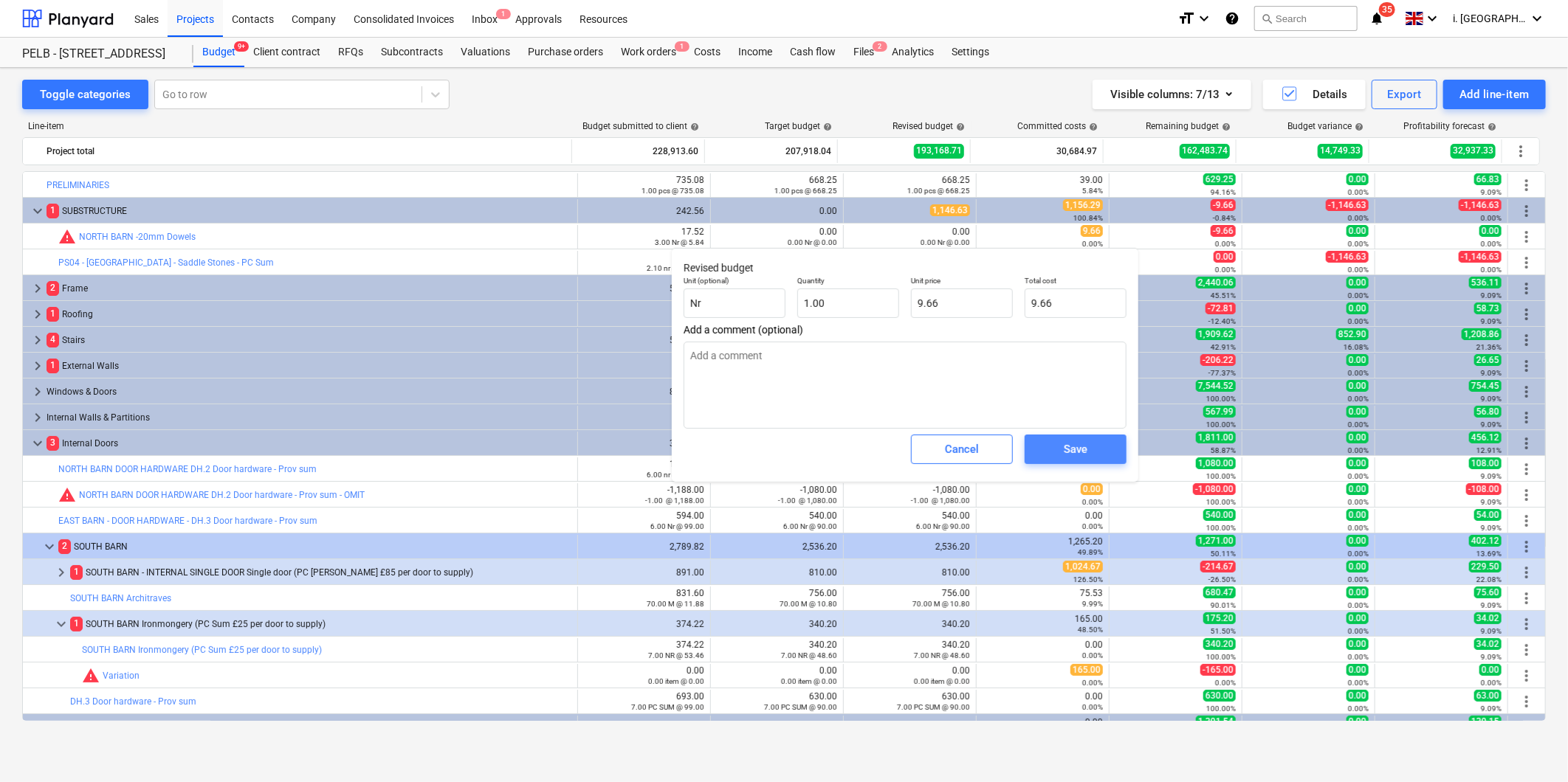
click at [1064, 449] on div "Save" at bounding box center [1075, 449] width 23 height 20
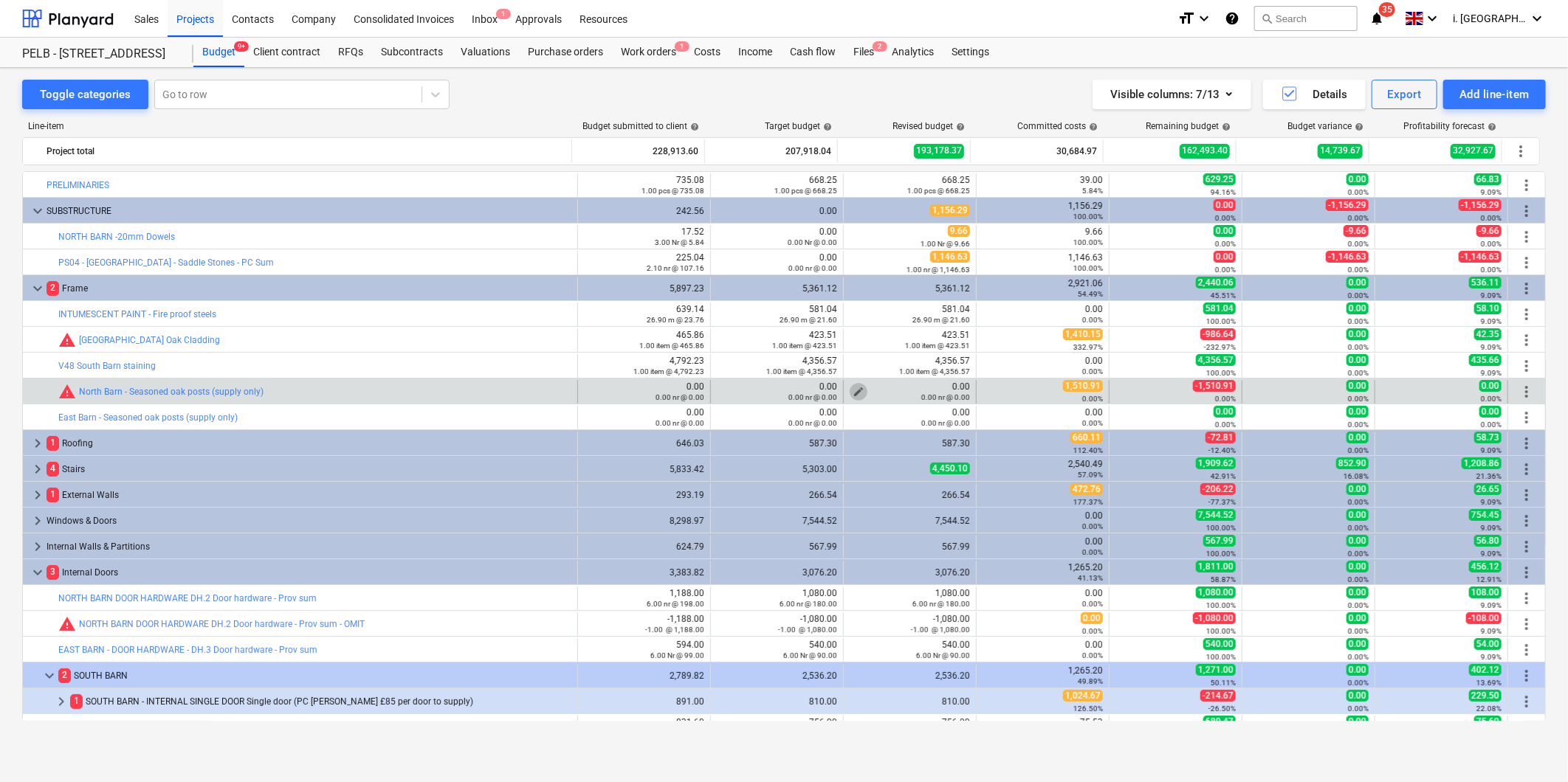
click at [857, 390] on span "edit" at bounding box center [858, 391] width 12 height 12
type textarea "x"
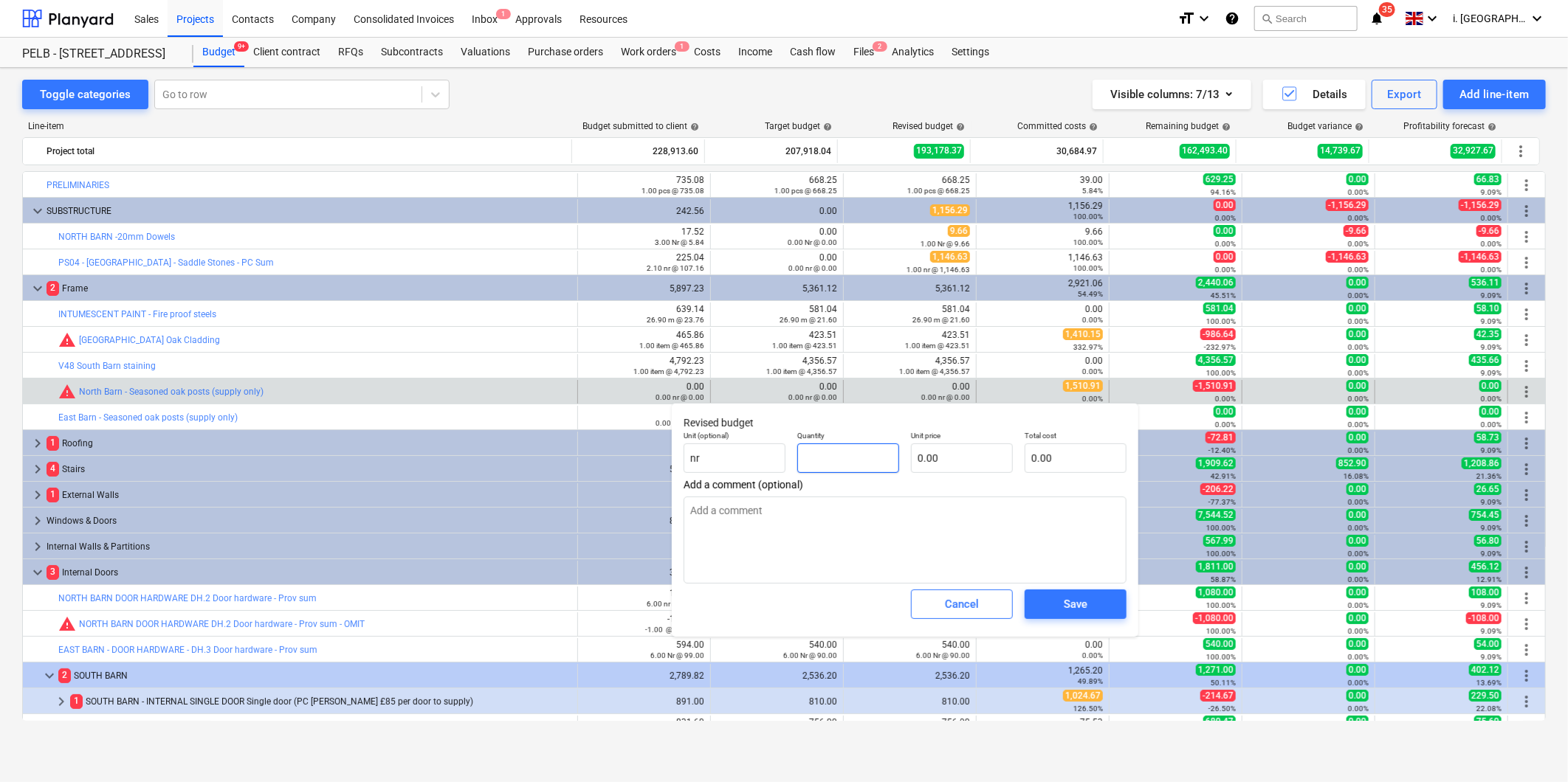
click at [876, 443] on input "text" at bounding box center [848, 458] width 102 height 30
type textarea "x"
type input "1"
type textarea "x"
type input "1.00"
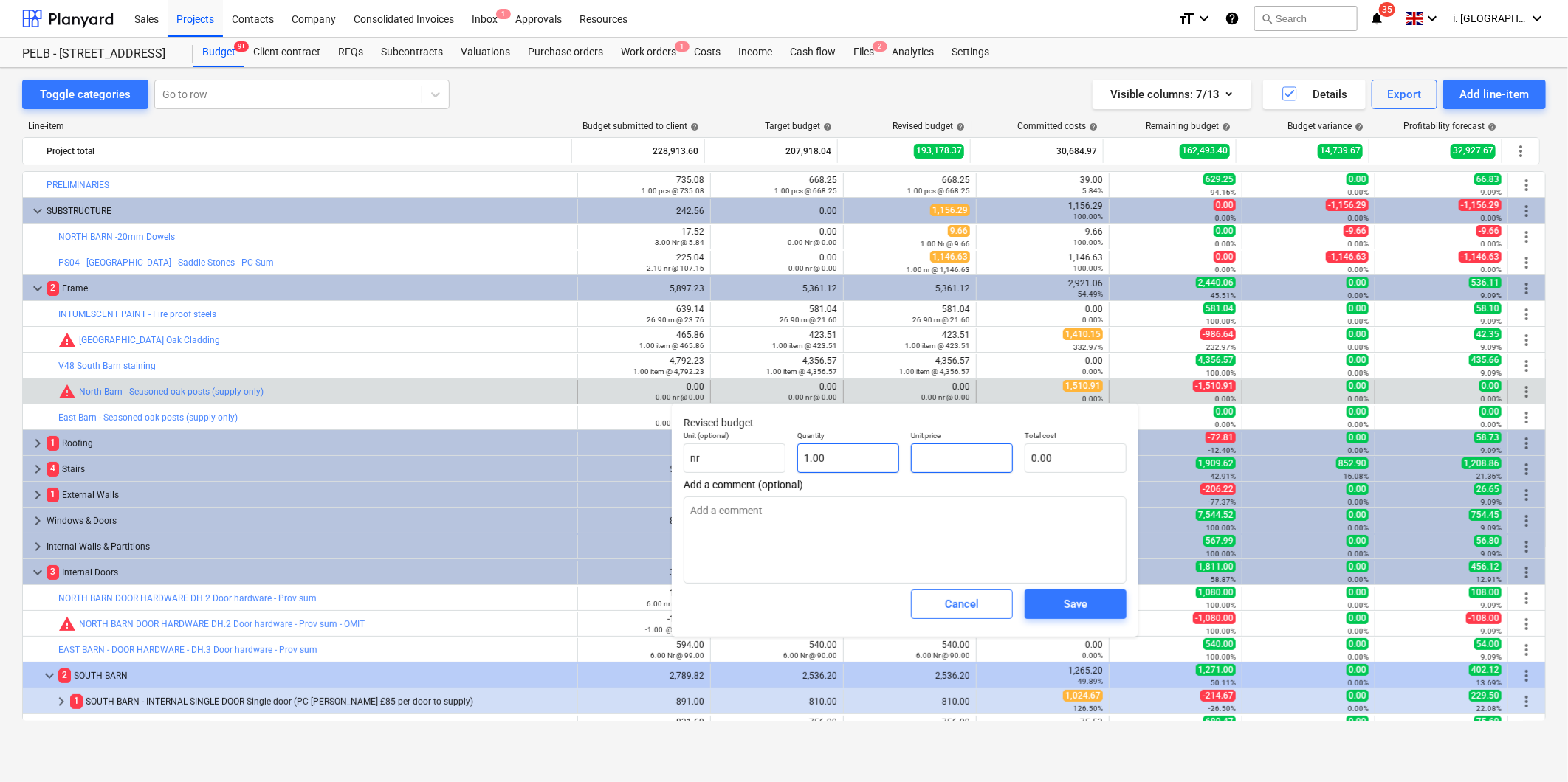
type textarea "x"
type input "1"
type input "1.00"
type textarea "x"
type input "15"
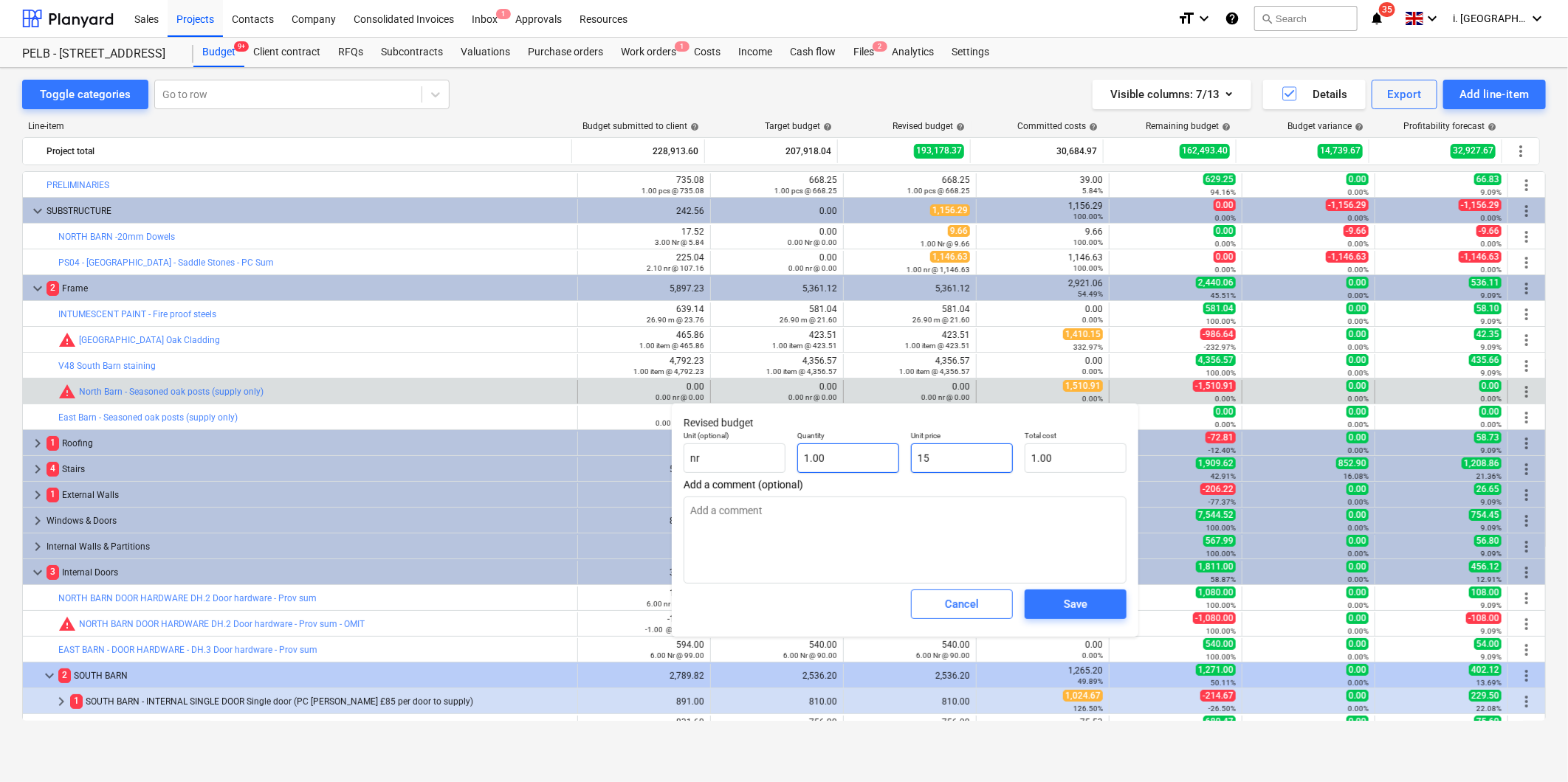
type input "15.00"
type textarea "x"
type input "151"
type input "151.00"
type textarea "x"
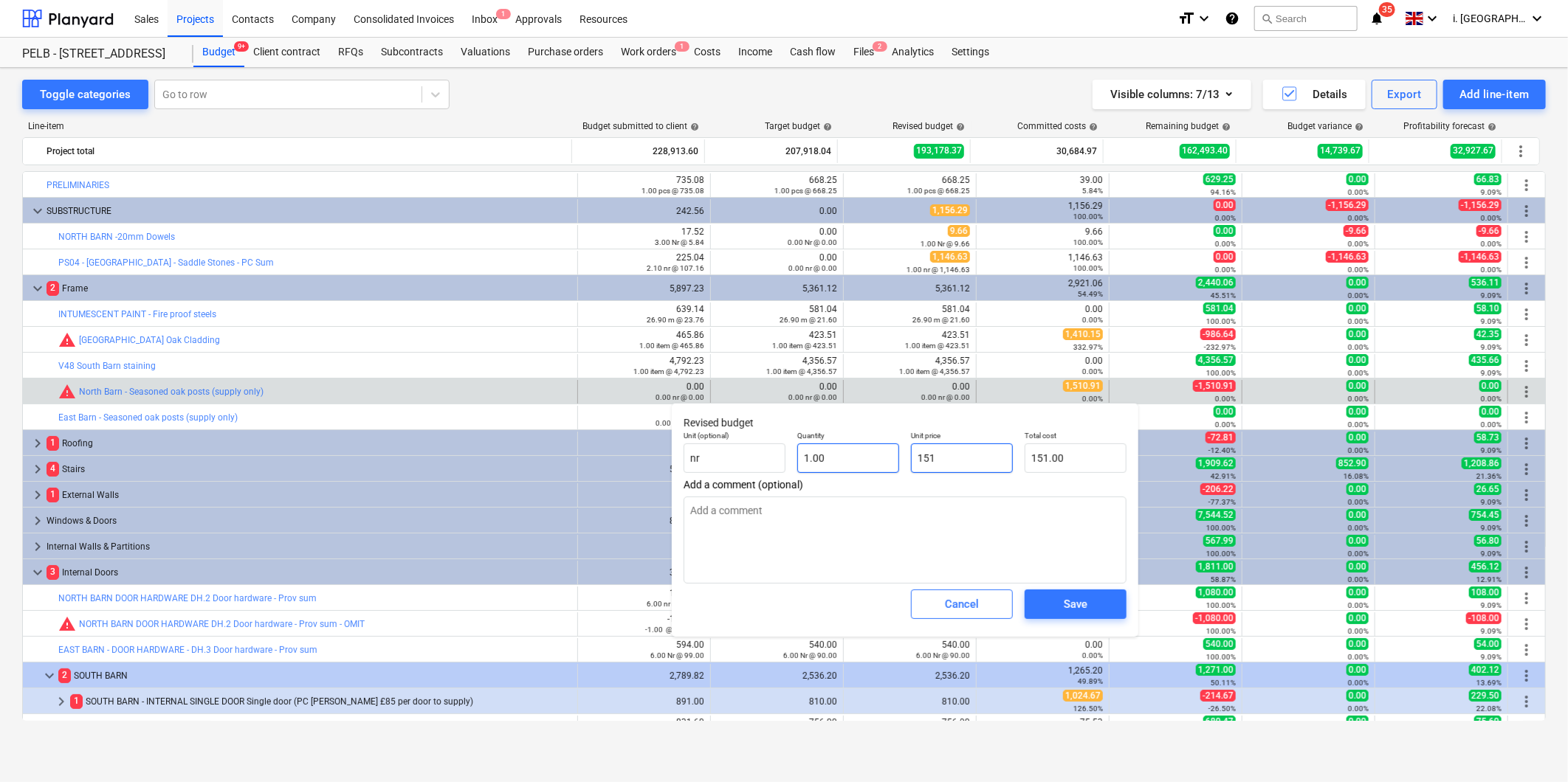
type input "1510"
type input "1,510.00"
type textarea "x"
type input "1510."
type textarea "x"
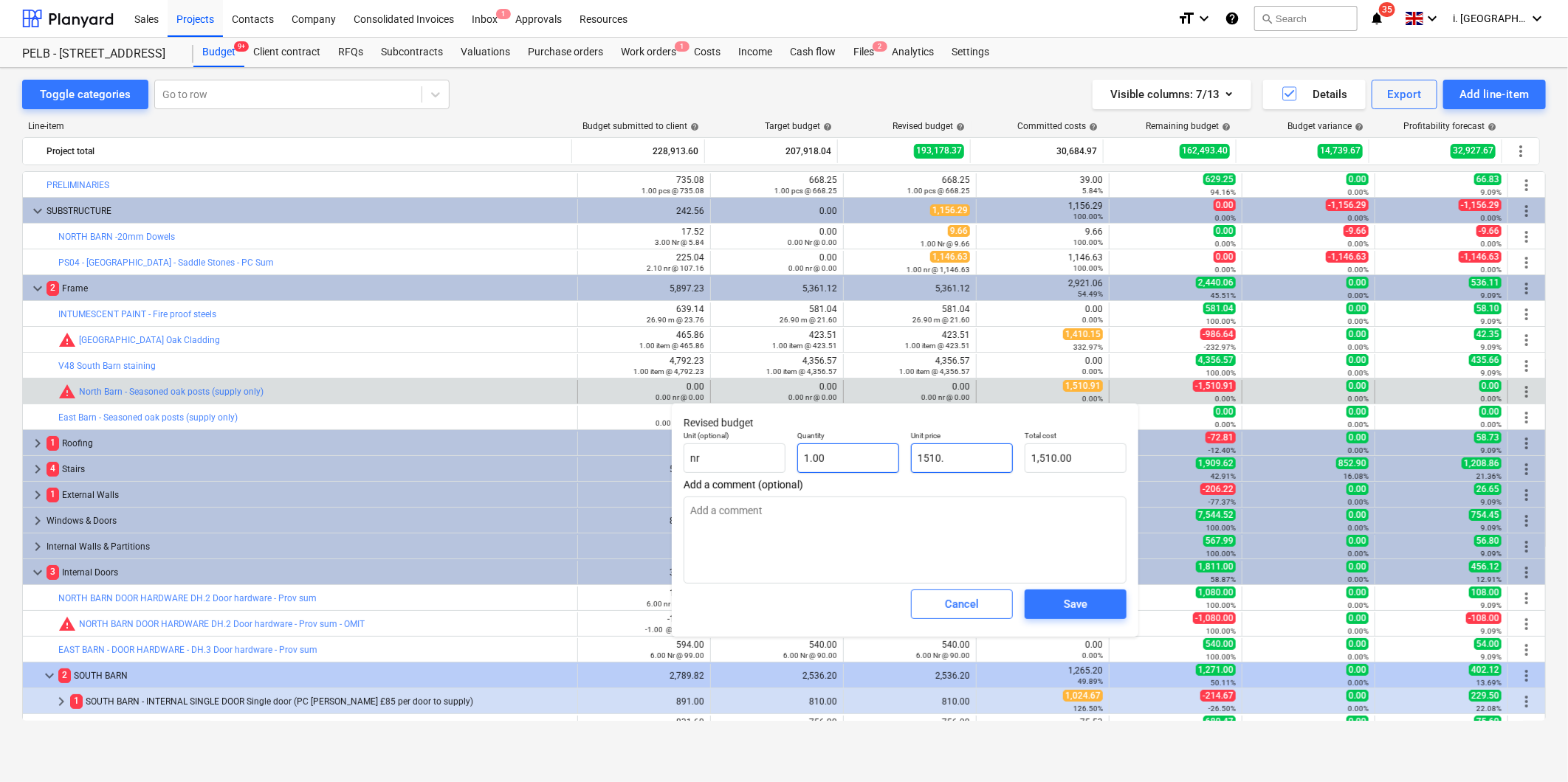
type input "1510.9"
type input "1,510.90"
type textarea "x"
type input "1510.91"
type input "1,510.91"
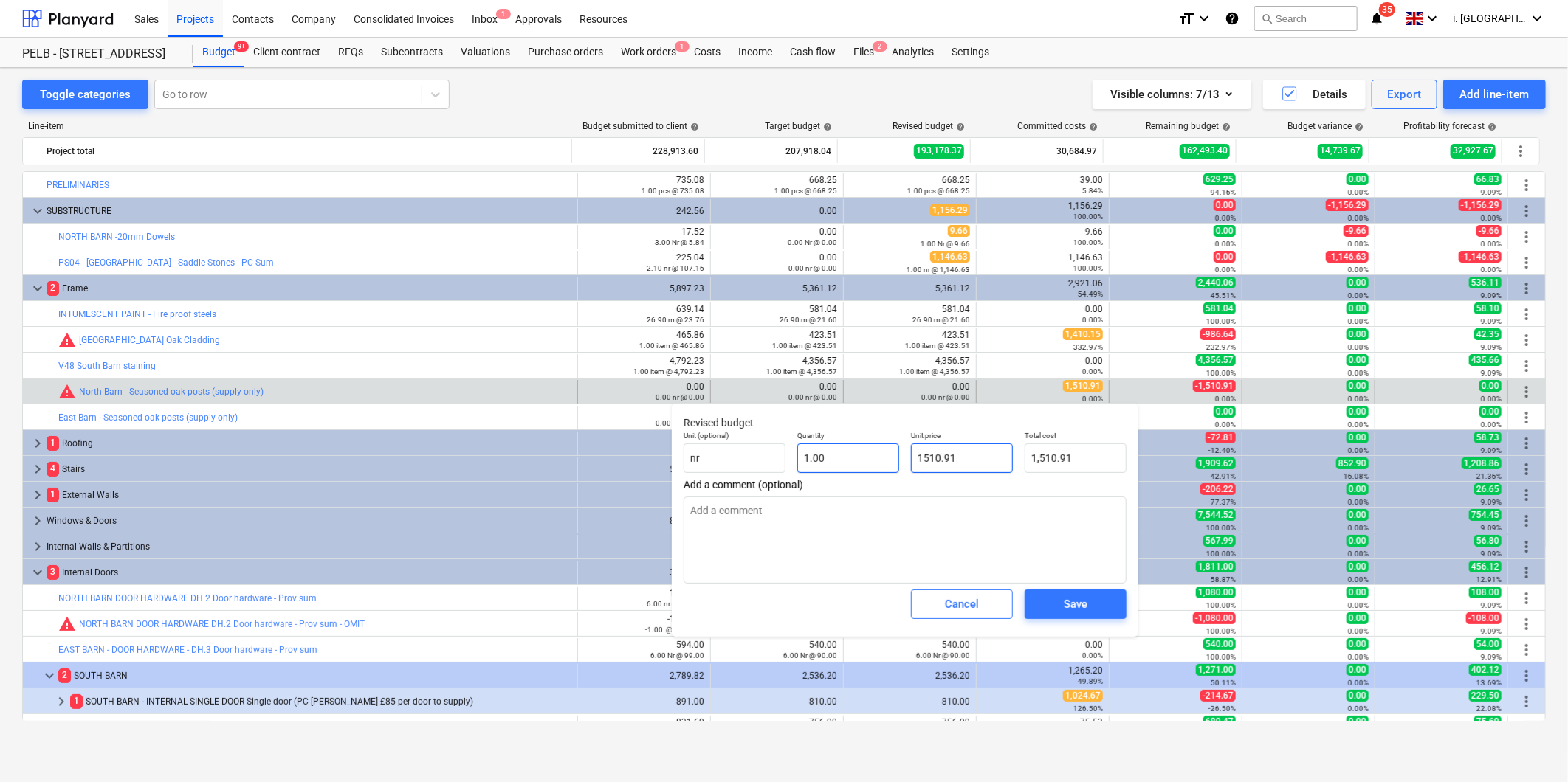
type input "1510.91"
type textarea "x"
type input "1,510.91"
type input "1510.91"
type textarea "x"
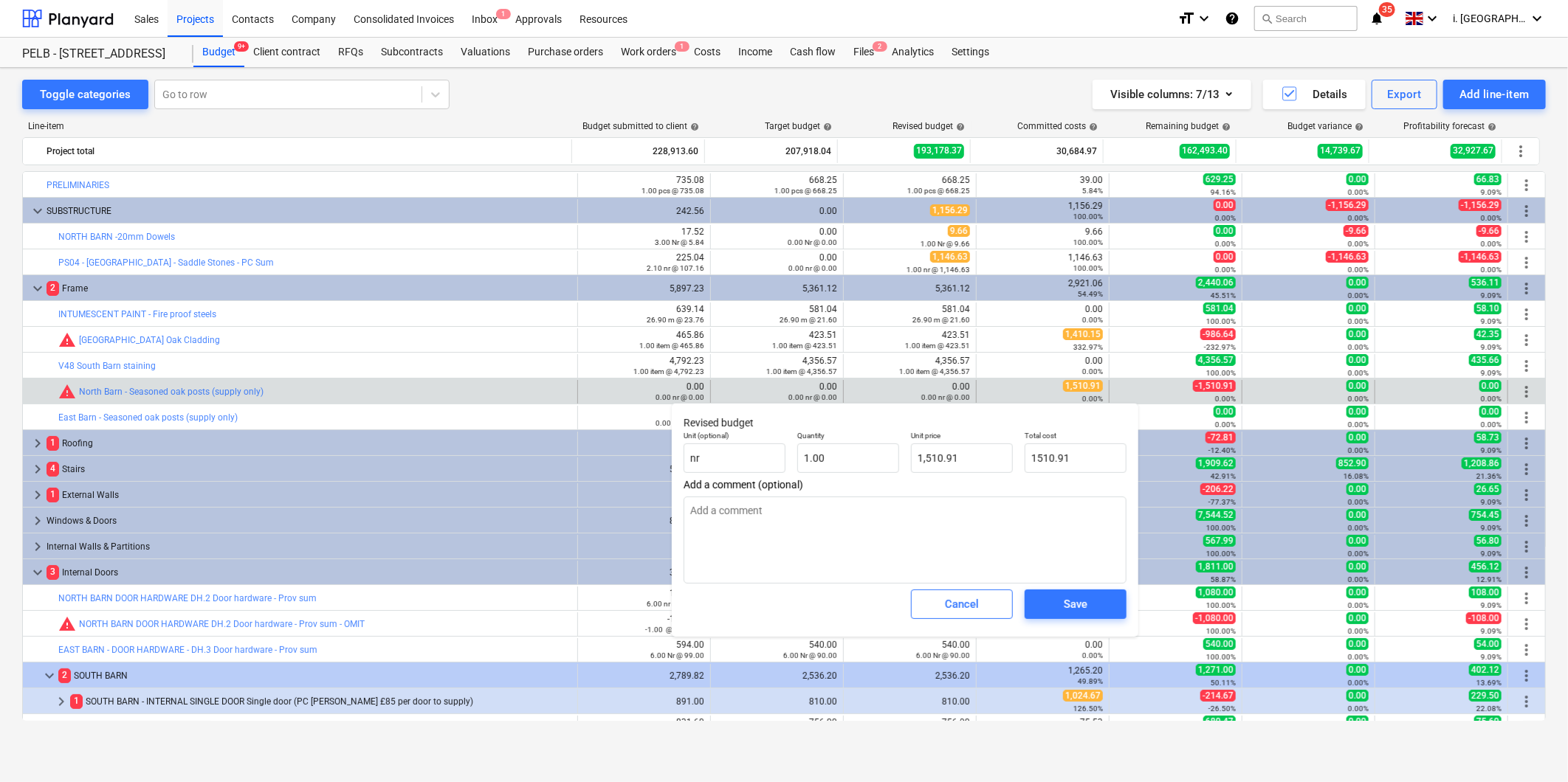
type input "1,510.91"
click at [1082, 587] on div "Save" at bounding box center [1075, 604] width 114 height 41
click at [1073, 605] on div "Save" at bounding box center [1075, 604] width 23 height 20
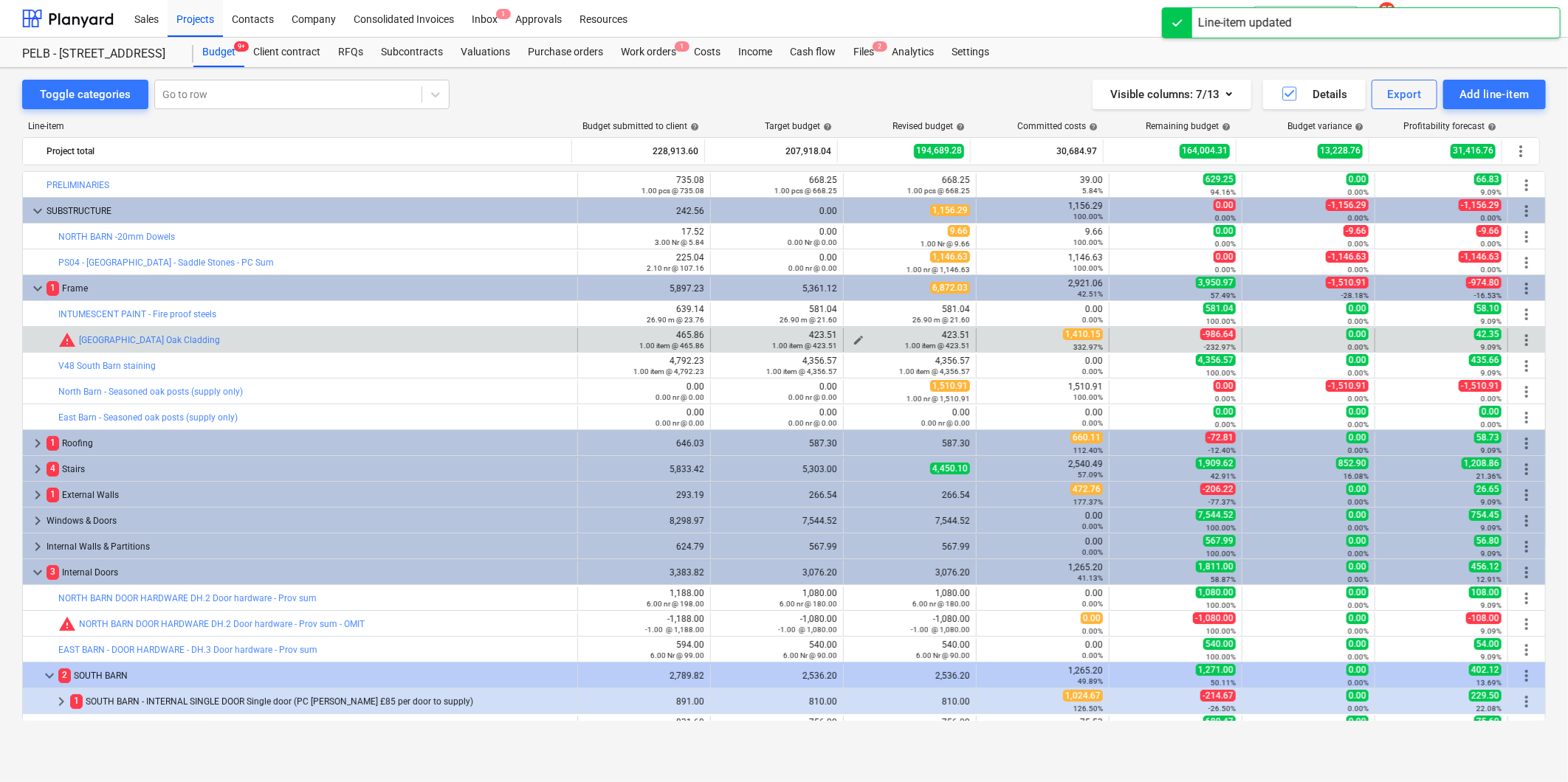
click at [854, 337] on span "edit" at bounding box center [858, 340] width 12 height 12
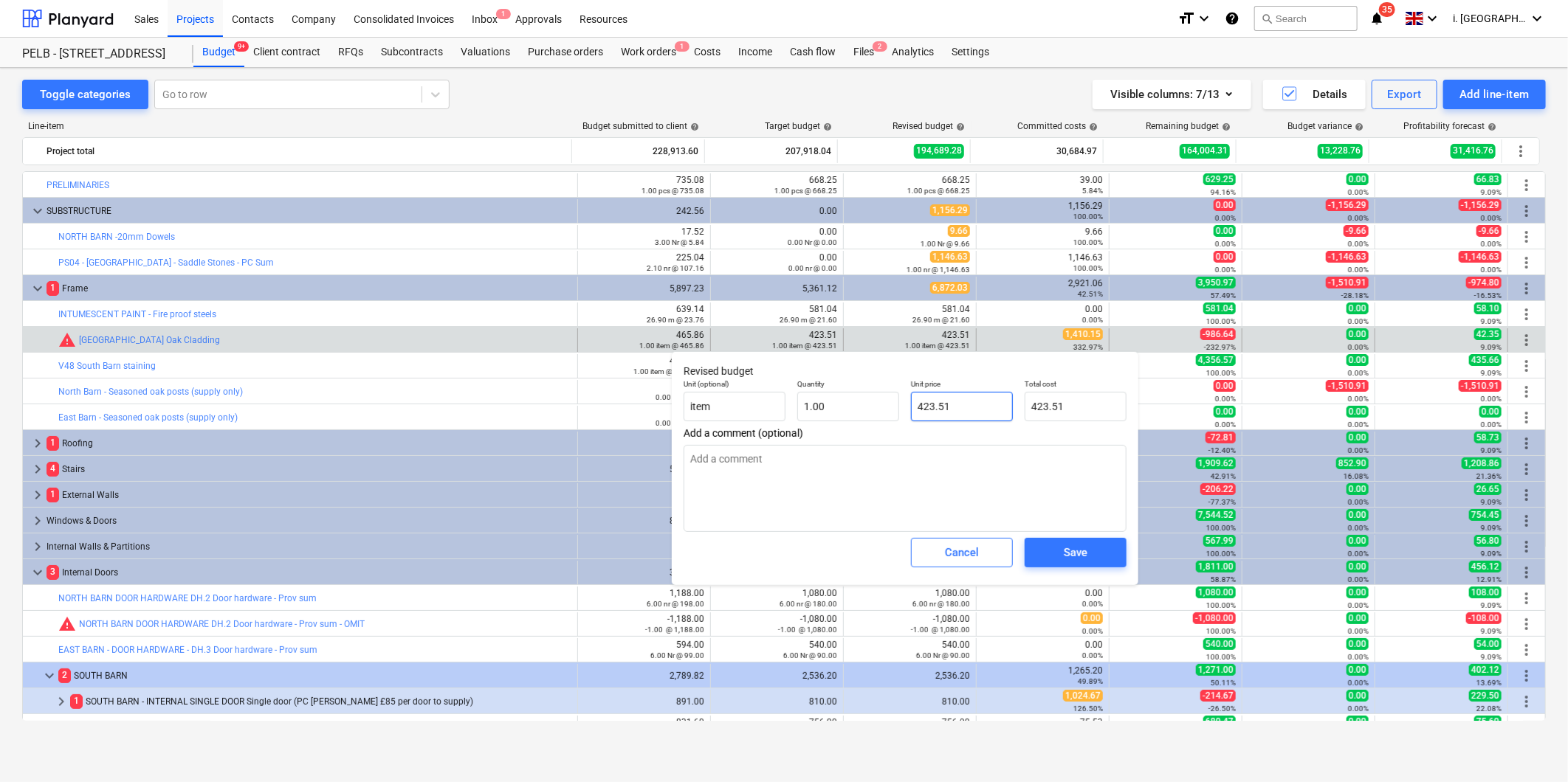
click at [995, 406] on input "423.51" at bounding box center [962, 407] width 102 height 30
type textarea "x"
type input "423.5"
type input "423.50"
type textarea "x"
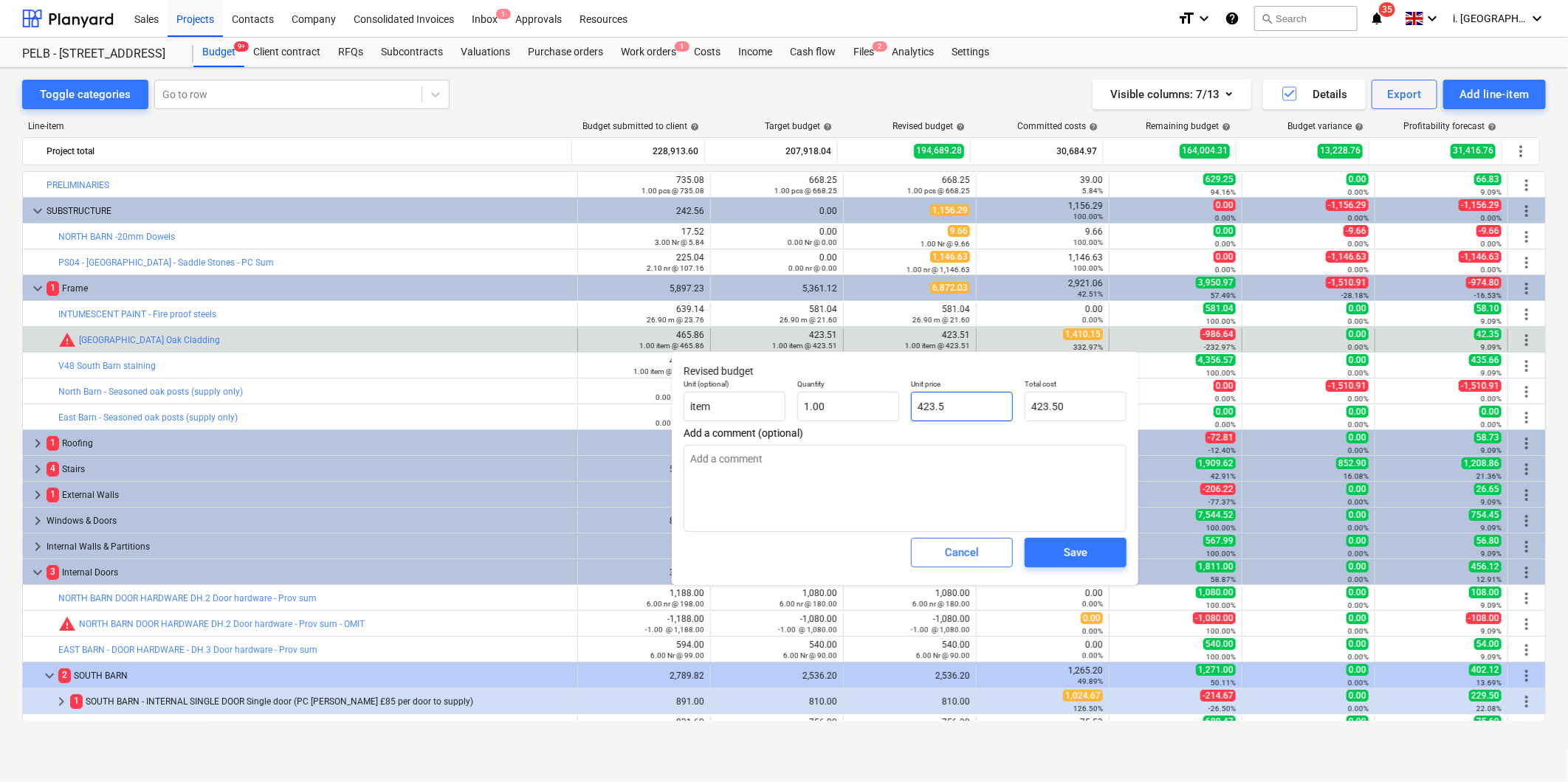
type input "423."
type input "423.00"
type textarea "x"
type input "423"
type textarea "x"
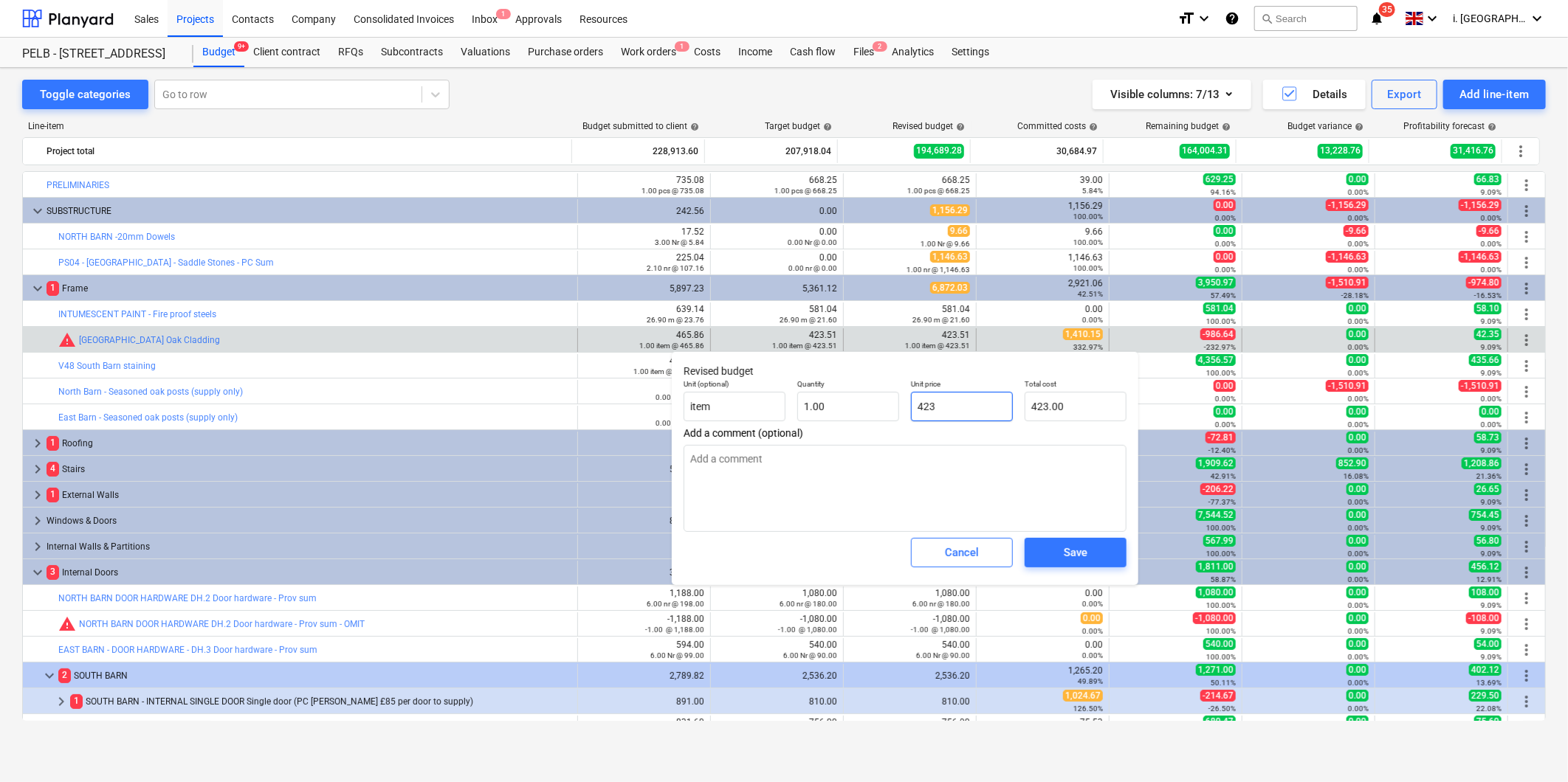
type input "42"
type input "42.00"
type textarea "x"
type input "4"
type input "4.00"
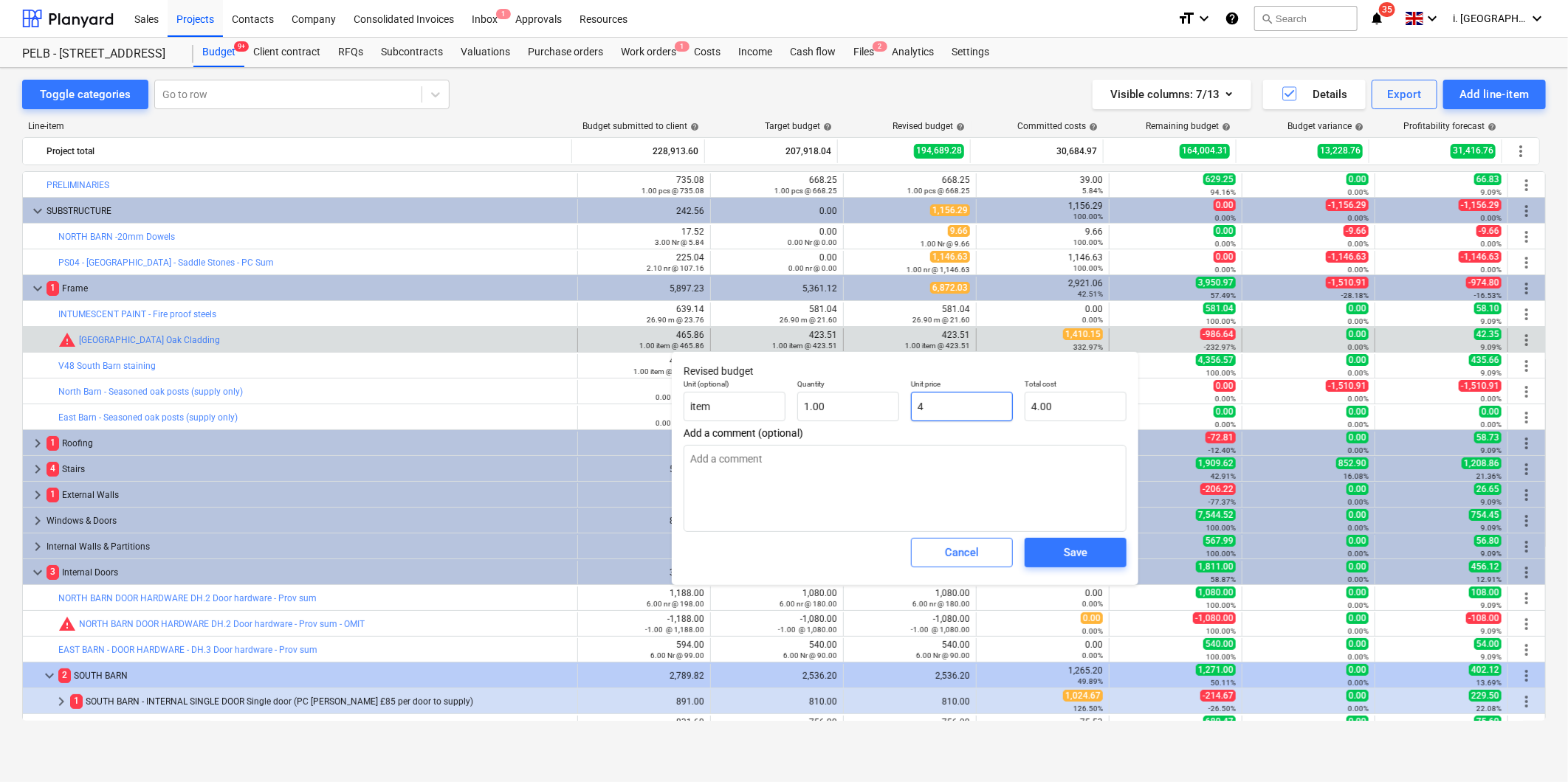
type textarea "x"
type input "0.00"
type textarea "x"
type input "1"
type input "1.00"
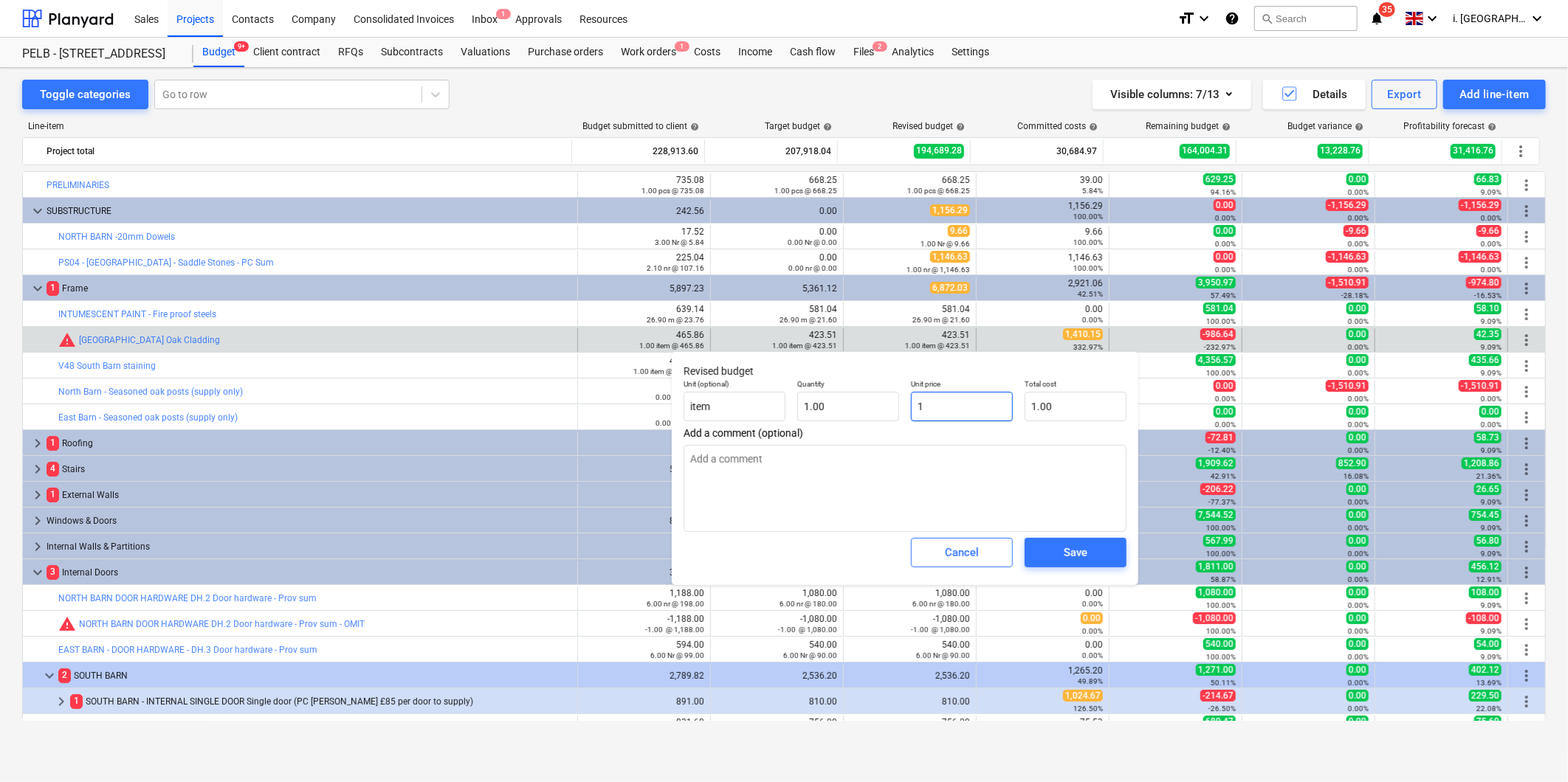
type textarea "x"
type input "14"
type input "14.00"
type textarea "x"
type input "141"
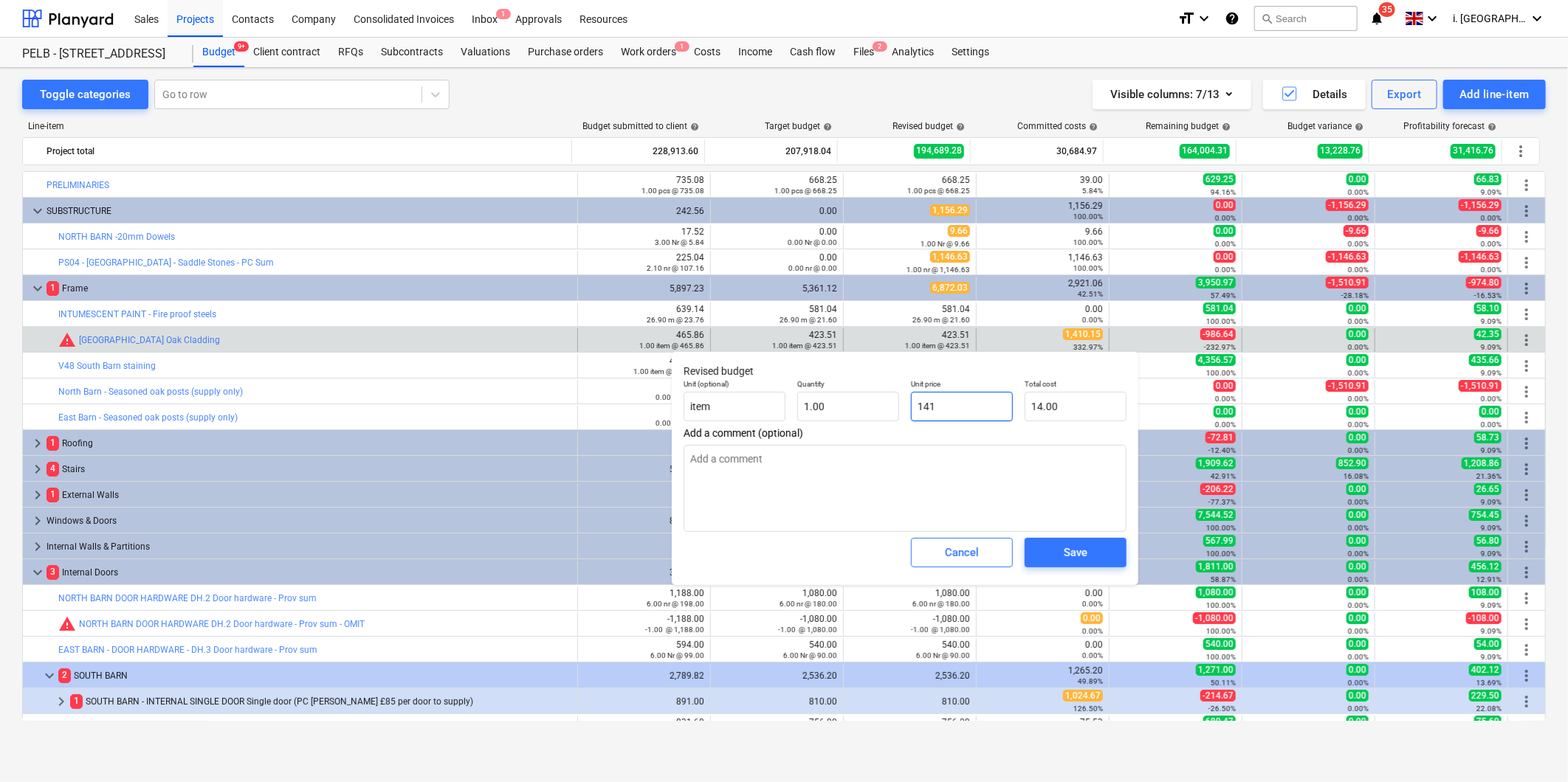
type input "141.00"
type textarea "x"
type input "1410"
type input "1,410.00"
type textarea "x"
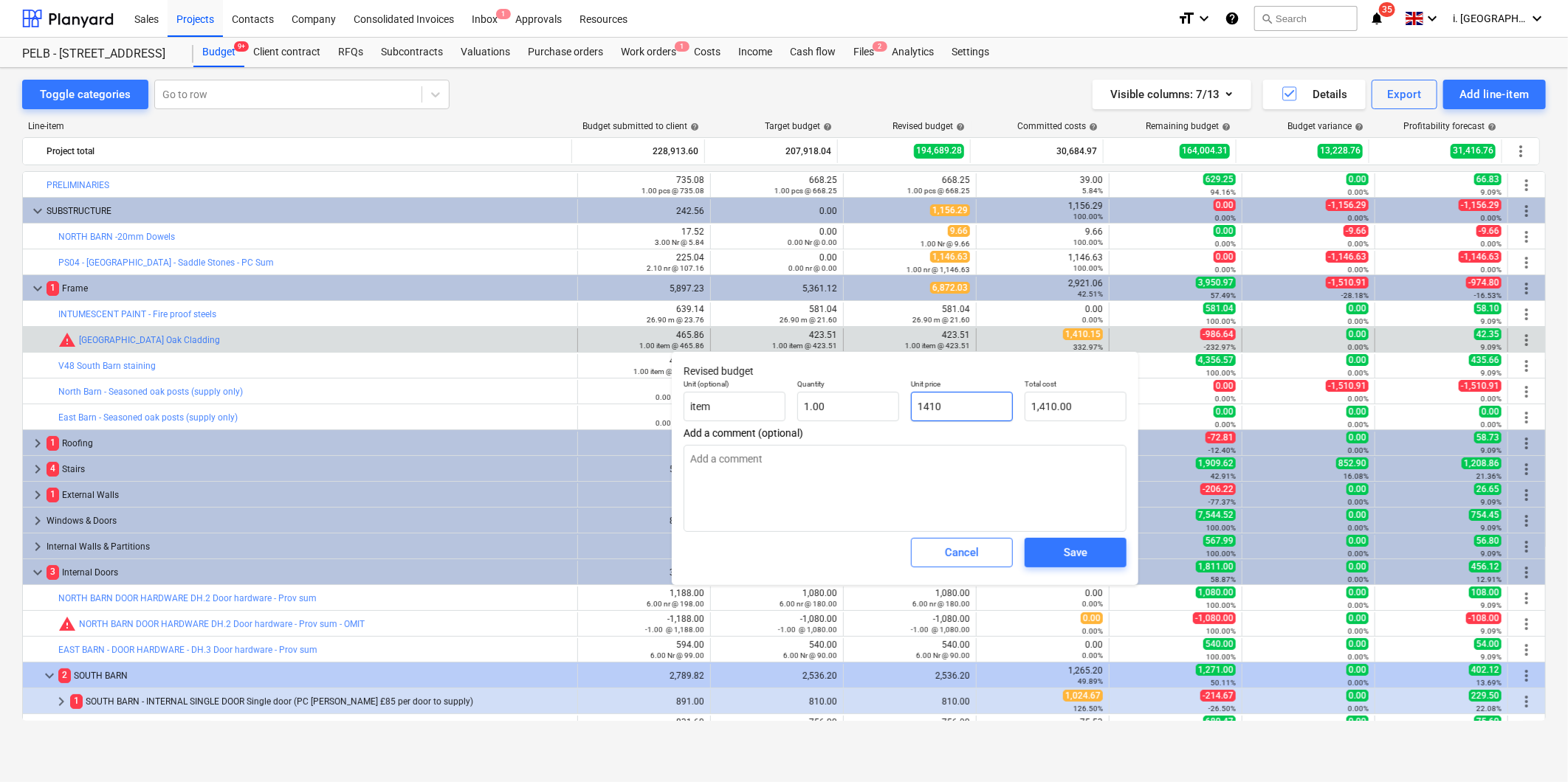
type input "1410."
type textarea "x"
type input "1410.1"
type input "1,410.10"
type textarea "x"
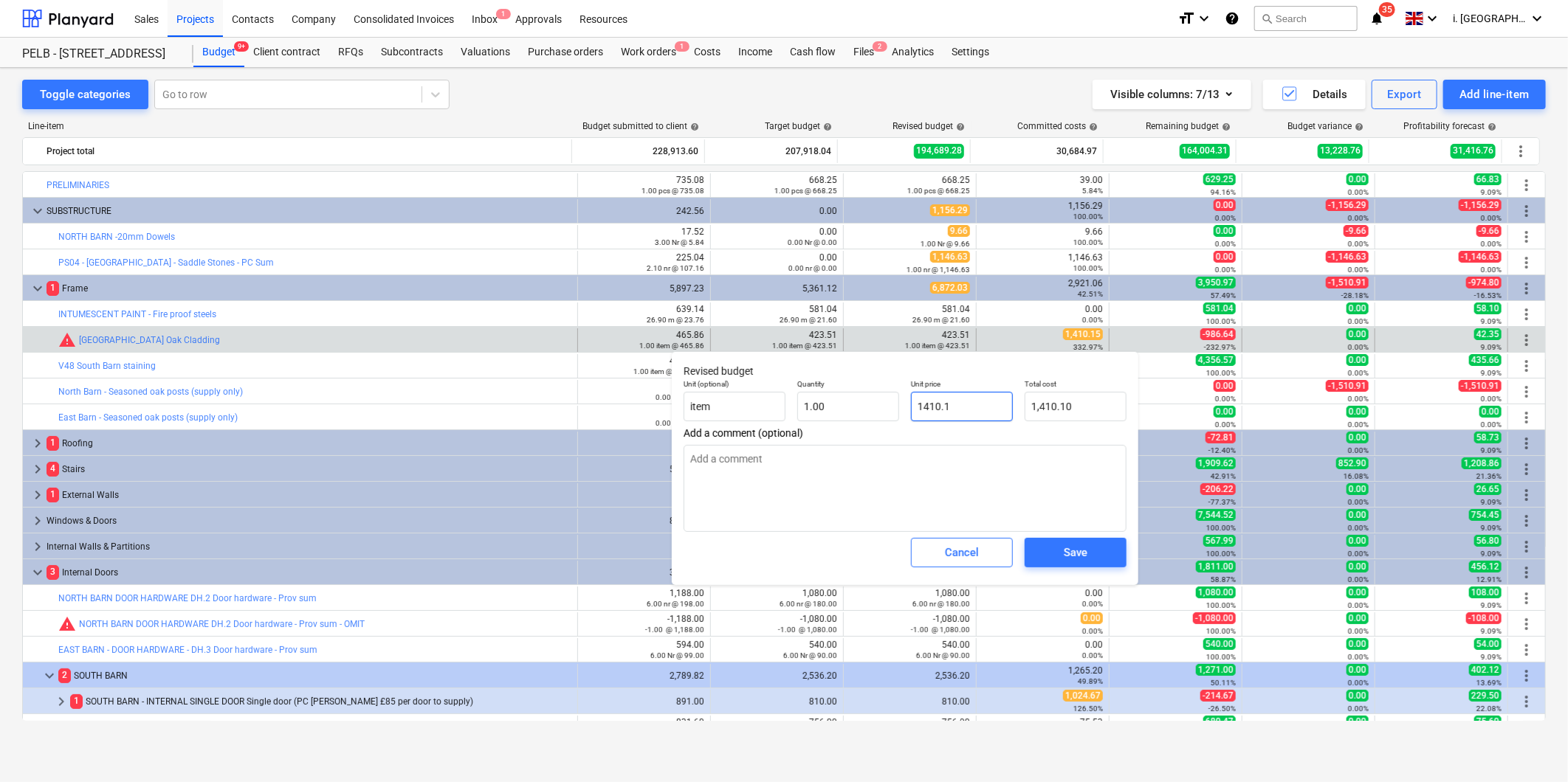
type input "1410.15"
type input "1,410.15"
type input "1410.15"
type textarea "x"
type input "1,410.15"
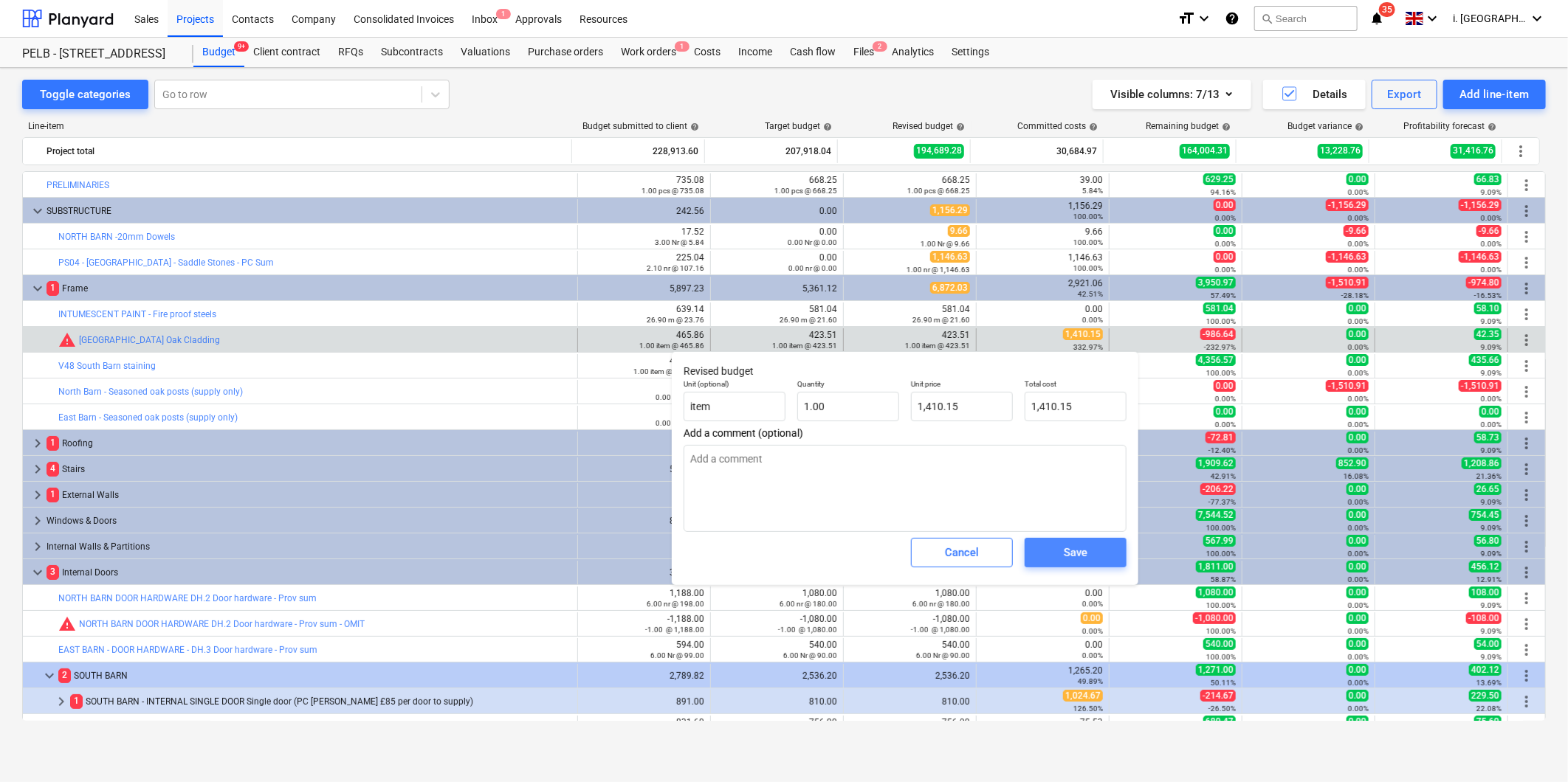
click at [1106, 546] on span "Save" at bounding box center [1075, 553] width 67 height 20
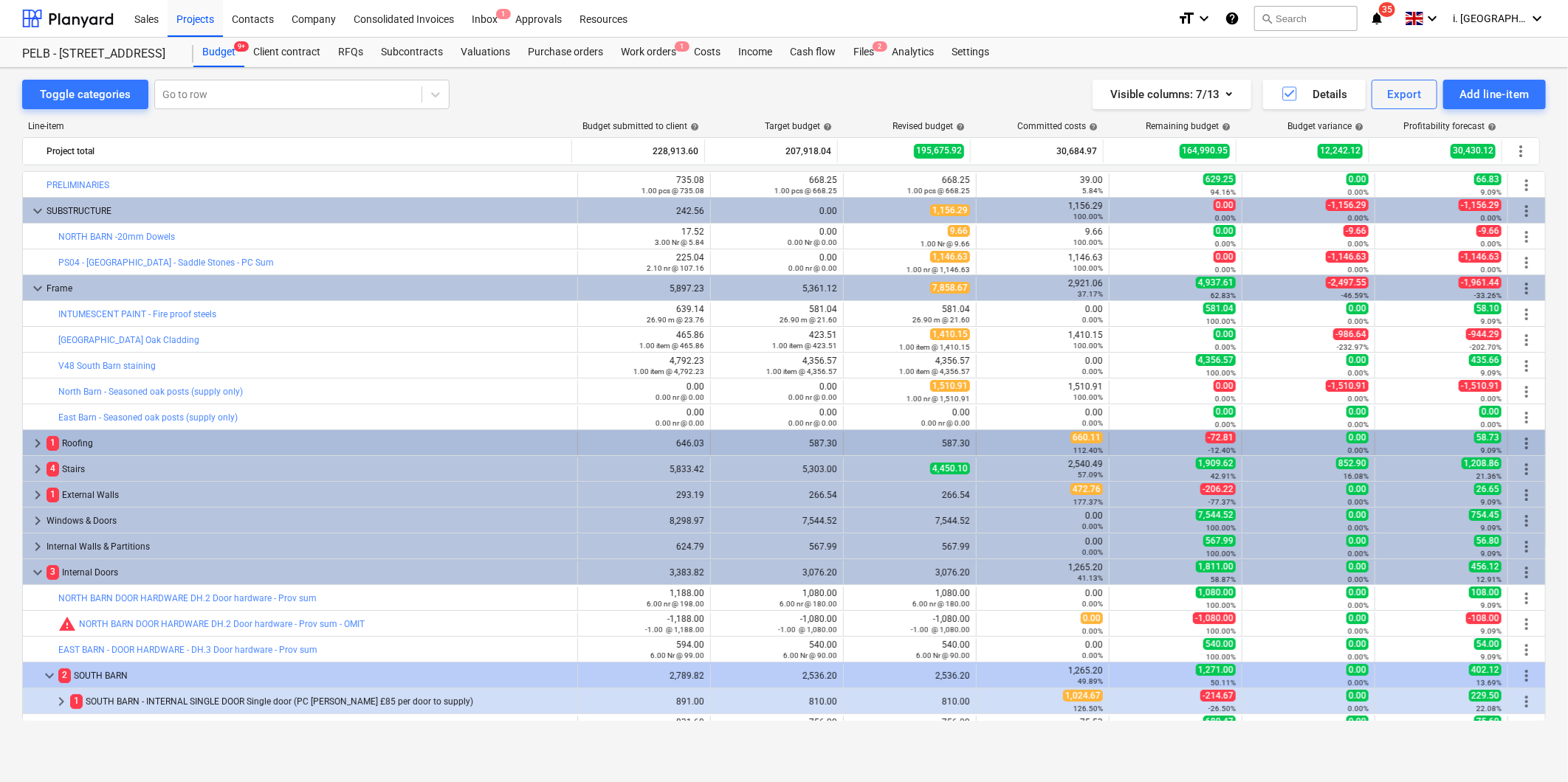
click at [32, 445] on span "keyboard_arrow_right" at bounding box center [38, 443] width 18 height 18
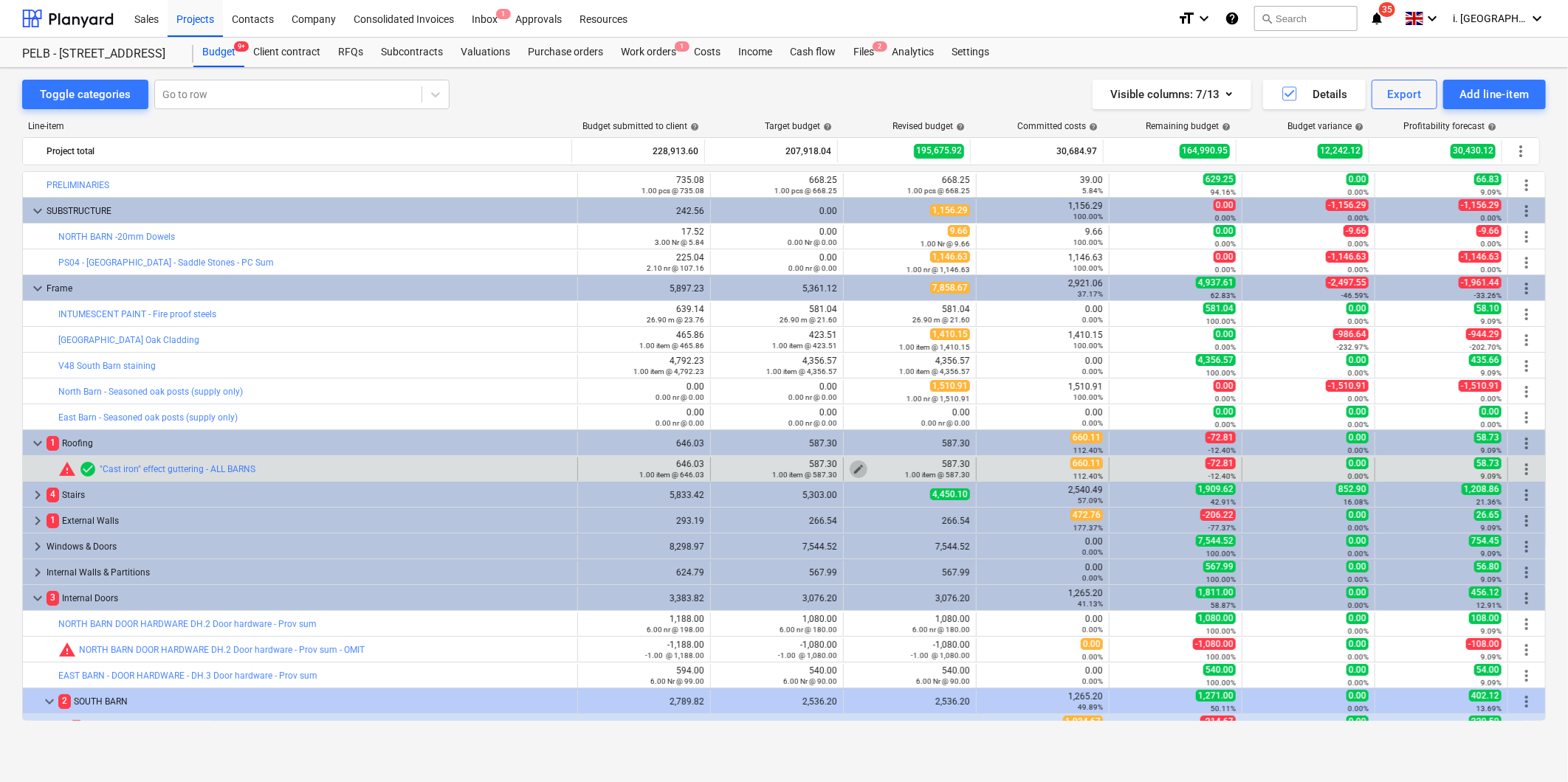
click at [853, 468] on span "edit" at bounding box center [858, 469] width 12 height 12
type textarea "x"
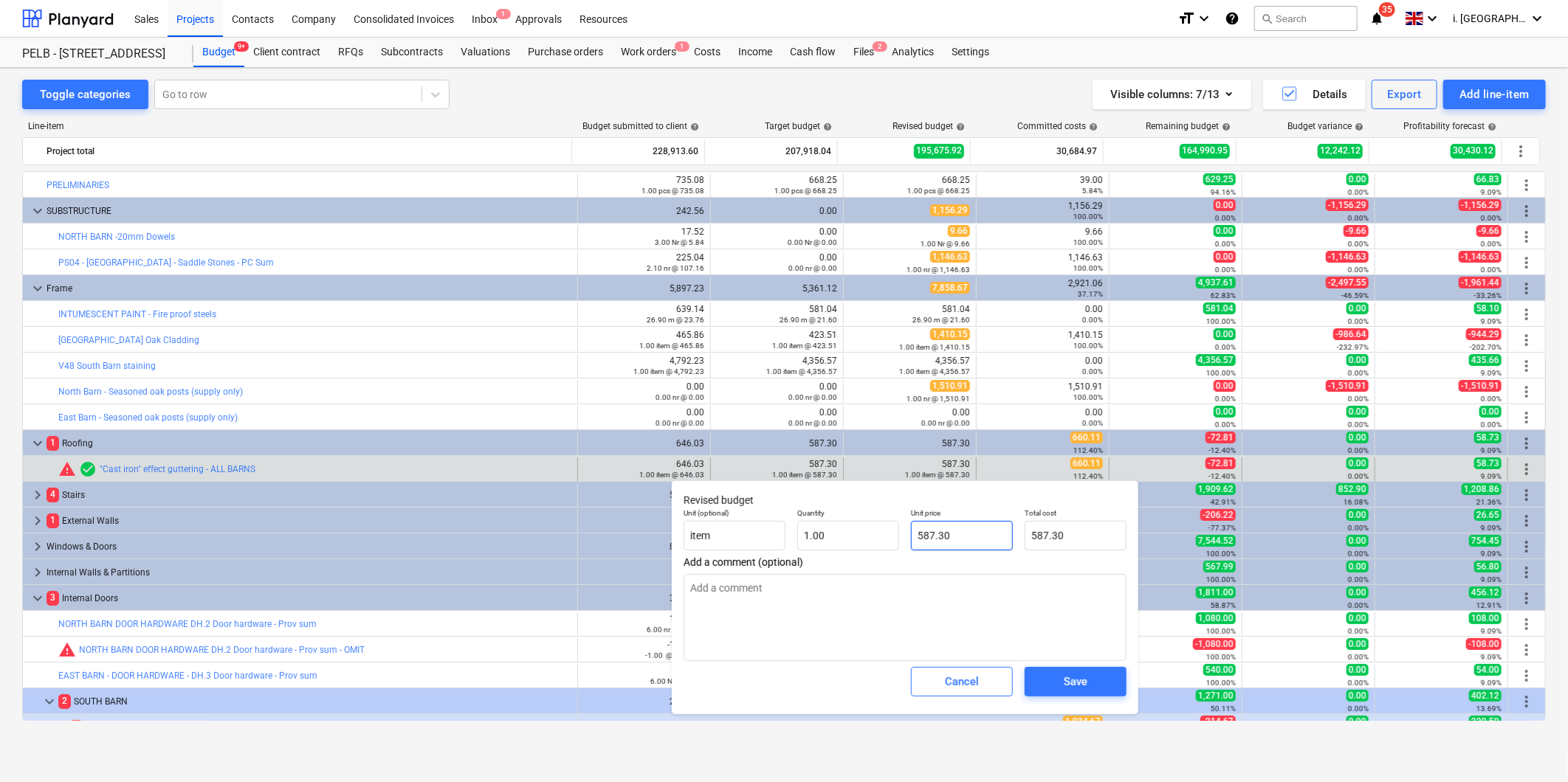
type input "587.3"
click at [938, 535] on input "587.3" at bounding box center [962, 535] width 102 height 30
drag, startPoint x: 949, startPoint y: 535, endPoint x: 851, endPoint y: 517, distance: 99.6
click at [853, 518] on div "Unit (optional) item Quantity 1.00 Unit price 587.3 Total cost 587.30" at bounding box center [905, 529] width 455 height 54
type textarea "x"
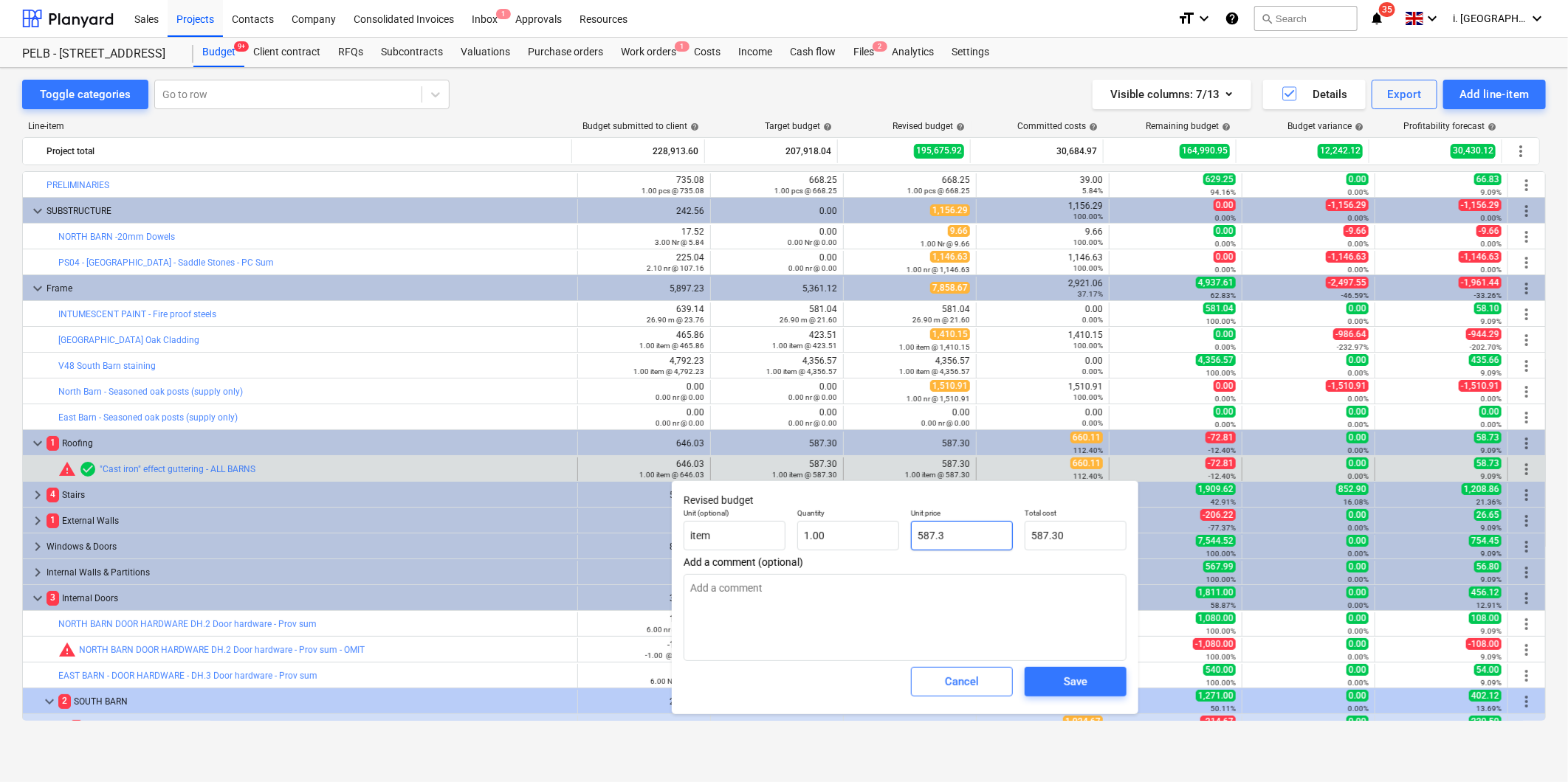
type input "6"
type input "6.00"
type textarea "x"
type input "66"
type input "66.00"
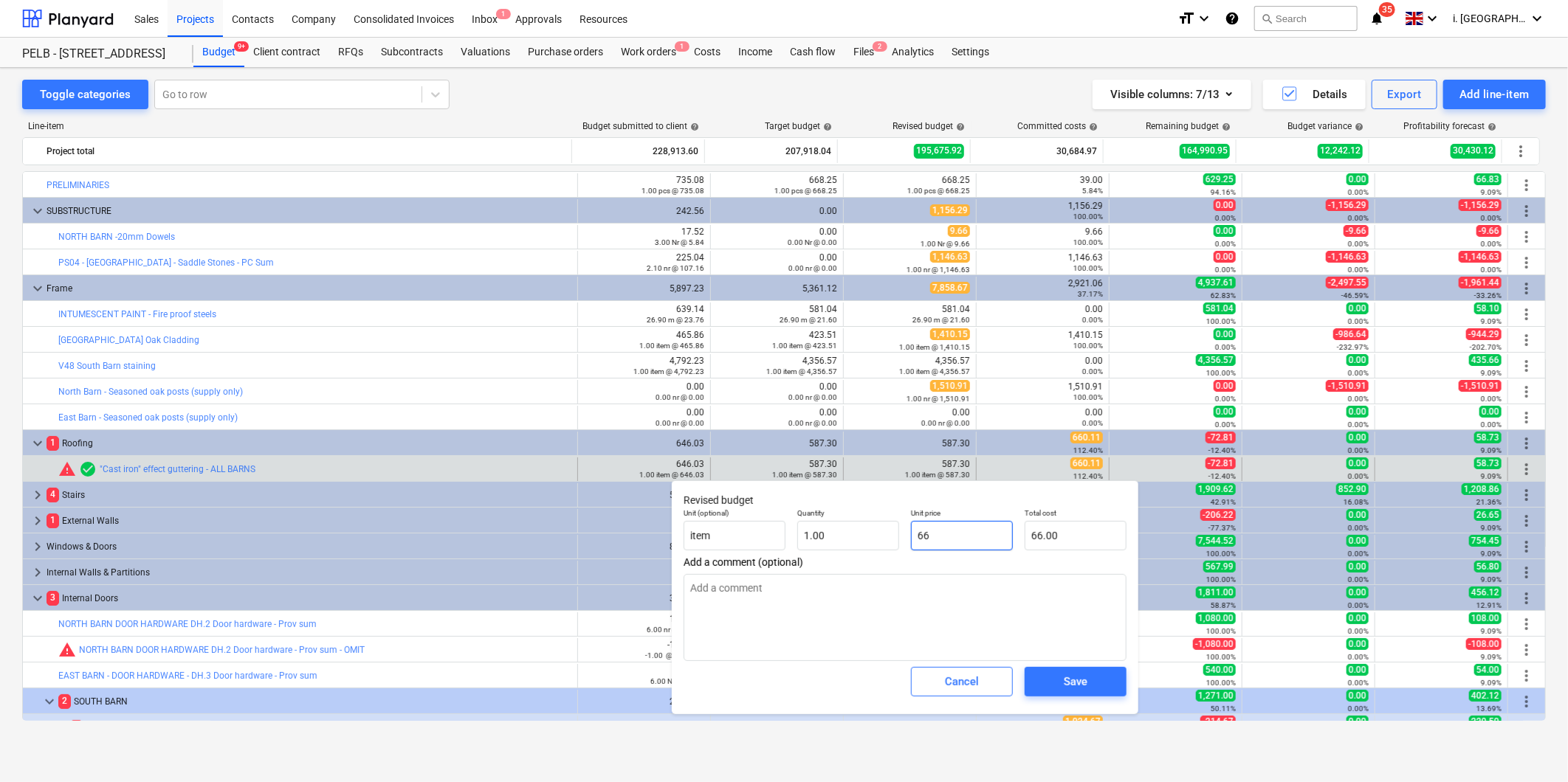
type textarea "x"
type input "660"
type input "660.00"
type textarea "x"
click at [1046, 684] on span "Save" at bounding box center [1075, 682] width 67 height 20
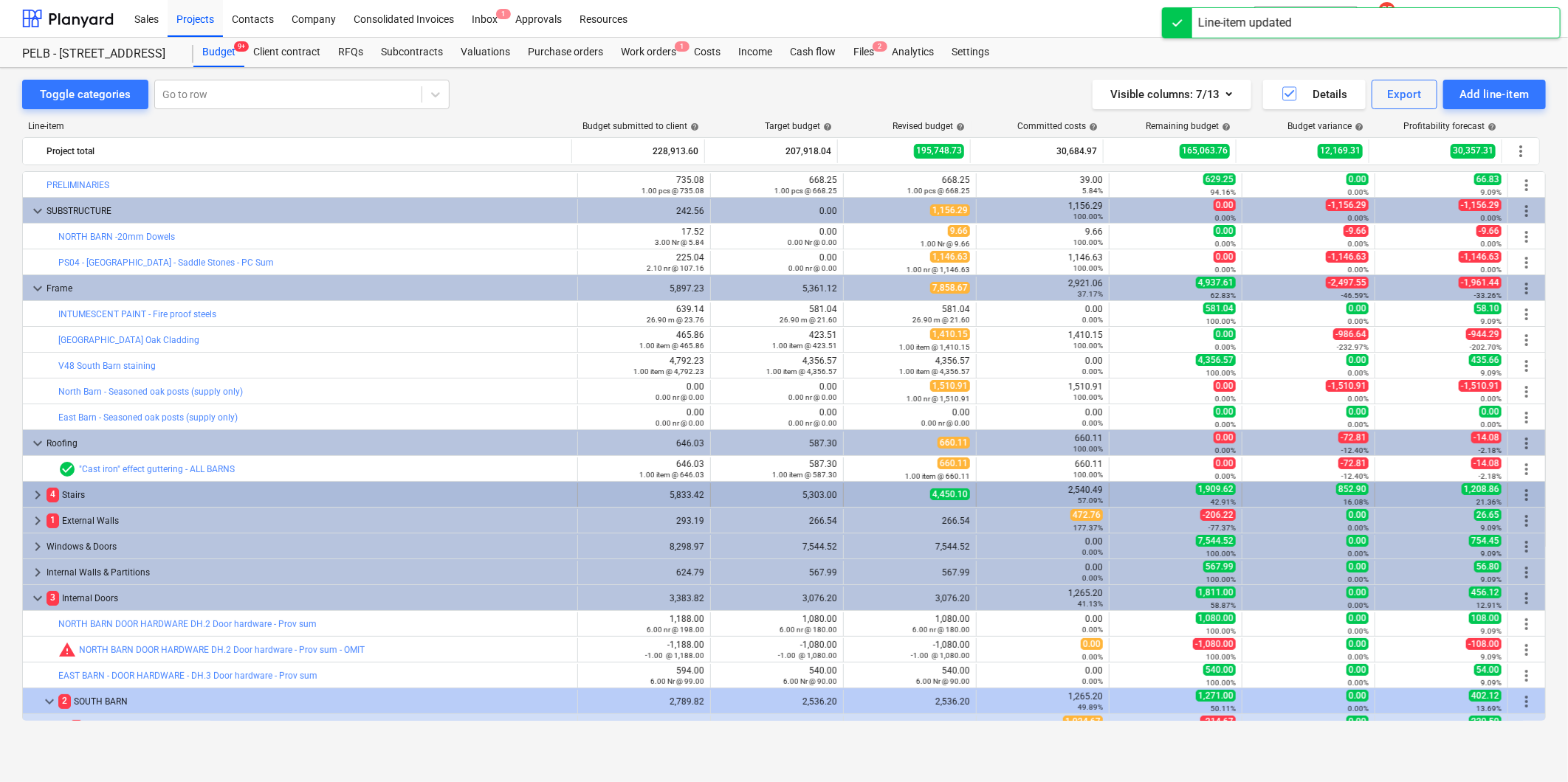
click at [38, 488] on span "keyboard_arrow_right" at bounding box center [38, 495] width 18 height 18
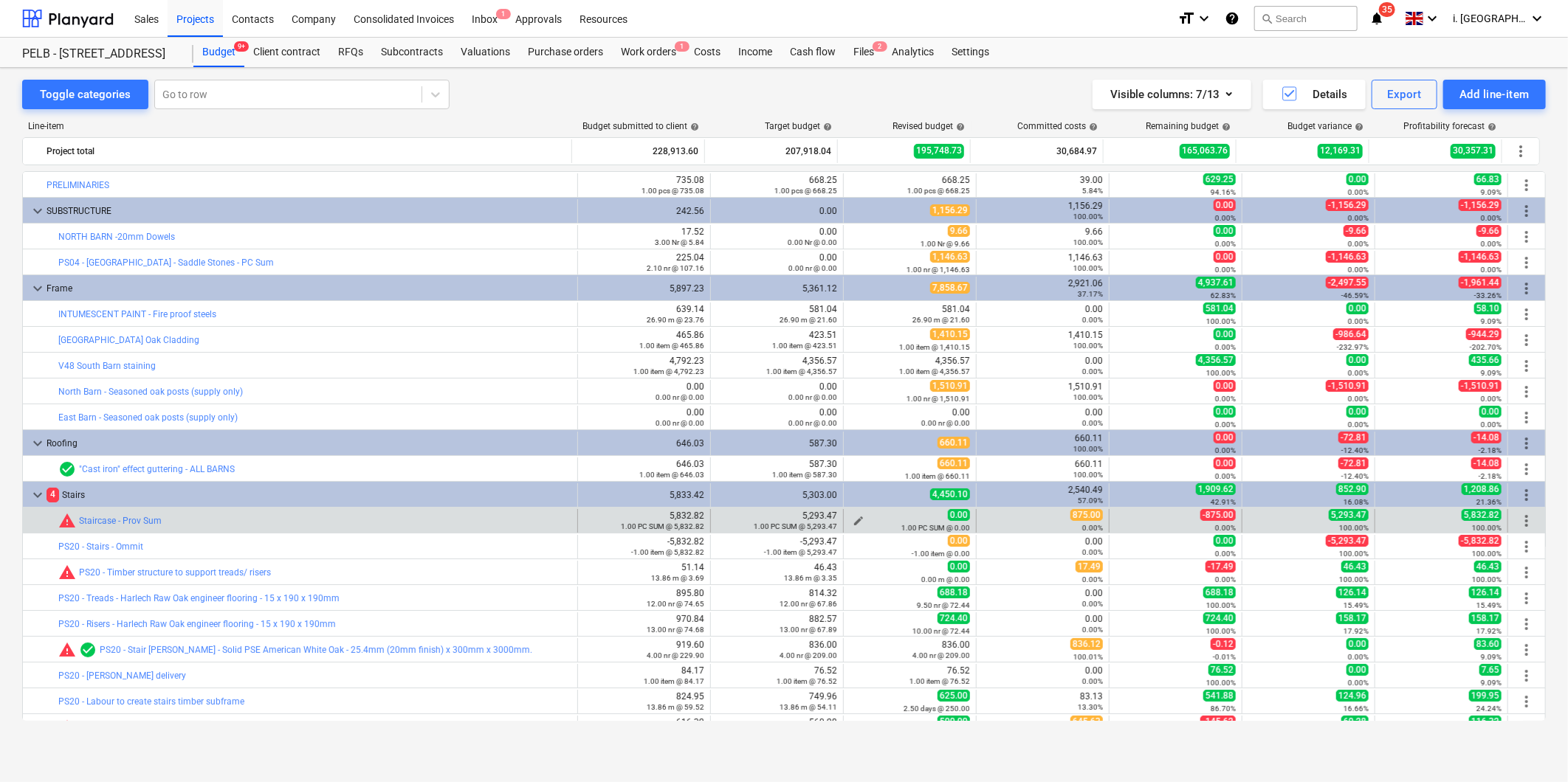
scroll to position [124, 0]
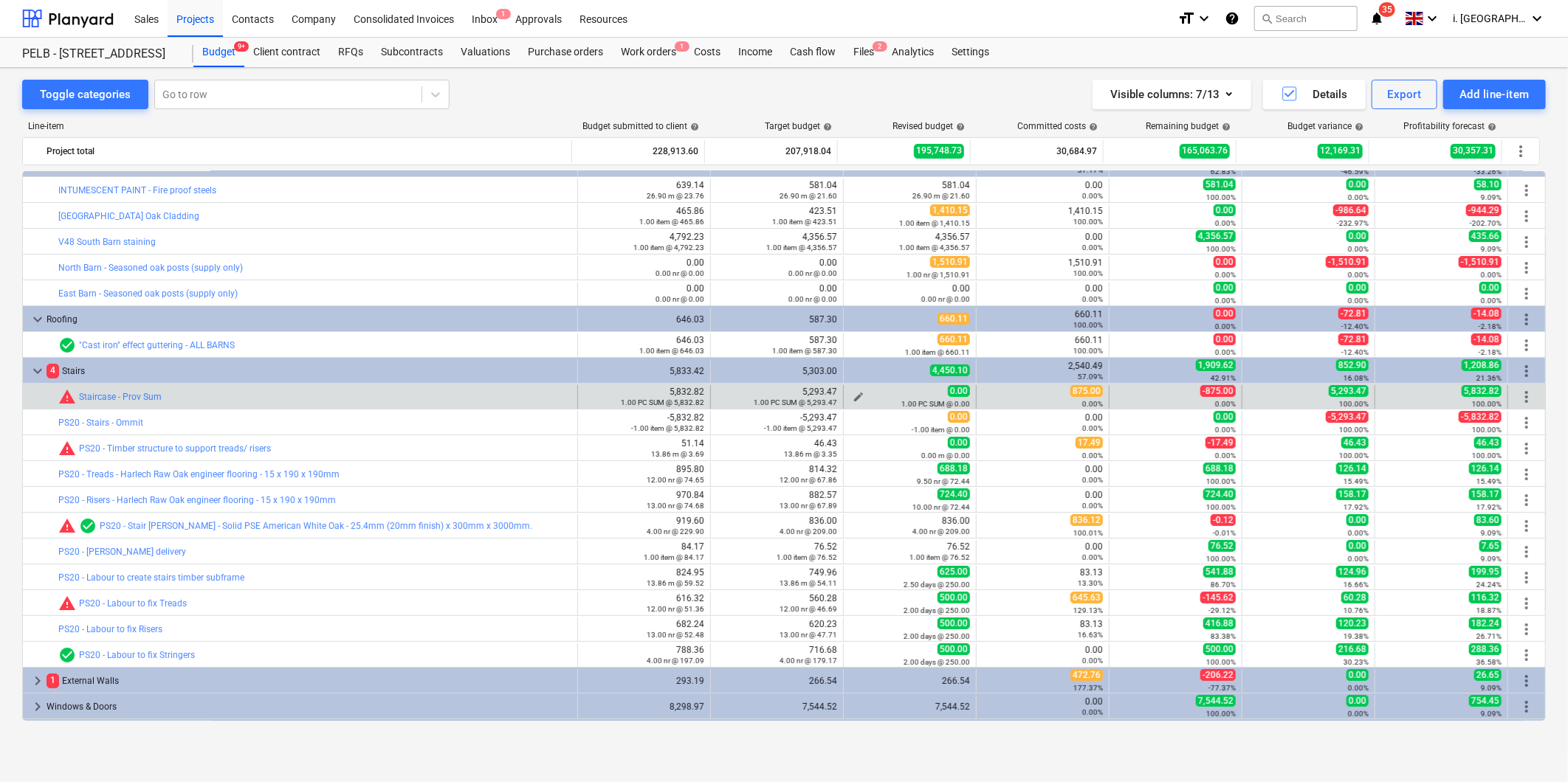
click at [857, 396] on span "edit" at bounding box center [858, 397] width 12 height 12
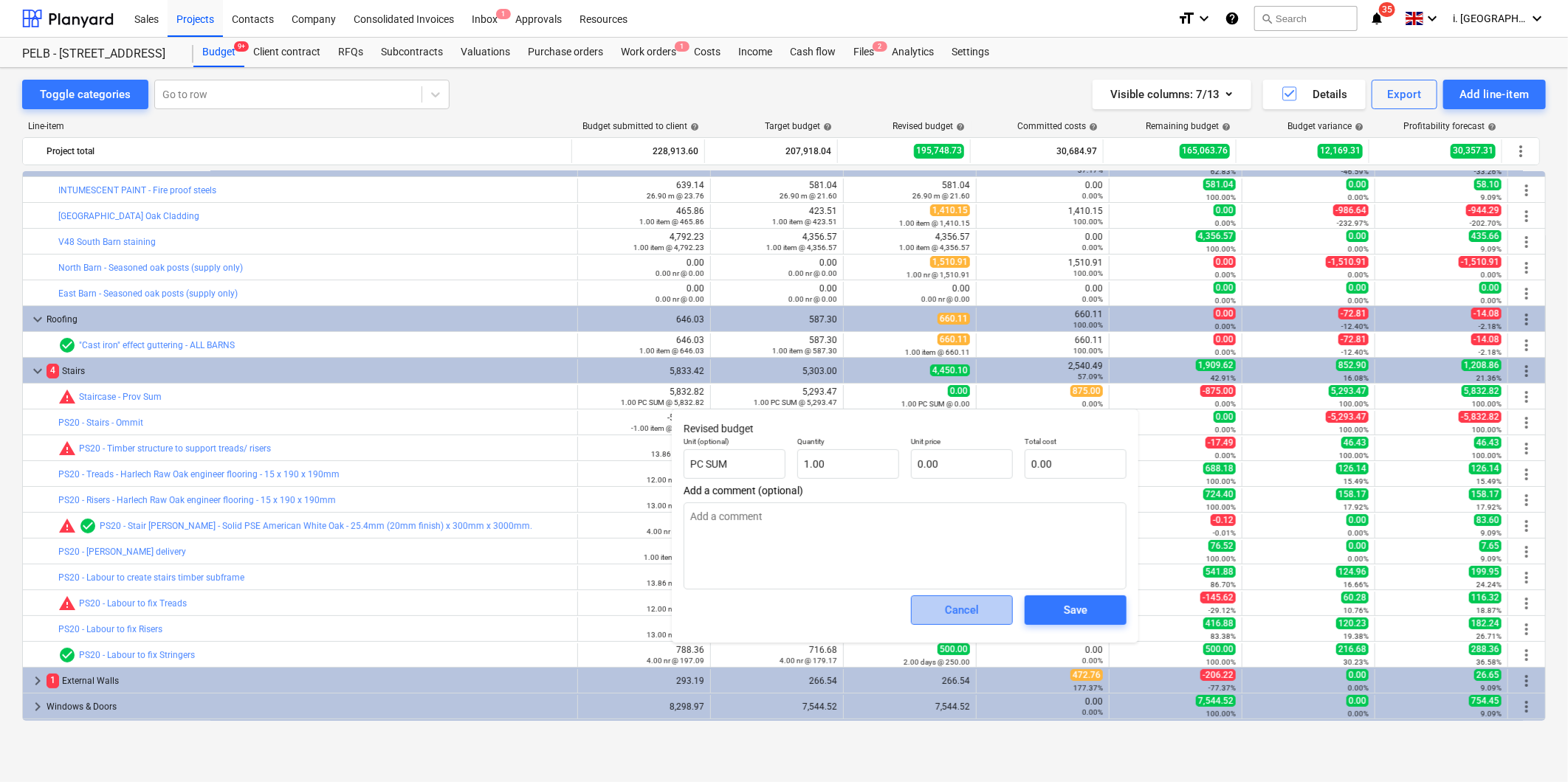
click at [968, 617] on div "Cancel" at bounding box center [961, 610] width 34 height 20
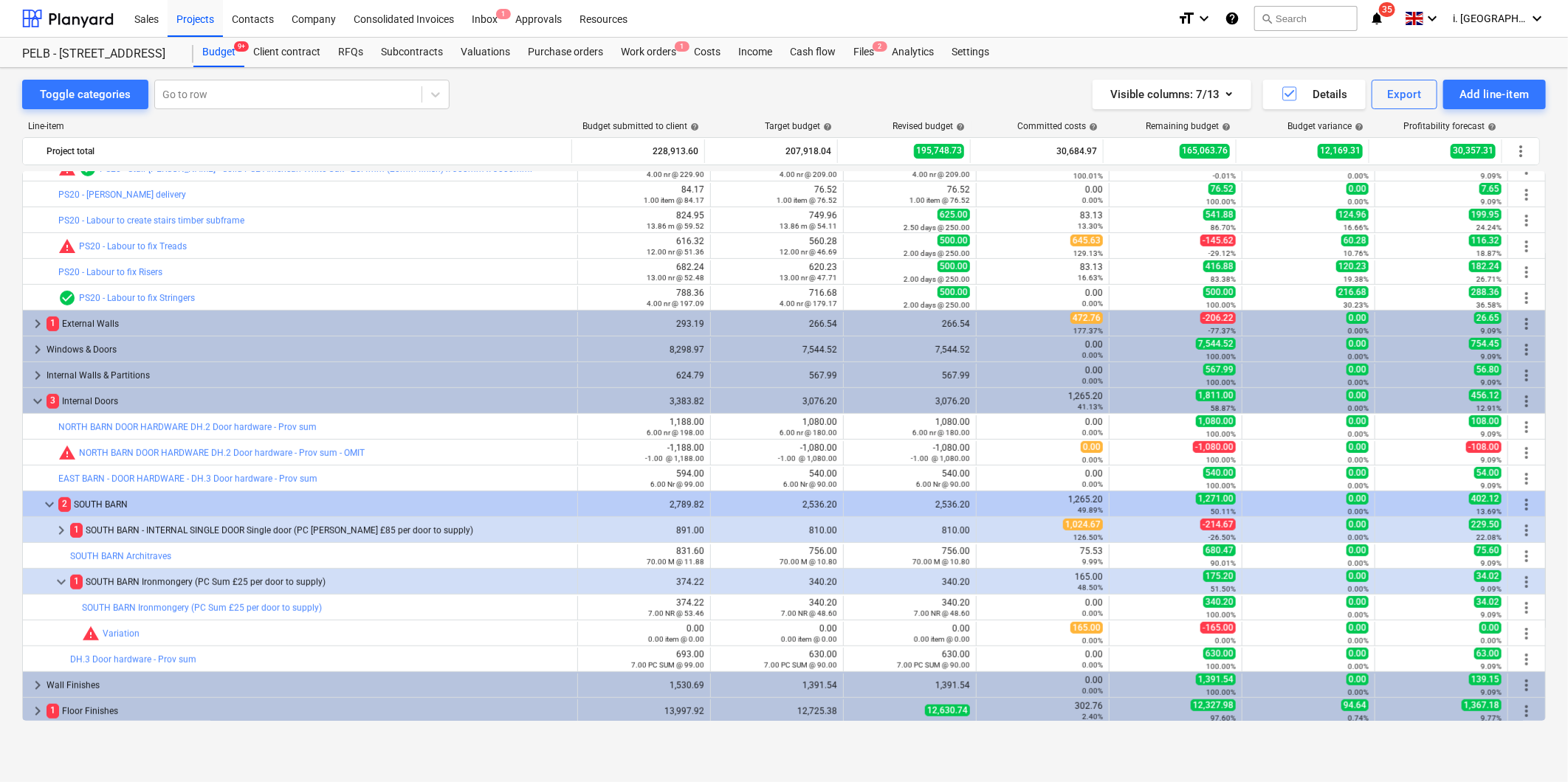
scroll to position [0, 0]
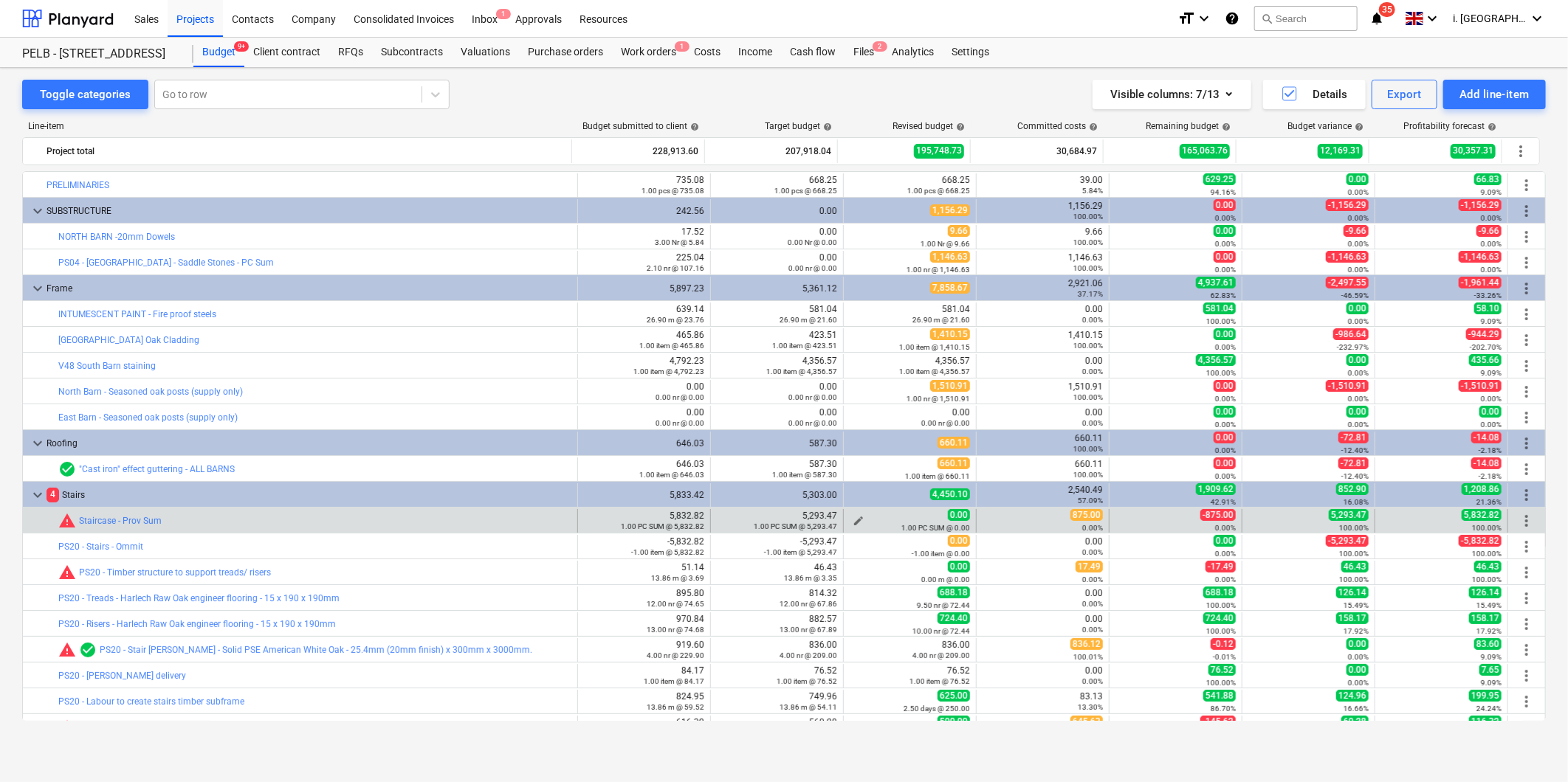
click at [859, 522] on div "1.00 PC SUM @ 0.00" at bounding box center [910, 527] width 121 height 10
click at [854, 521] on span "edit" at bounding box center [858, 521] width 12 height 12
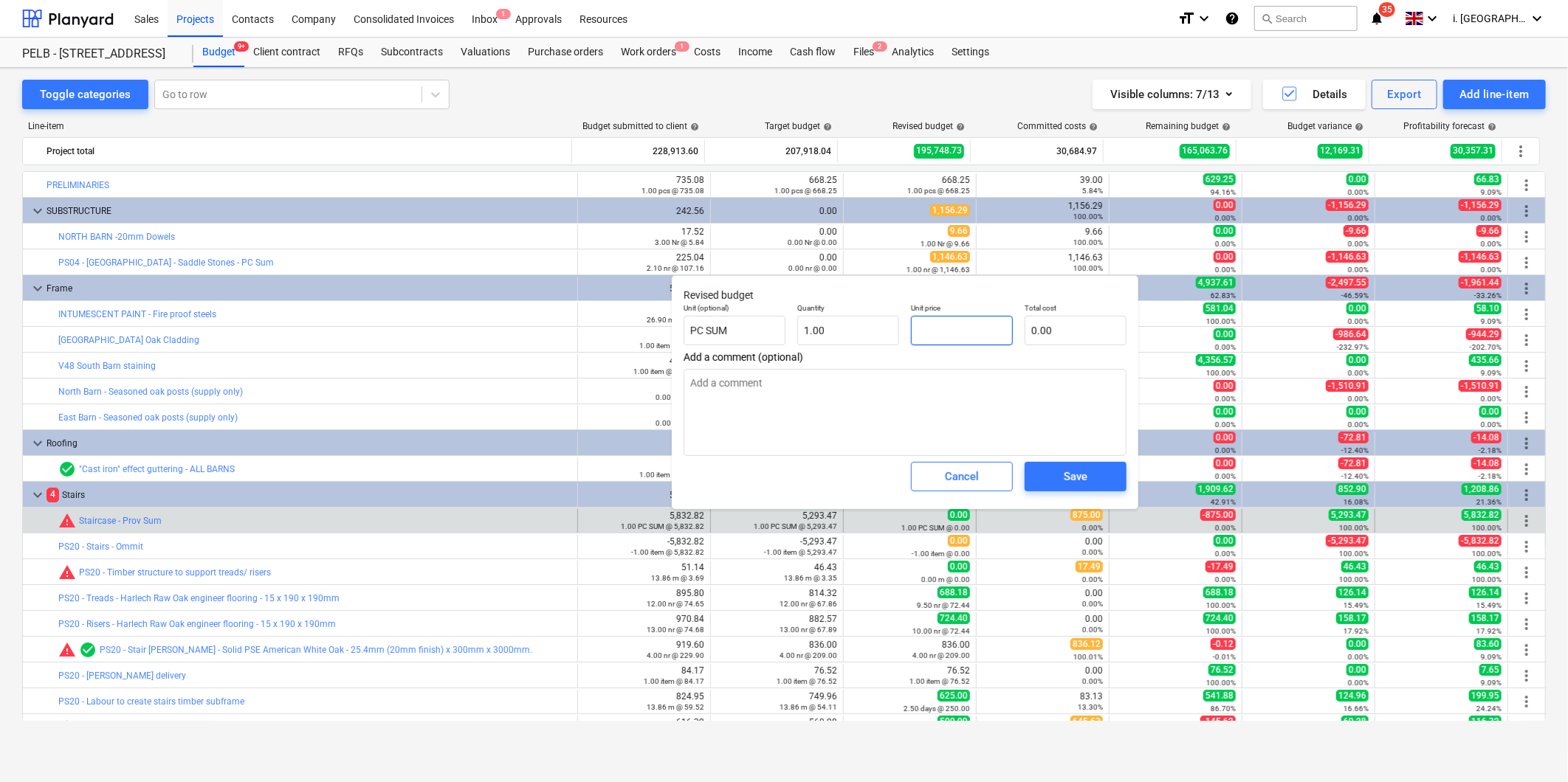
click at [920, 332] on input "text" at bounding box center [962, 330] width 102 height 30
click at [1103, 469] on span "Save" at bounding box center [1075, 477] width 67 height 20
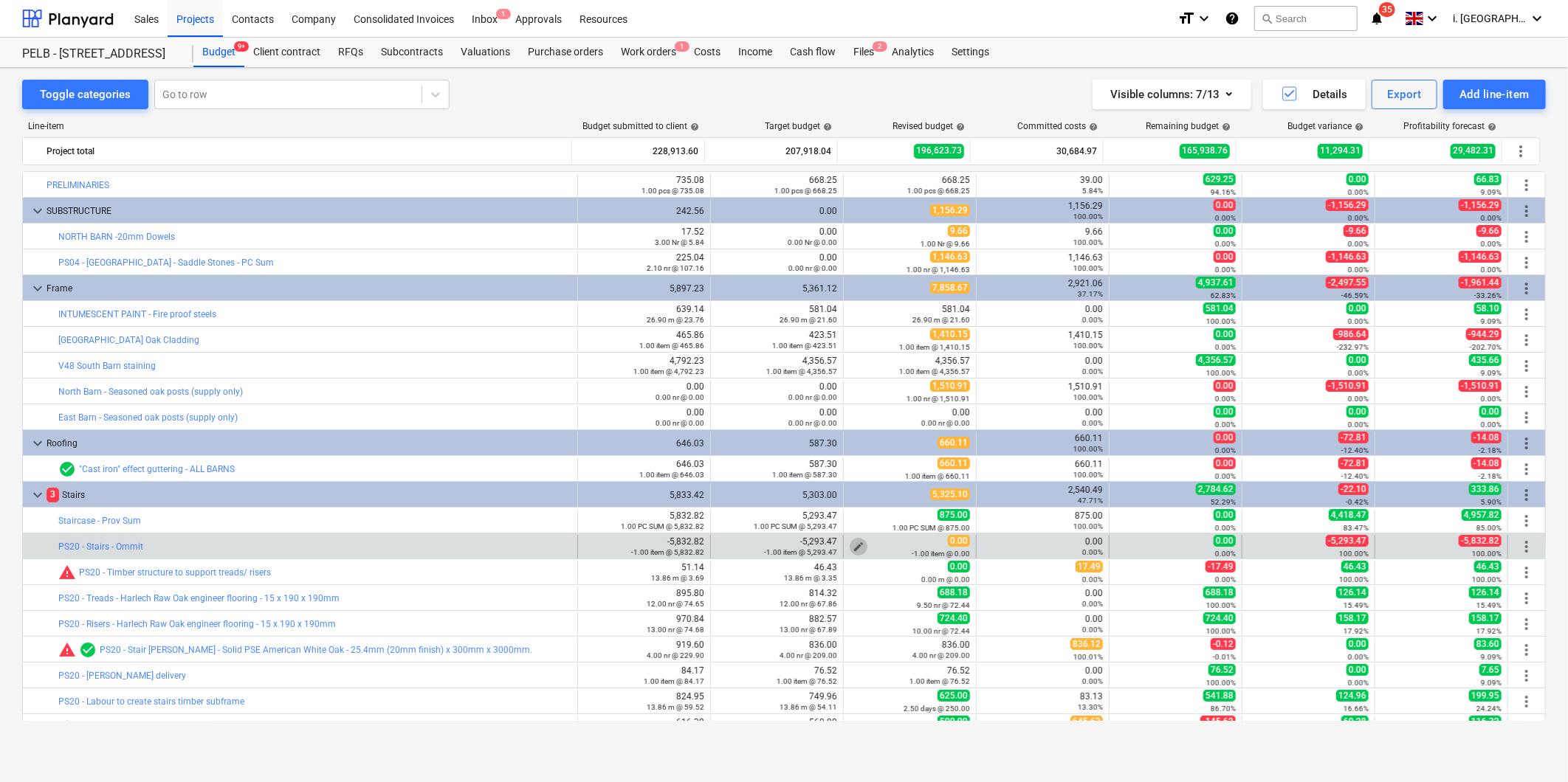
click at [853, 546] on span "edit" at bounding box center [858, 546] width 12 height 12
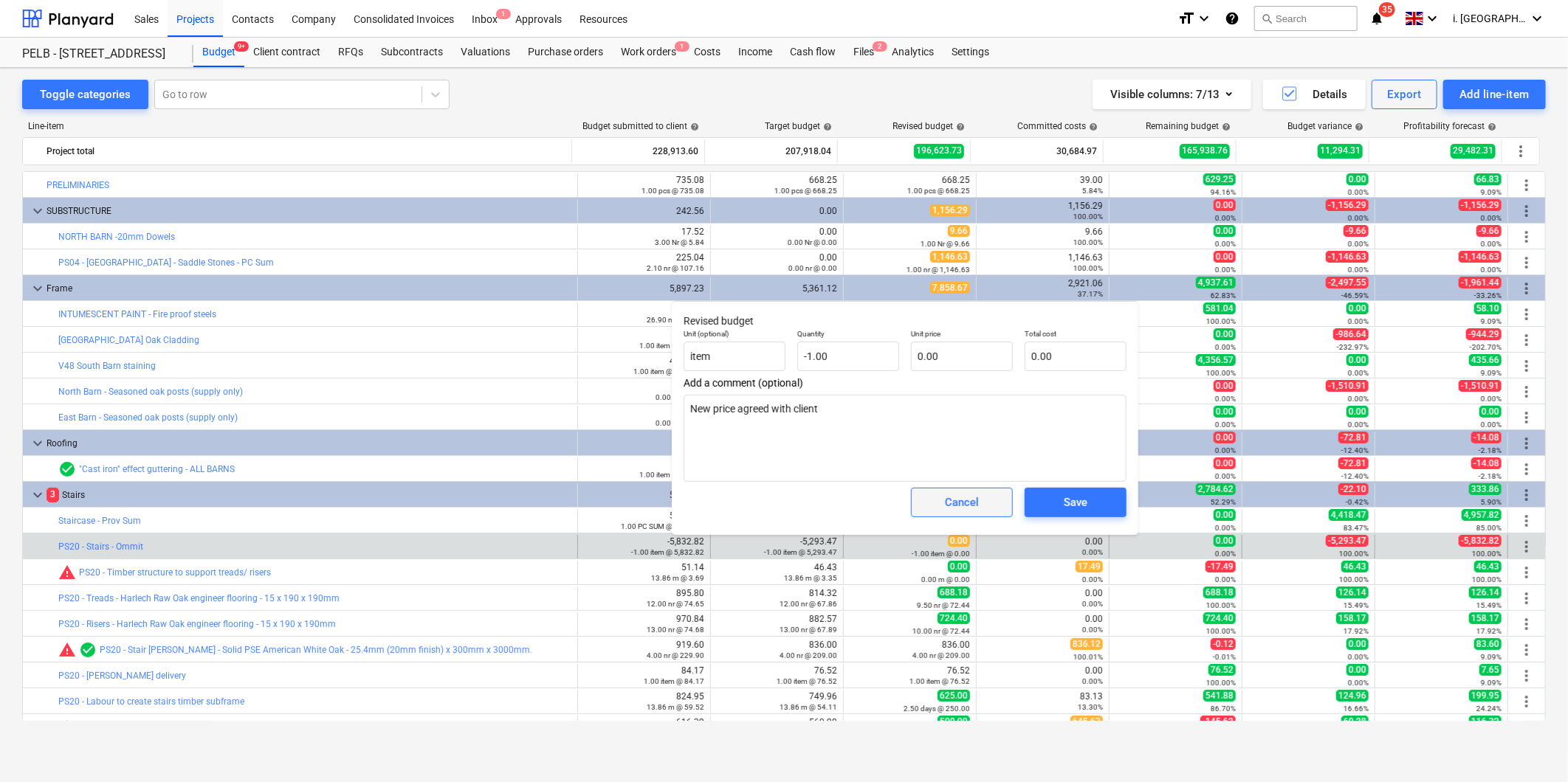
click at [963, 510] on div "Cancel" at bounding box center [961, 503] width 34 height 20
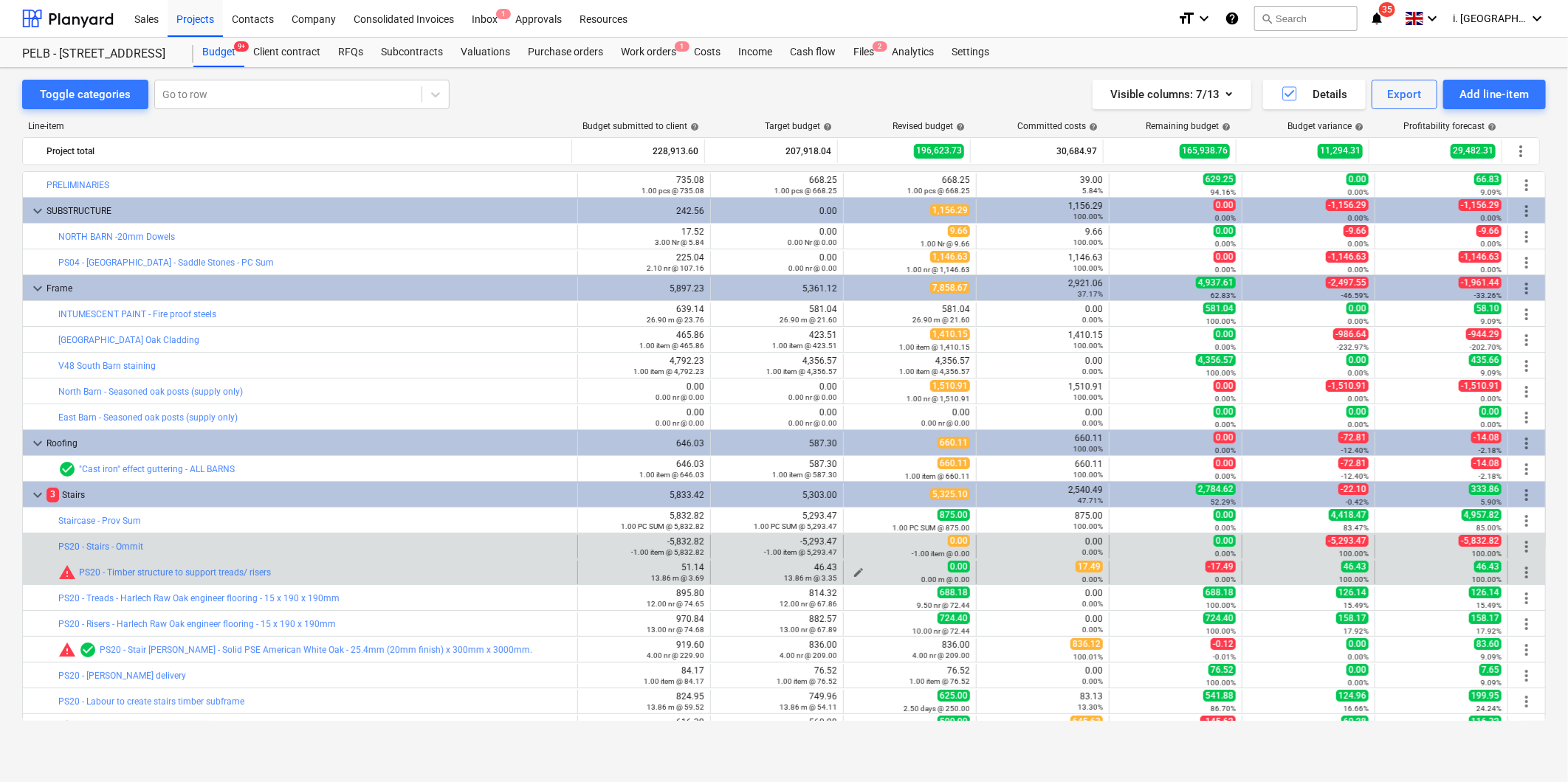
click at [860, 572] on button "edit" at bounding box center [858, 572] width 18 height 18
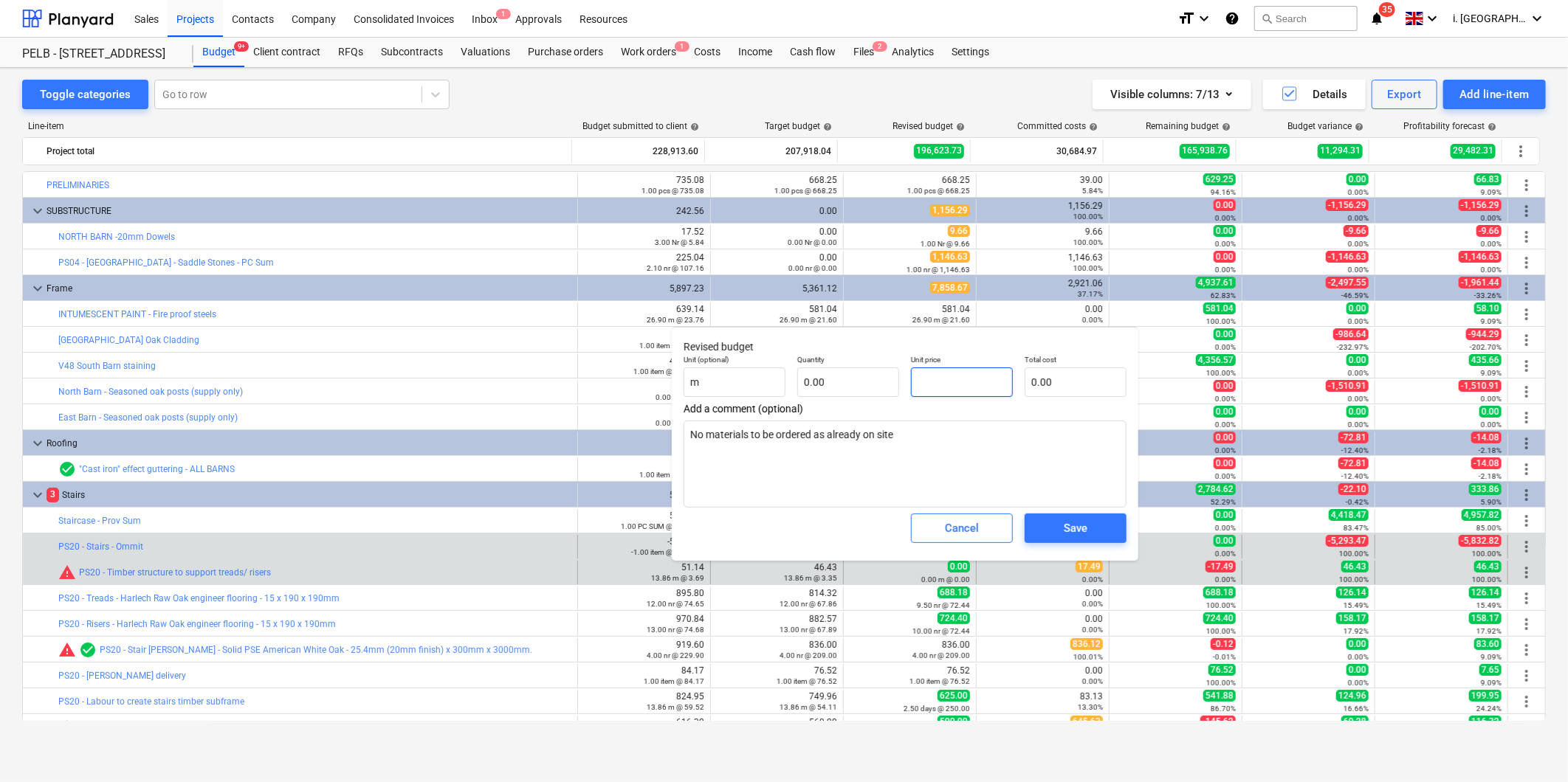
click at [945, 377] on input "text" at bounding box center [962, 382] width 102 height 30
click at [832, 381] on input "text" at bounding box center [848, 382] width 102 height 30
click at [1088, 526] on span "Save" at bounding box center [1075, 528] width 67 height 20
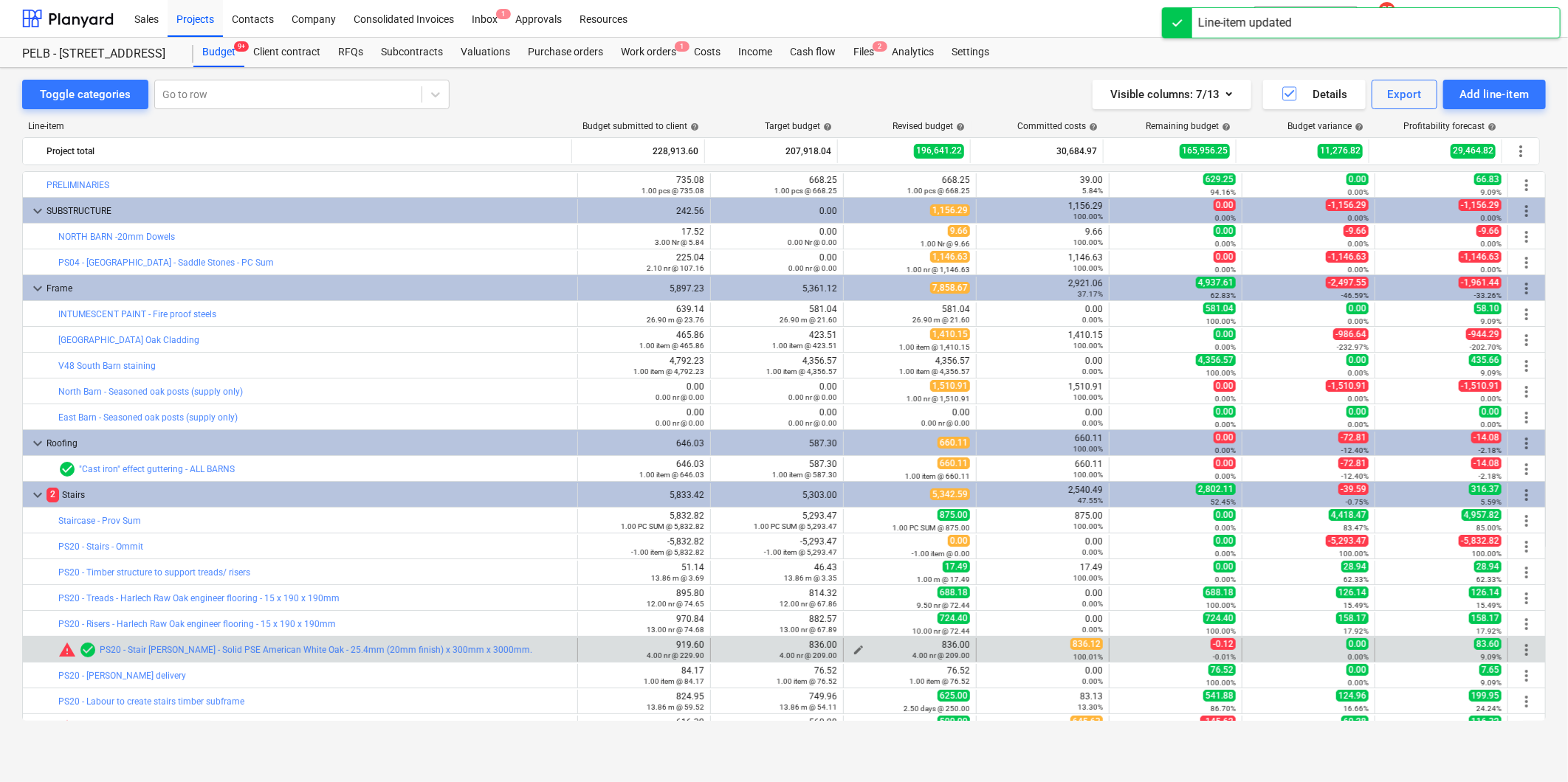
click at [854, 644] on button "edit" at bounding box center [858, 650] width 18 height 18
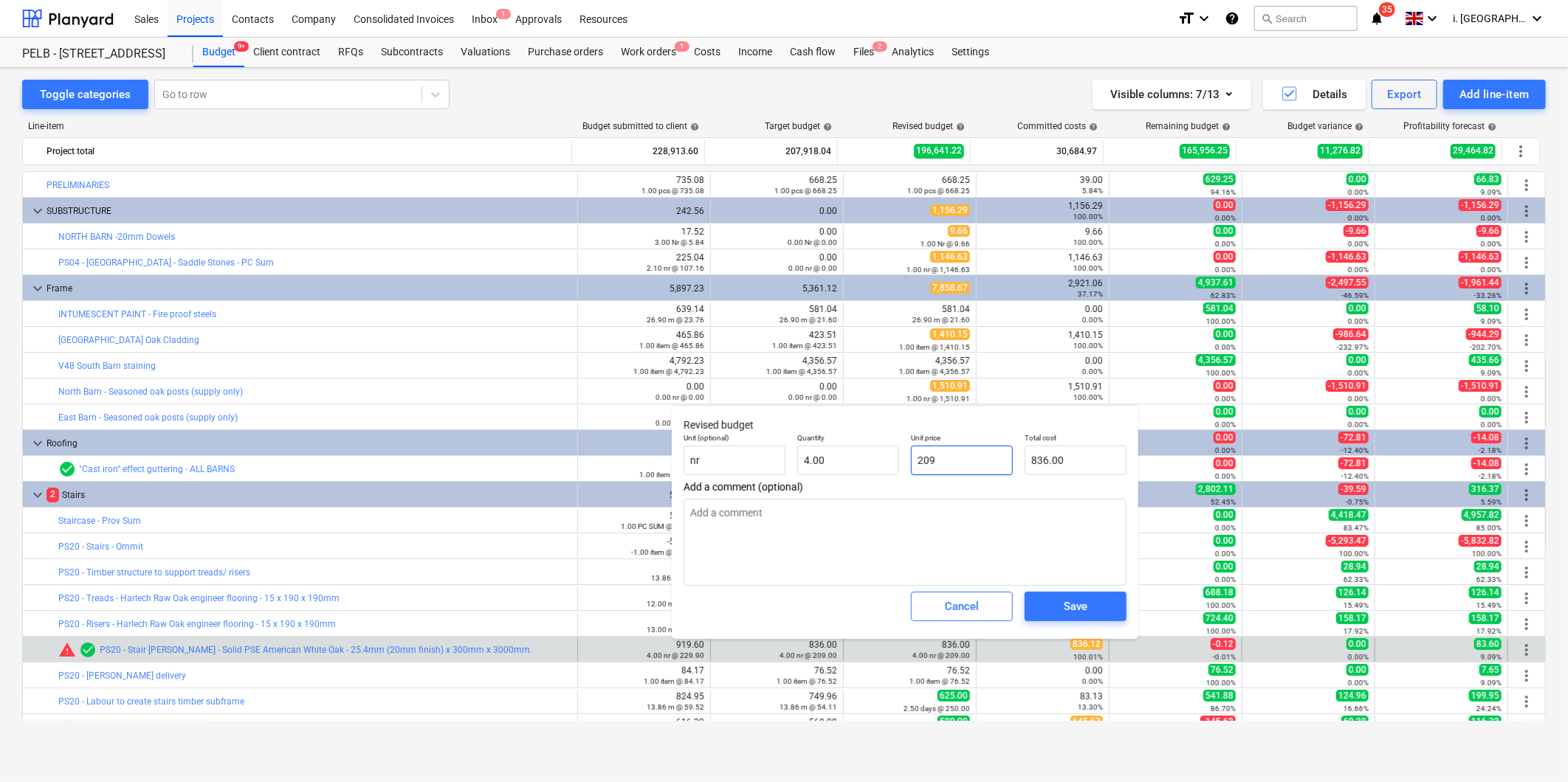
click at [949, 461] on input "209" at bounding box center [962, 460] width 102 height 30
click at [1059, 606] on span "Save" at bounding box center [1075, 607] width 67 height 20
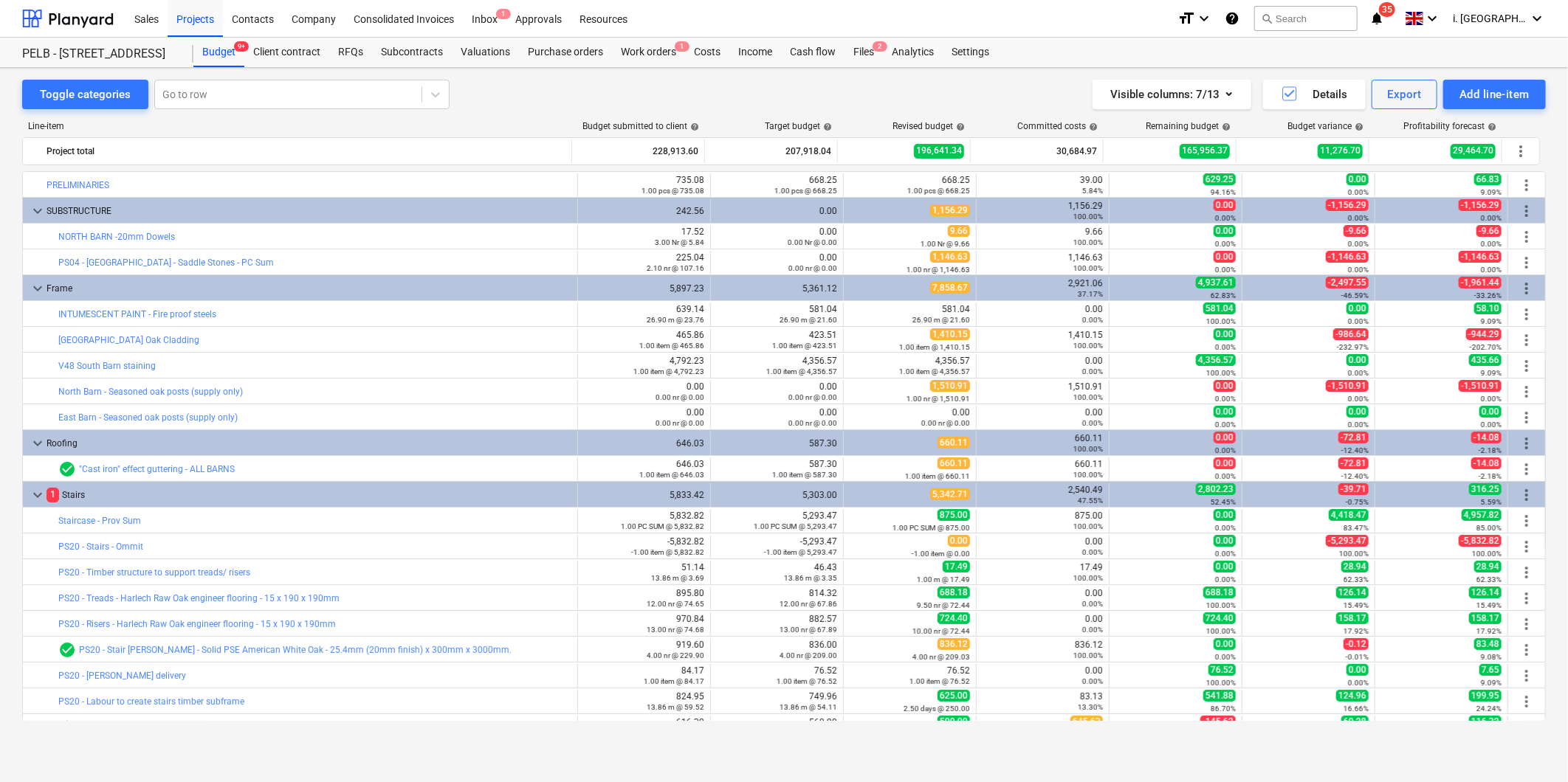
scroll to position [481, 0]
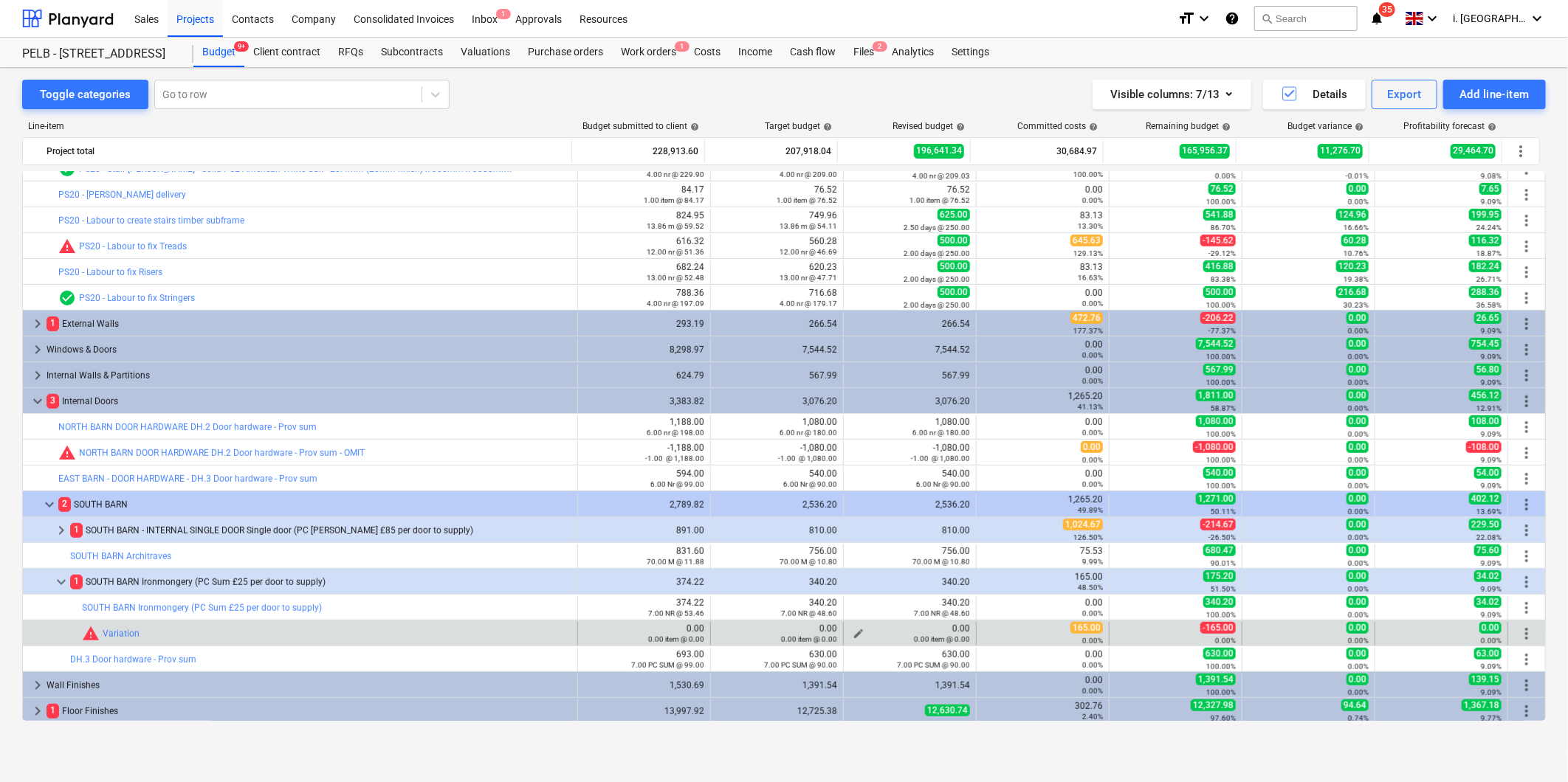
click at [858, 629] on span "edit" at bounding box center [858, 633] width 12 height 12
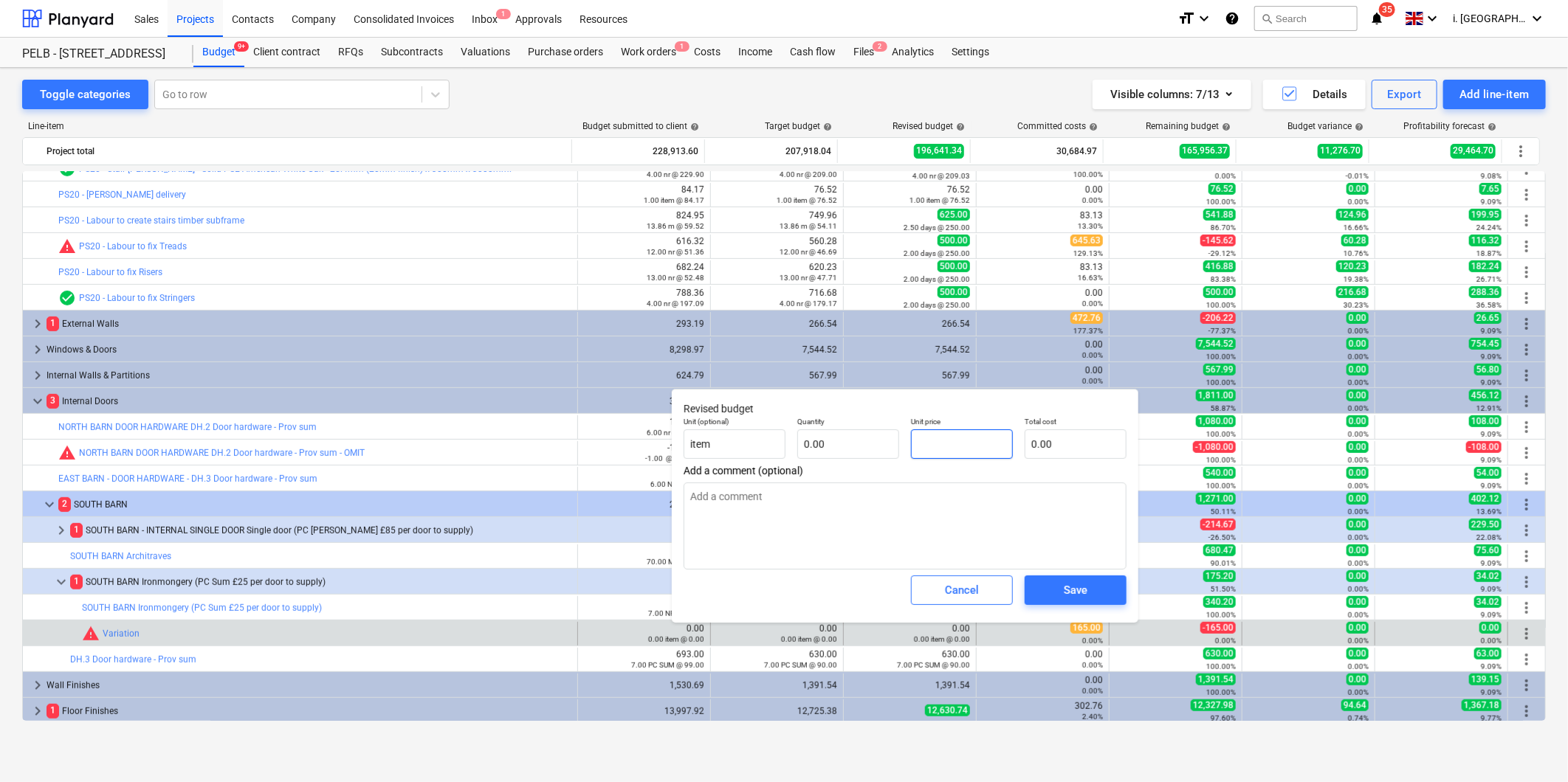
click at [972, 443] on input "text" at bounding box center [962, 445] width 102 height 30
click at [881, 453] on input "text" at bounding box center [848, 445] width 102 height 30
click at [941, 444] on input "1165" at bounding box center [962, 445] width 102 height 30
click at [926, 445] on input "1165" at bounding box center [962, 445] width 102 height 30
click at [1078, 593] on div "Save" at bounding box center [1075, 590] width 23 height 20
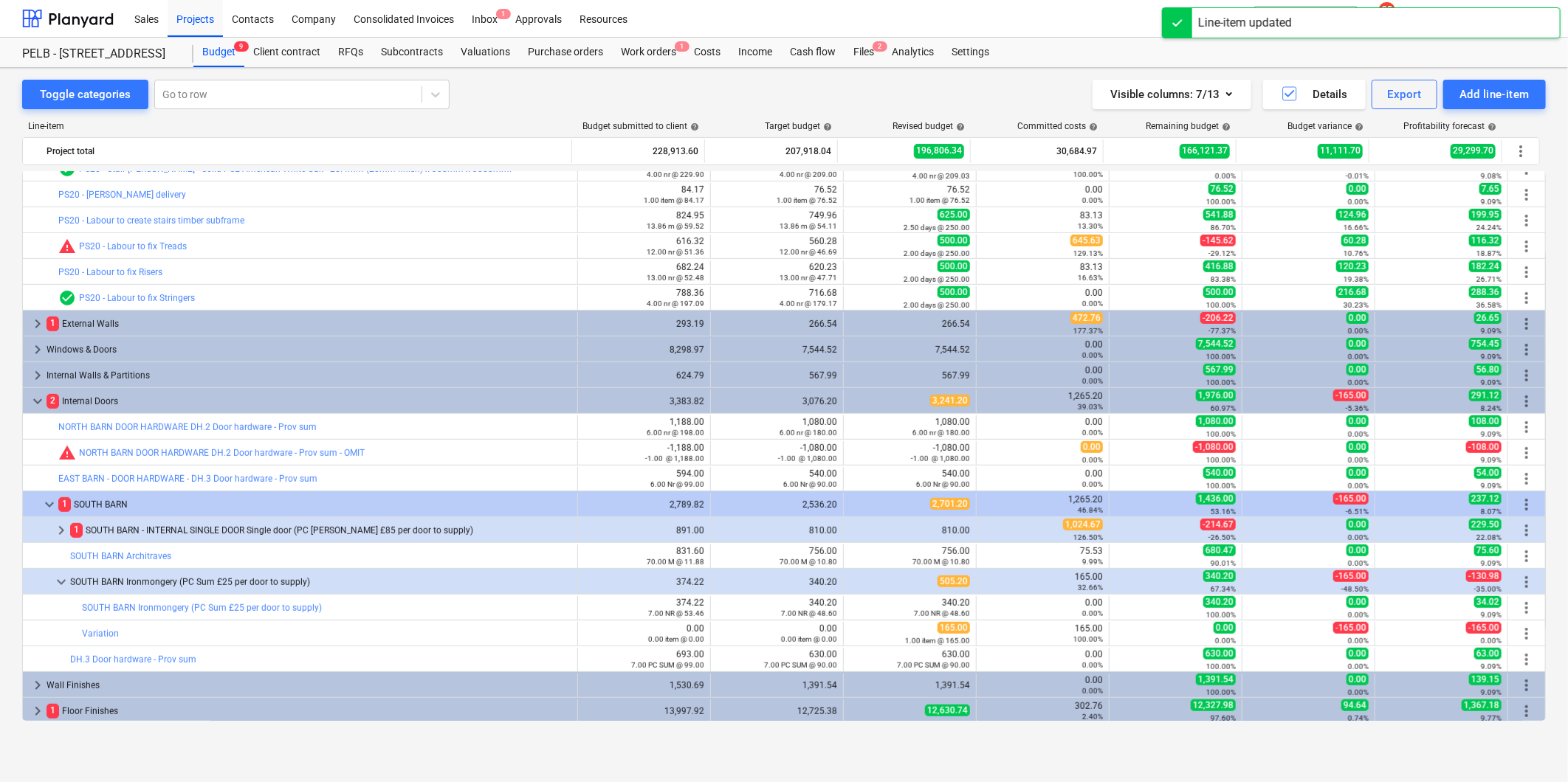
scroll to position [962, 0]
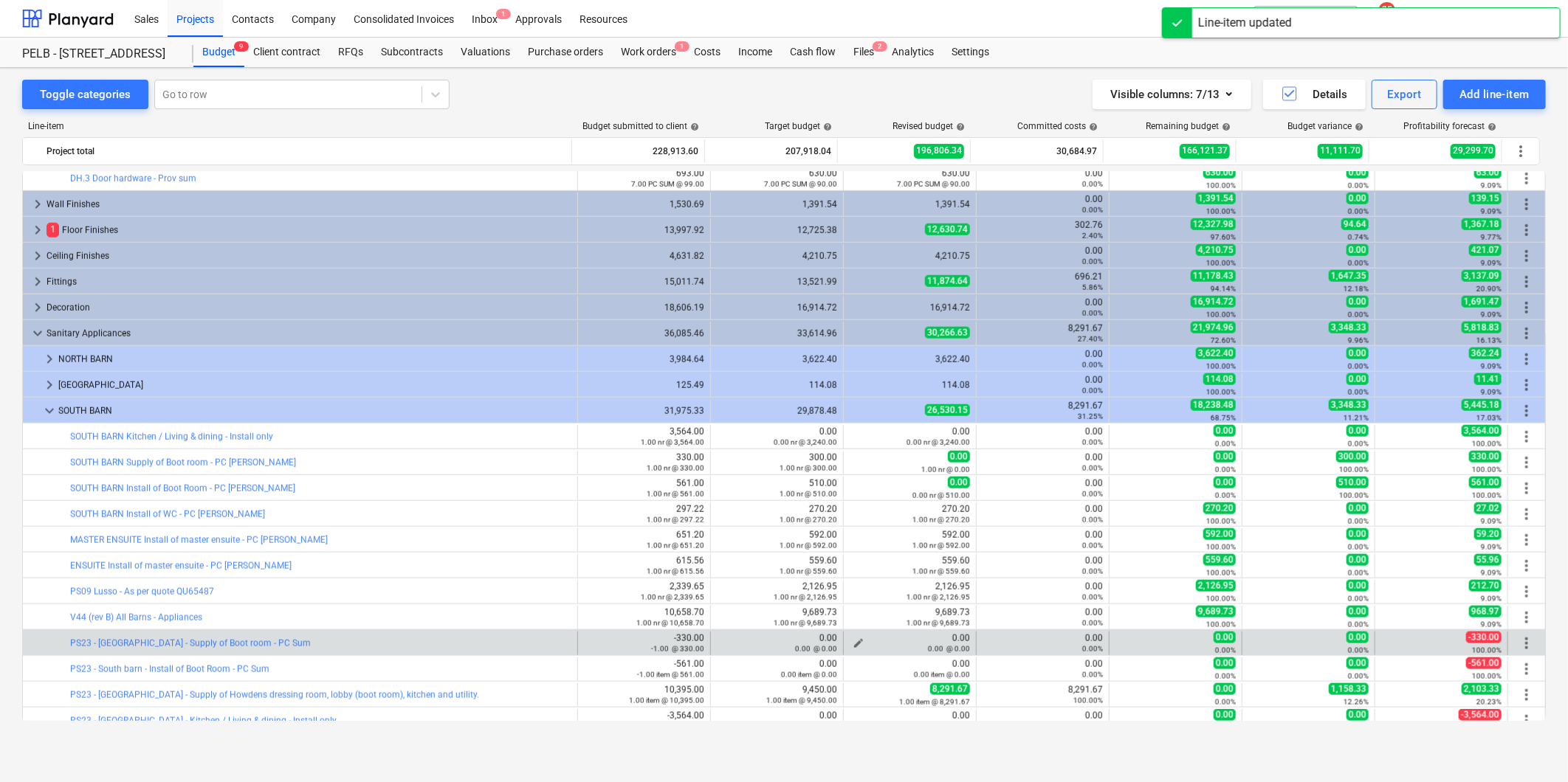
click at [853, 643] on span "edit" at bounding box center [858, 643] width 12 height 12
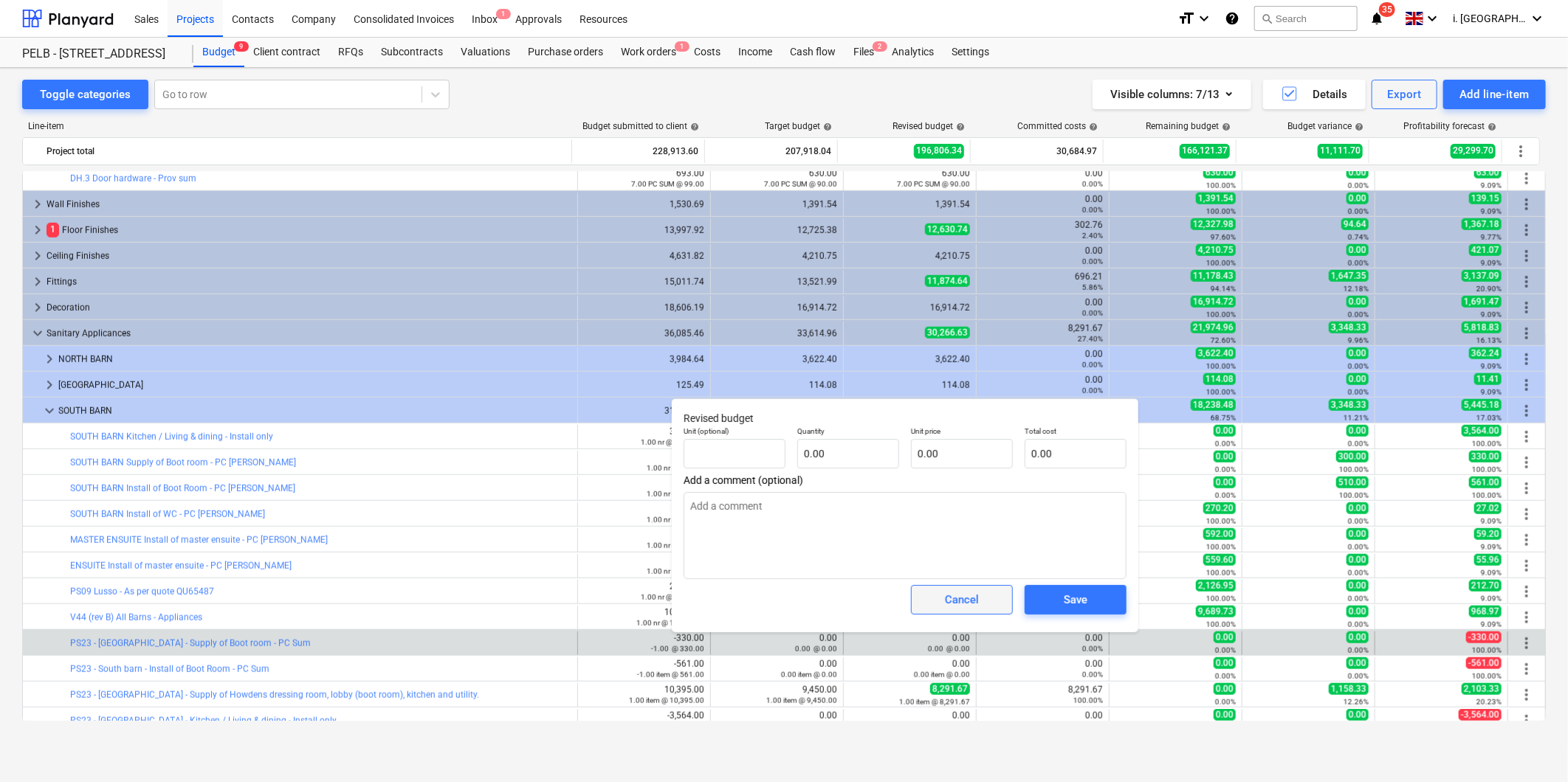
click at [962, 596] on div "Cancel" at bounding box center [961, 600] width 34 height 20
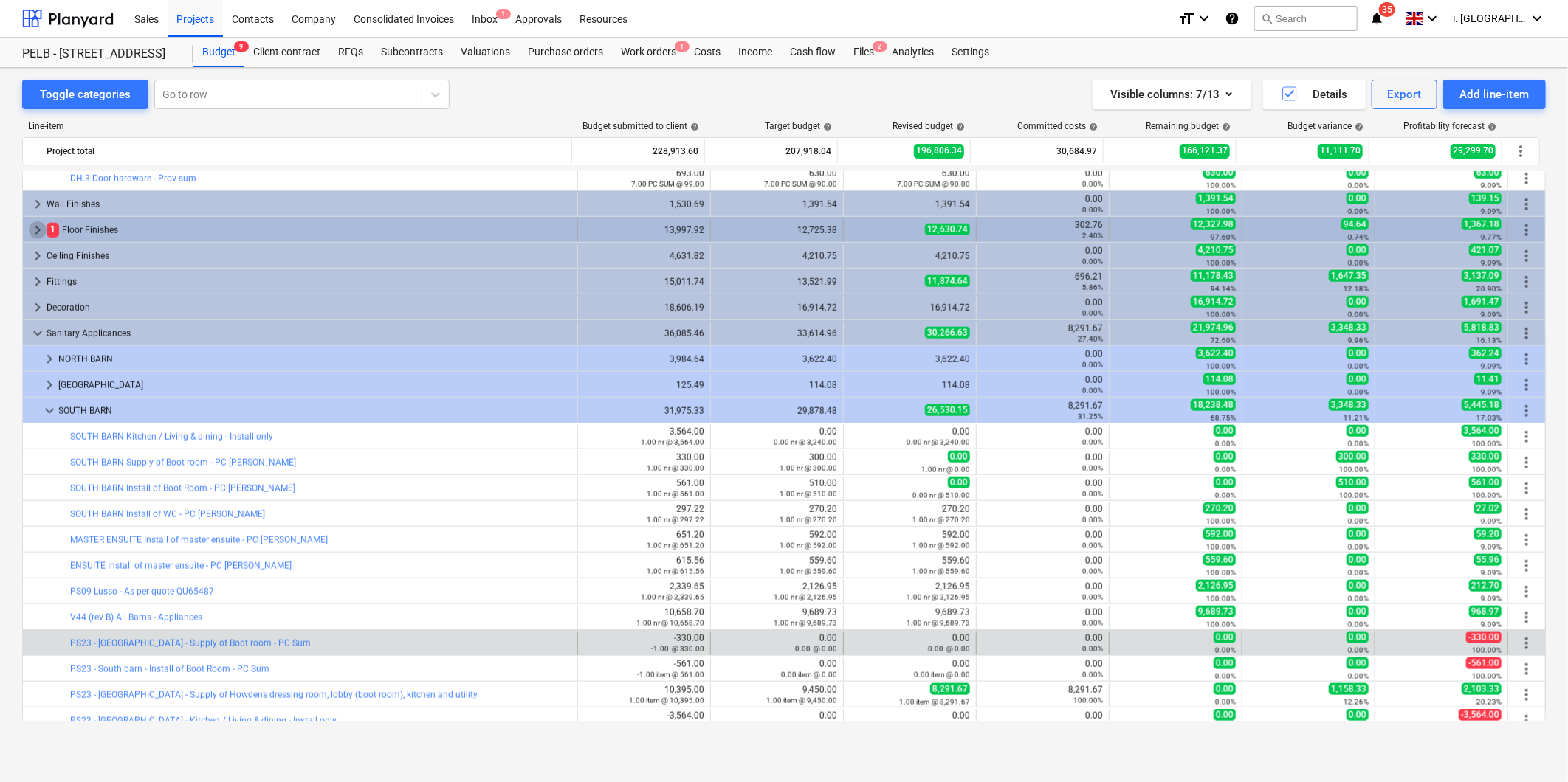
click at [39, 229] on span "keyboard_arrow_right" at bounding box center [38, 230] width 18 height 18
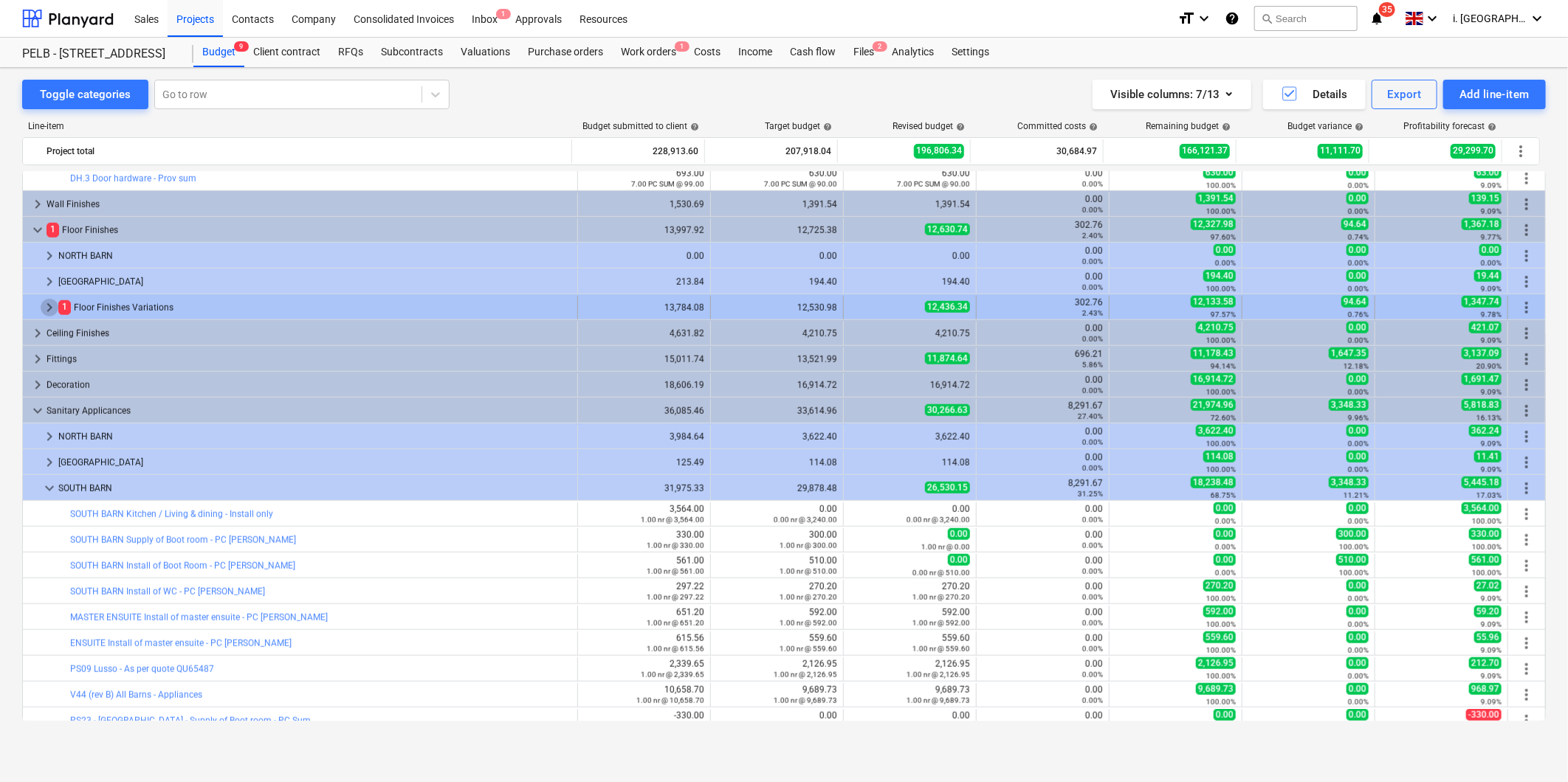
click at [46, 303] on span "keyboard_arrow_right" at bounding box center [49, 308] width 18 height 18
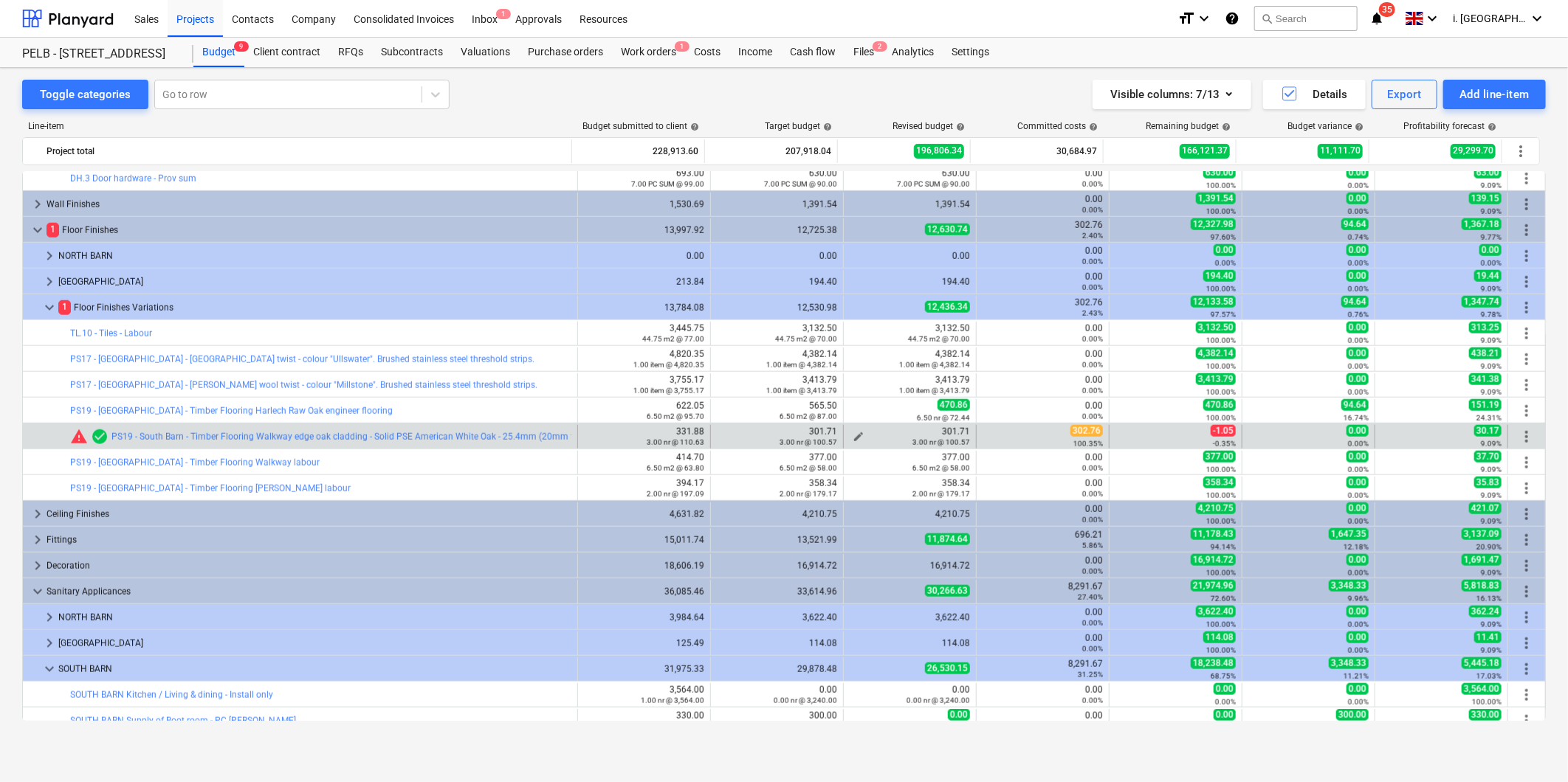
click at [851, 438] on div "3.00 nr @ 100.57" at bounding box center [910, 441] width 121 height 10
click at [851, 437] on div "3.00 nr @ 100.57" at bounding box center [910, 441] width 121 height 10
click at [854, 436] on span "edit" at bounding box center [858, 436] width 12 height 12
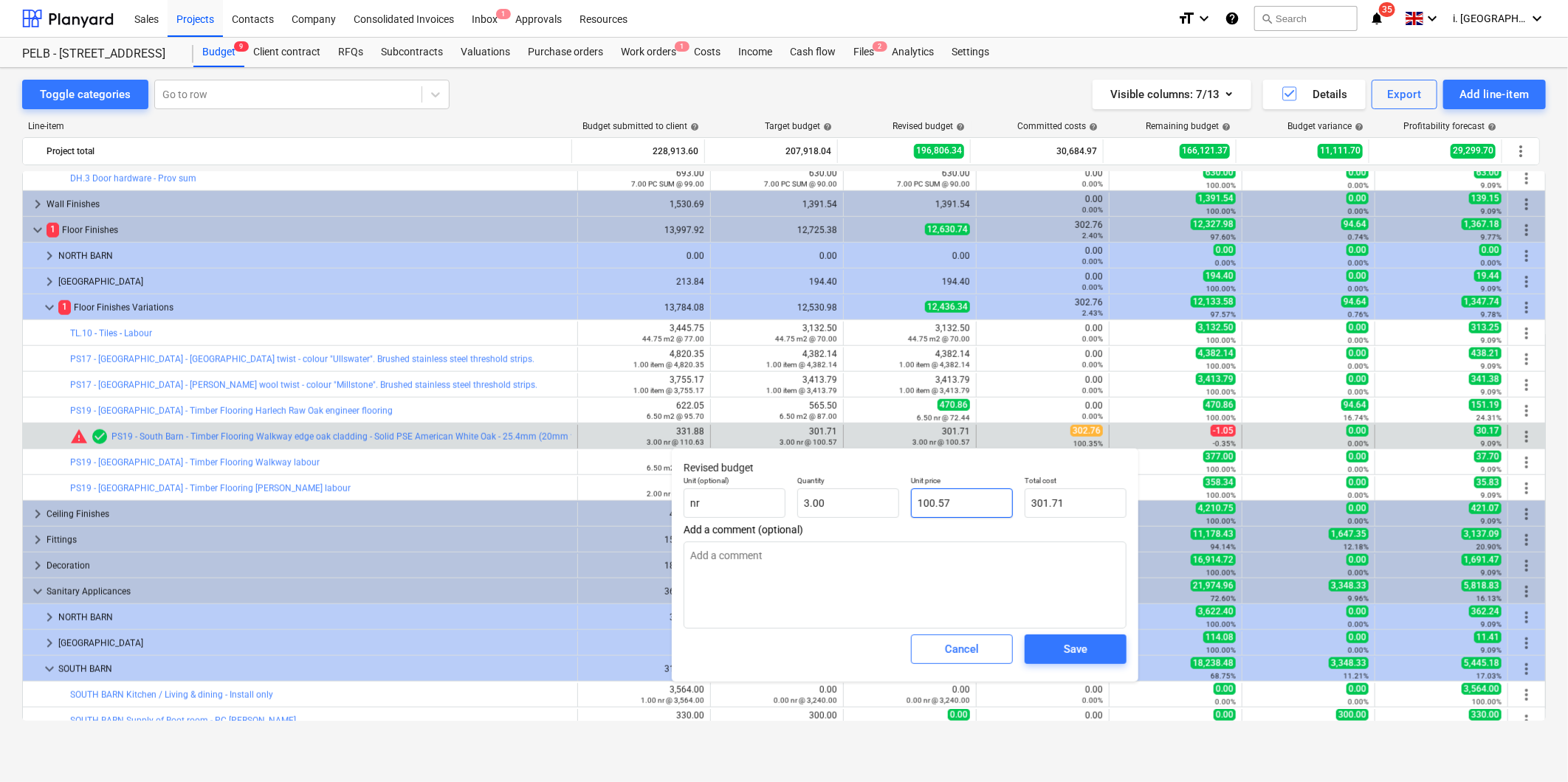
click at [971, 506] on input "100.57" at bounding box center [962, 503] width 102 height 30
click at [1063, 637] on button "Save" at bounding box center [1075, 650] width 102 height 30
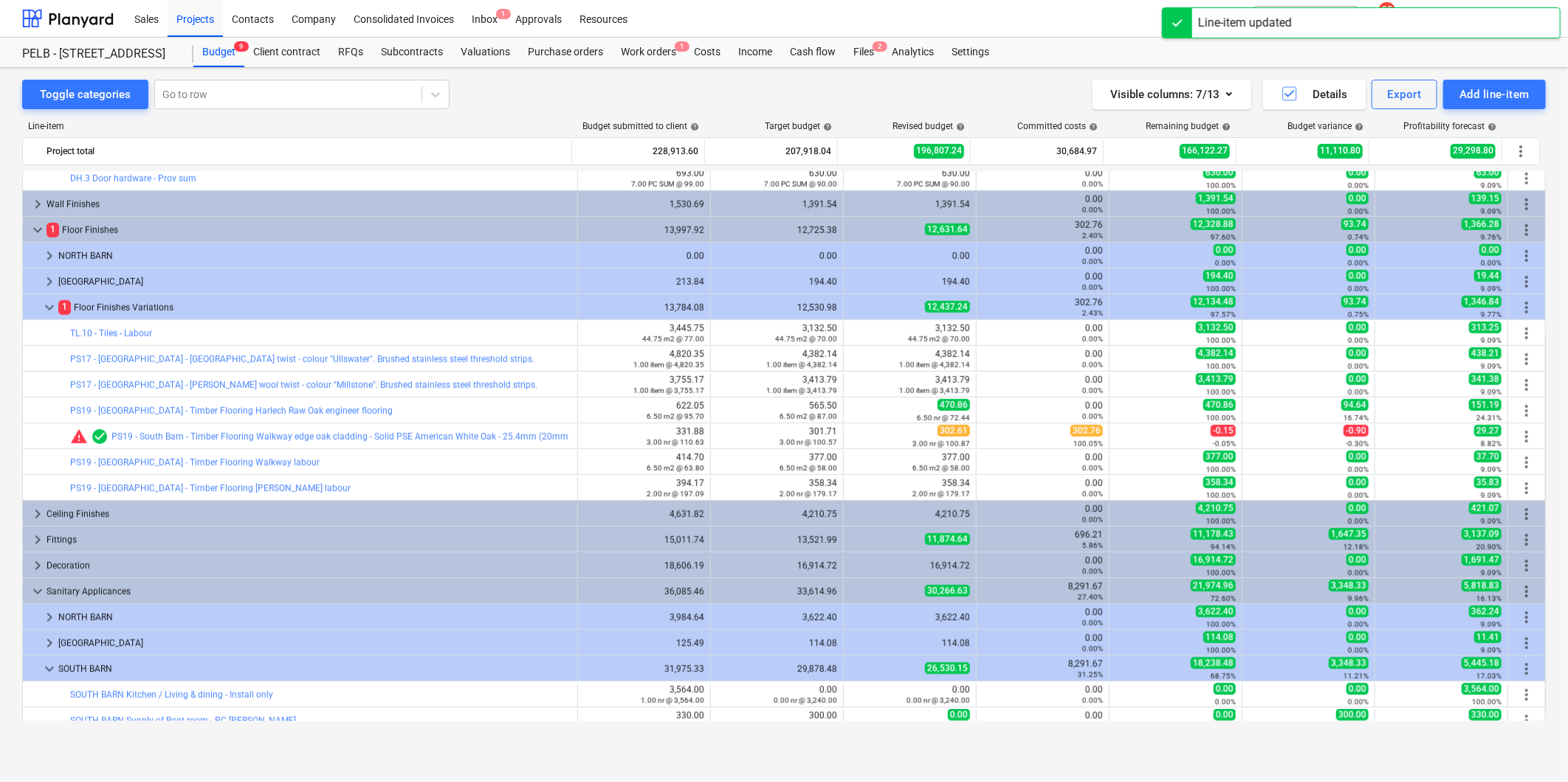
click at [854, 436] on span "edit" at bounding box center [858, 436] width 12 height 12
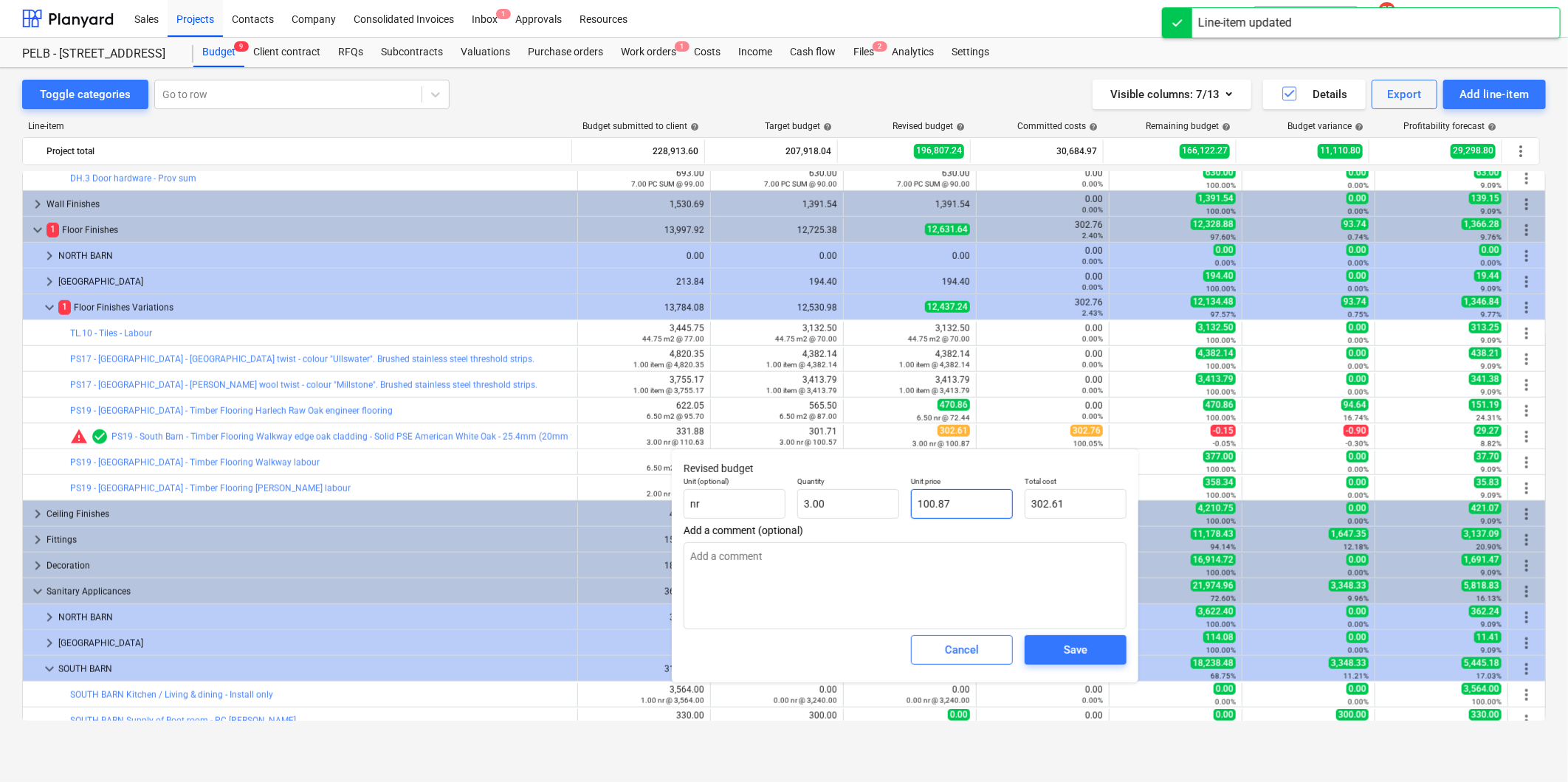
click at [972, 499] on input "100.87" at bounding box center [962, 504] width 102 height 30
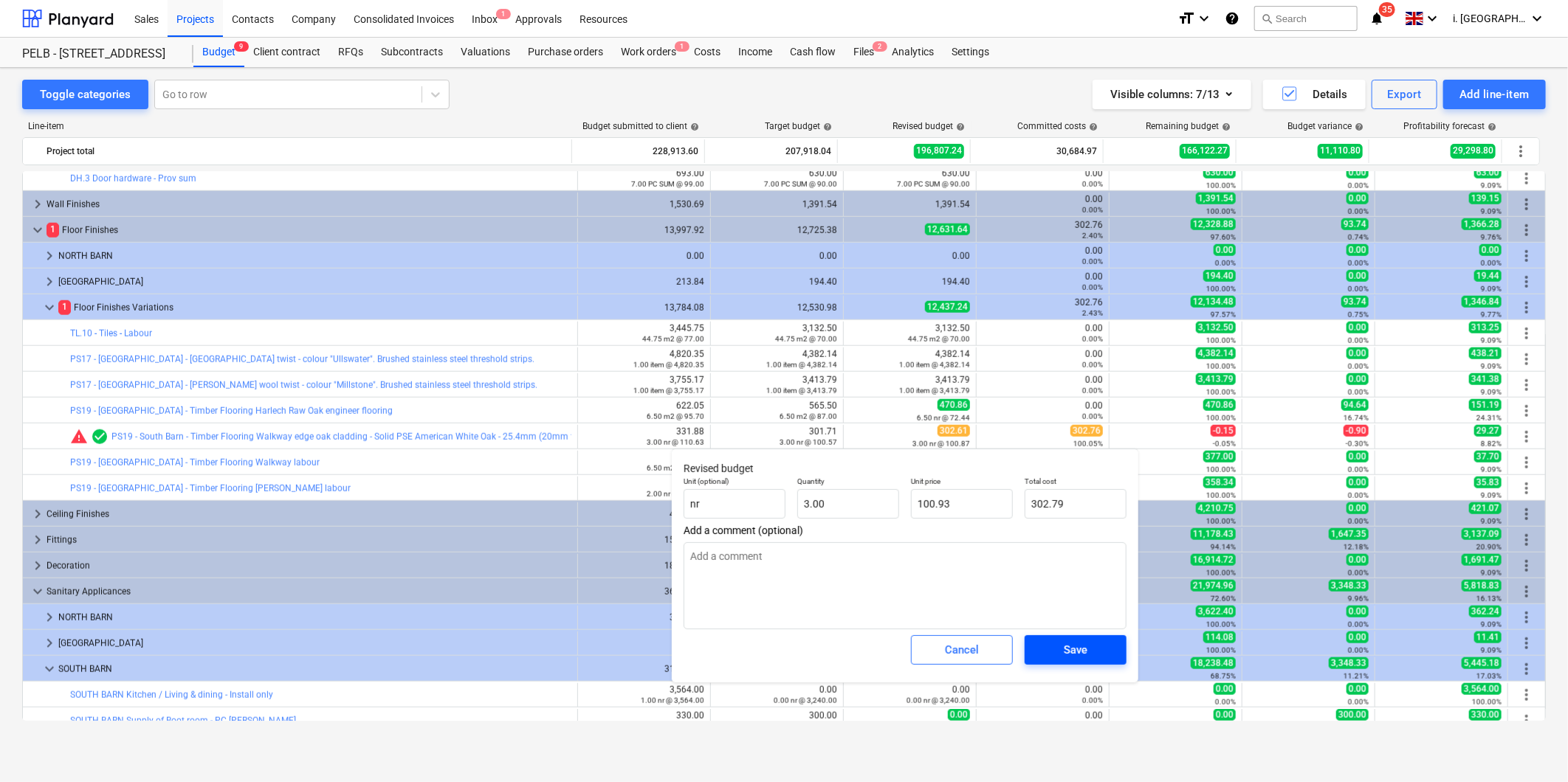
click at [1059, 652] on span "Save" at bounding box center [1075, 650] width 67 height 20
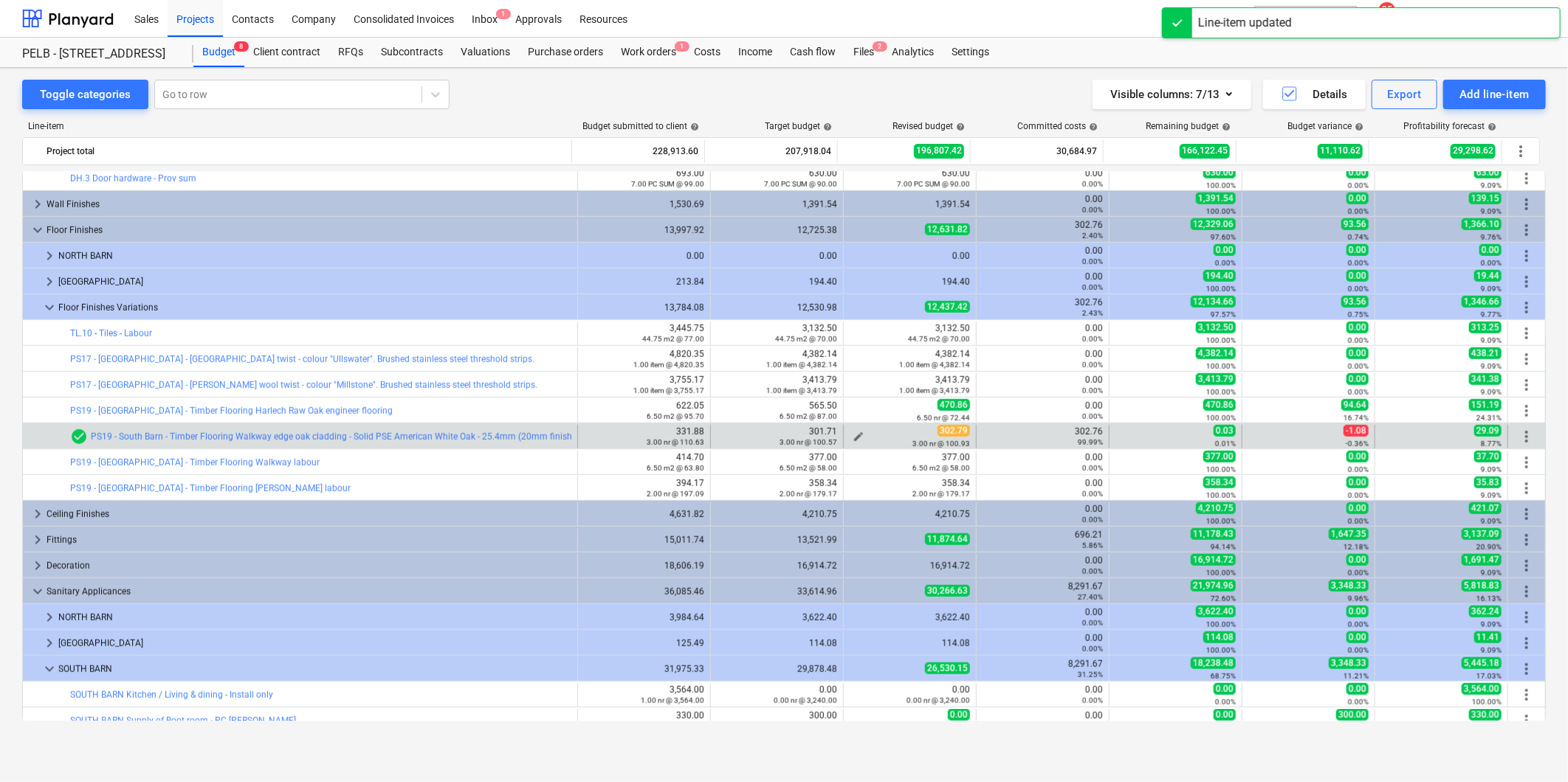
click at [856, 435] on span "edit" at bounding box center [858, 436] width 12 height 12
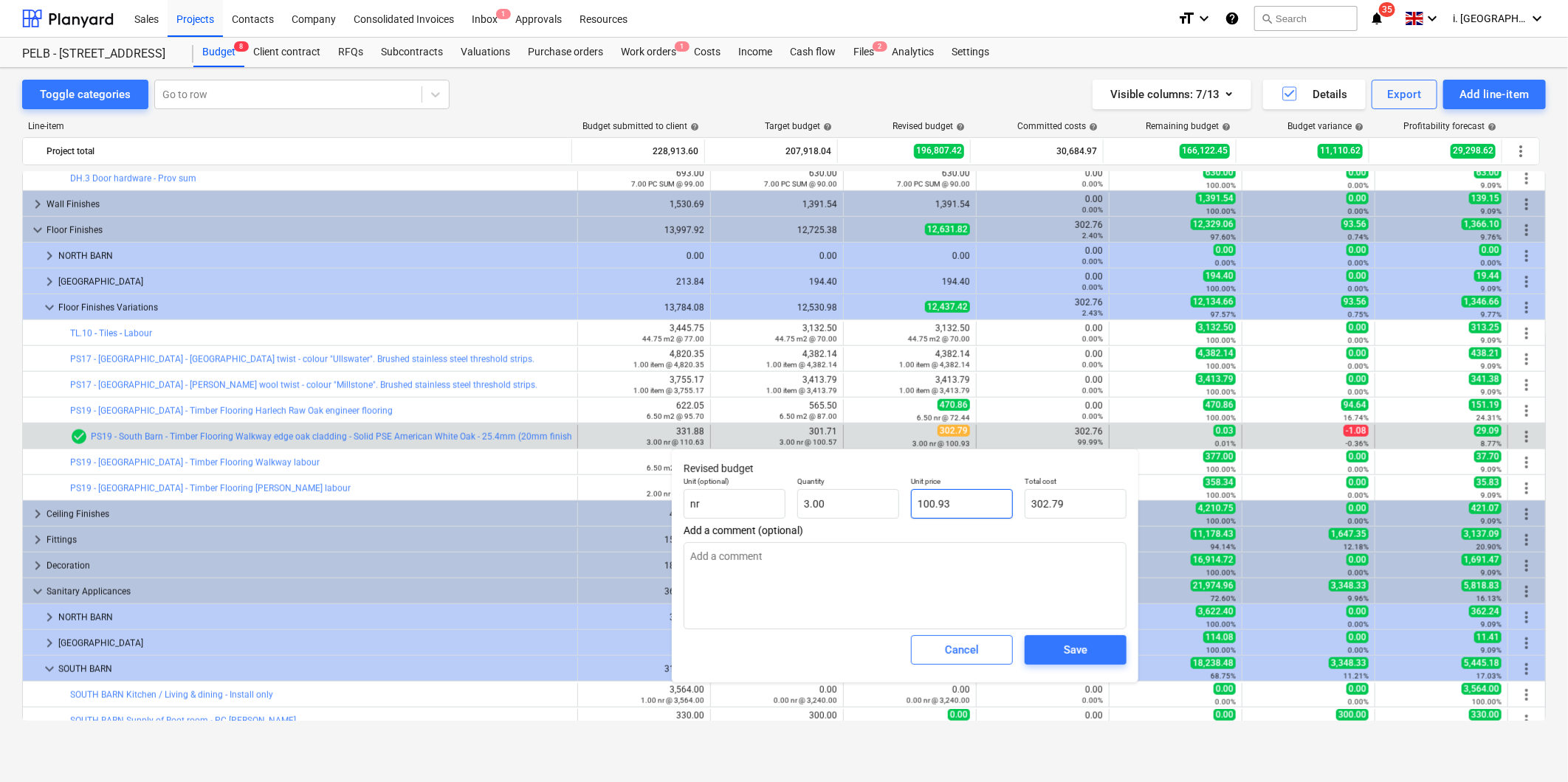
click at [991, 499] on input "100.93" at bounding box center [962, 504] width 102 height 30
click at [1101, 657] on span "Save" at bounding box center [1075, 650] width 67 height 20
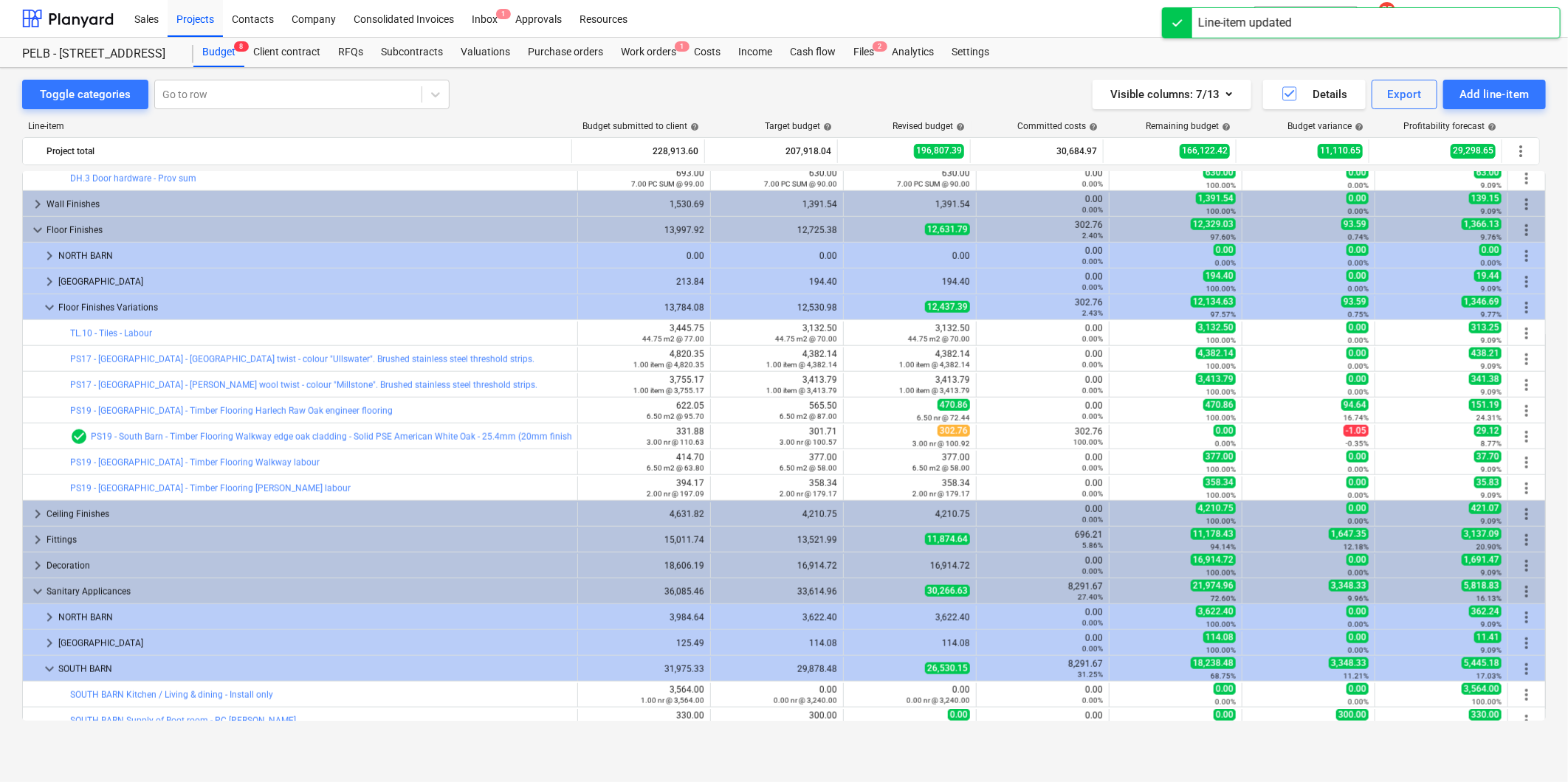
scroll to position [1443, 0]
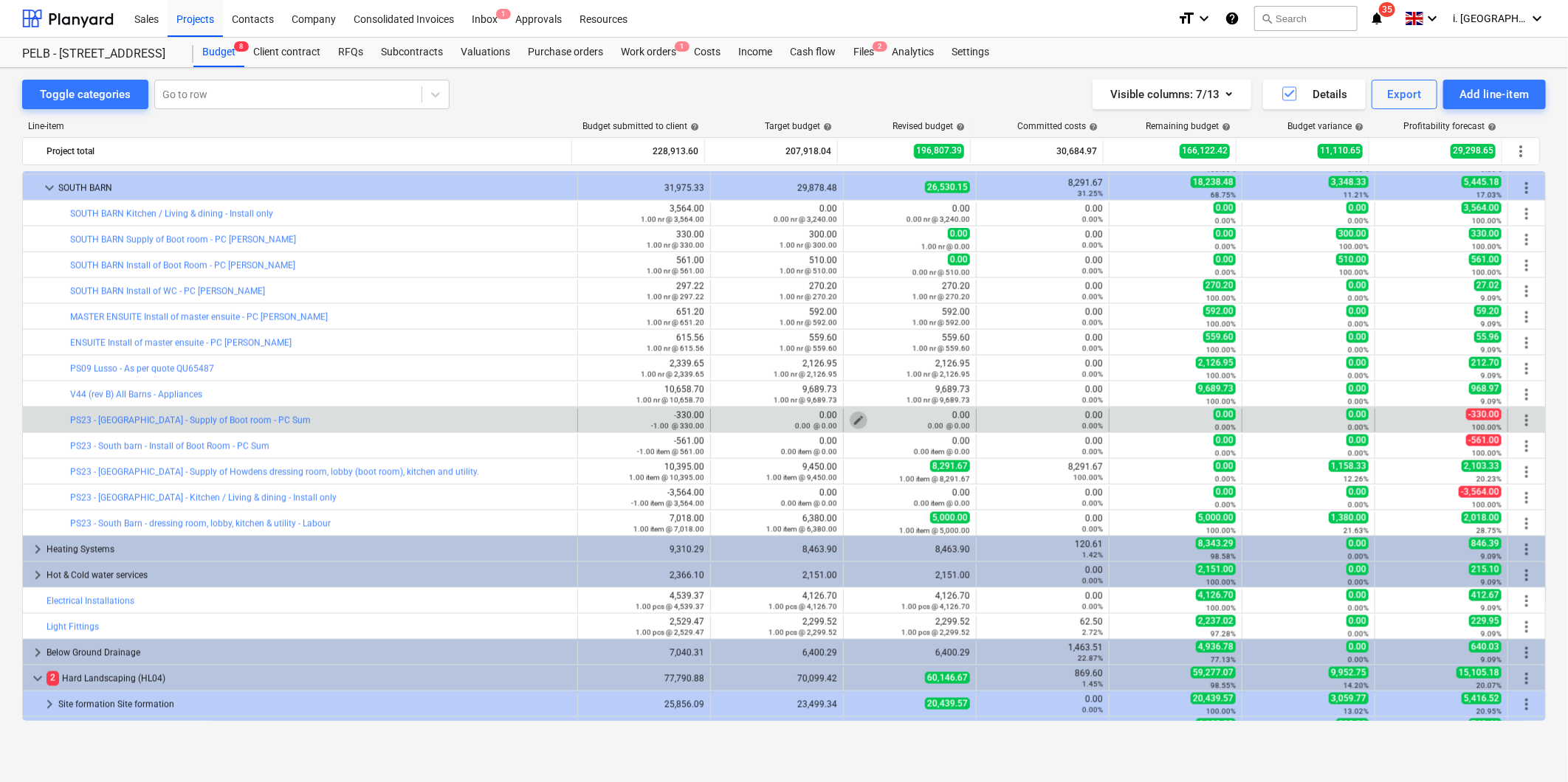
click at [853, 418] on span "edit" at bounding box center [858, 420] width 12 height 12
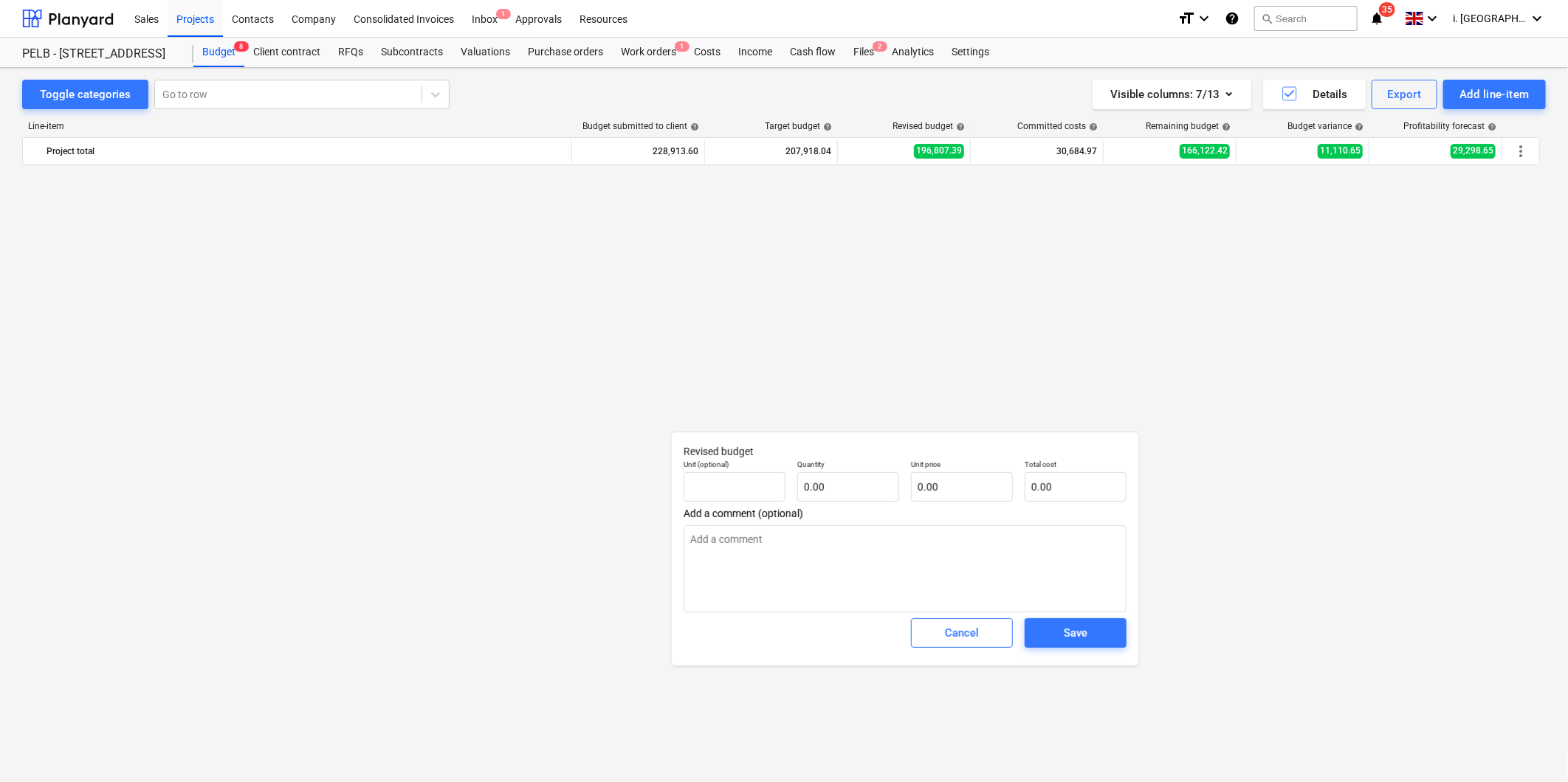
scroll to position [1443, 0]
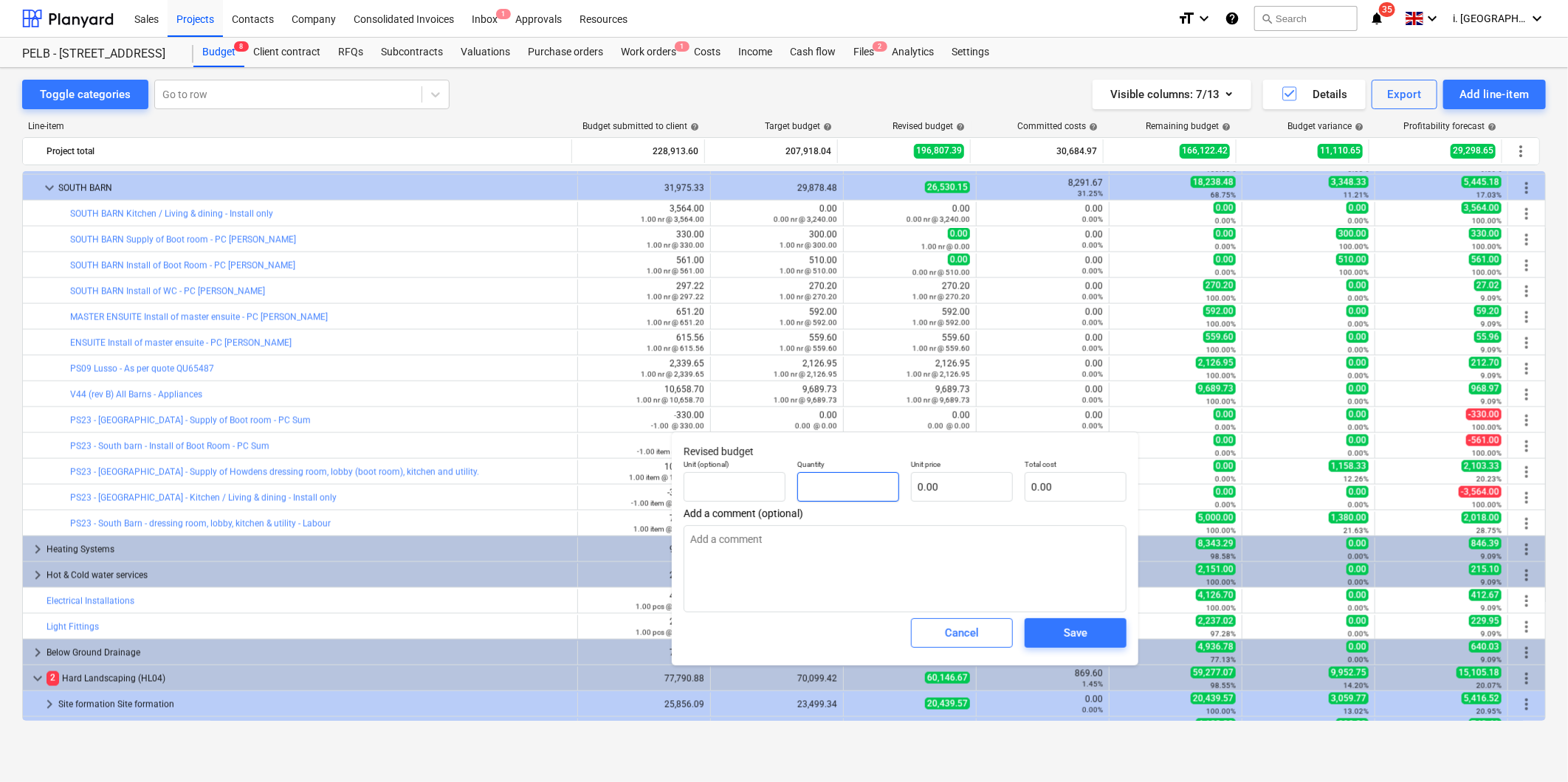
click at [859, 491] on input "text" at bounding box center [848, 487] width 102 height 30
type textarea "x"
type input "-"
type textarea "x"
type input "0.00"
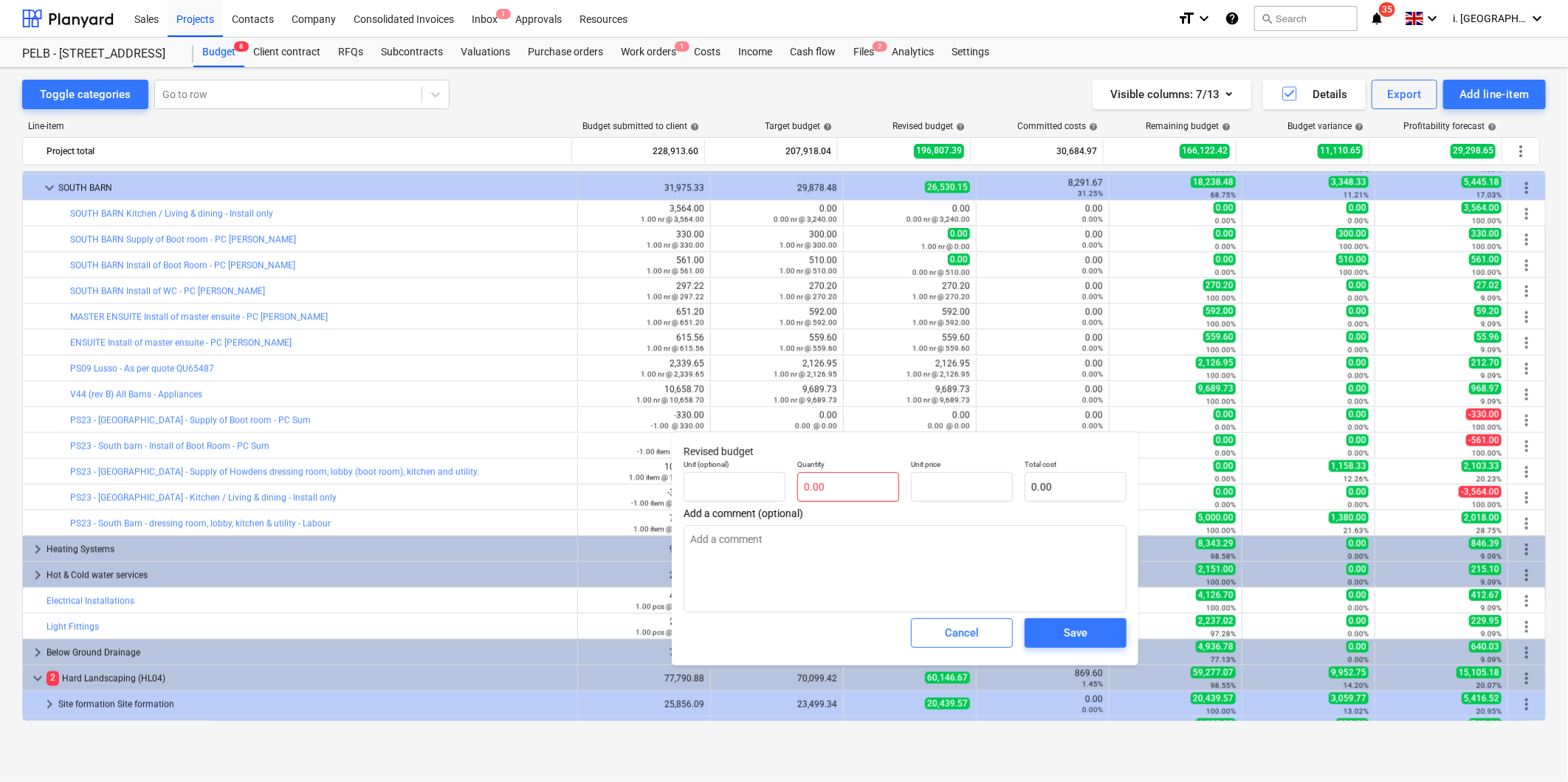
type textarea "x"
type input "0.00"
click at [859, 491] on input "text" at bounding box center [848, 487] width 102 height 30
click at [970, 632] on div "Cancel" at bounding box center [961, 632] width 34 height 20
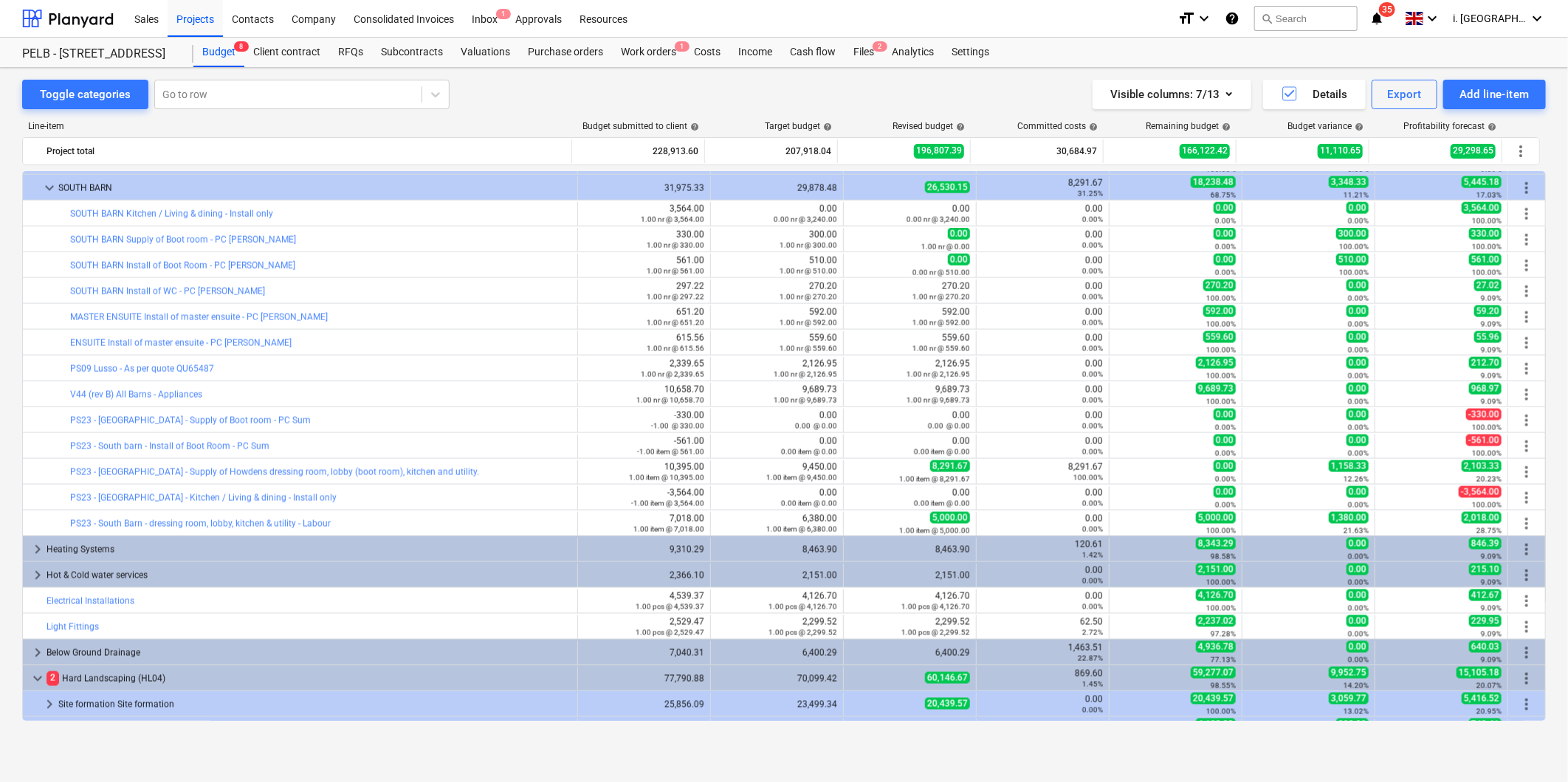
scroll to position [1697, 0]
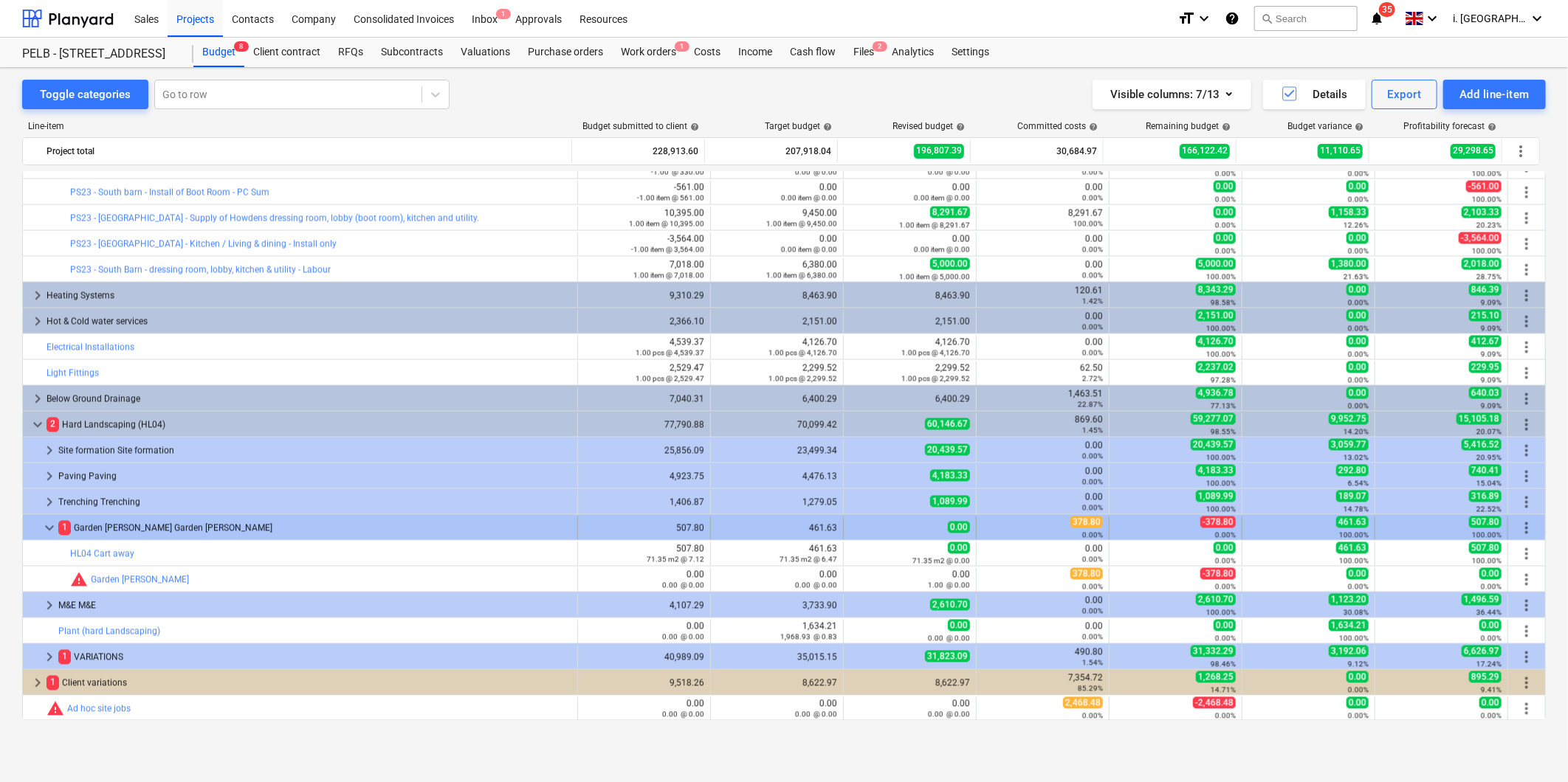
click at [49, 530] on span "keyboard_arrow_down" at bounding box center [49, 528] width 18 height 18
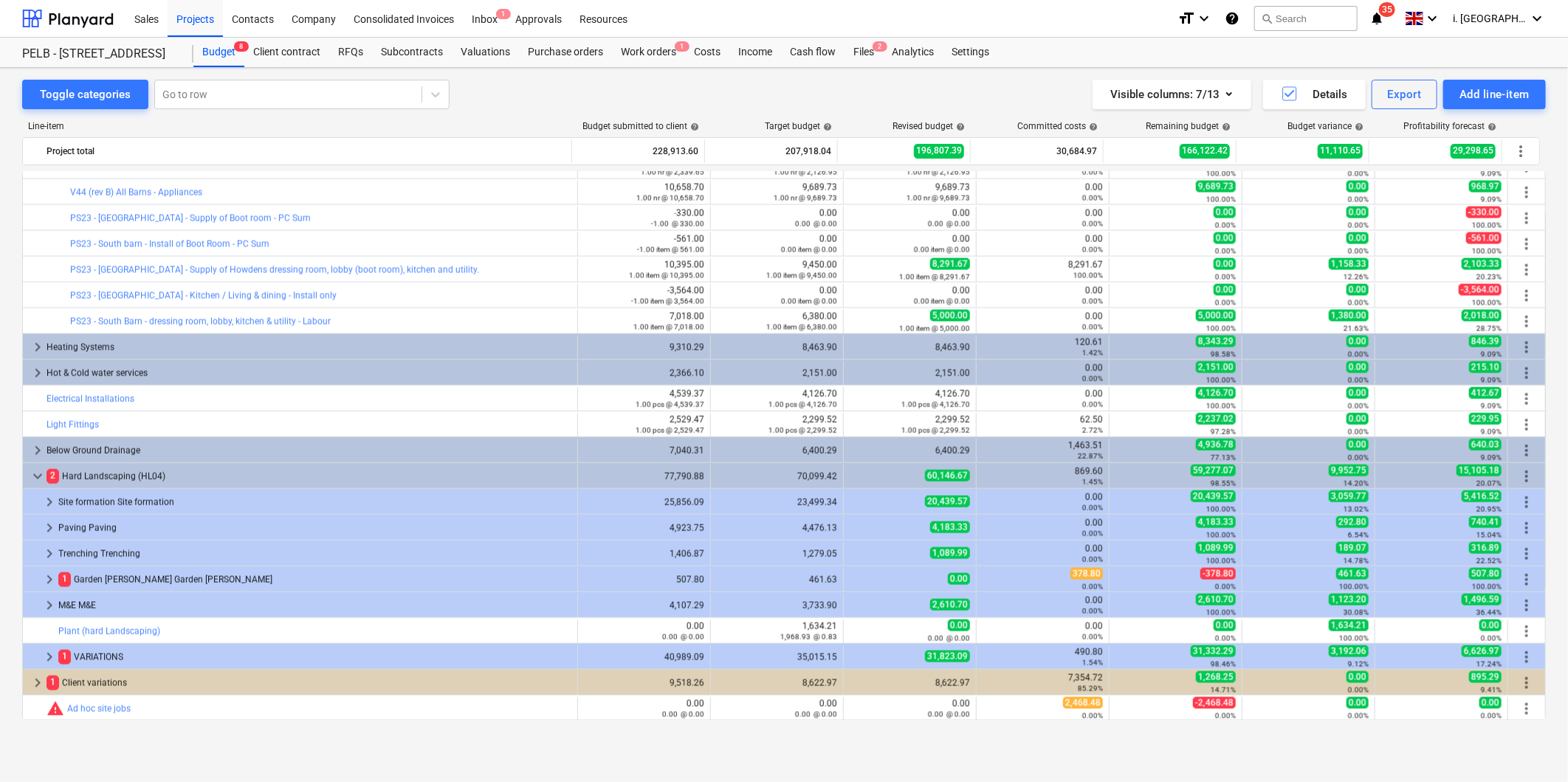
scroll to position [1645, 0]
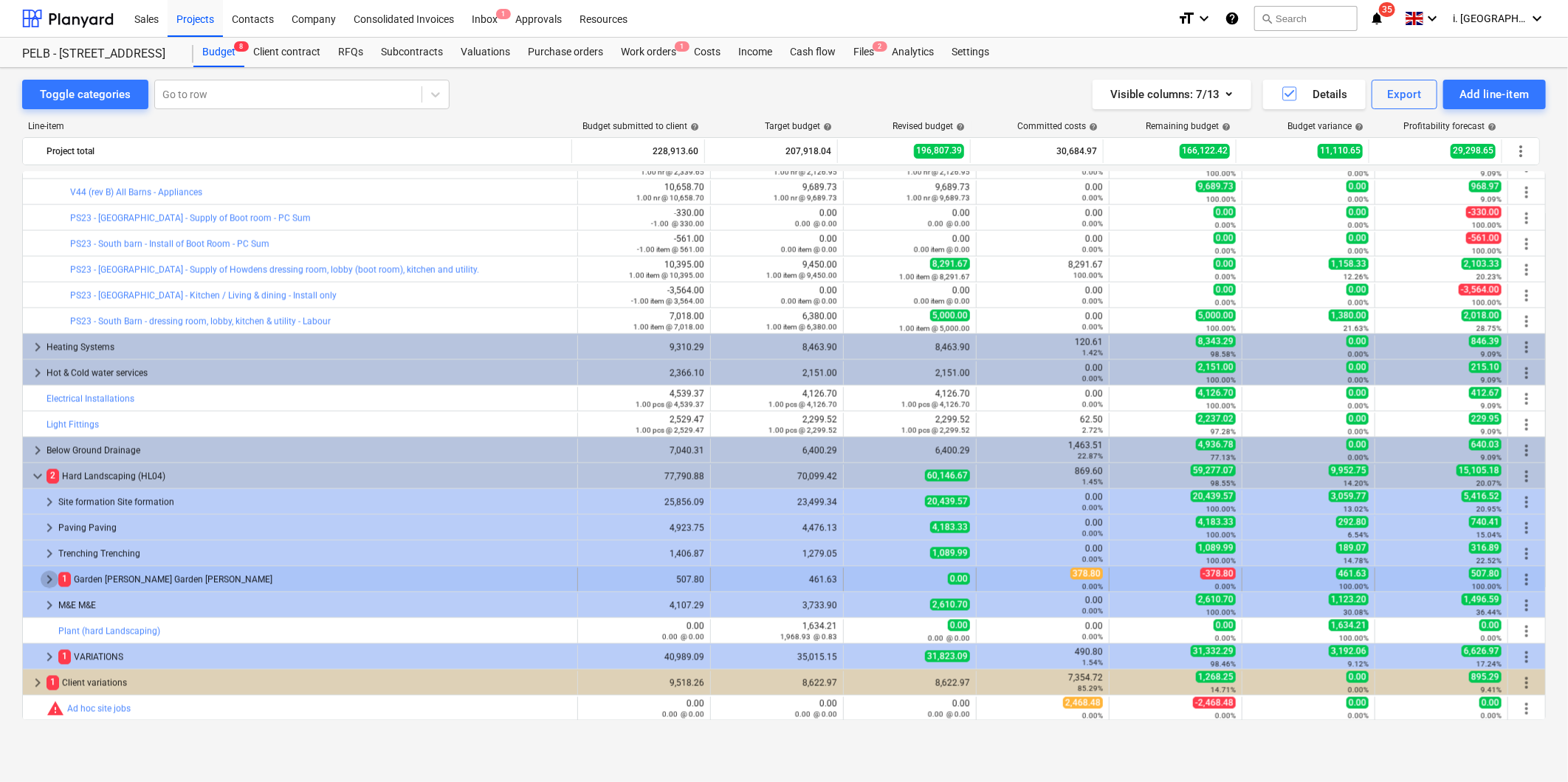
click at [50, 578] on span "keyboard_arrow_right" at bounding box center [49, 580] width 18 height 18
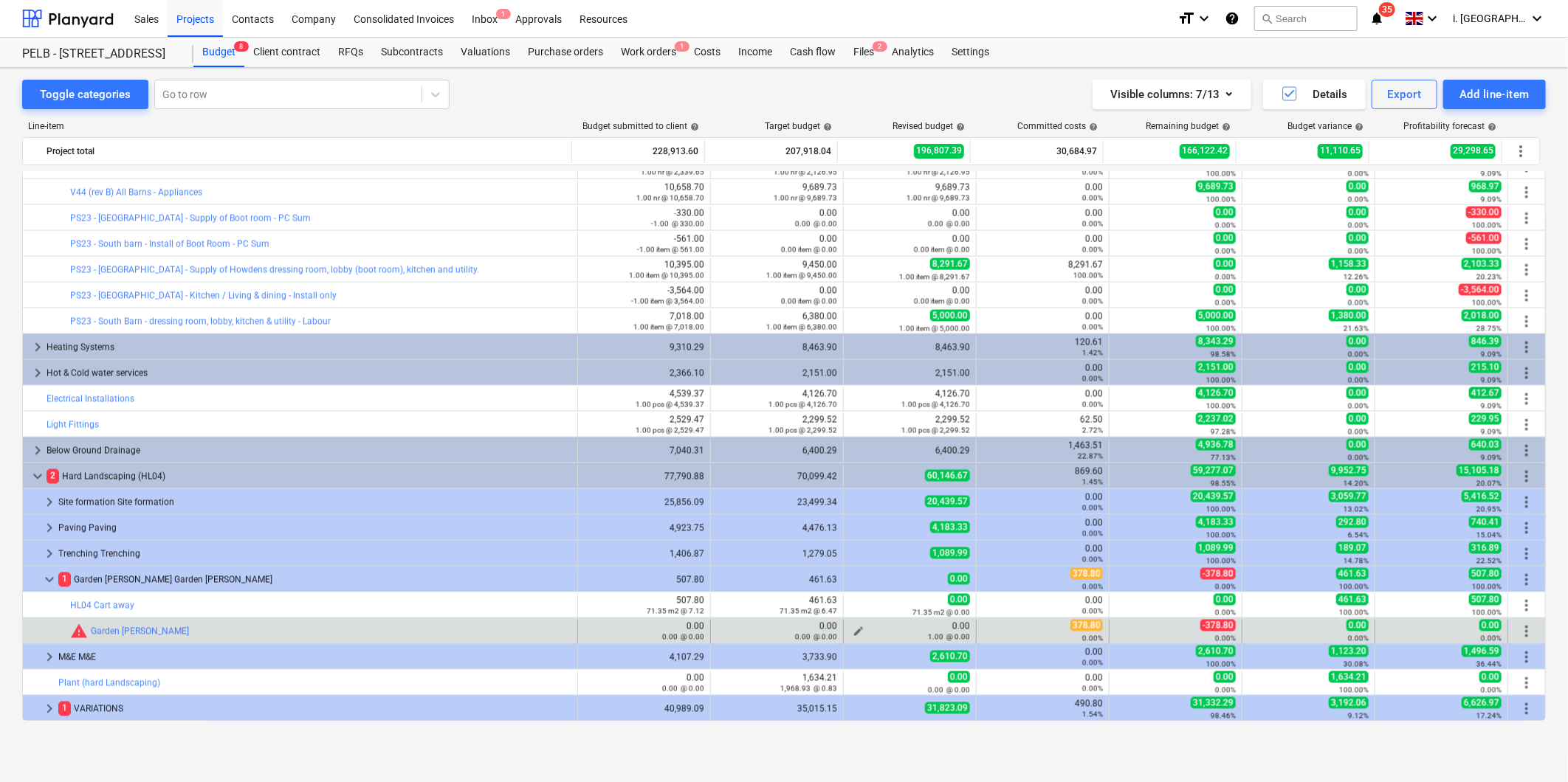
click at [854, 631] on span "edit" at bounding box center [858, 631] width 12 height 12
type textarea "x"
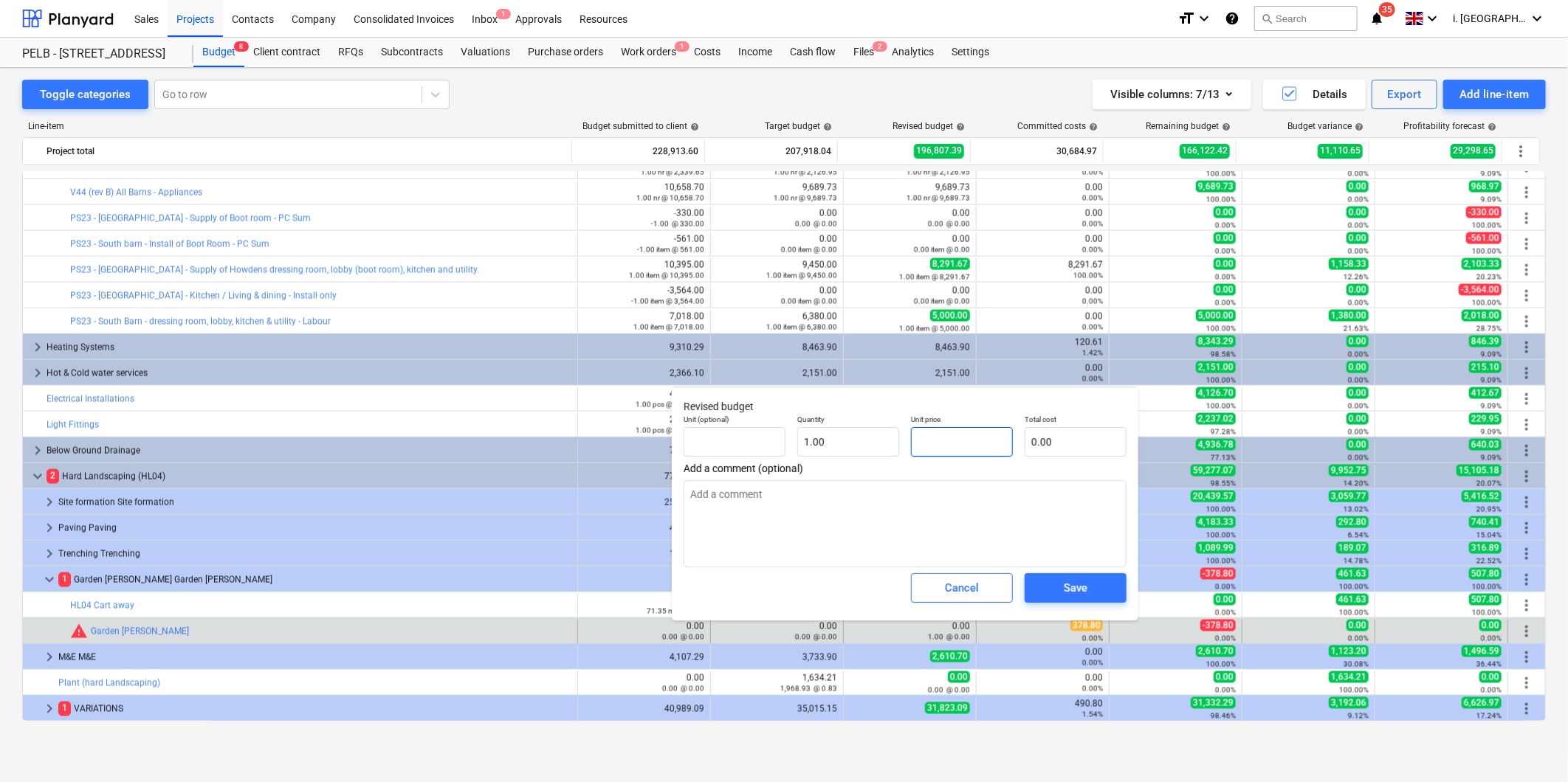
click at [997, 438] on input "text" at bounding box center [962, 442] width 102 height 30
type textarea "x"
type input "3"
type input "3.00"
type textarea "x"
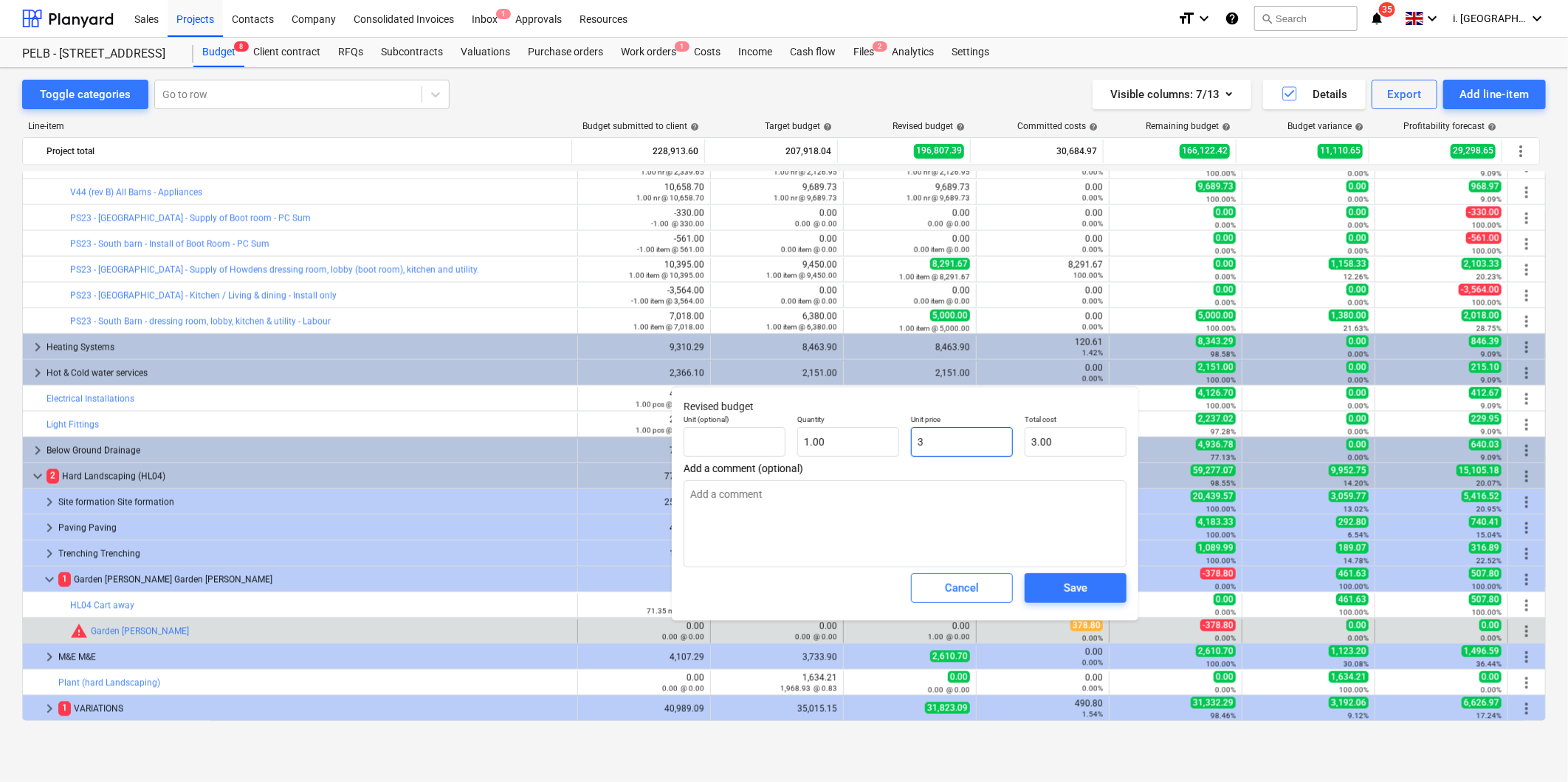
type input "37"
type input "37.00"
type textarea "x"
type input "378"
type input "378.00"
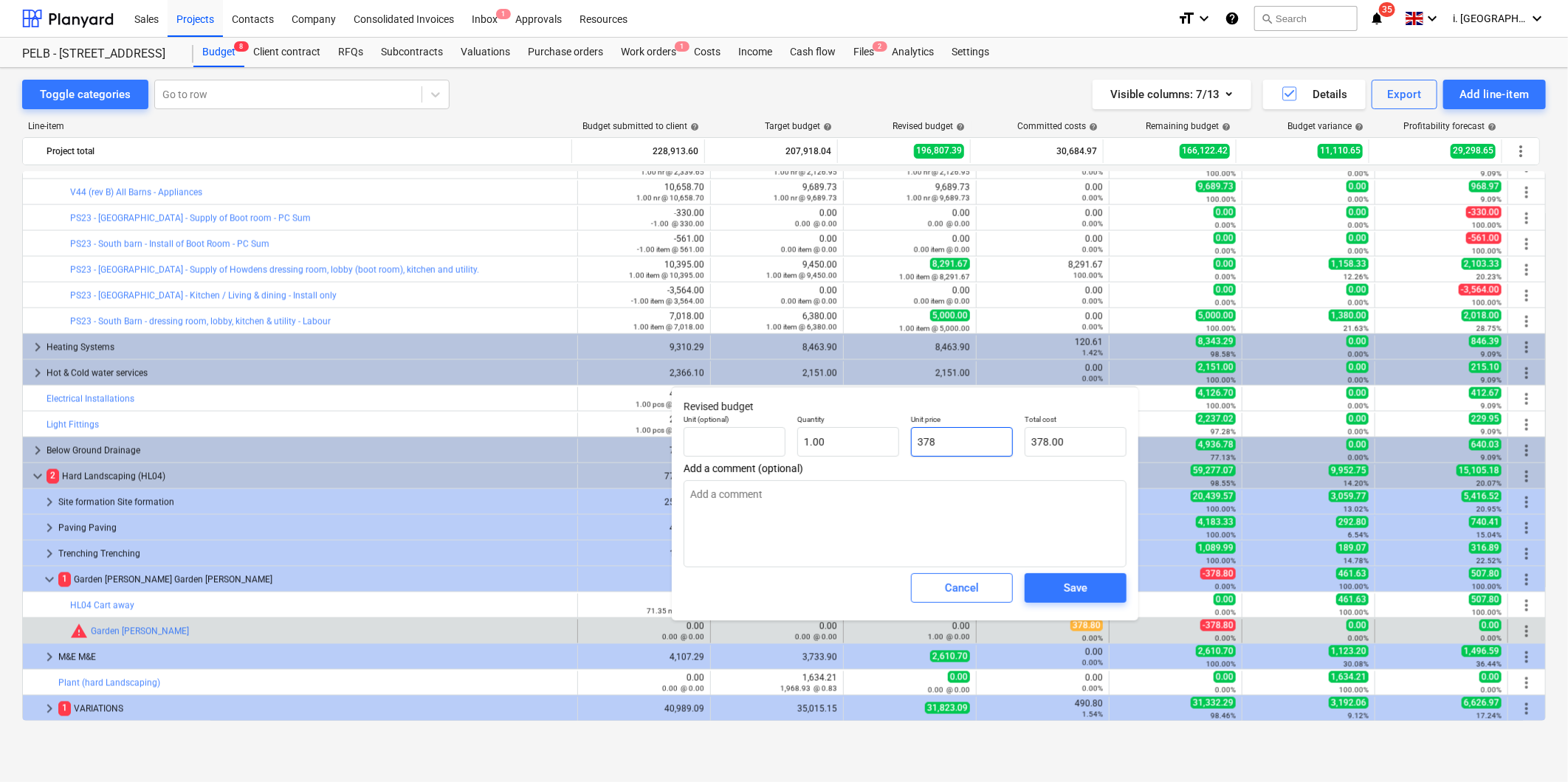
type textarea "x"
type input "378."
type textarea "x"
type input "378.8"
type input "378.80"
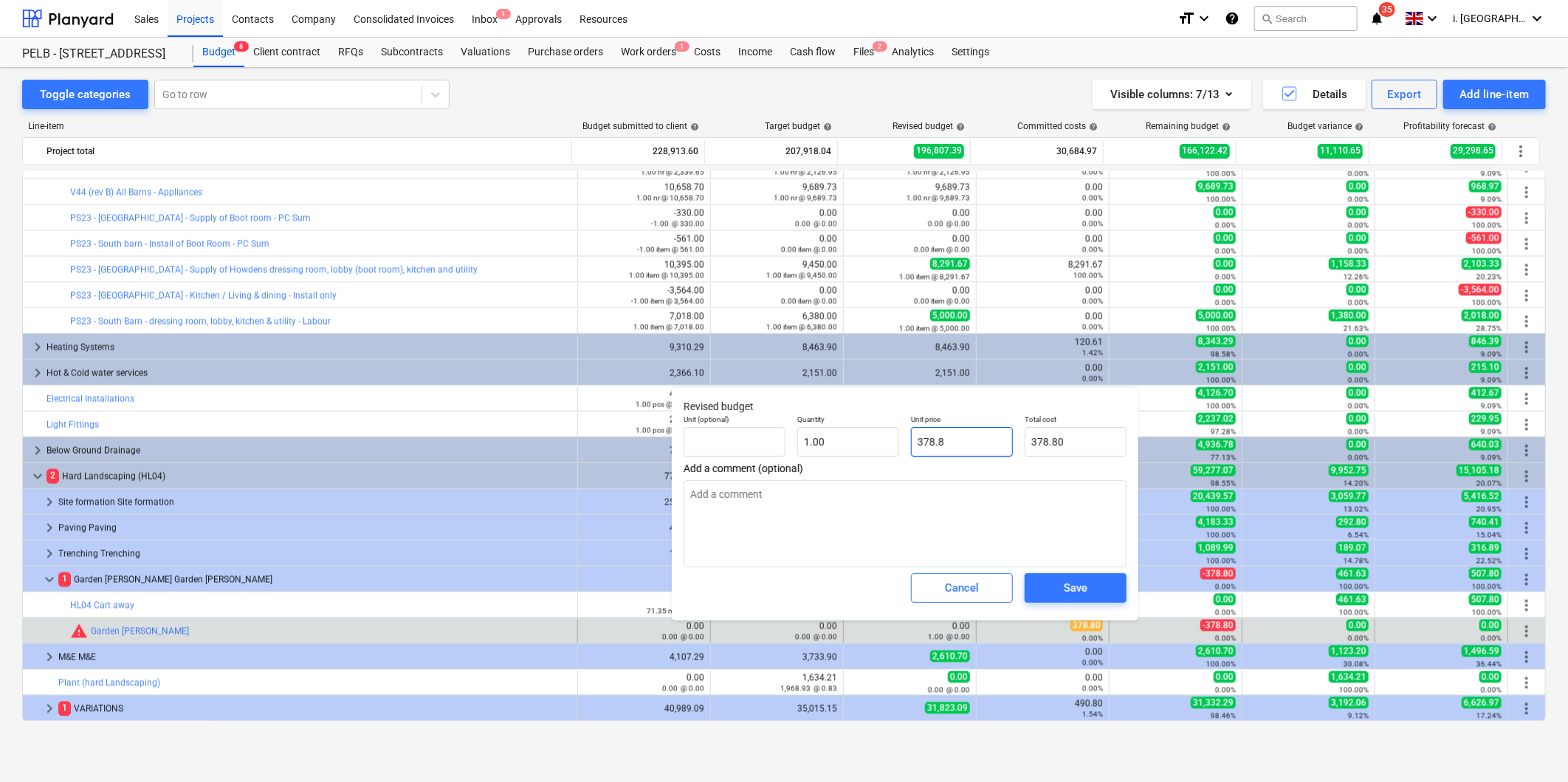
type textarea "x"
type input "378.80"
click at [1086, 595] on div "Save" at bounding box center [1075, 588] width 23 height 20
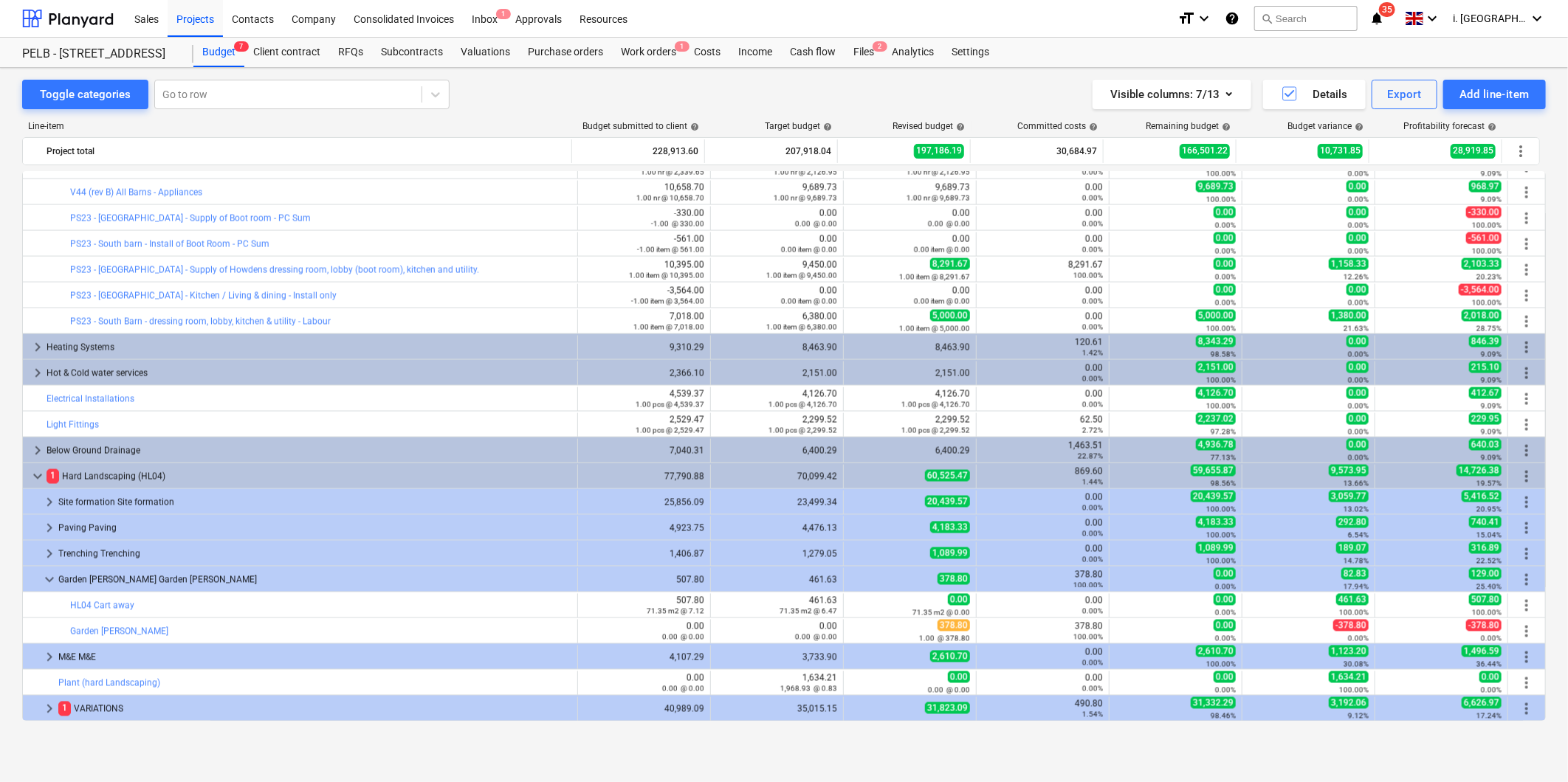
scroll to position [1697, 0]
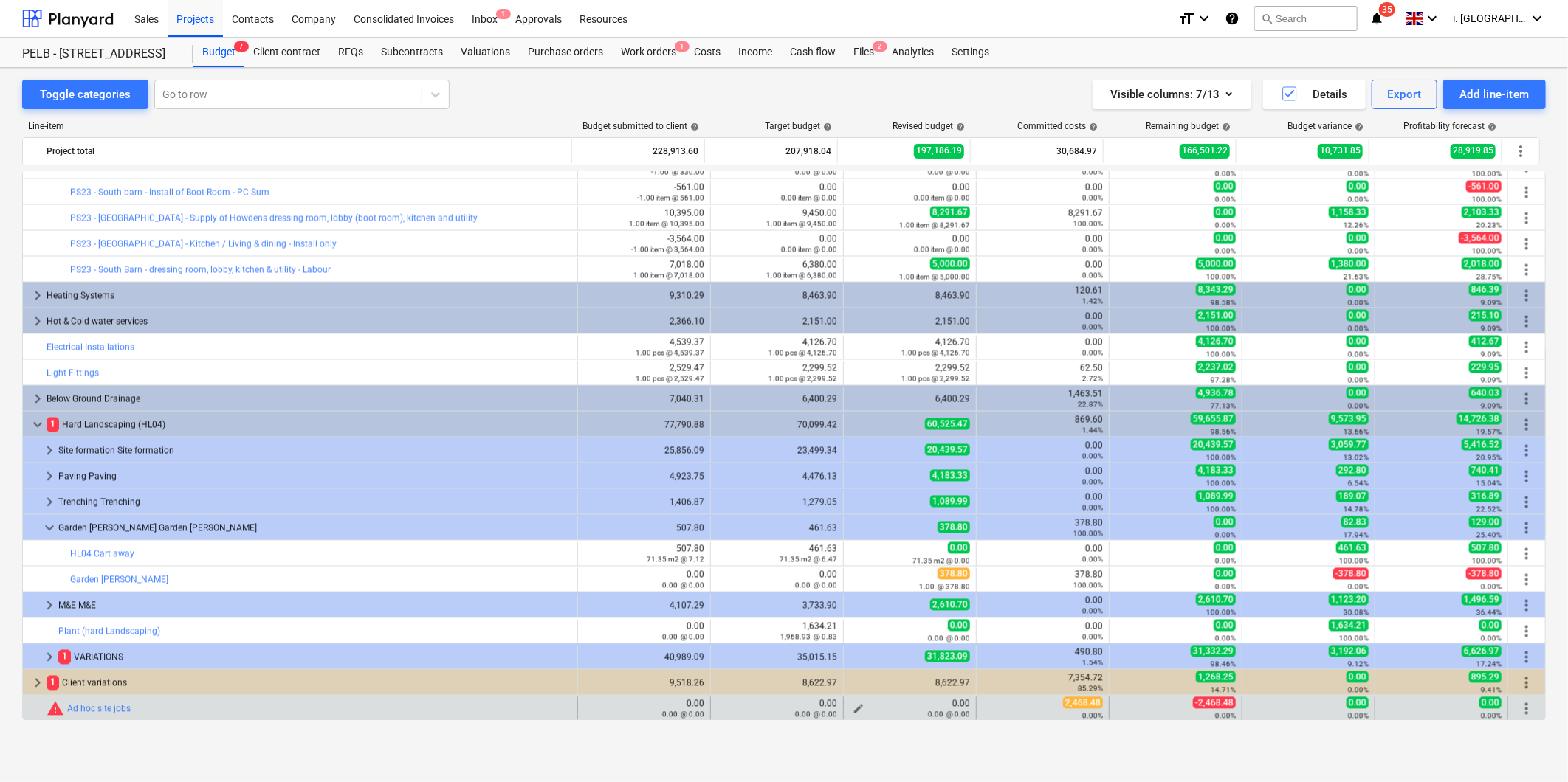
click at [854, 708] on span "edit" at bounding box center [858, 708] width 12 height 12
type textarea "x"
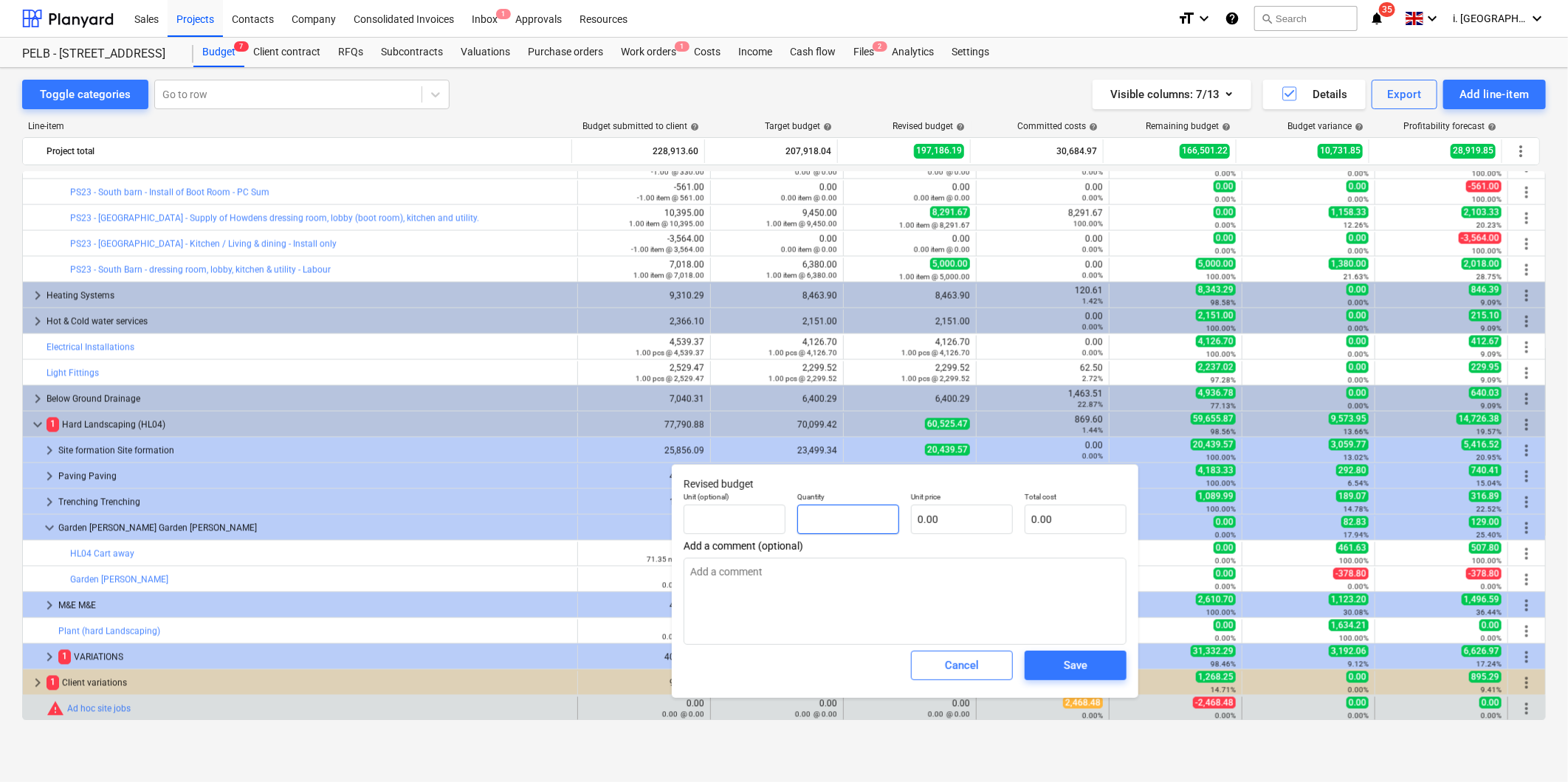
click at [880, 524] on input "text" at bounding box center [848, 520] width 102 height 30
type textarea "x"
type input "1"
type textarea "x"
type input "1.00"
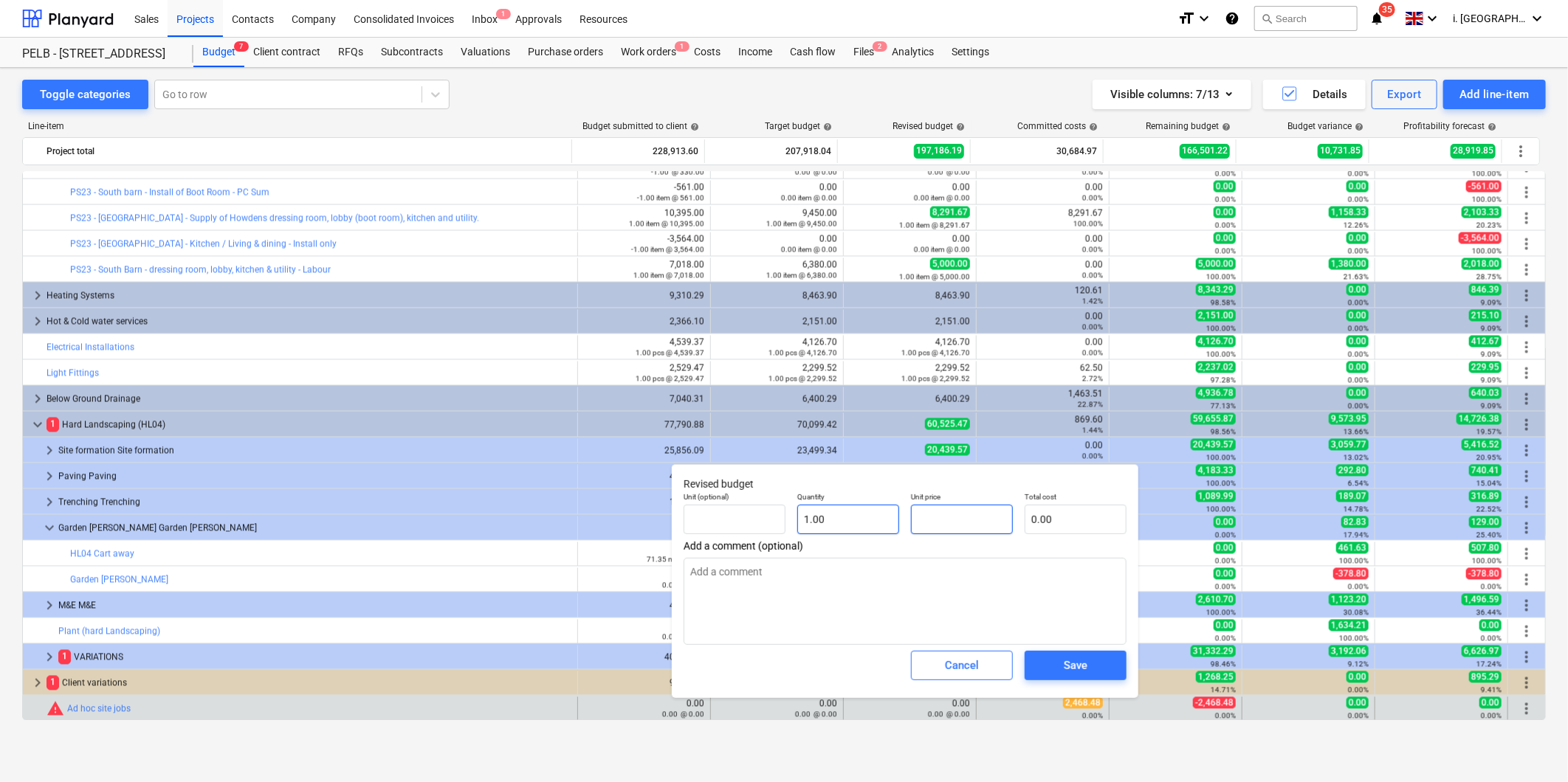
type textarea "x"
type input "2"
type input "2.00"
type textarea "x"
type input "24"
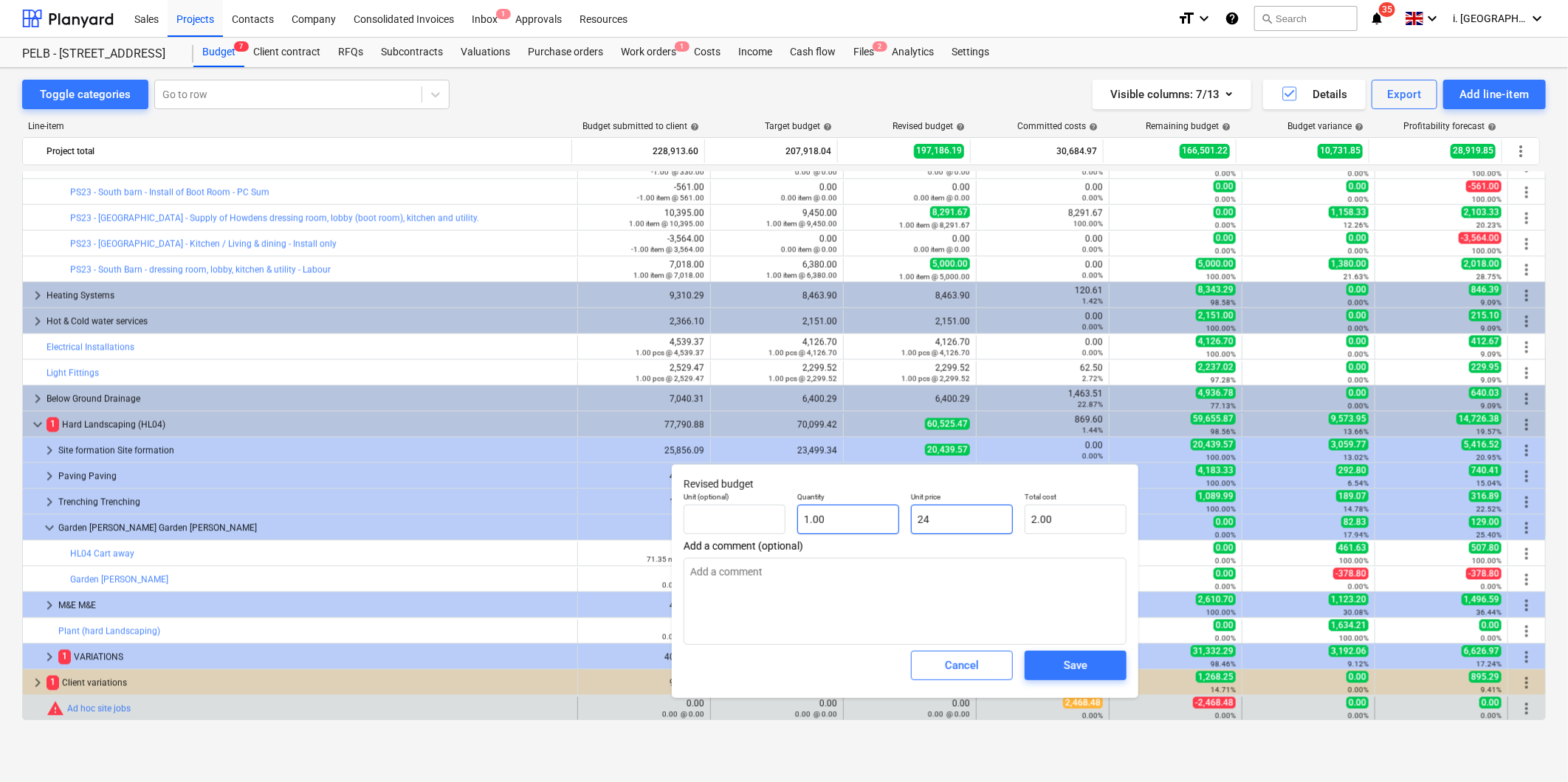
type input "24.00"
type textarea "x"
type input "246"
type input "246.00"
type textarea "x"
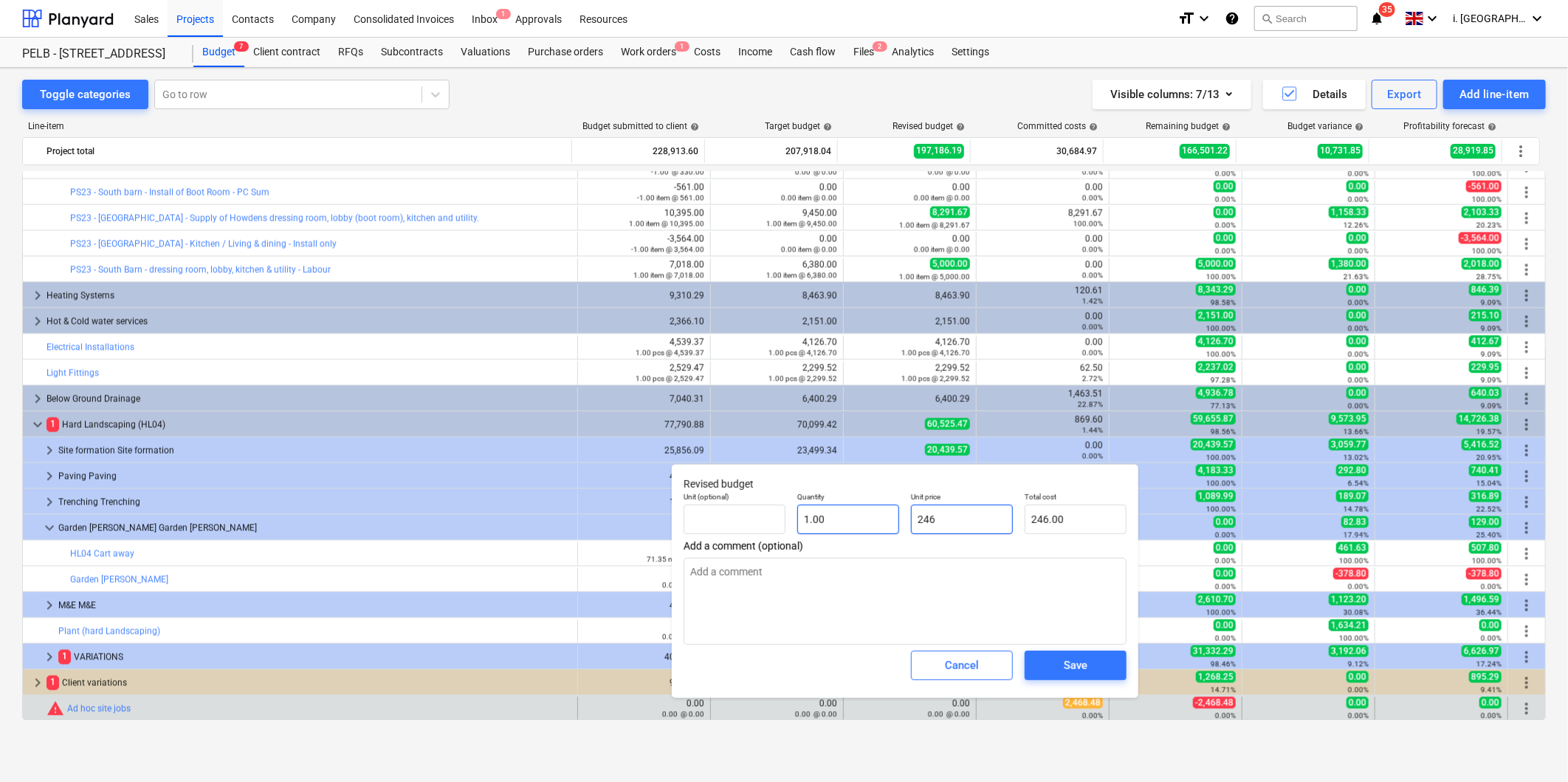
type input "2468"
type input "2,468.00"
type textarea "x"
type input "2468."
type textarea "x"
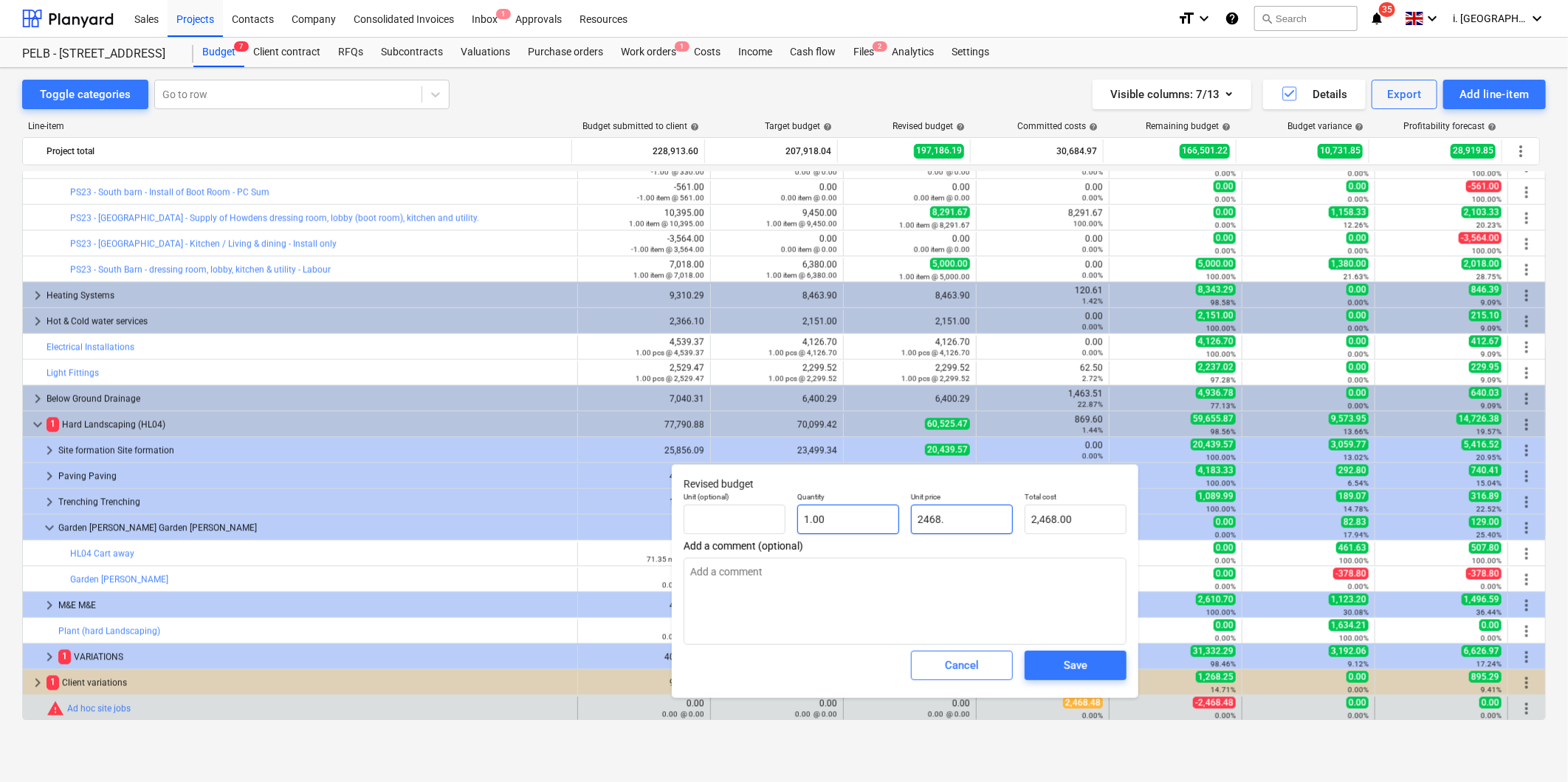
type input "2468.4"
type input "2,468.40"
type textarea "x"
type input "2468.48"
type input "2,468.48"
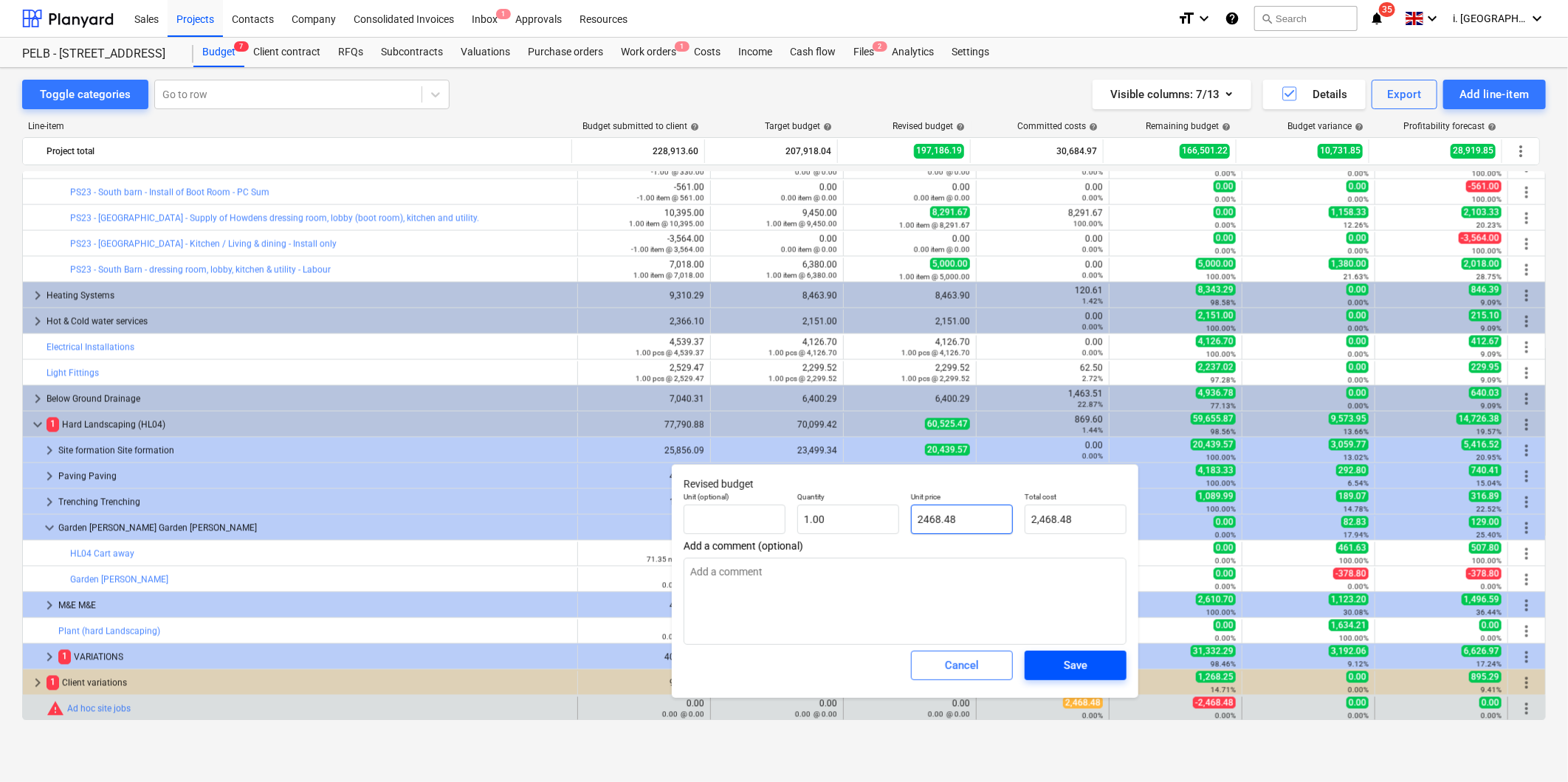
type input "2468.48"
type textarea "x"
type input "2,468.48"
click at [1099, 661] on span "Save" at bounding box center [1075, 665] width 67 height 20
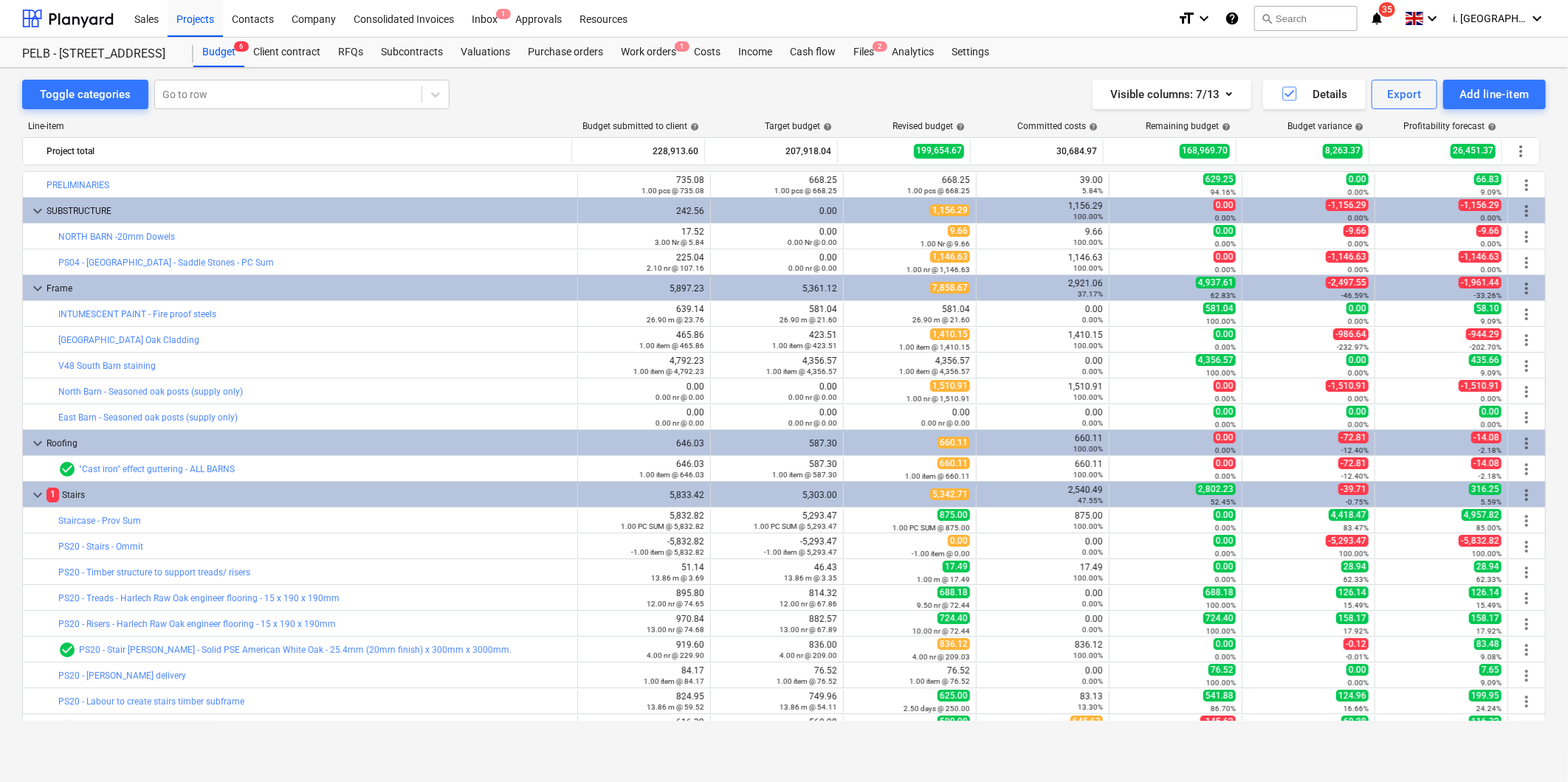
scroll to position [481, 0]
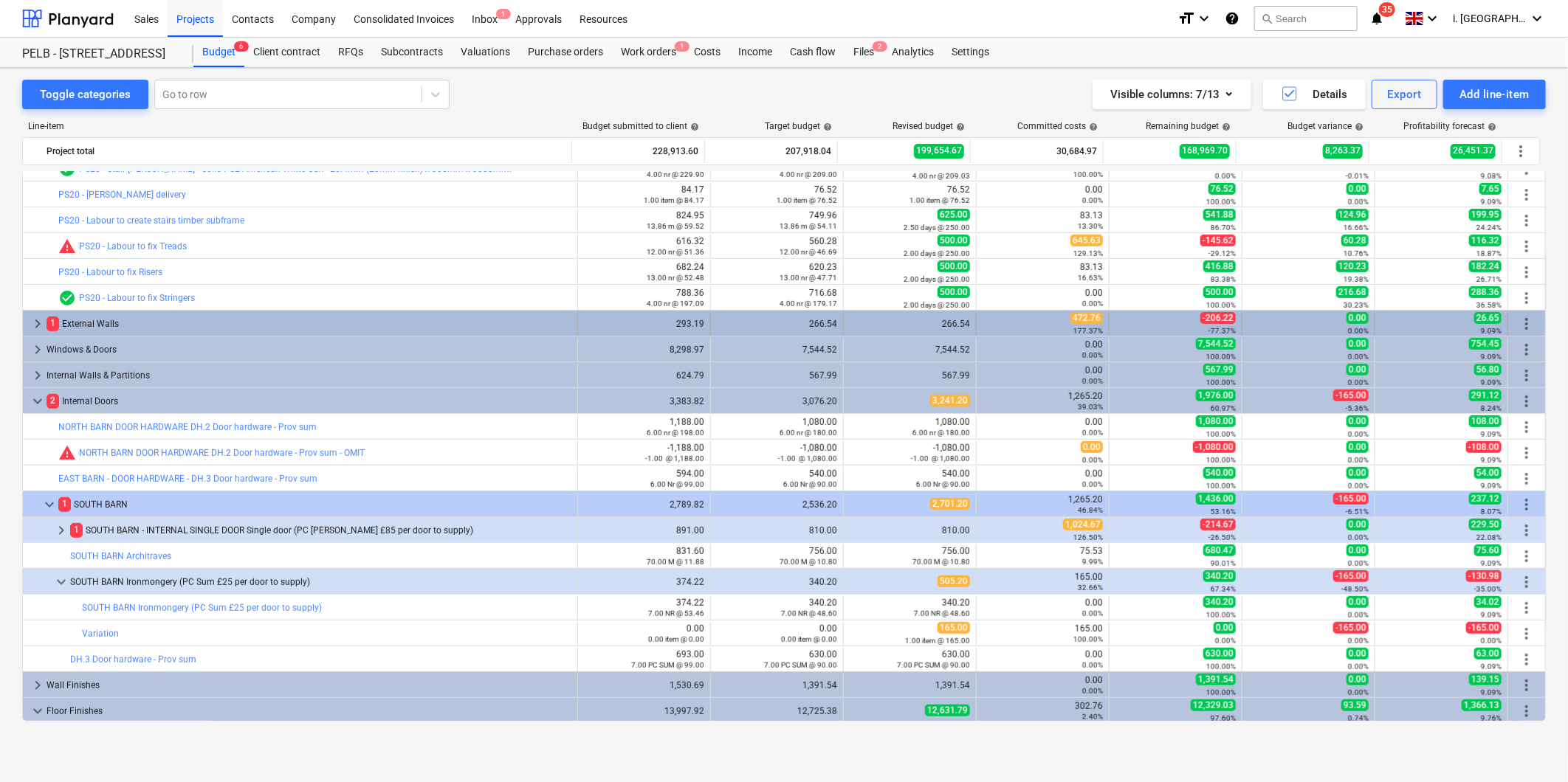
click at [39, 326] on span "keyboard_arrow_right" at bounding box center [38, 323] width 18 height 18
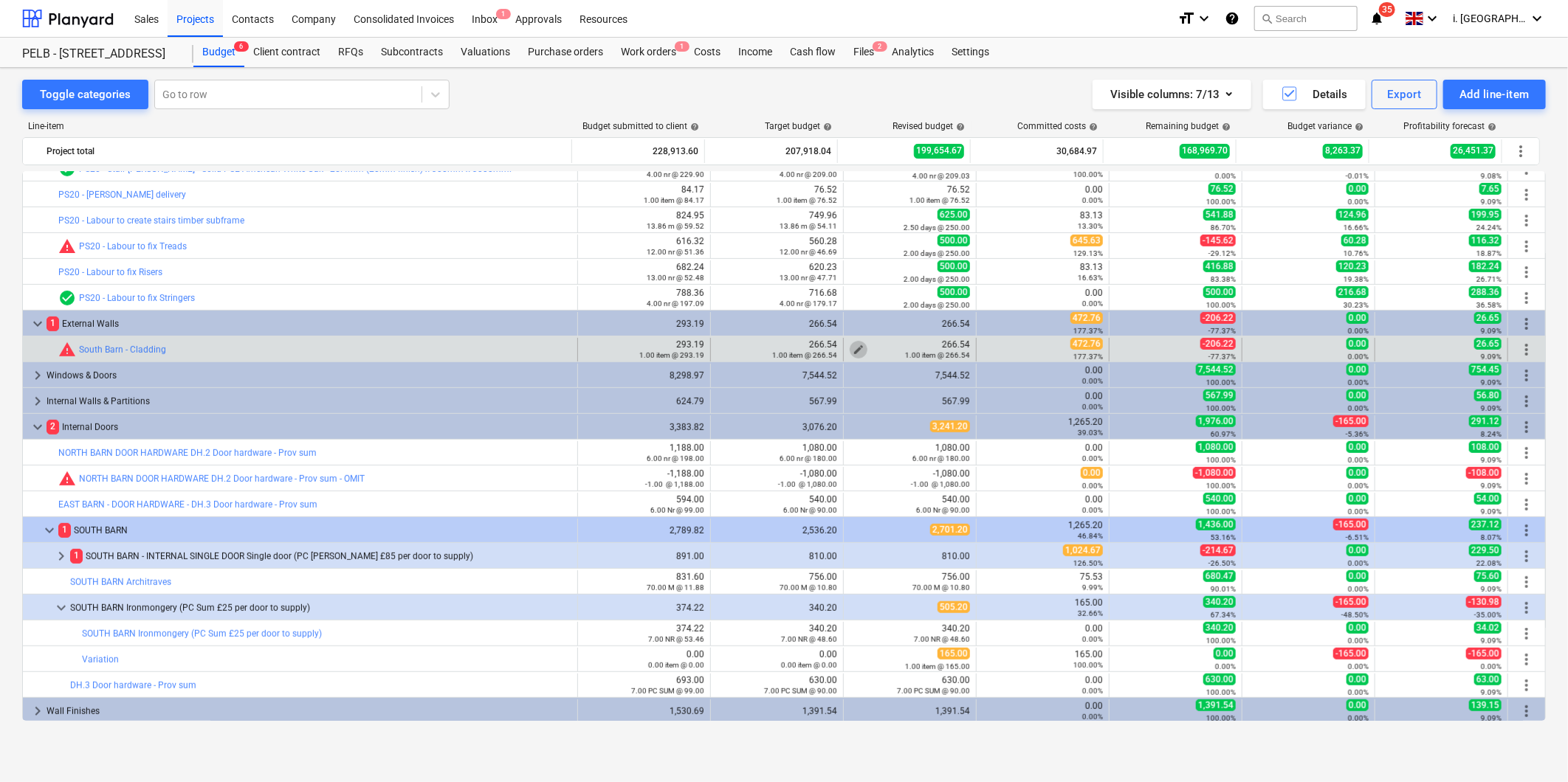
click at [853, 349] on span "edit" at bounding box center [858, 349] width 12 height 12
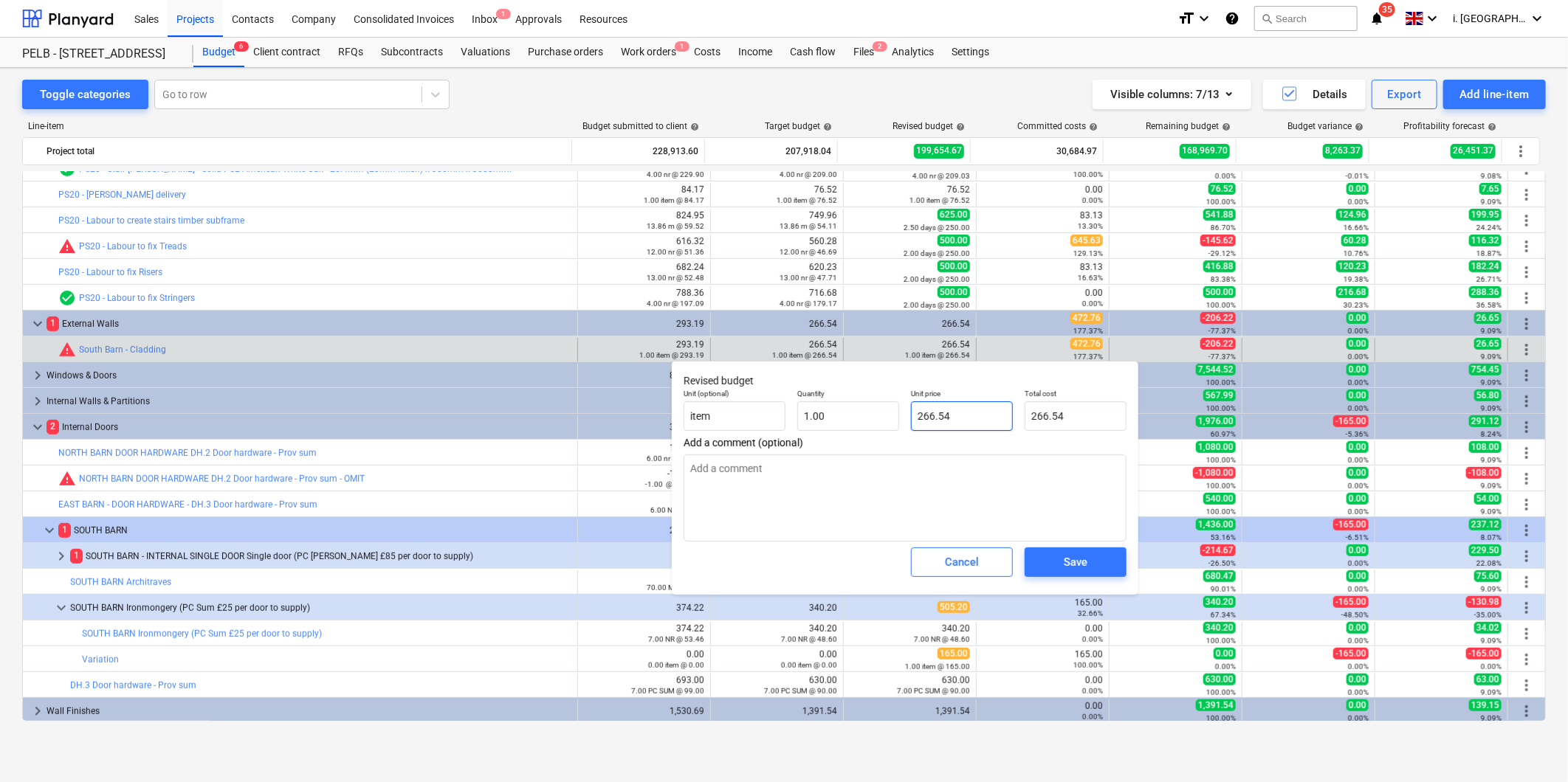
click at [927, 417] on input "266.54" at bounding box center [962, 416] width 102 height 30
drag, startPoint x: 840, startPoint y: 400, endPoint x: 784, endPoint y: 400, distance: 56.0
click at [784, 400] on div "Unit (optional) item Quantity 1.00 Unit price 266.54 Total cost 266.54" at bounding box center [905, 409] width 455 height 54
type textarea "x"
type input "4"
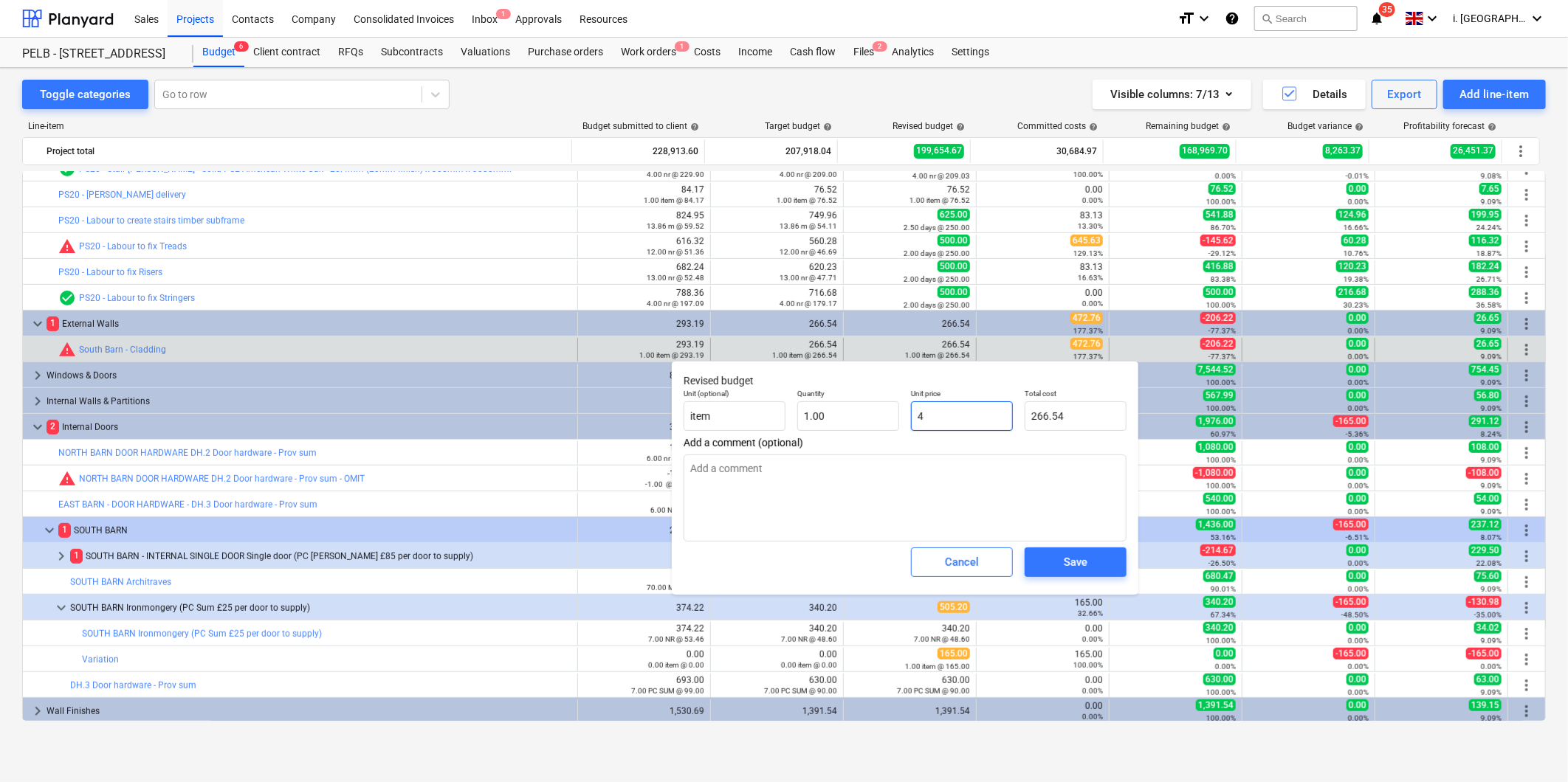
type input "4.00"
type textarea "x"
type input "47"
type input "47.00"
type textarea "x"
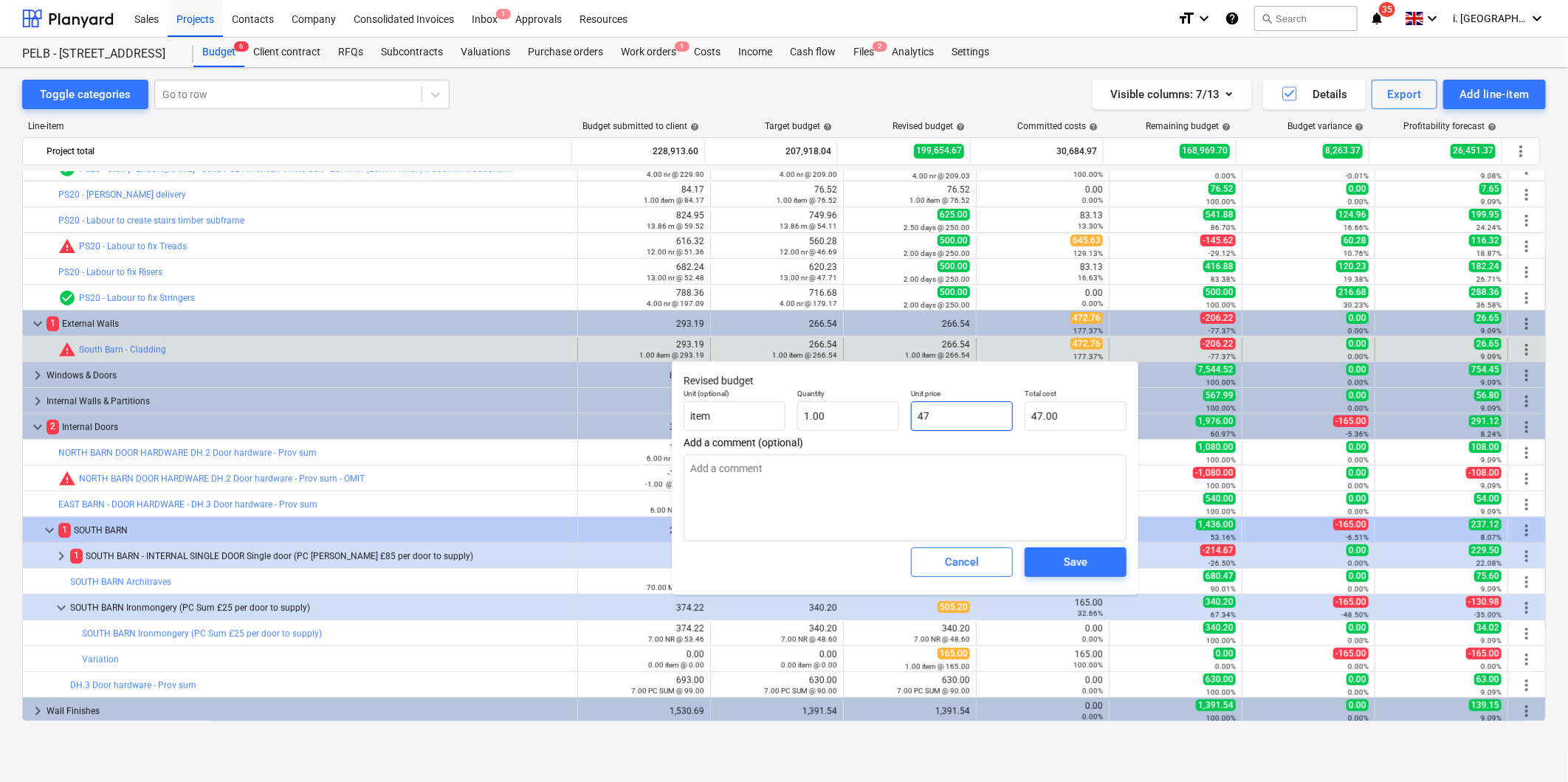
type input "472"
type input "472.00"
type textarea "x"
type input "472.47"
type textarea "x"
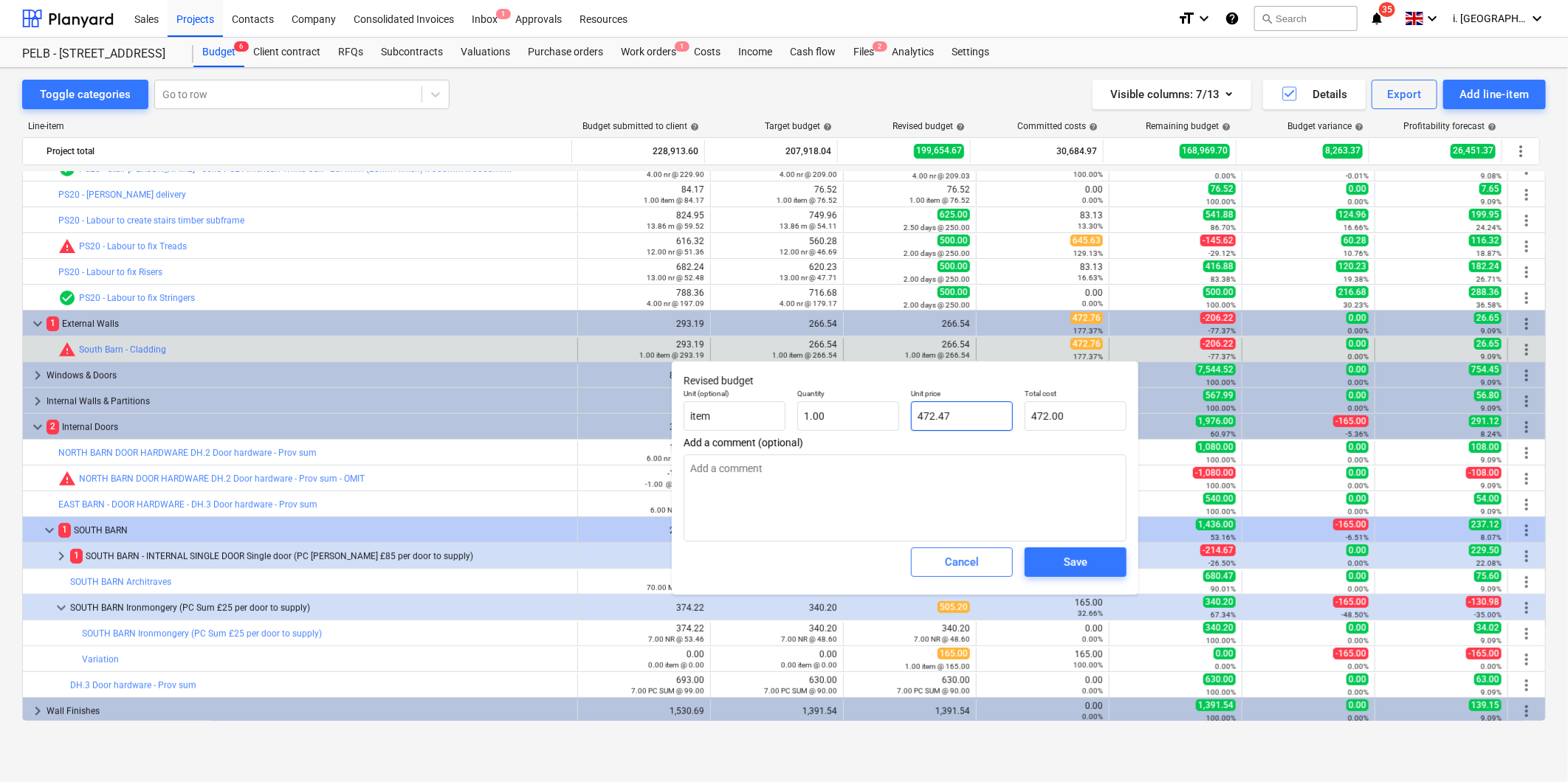
type input "472.47"
type textarea "x"
type input "472.476"
type input "472.48"
type textarea "x"
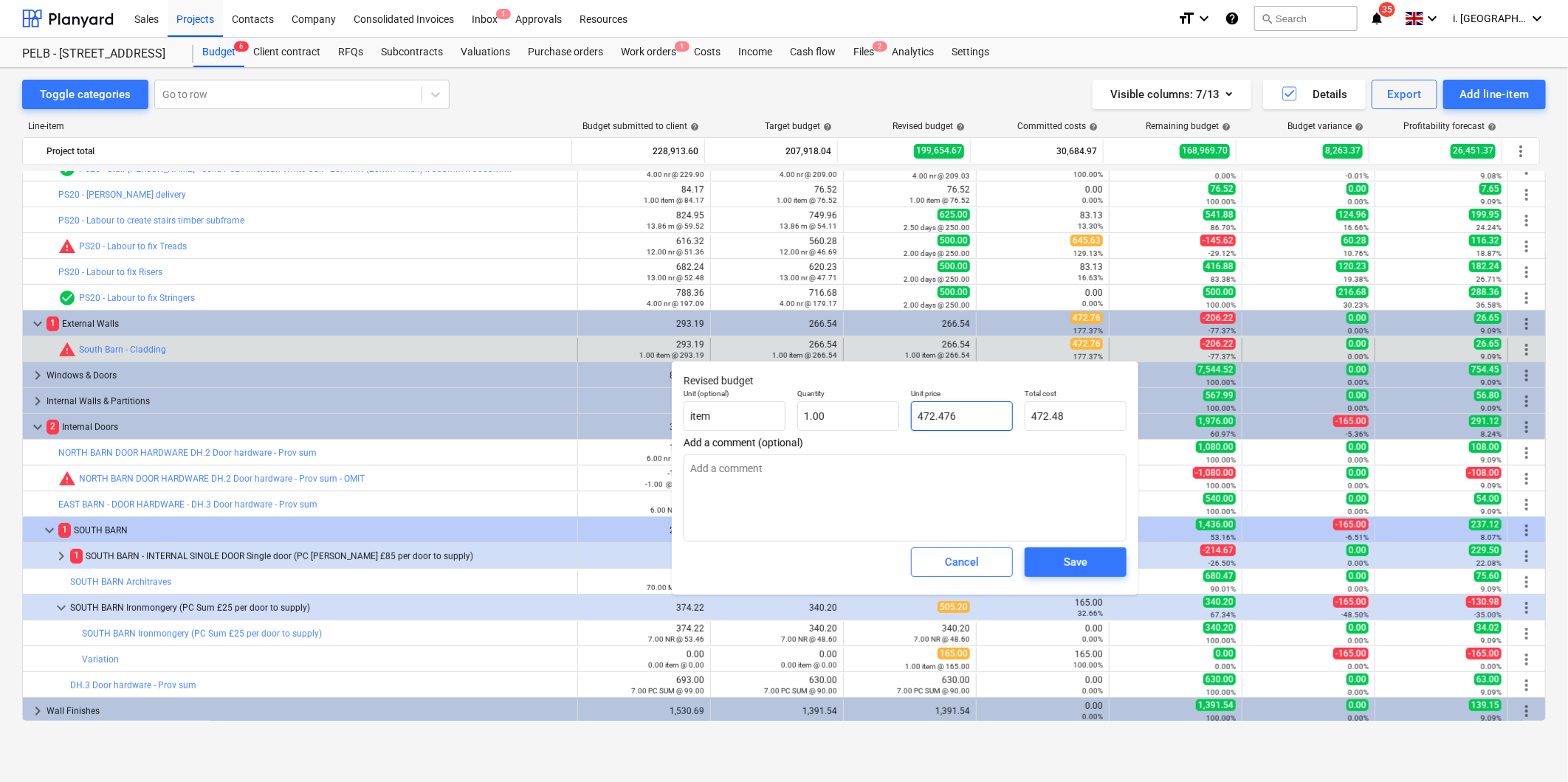
type input "472.47"
type textarea "x"
type input "472.4"
type input "472.40"
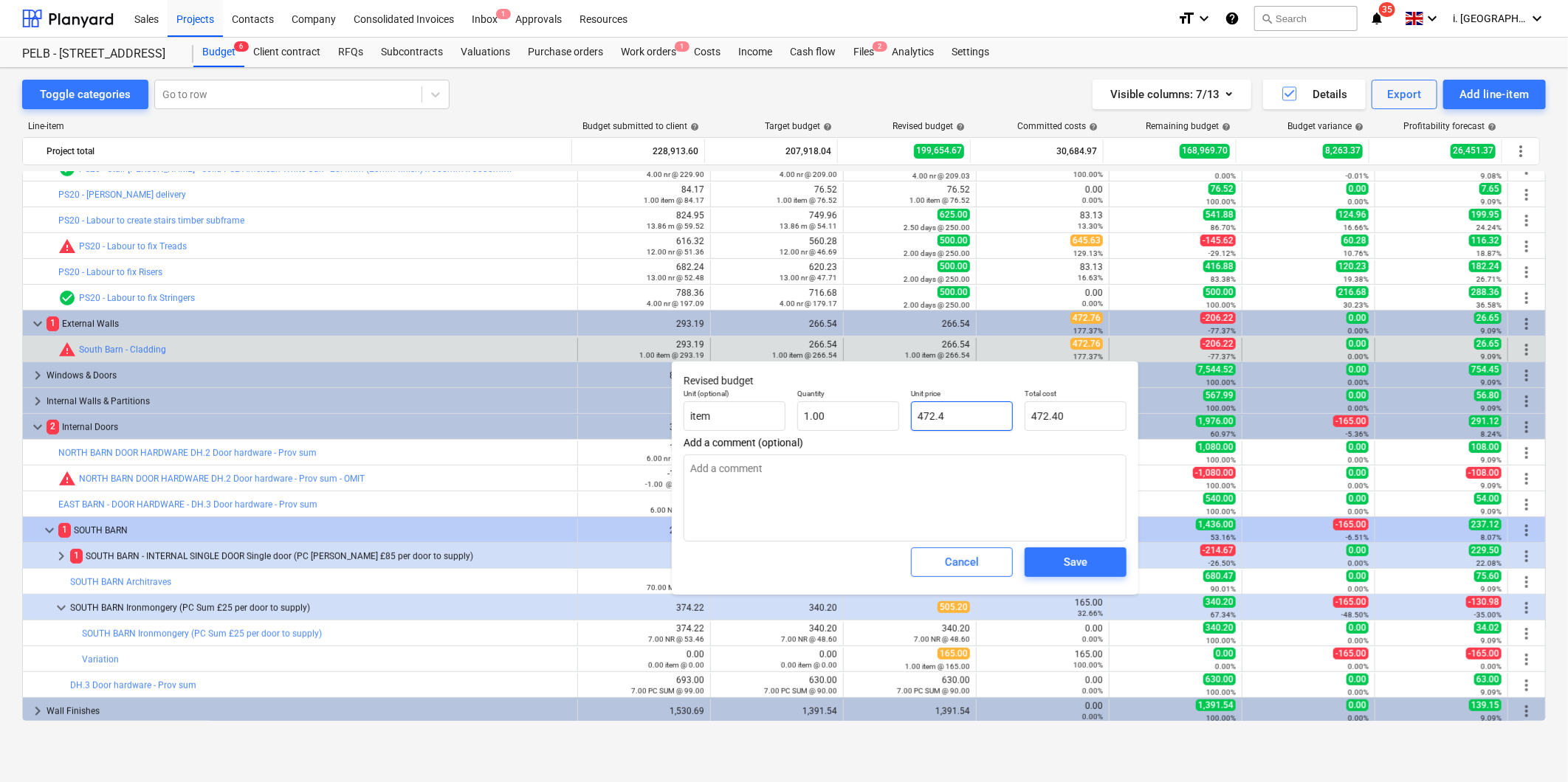
type textarea "x"
type input "472."
type input "472.00"
type textarea "x"
type input "472.7"
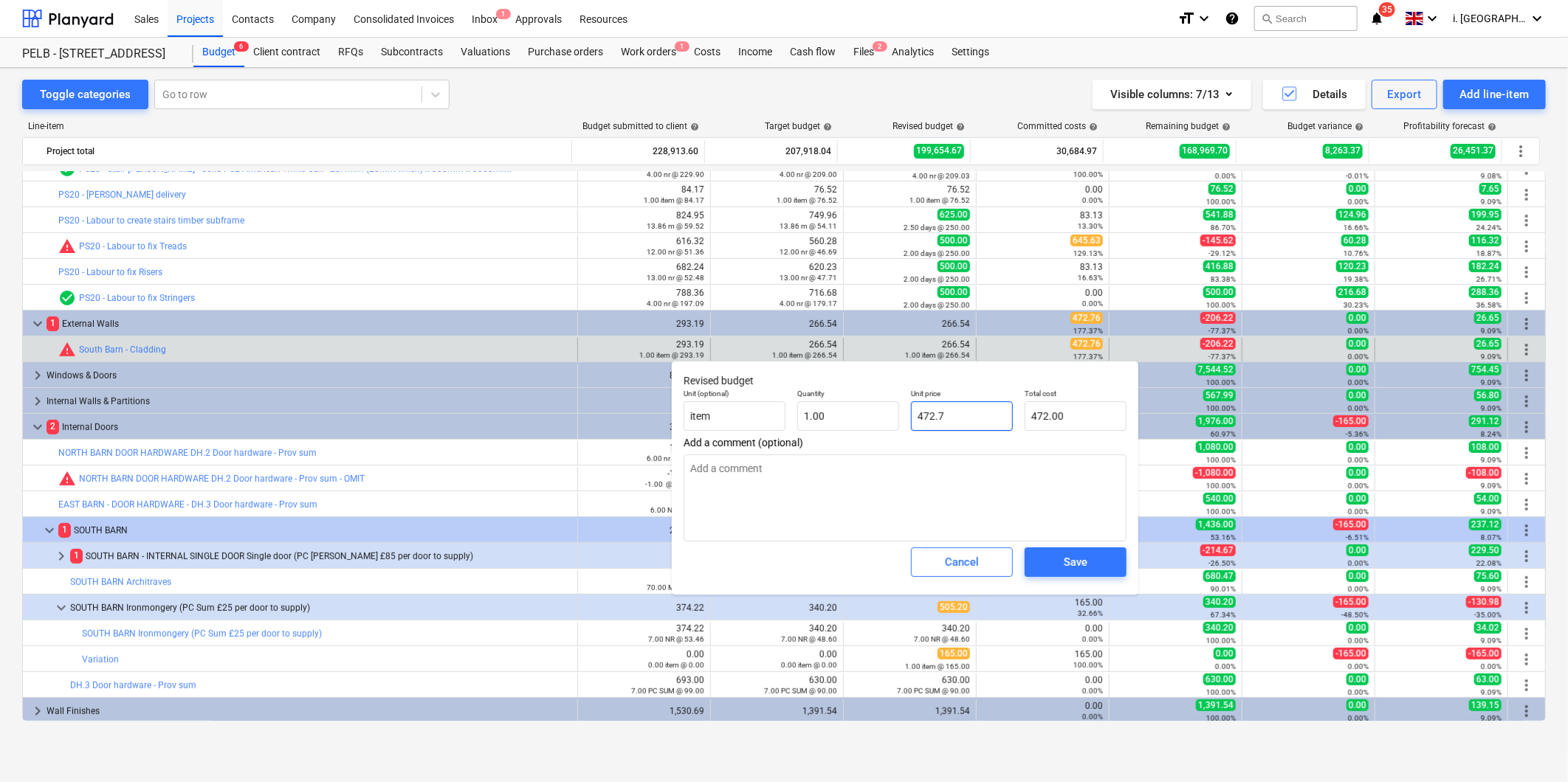
type input "472.70"
type textarea "x"
type input "472.76"
click at [1060, 564] on span "Save" at bounding box center [1075, 562] width 67 height 20
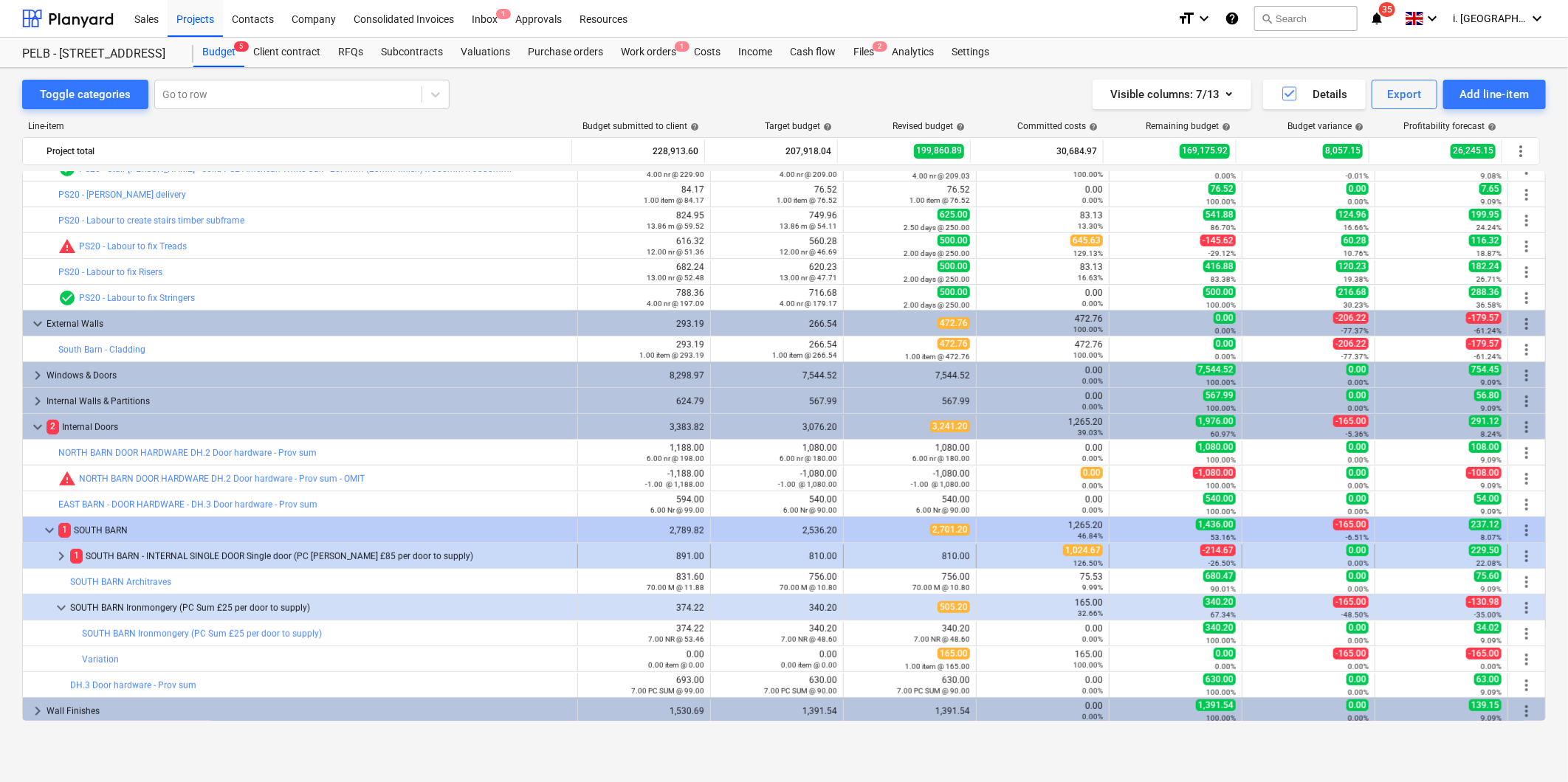
click at [56, 554] on span "keyboard_arrow_right" at bounding box center [61, 556] width 18 height 18
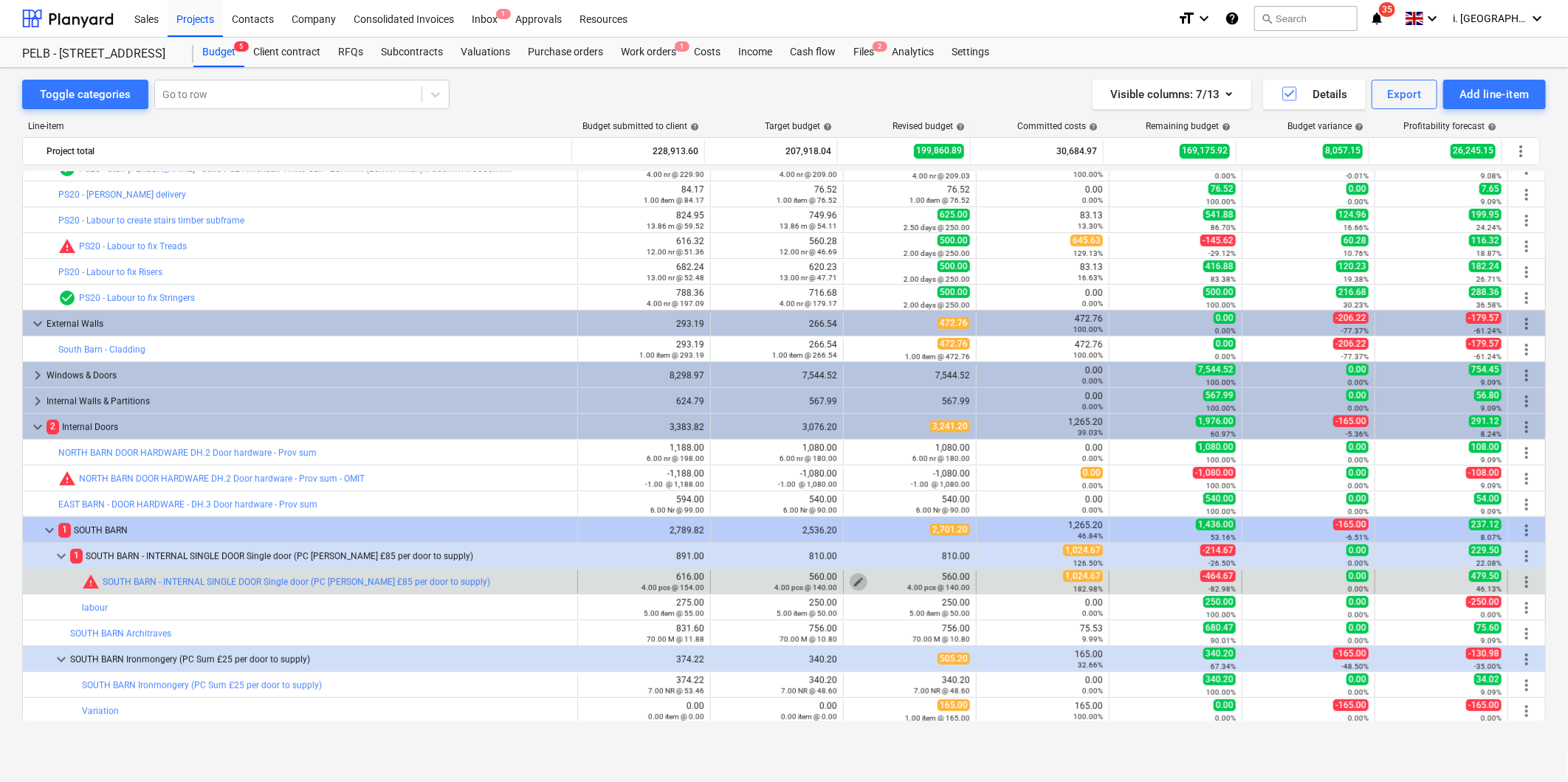
click at [853, 578] on span "edit" at bounding box center [858, 582] width 12 height 12
type textarea "x"
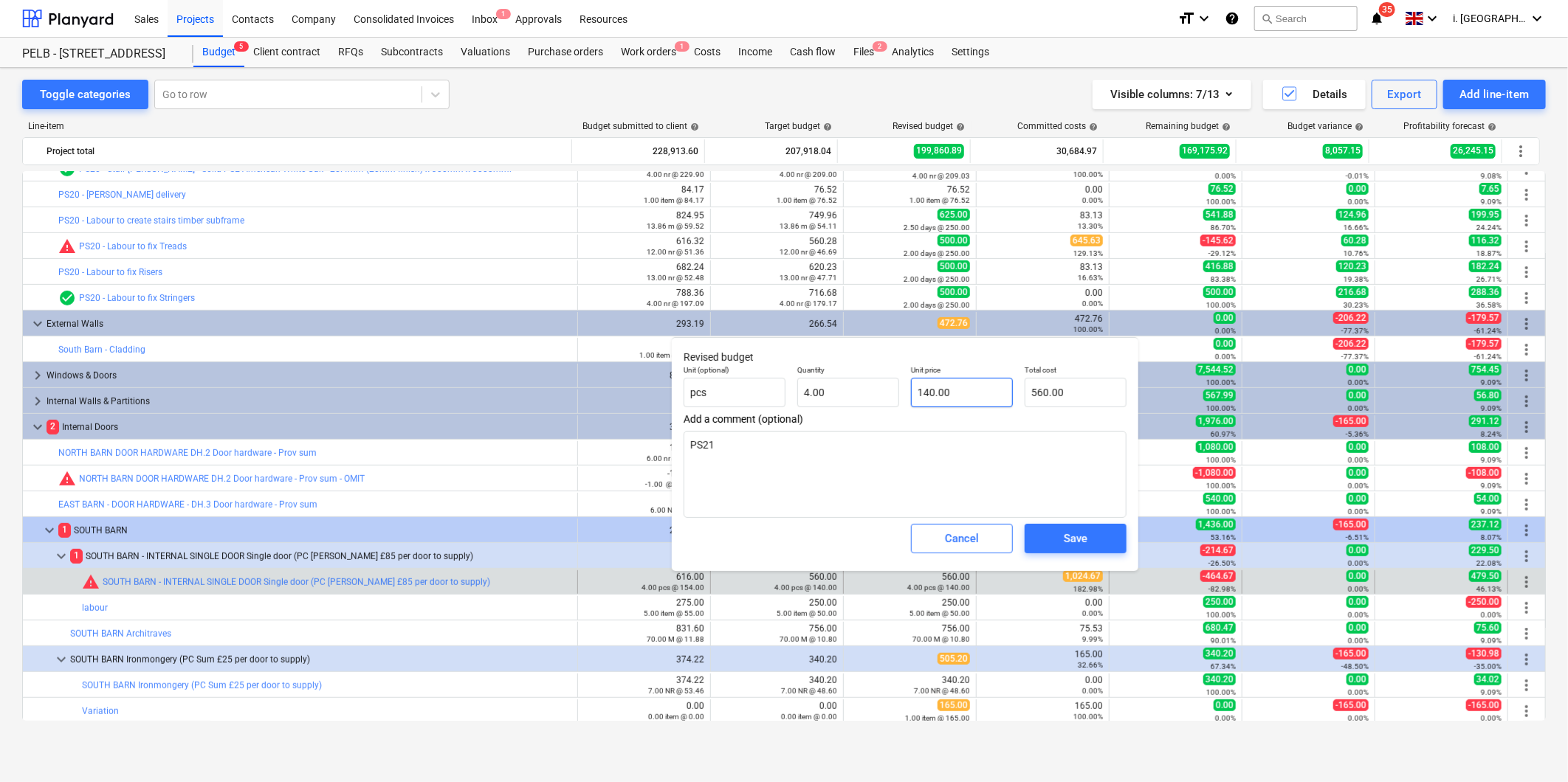
type input "140"
click at [954, 392] on input "140" at bounding box center [962, 393] width 102 height 30
drag, startPoint x: 973, startPoint y: 393, endPoint x: 905, endPoint y: 392, distance: 68.0
click at [905, 392] on div "Unit price 140" at bounding box center [962, 386] width 114 height 54
type textarea "x"
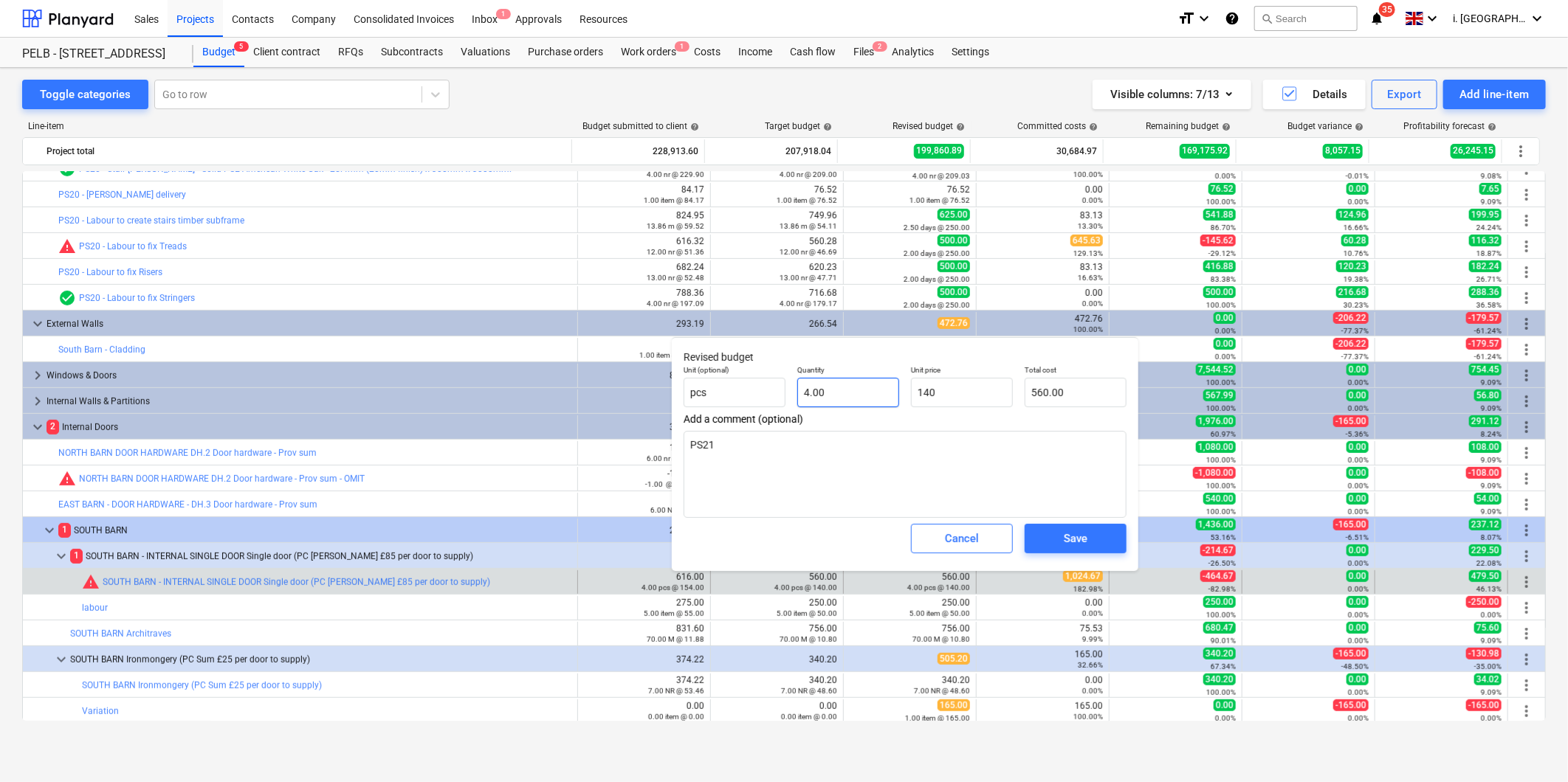
type input "4"
type input "140.00"
drag, startPoint x: 843, startPoint y: 397, endPoint x: 782, endPoint y: 387, distance: 61.8
click at [782, 387] on div "Unit (optional) pcs Quantity 4 Unit price 140.00 Total cost 560.00" at bounding box center [905, 386] width 455 height 54
type textarea "x"
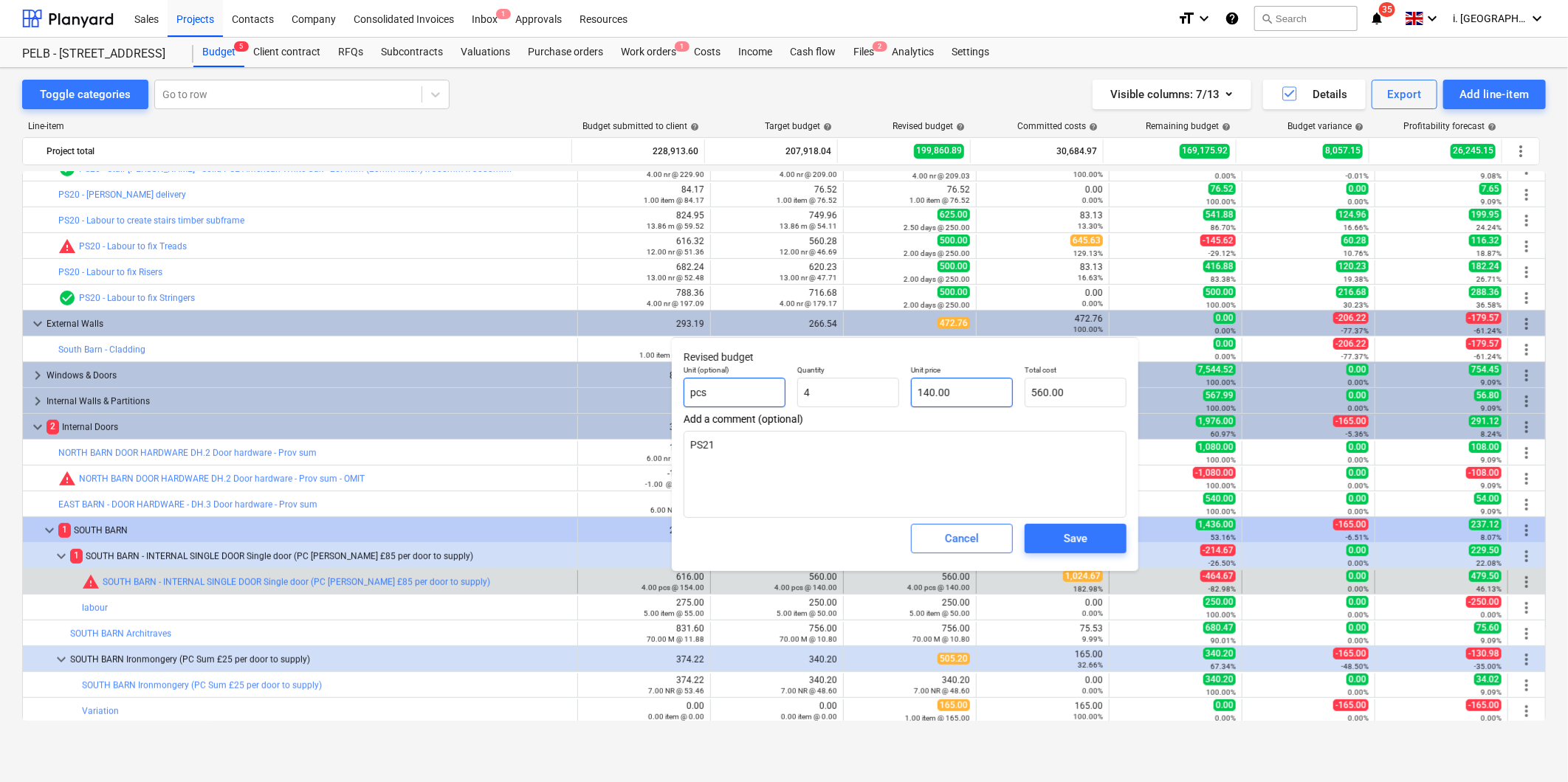
type input "4.00"
type input "140"
type textarea "x"
type input "14"
type input "56.00"
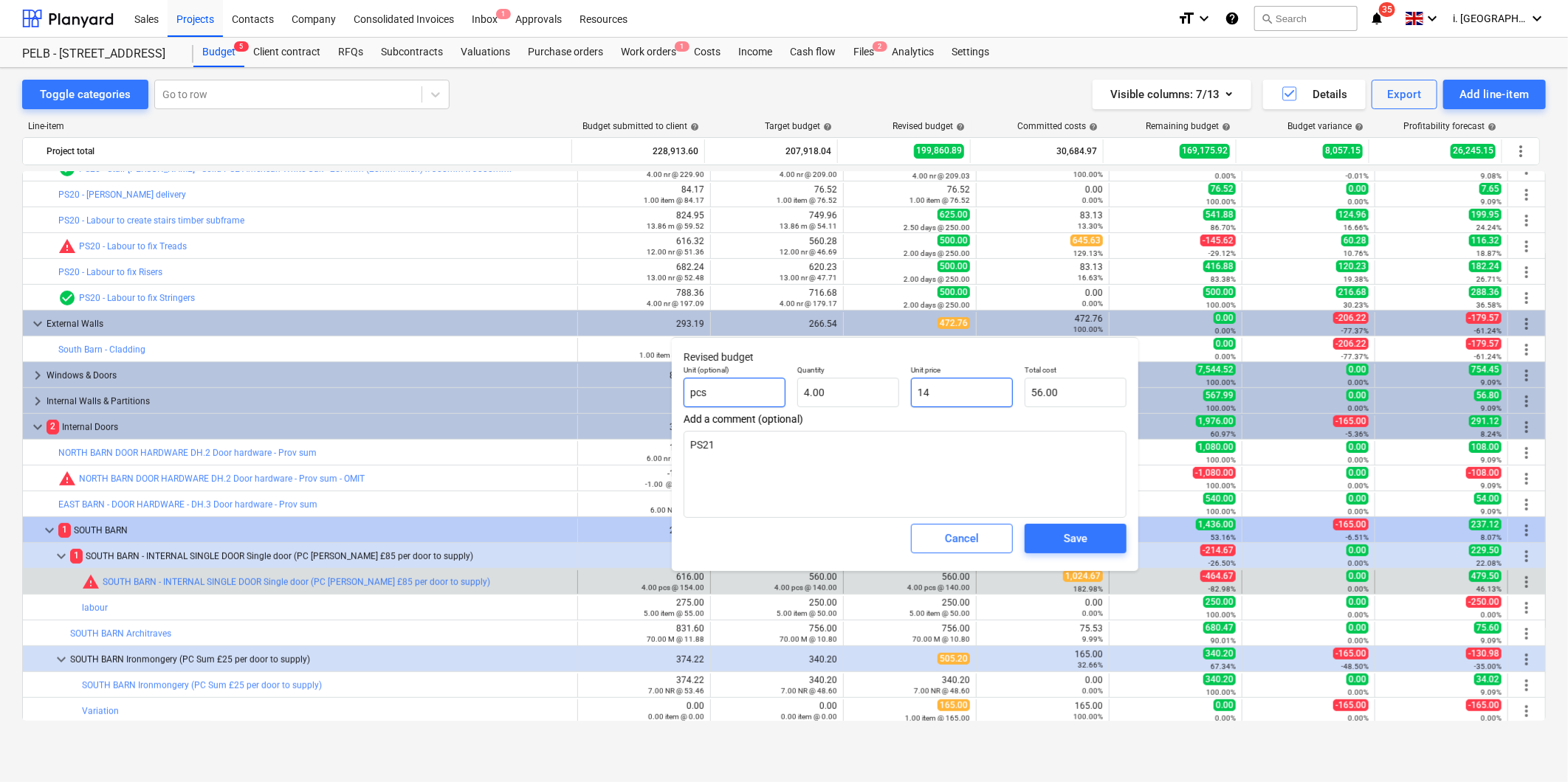
type textarea "x"
type input "1"
type input "4.00"
type textarea "x"
type input "0.00"
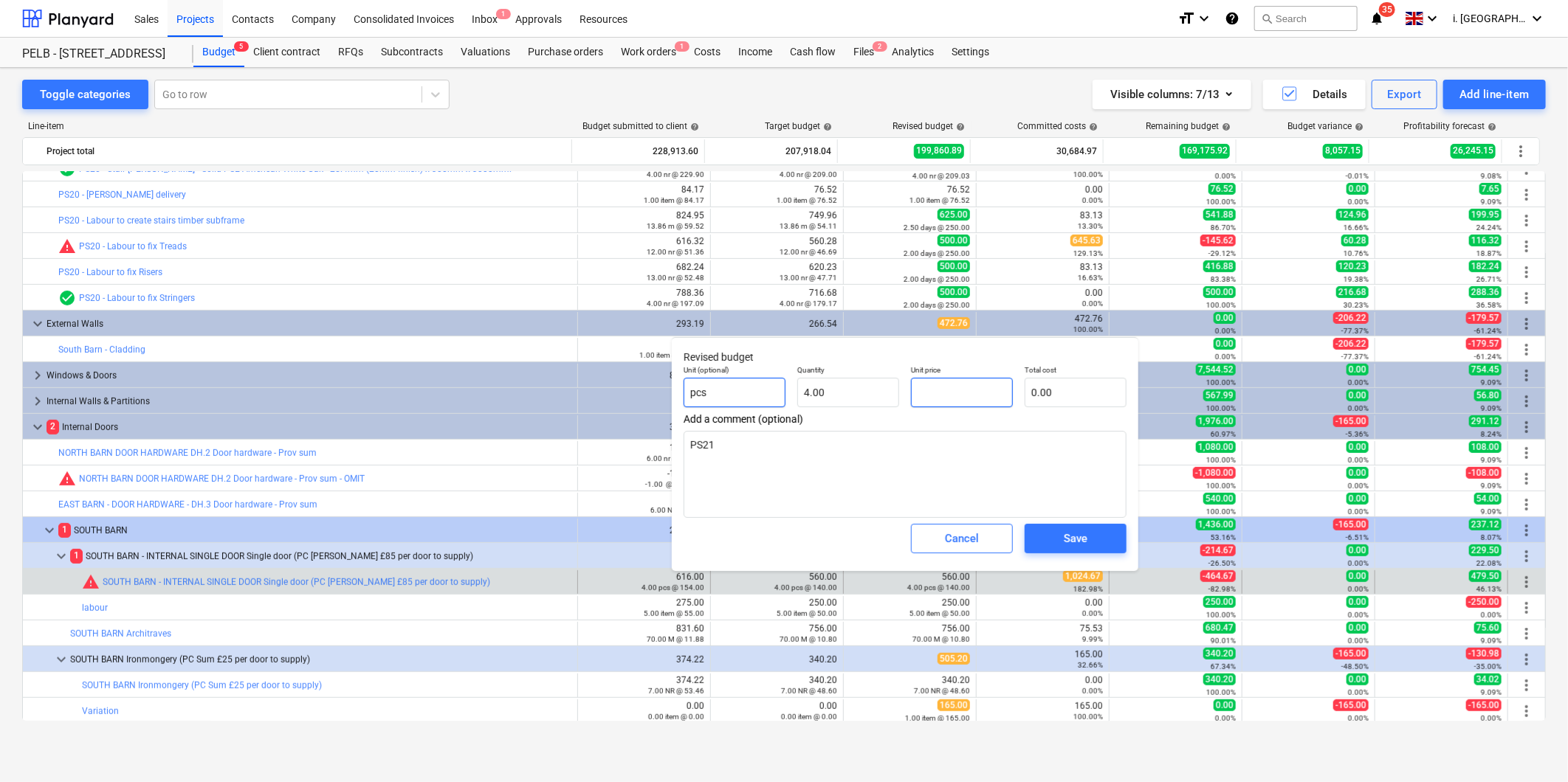
type textarea "x"
type input "2"
type input "8.00"
type textarea "x"
type input "25"
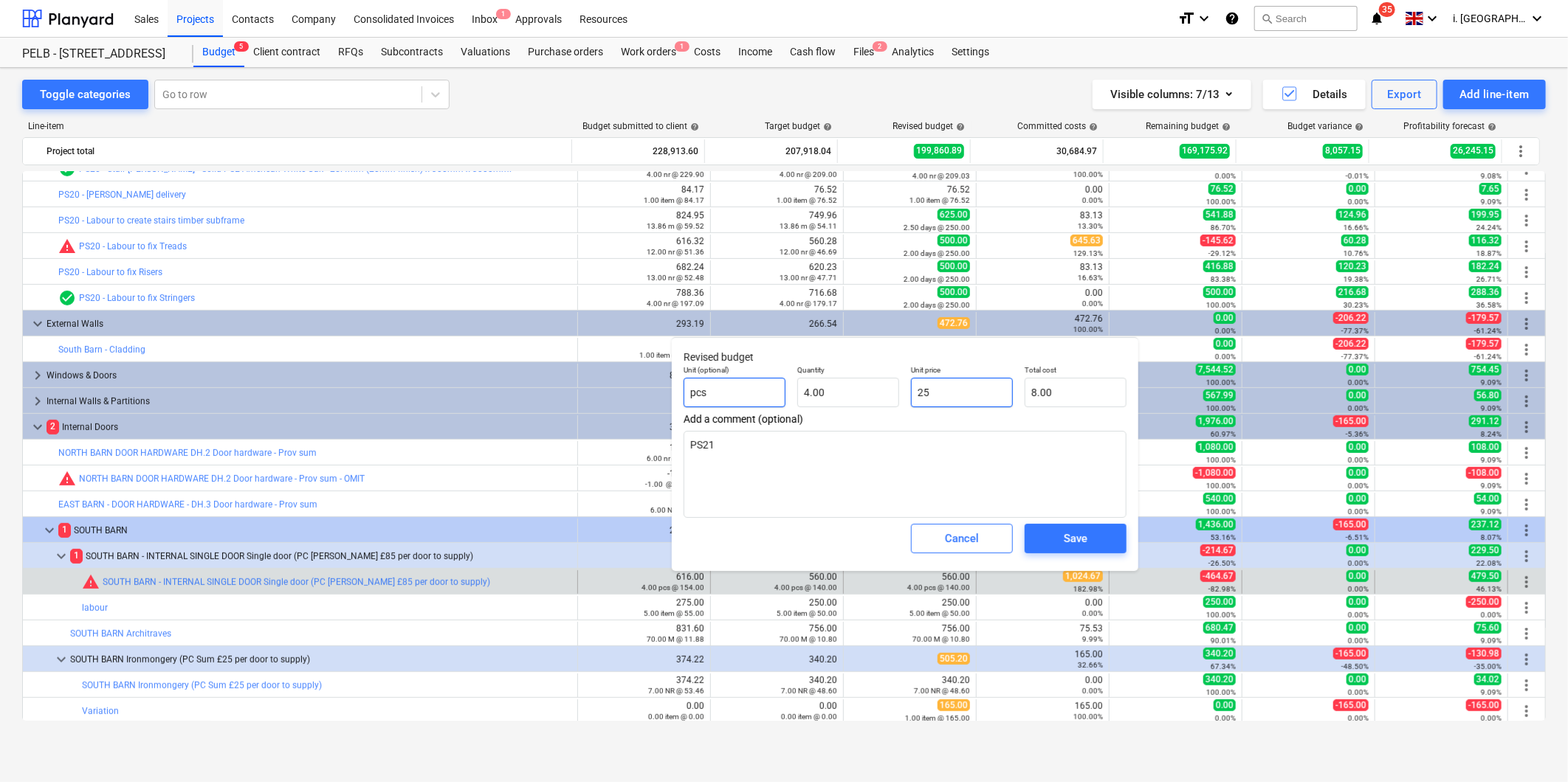
type input "100.00"
type textarea "x"
type input "256"
type input "1,024.00"
type textarea "x"
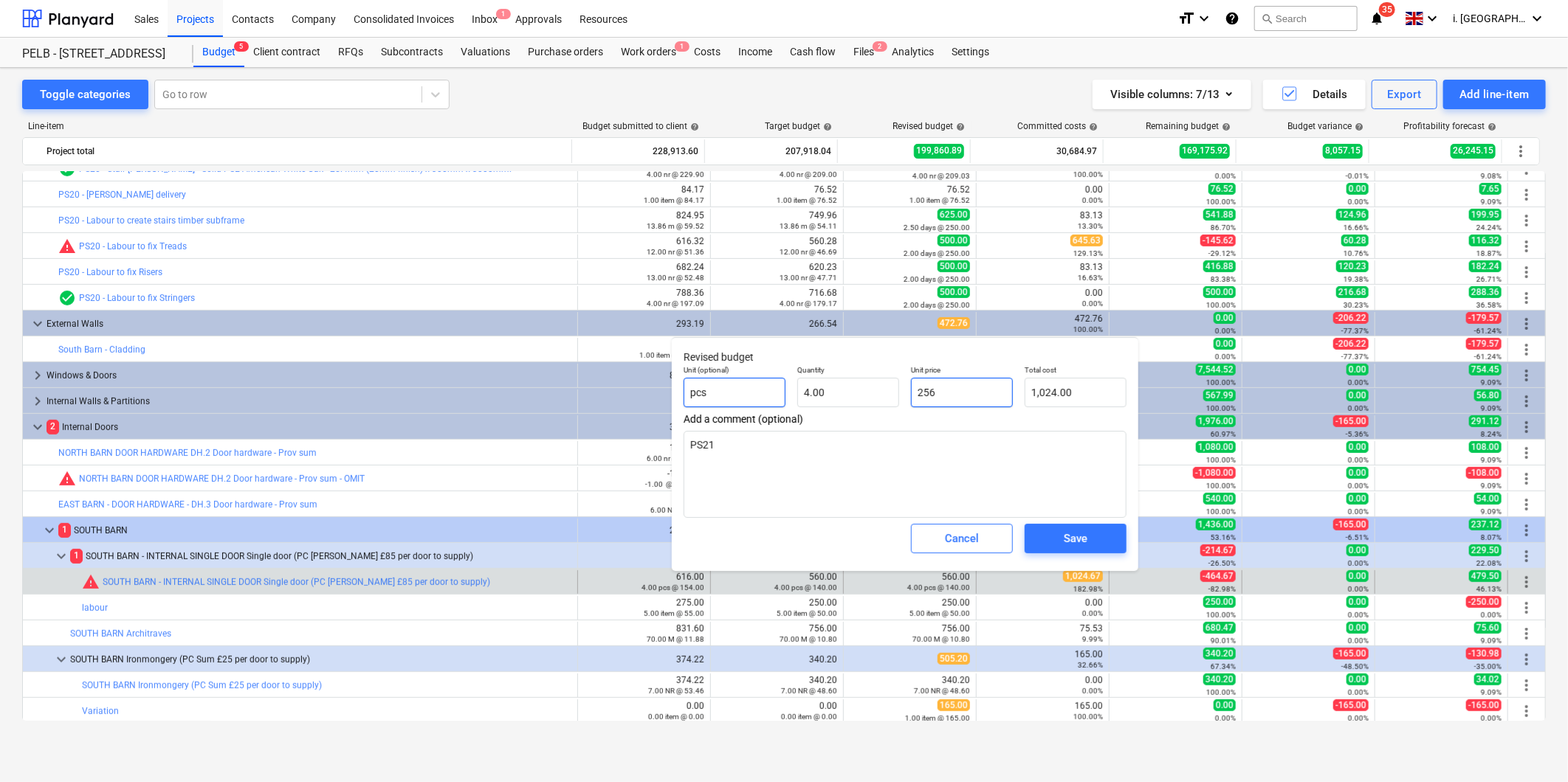
type input "256."
type textarea "x"
type input "256.1"
type input "1,024.40"
type textarea "x"
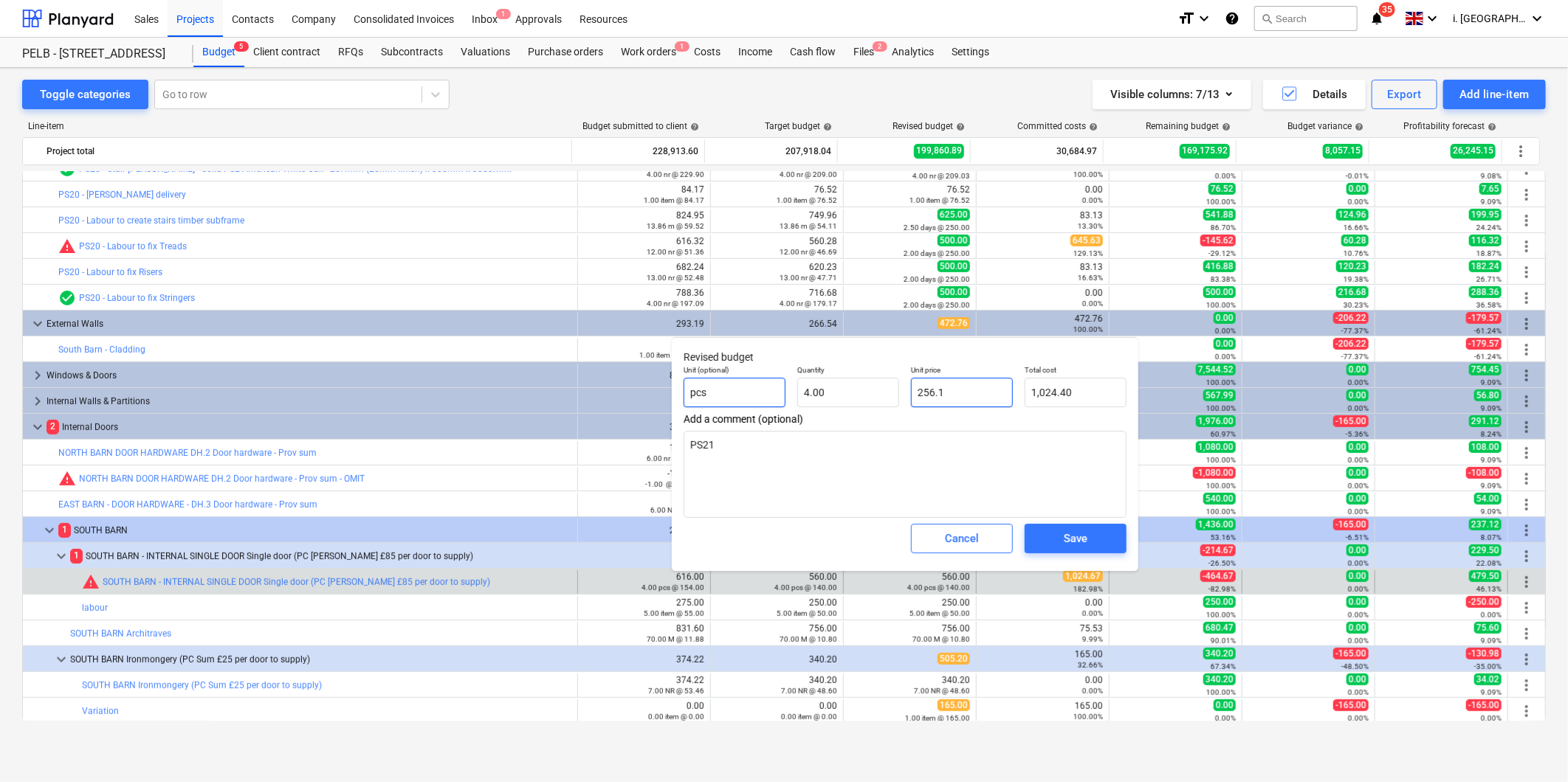
type input "256.18"
type input "1,024.72"
type textarea "x"
type input "256.1"
type input "1,024.40"
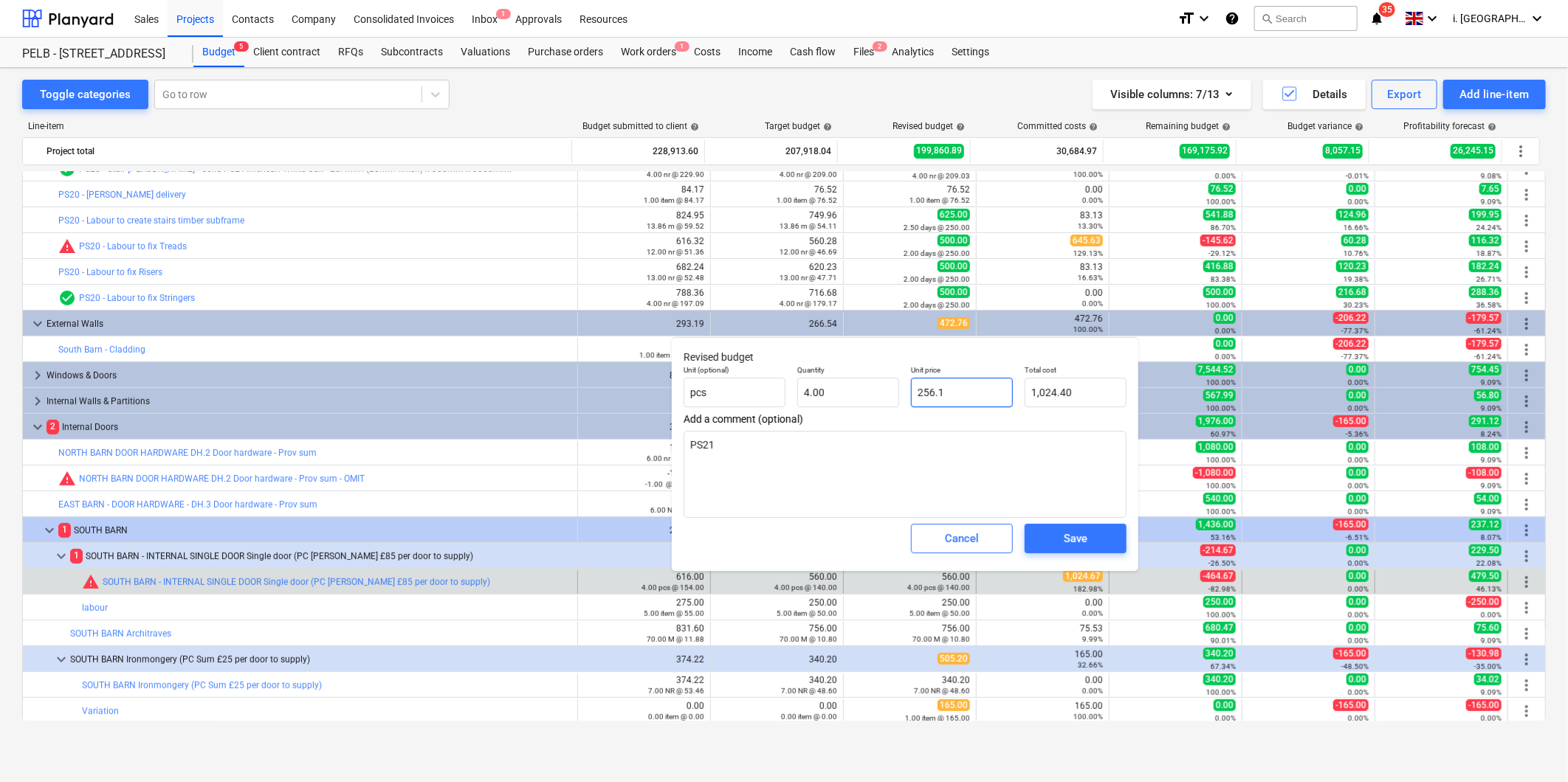
type textarea "x"
type input "256.17"
type input "1,024.68"
type input "256.17"
click at [1064, 536] on div "Save" at bounding box center [1075, 539] width 23 height 20
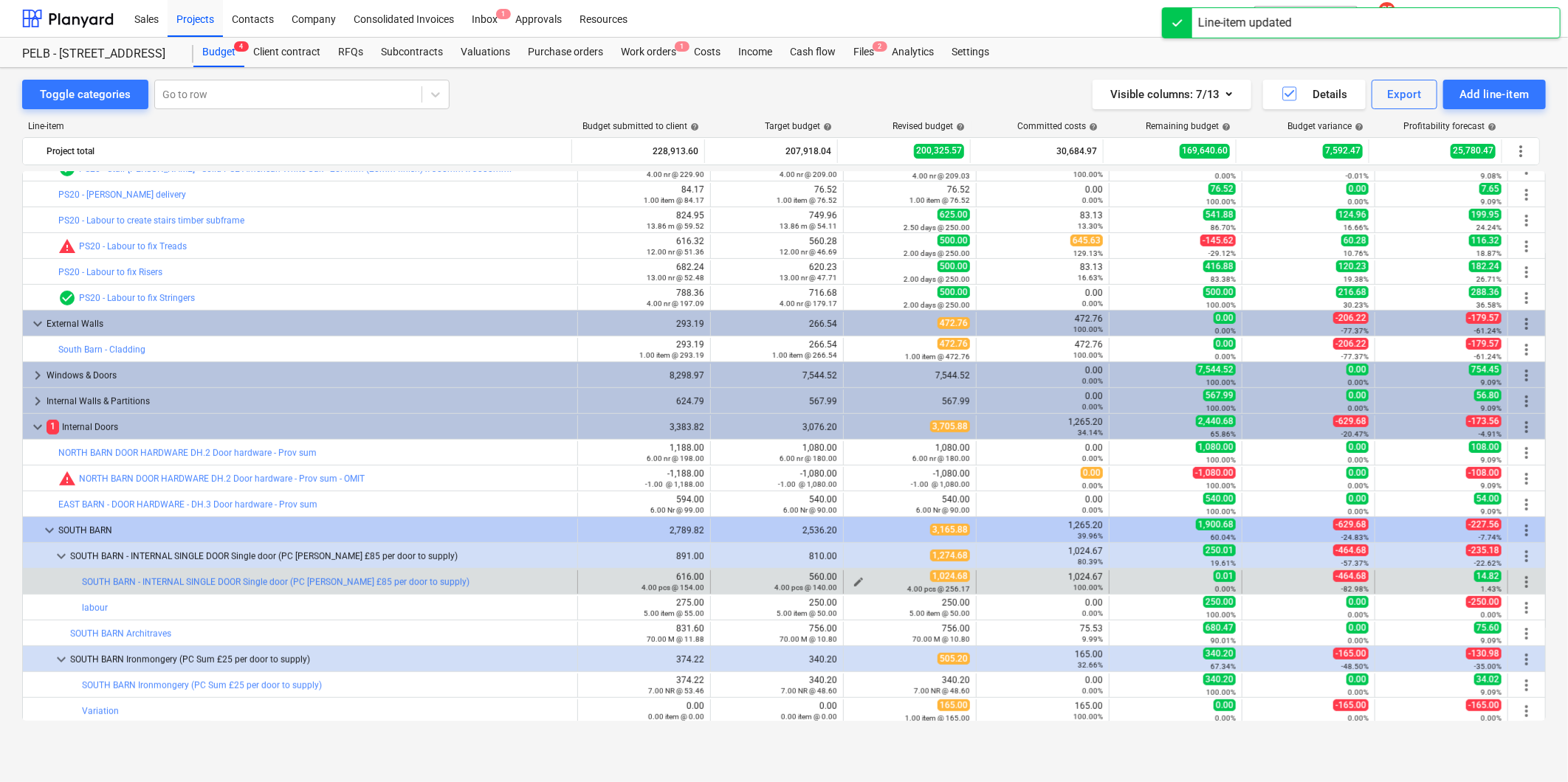
click at [857, 580] on span "edit" at bounding box center [858, 582] width 12 height 12
type textarea "x"
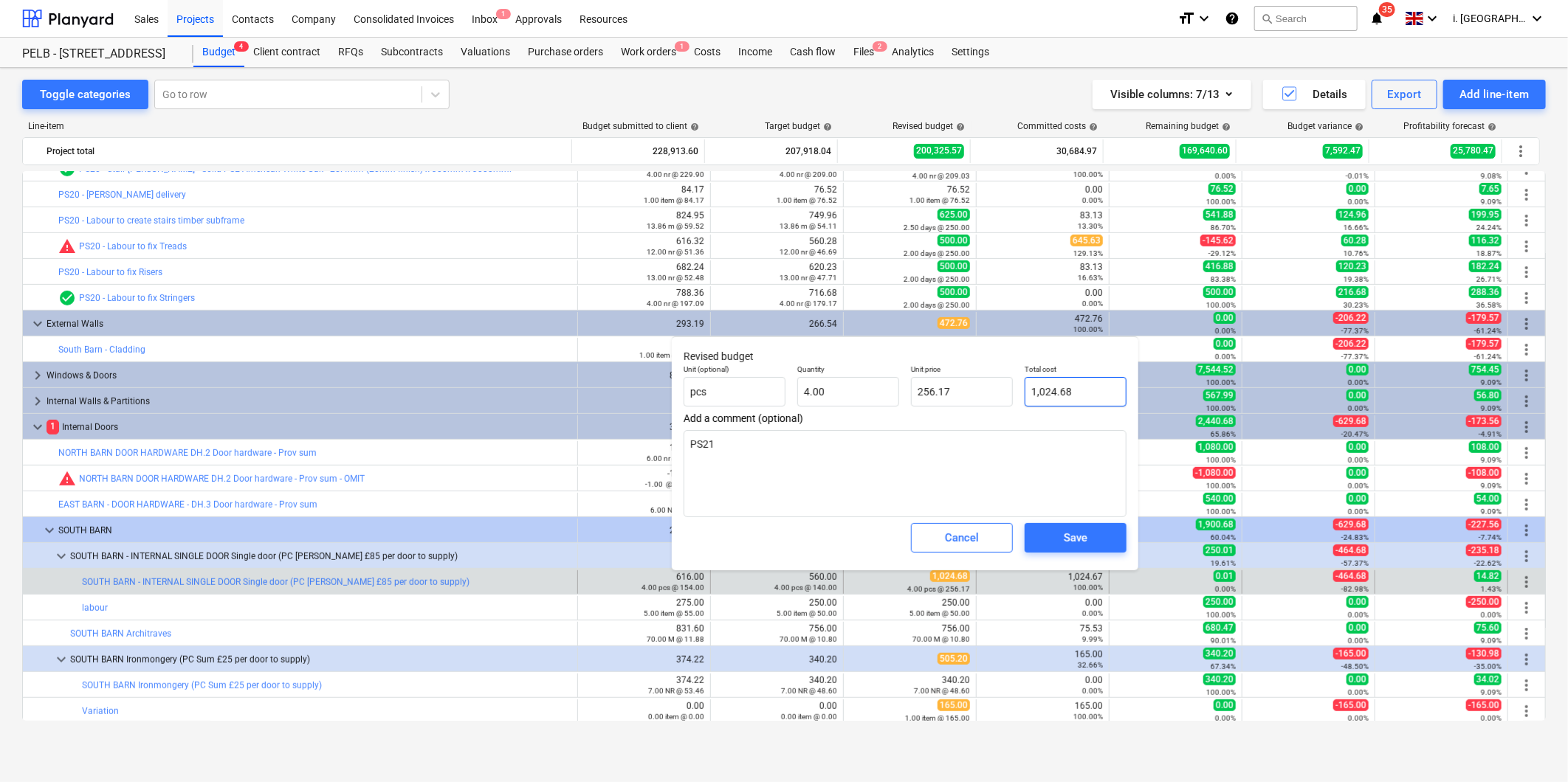
type input "1024.68"
click at [1065, 395] on input "1024.68" at bounding box center [1075, 392] width 102 height 30
type textarea "x"
type input "1,024.68"
click at [984, 398] on input "256.17" at bounding box center [962, 392] width 102 height 30
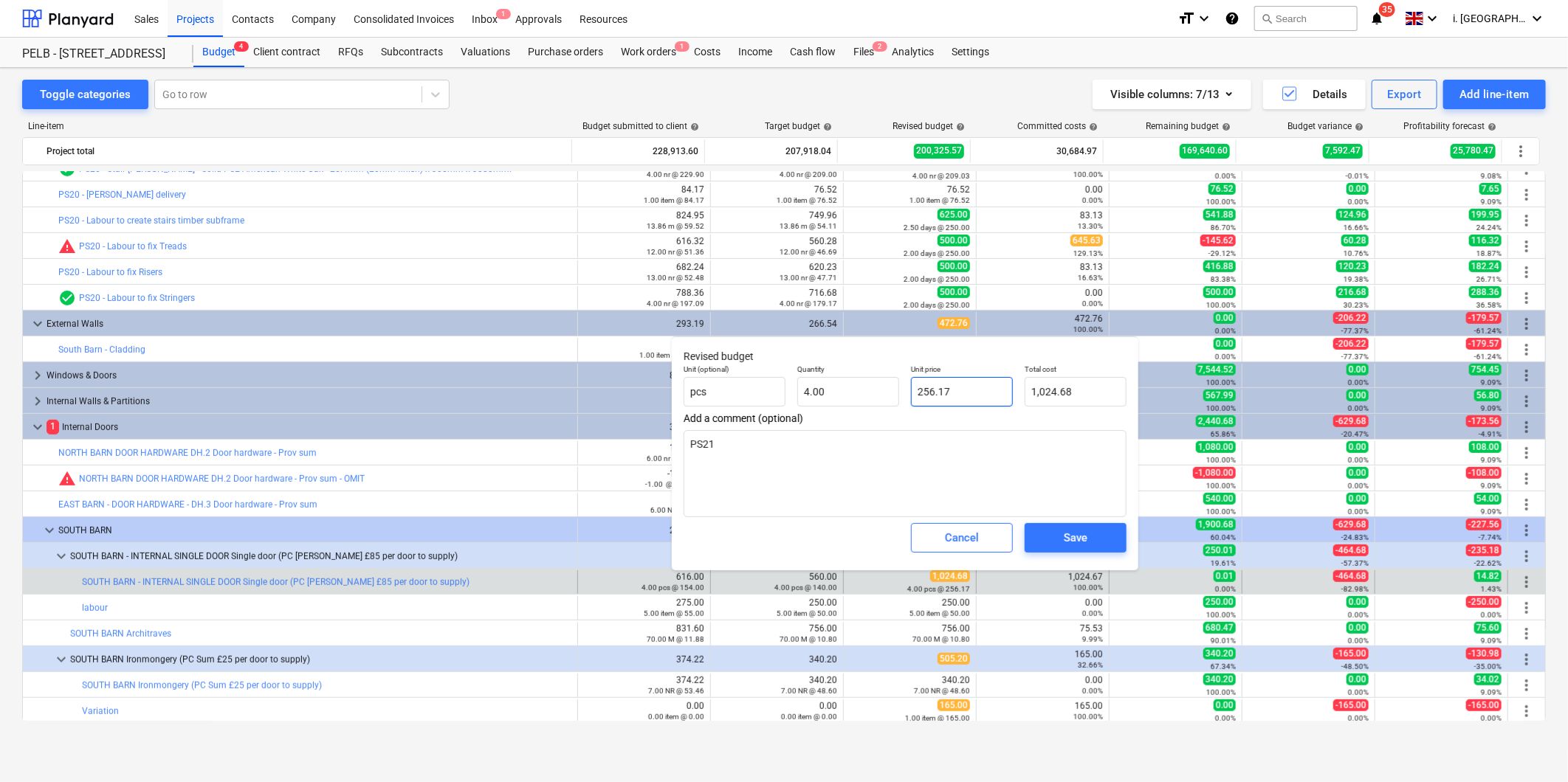
type textarea "x"
type input "256.1"
type input "1,024.40"
type textarea "x"
type input "256.16"
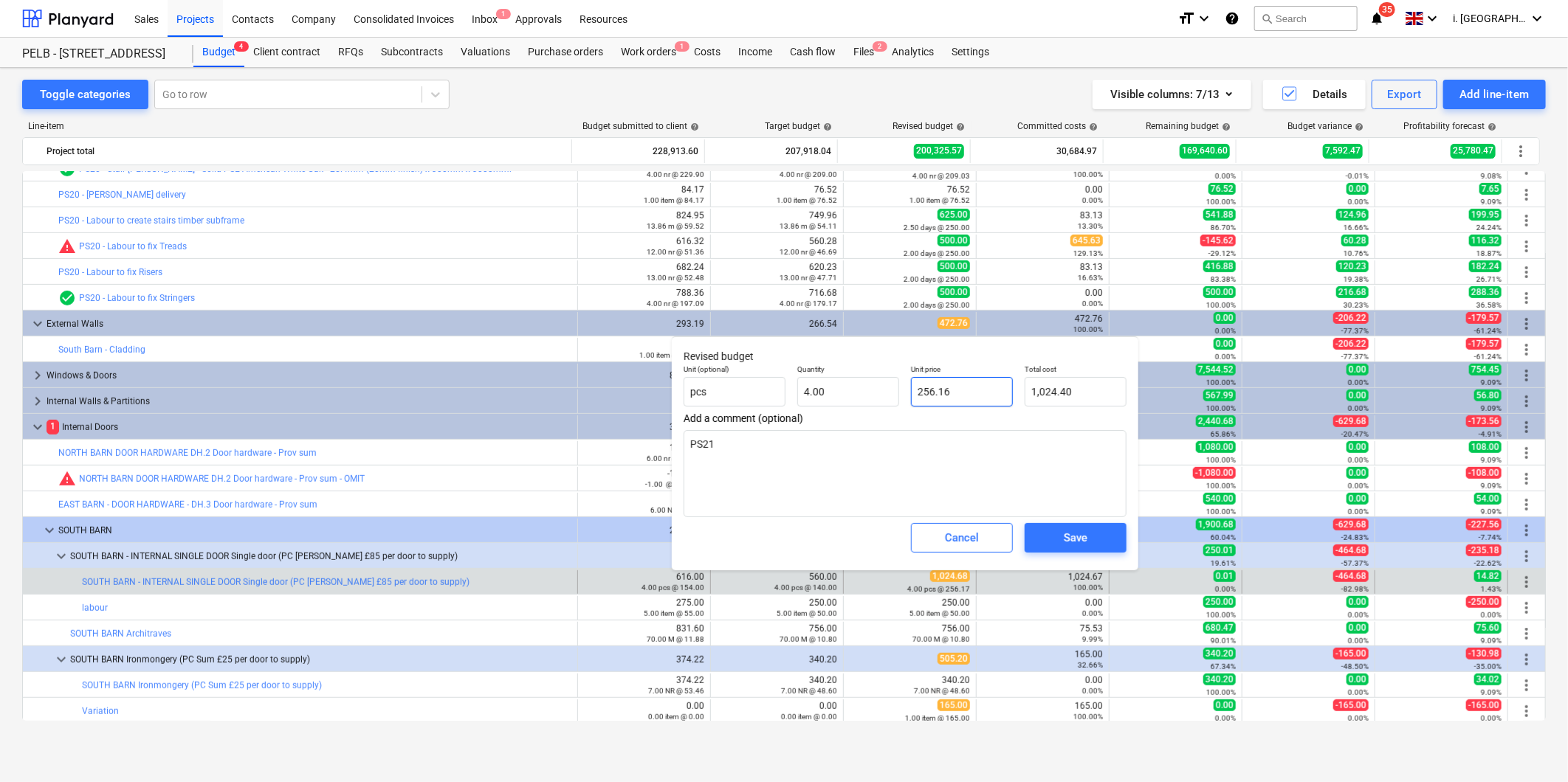
type input "1,024.64"
type textarea "x"
type input "256.166"
type input "1,024.66"
type textarea "x"
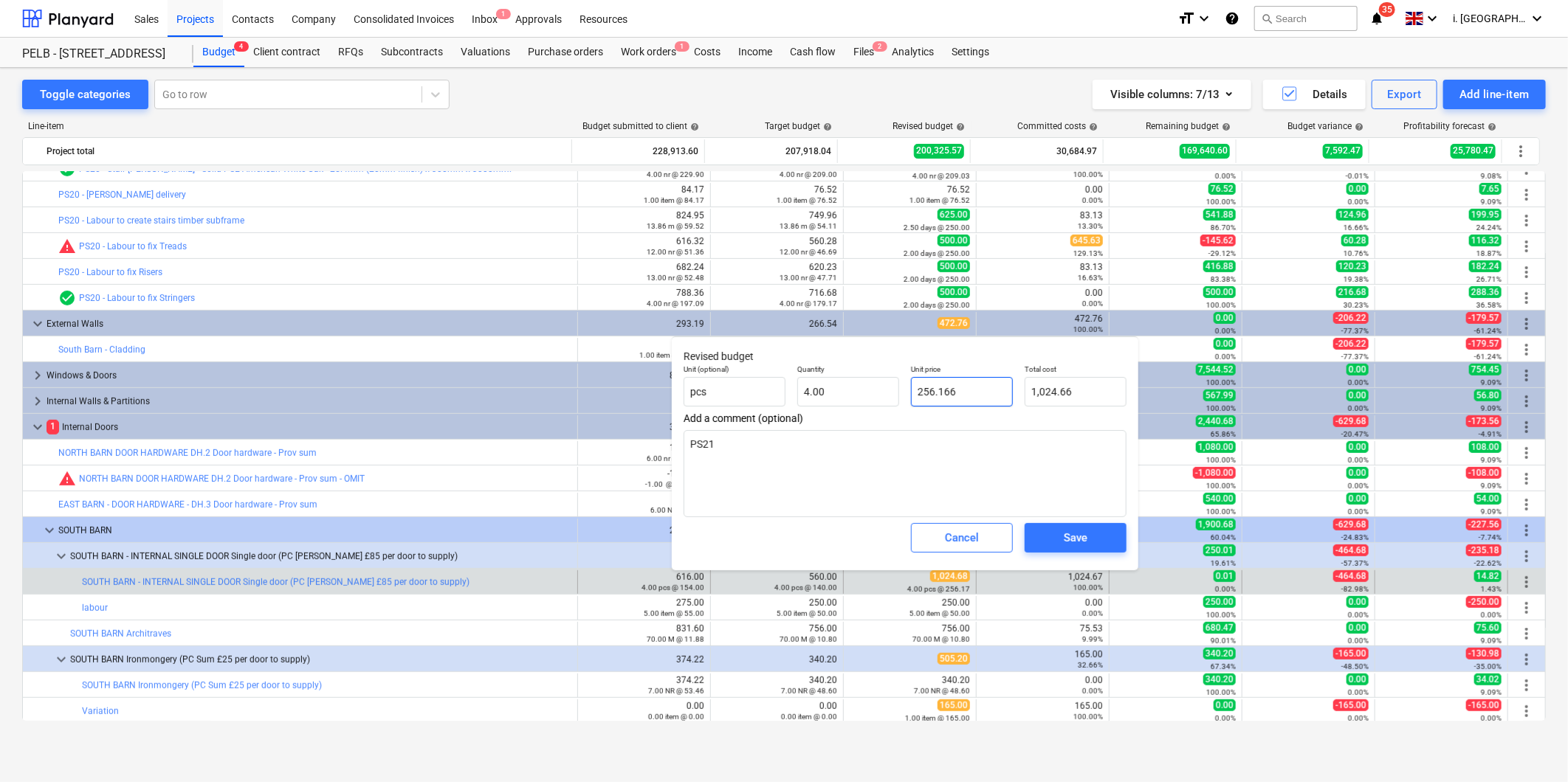
type input "256.1666"
type input "1,024.67"
type textarea "x"
type input "256.16666"
type textarea "x"
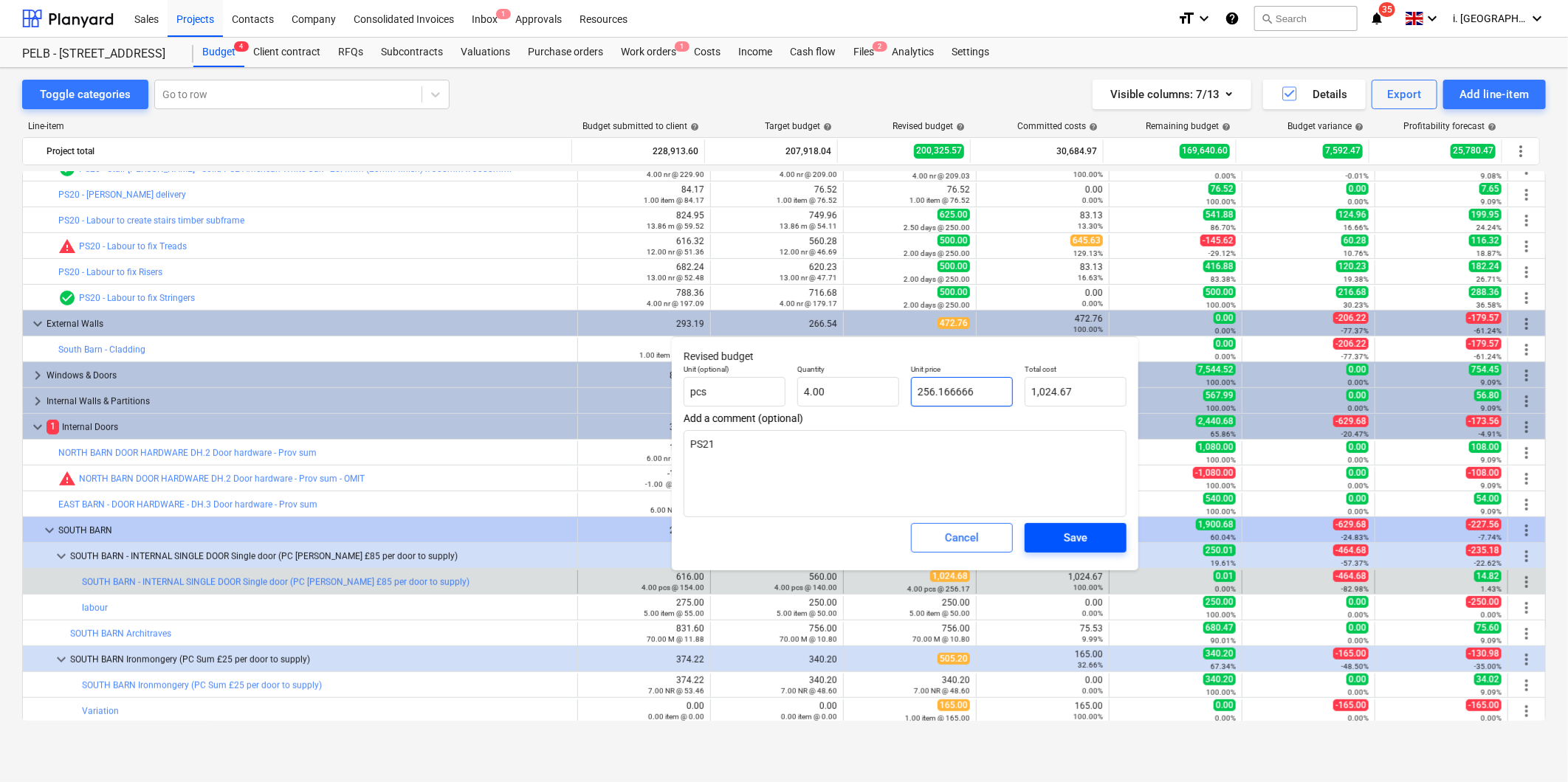
type input "256.166666"
type textarea "x"
type input "256.17"
click at [1059, 534] on span "Save" at bounding box center [1075, 538] width 67 height 20
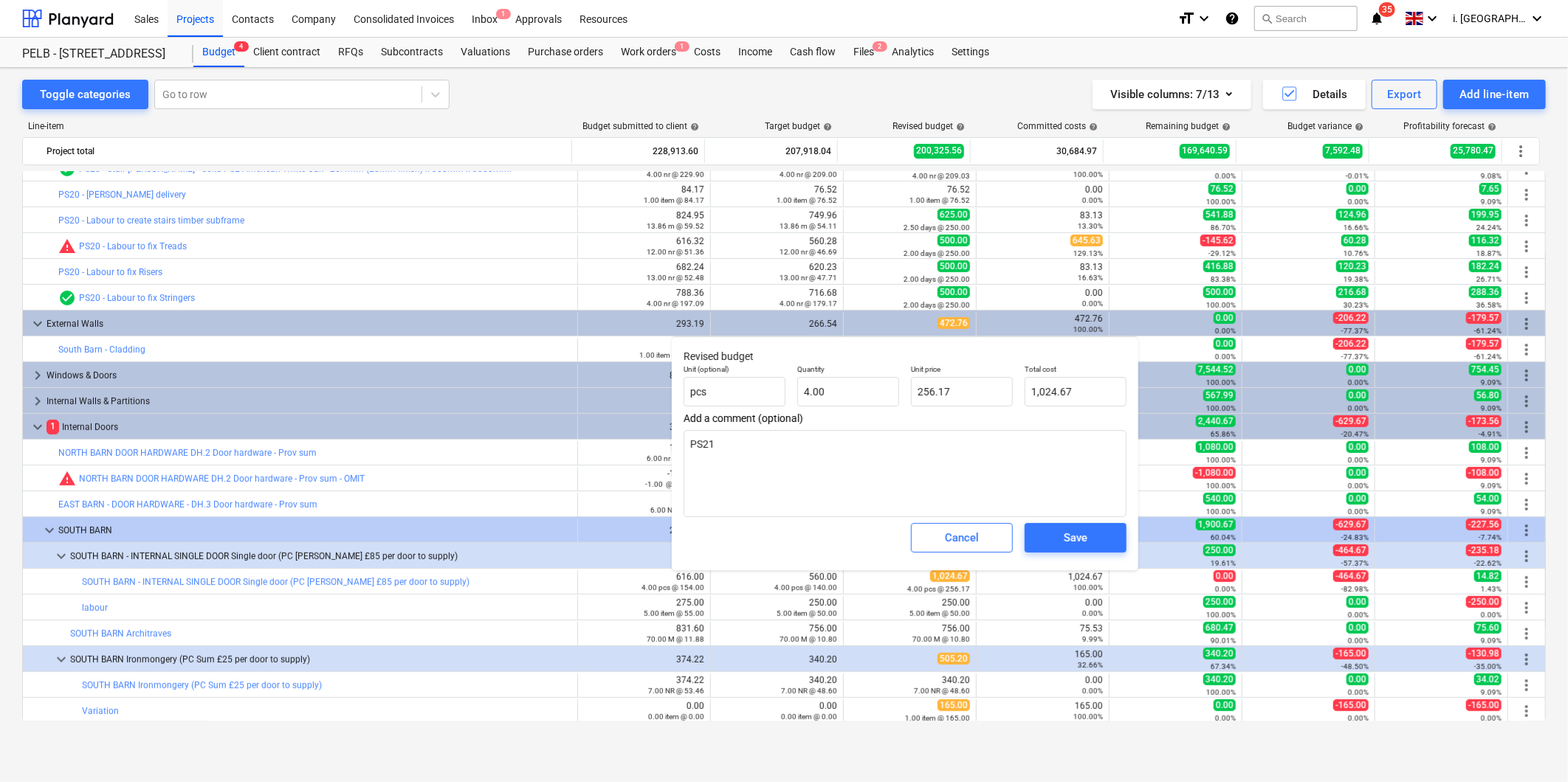
type textarea "x"
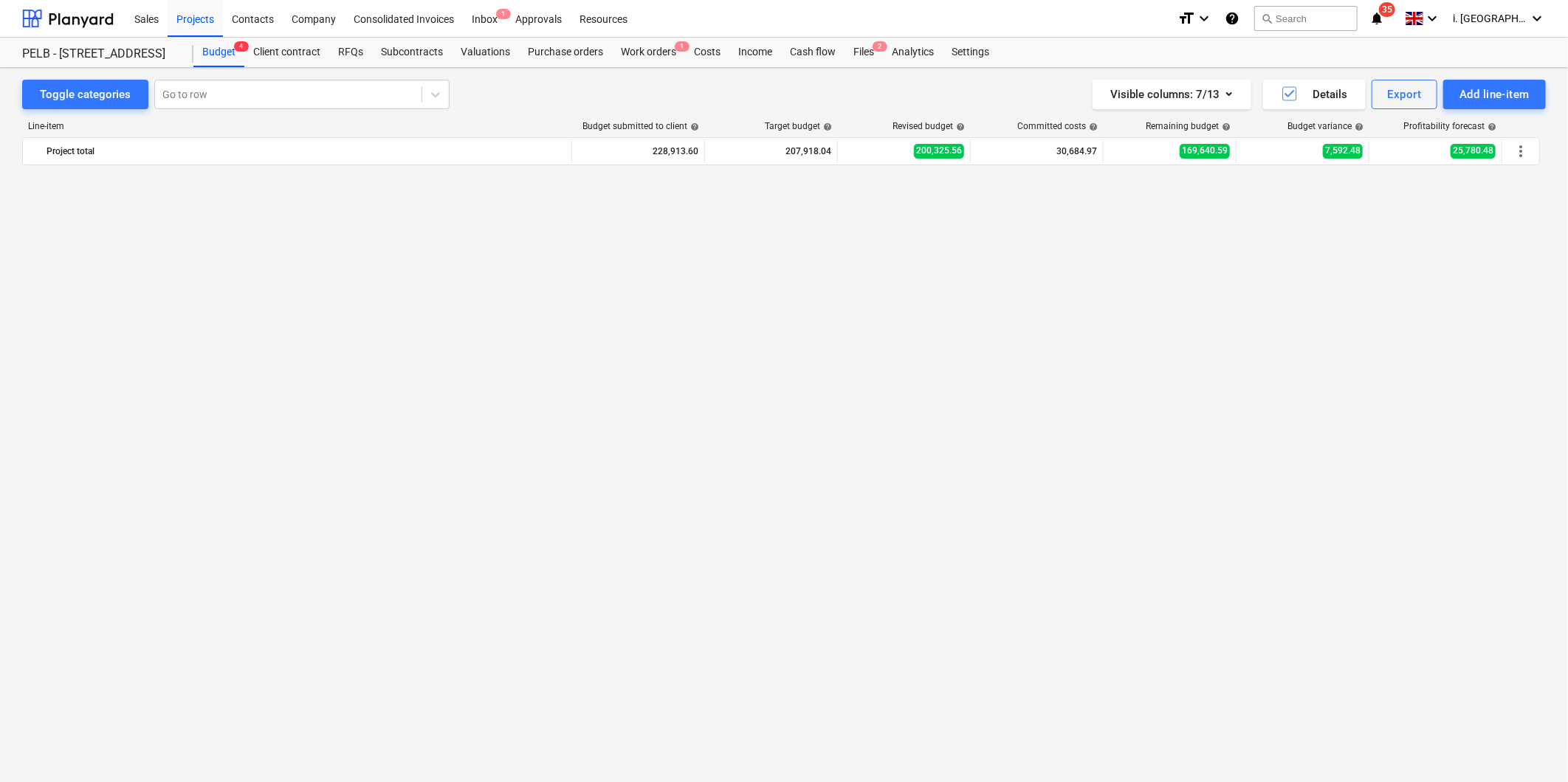
scroll to position [1774, 0]
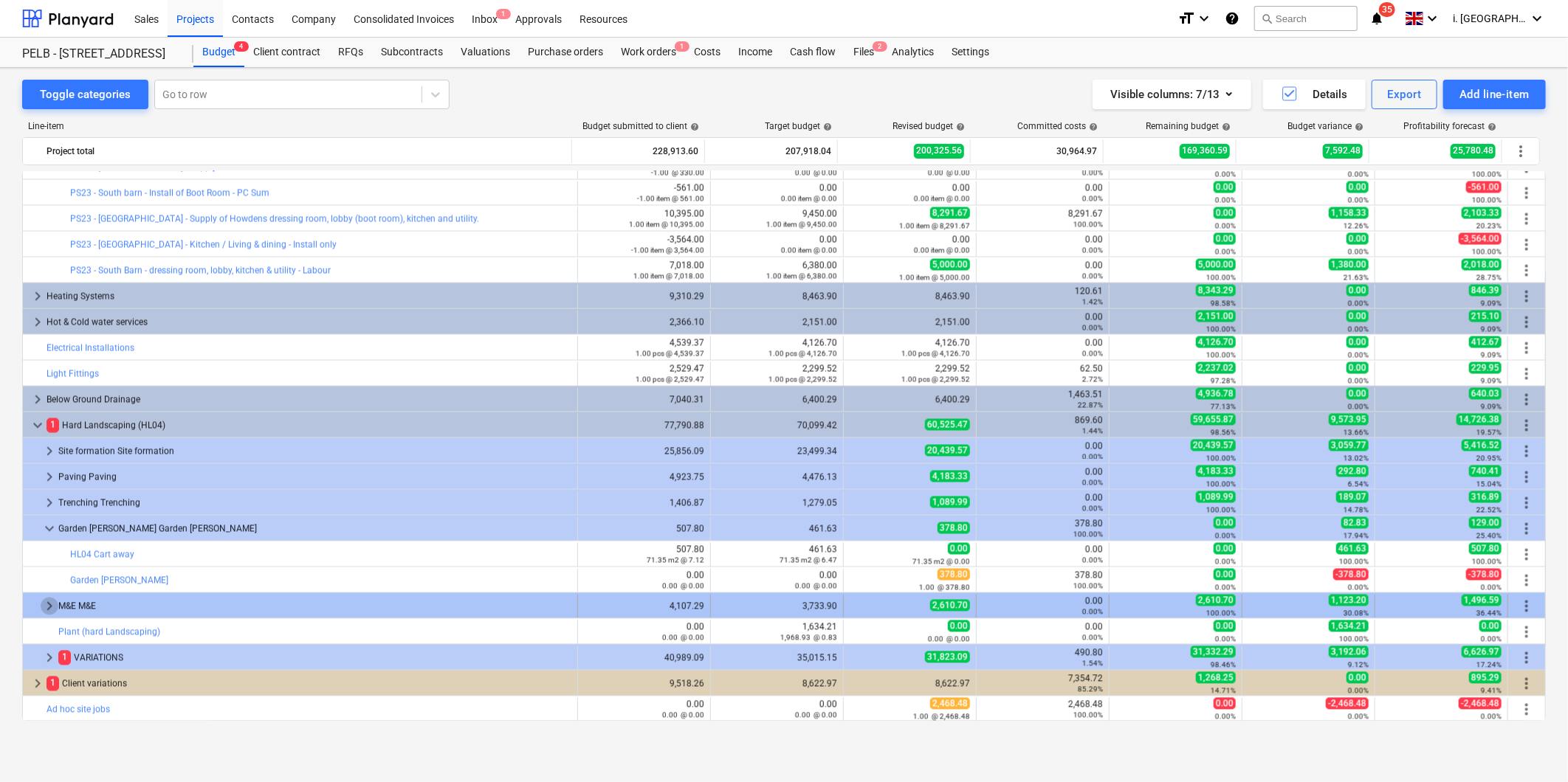
click at [42, 602] on span "keyboard_arrow_right" at bounding box center [49, 606] width 18 height 18
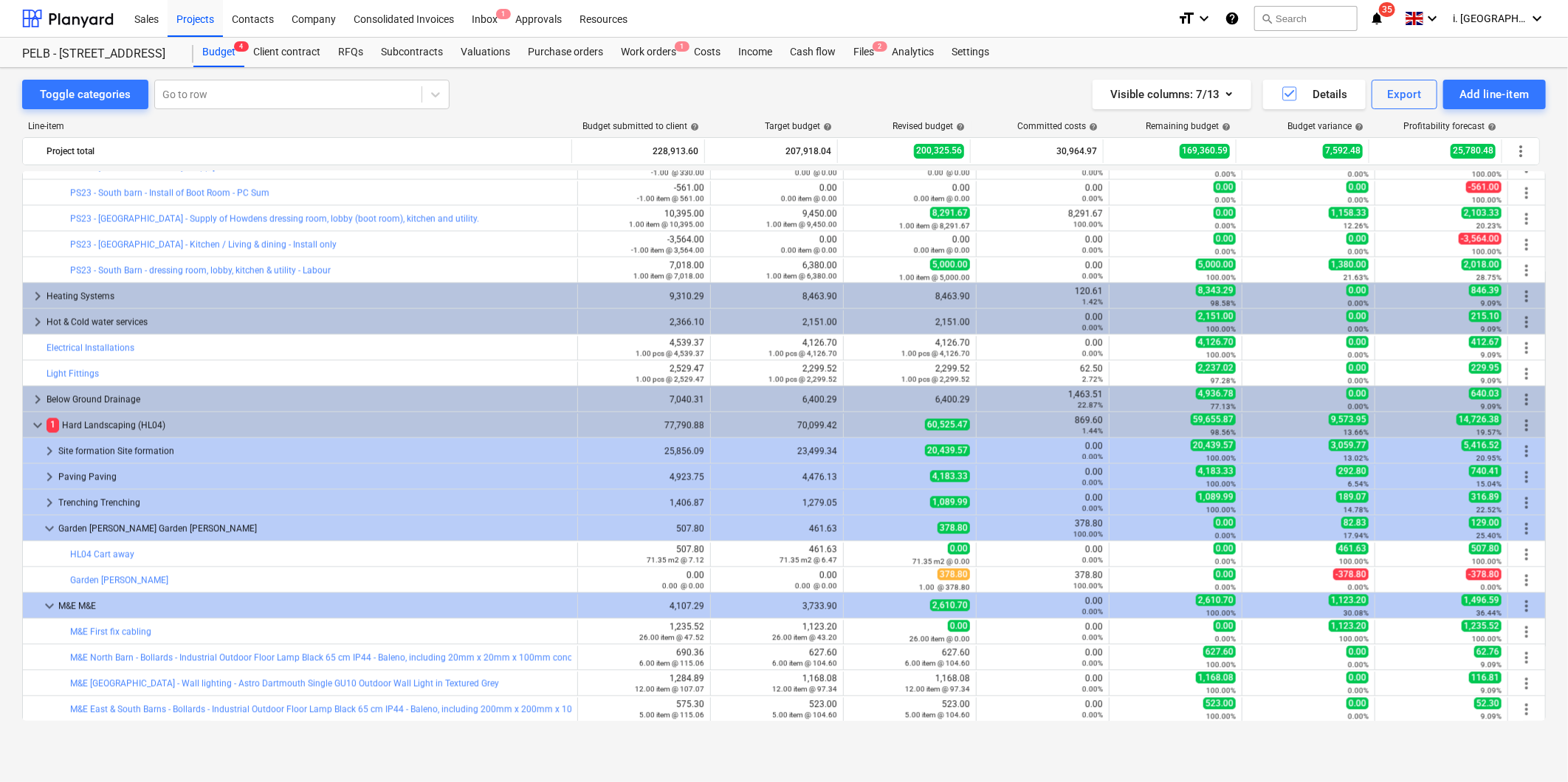
scroll to position [1904, 0]
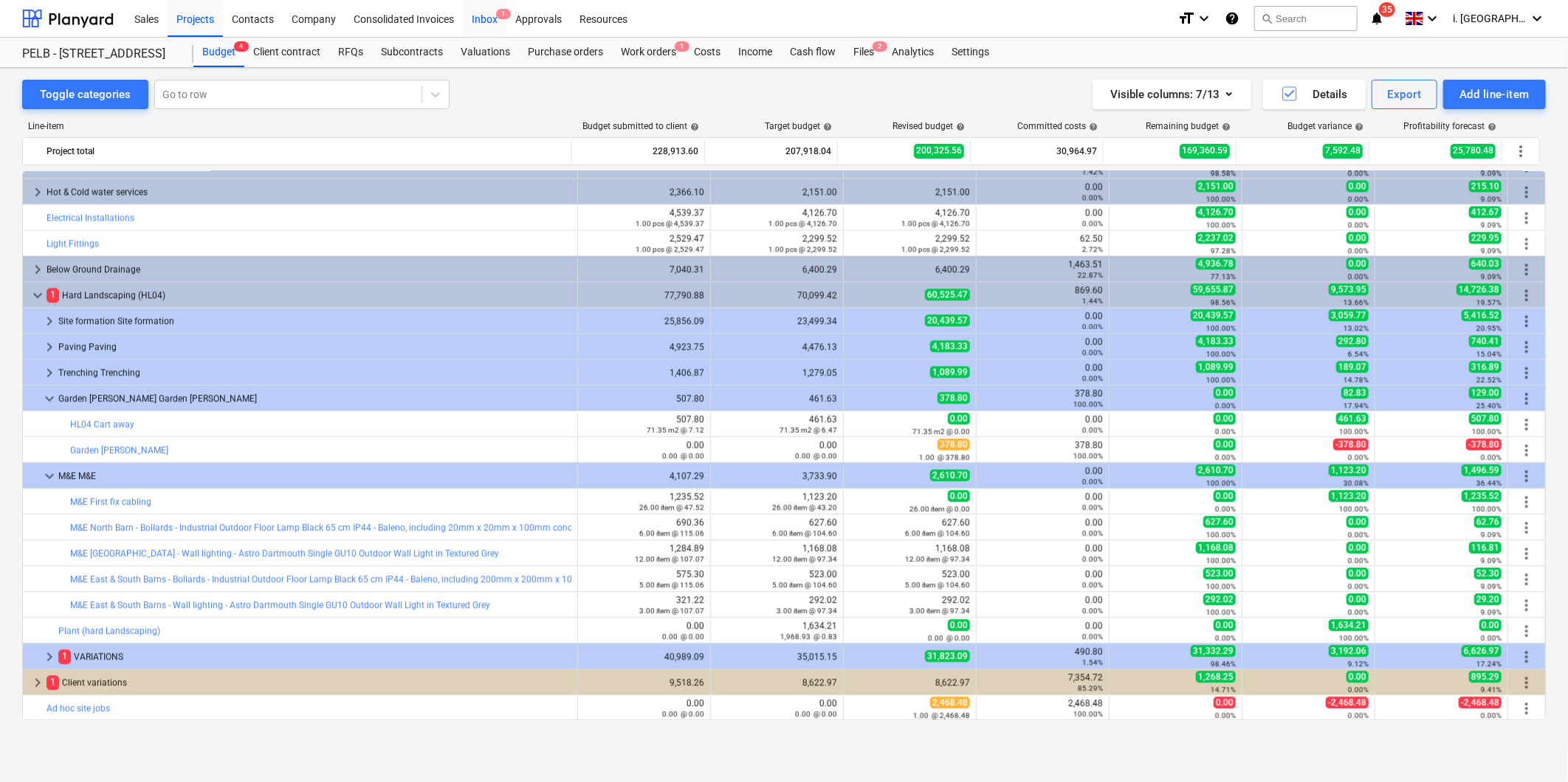
click at [489, 24] on div "Inbox 1" at bounding box center [485, 18] width 44 height 38
